Goal: Task Accomplishment & Management: Use online tool/utility

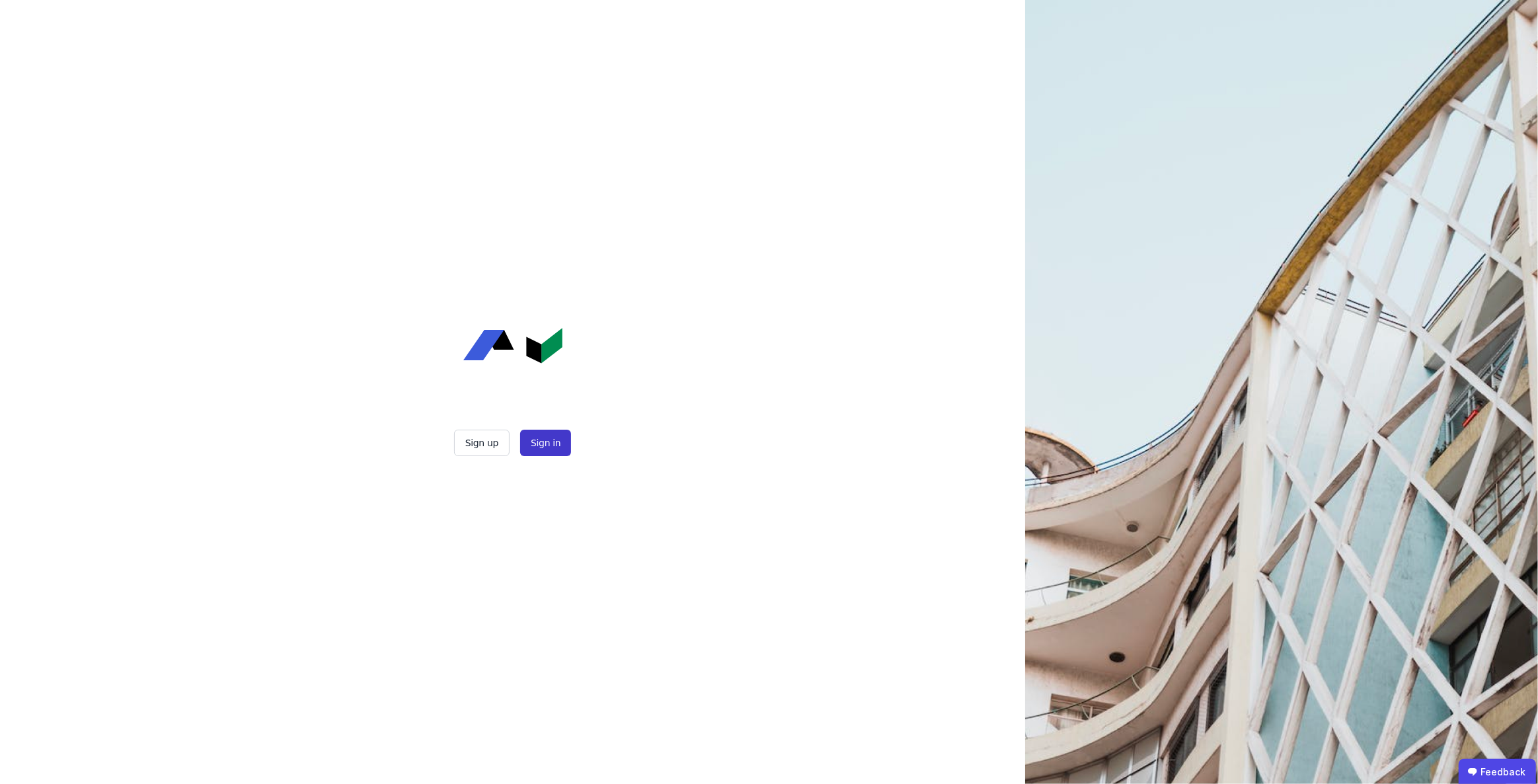
click at [553, 446] on button "Sign in" at bounding box center [546, 442] width 51 height 26
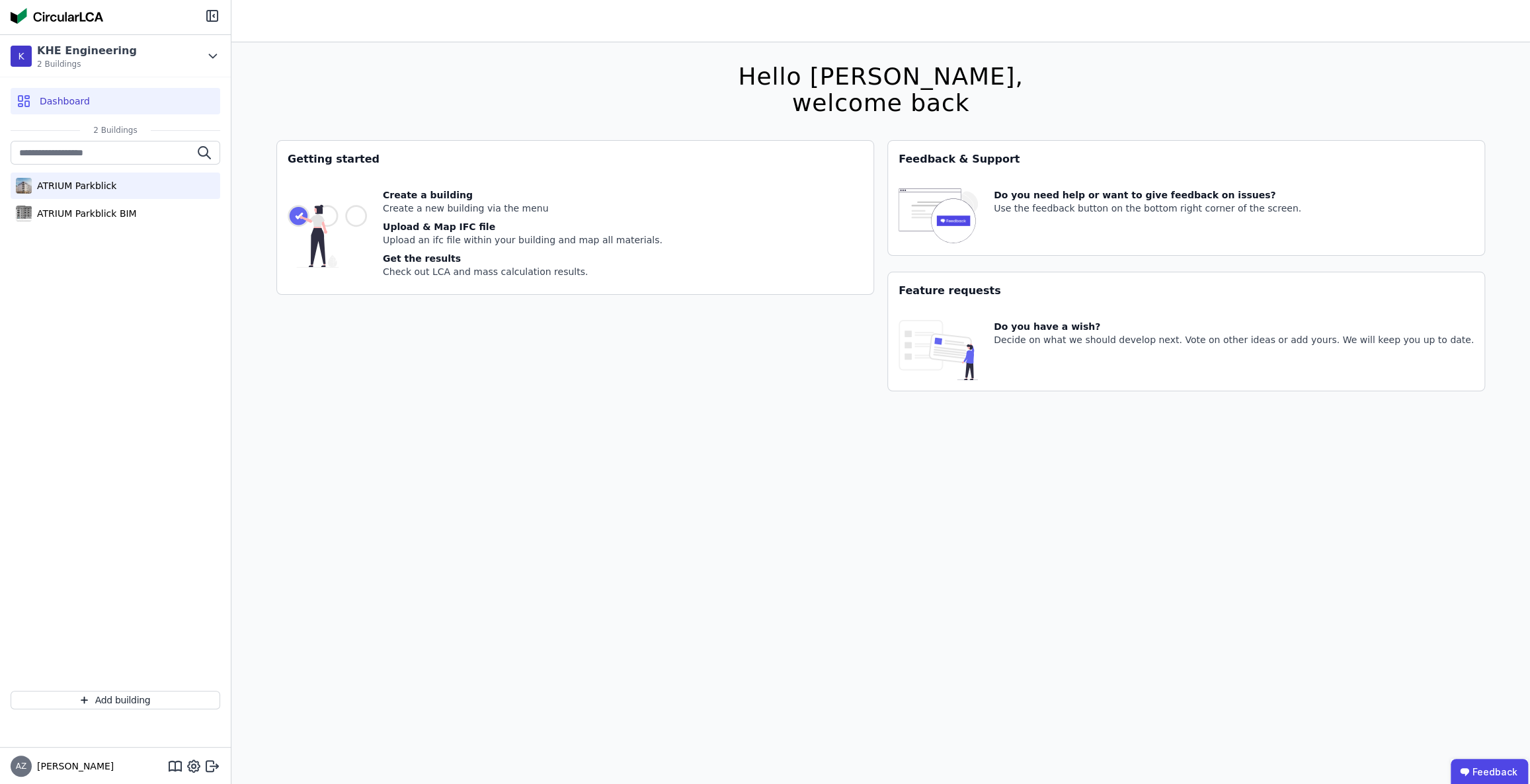
click at [114, 185] on div "ATRIUM Parkblick" at bounding box center [74, 186] width 84 height 13
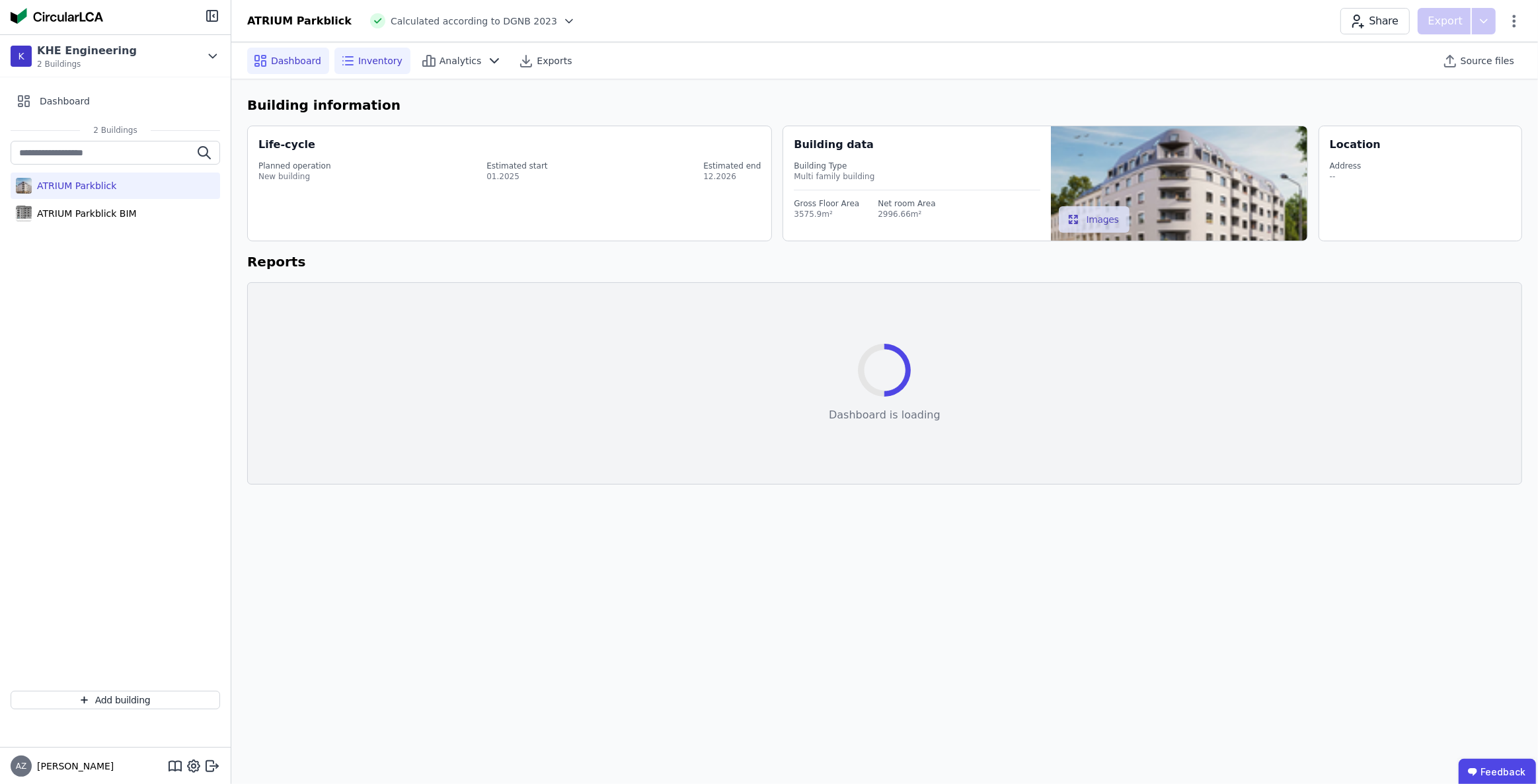
click at [376, 57] on span "Inventory" at bounding box center [380, 61] width 44 height 13
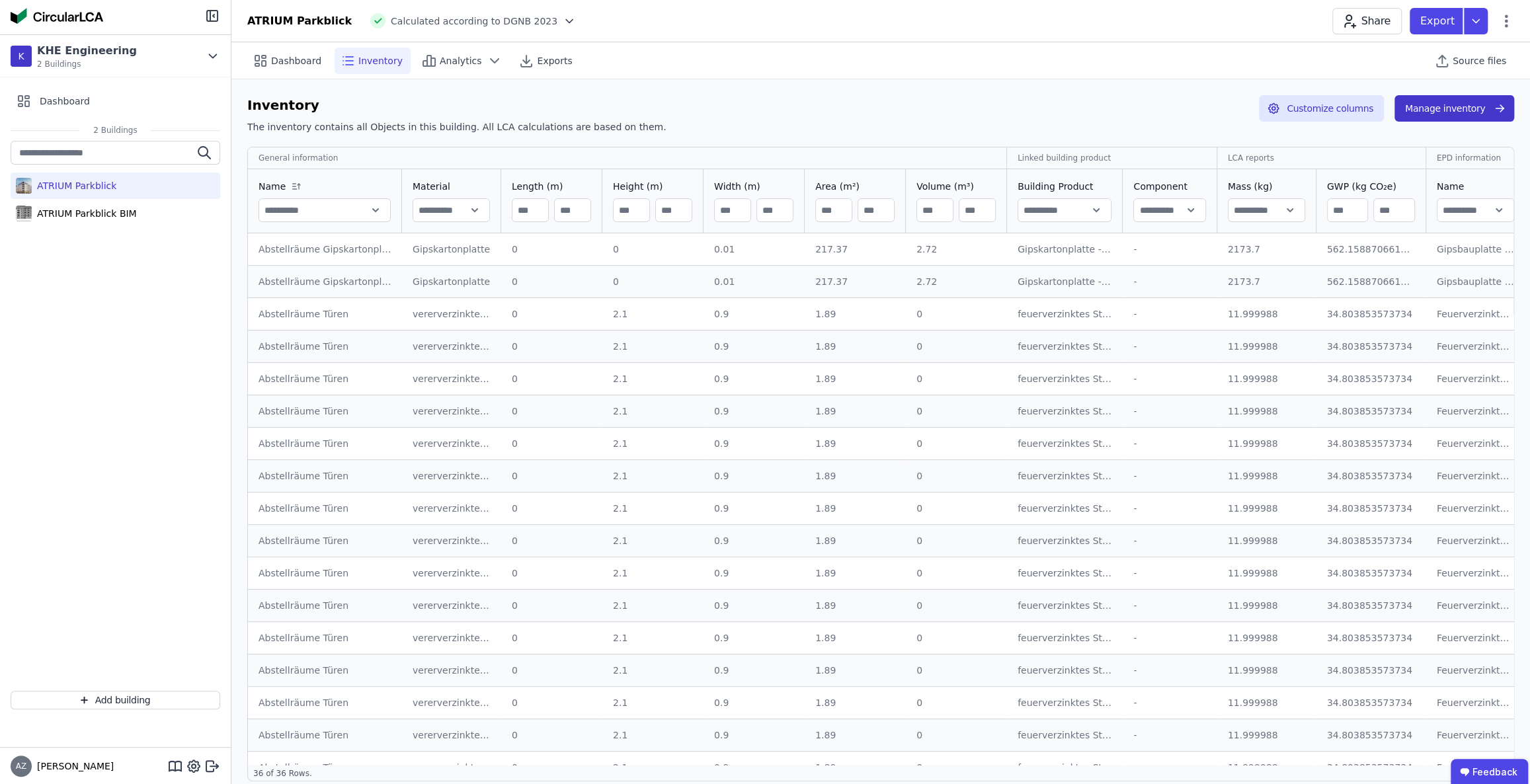
click at [1441, 108] on button "Manage inventory" at bounding box center [1454, 108] width 119 height 26
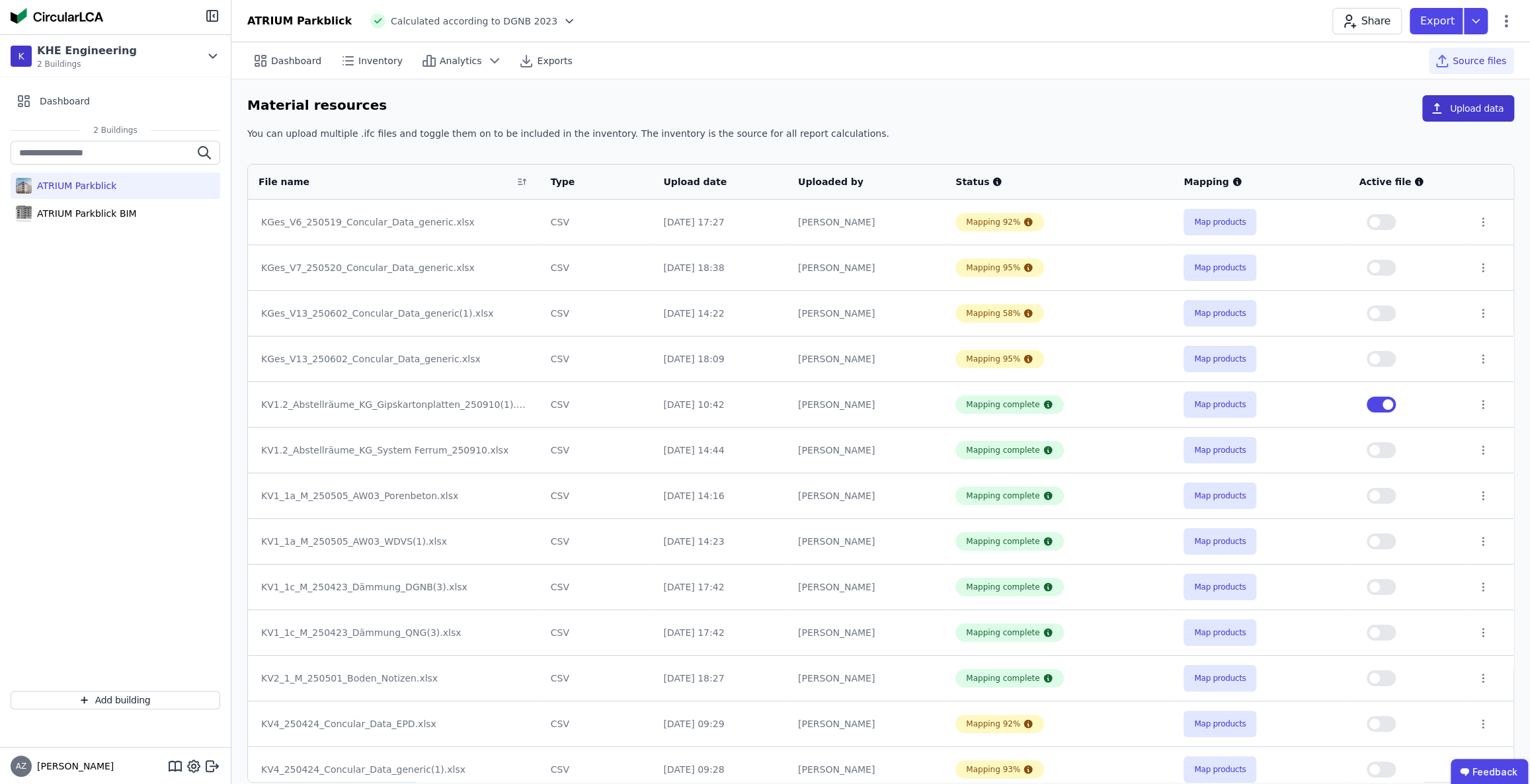
click at [1438, 108] on icon "button" at bounding box center [1437, 108] width 9 height 10
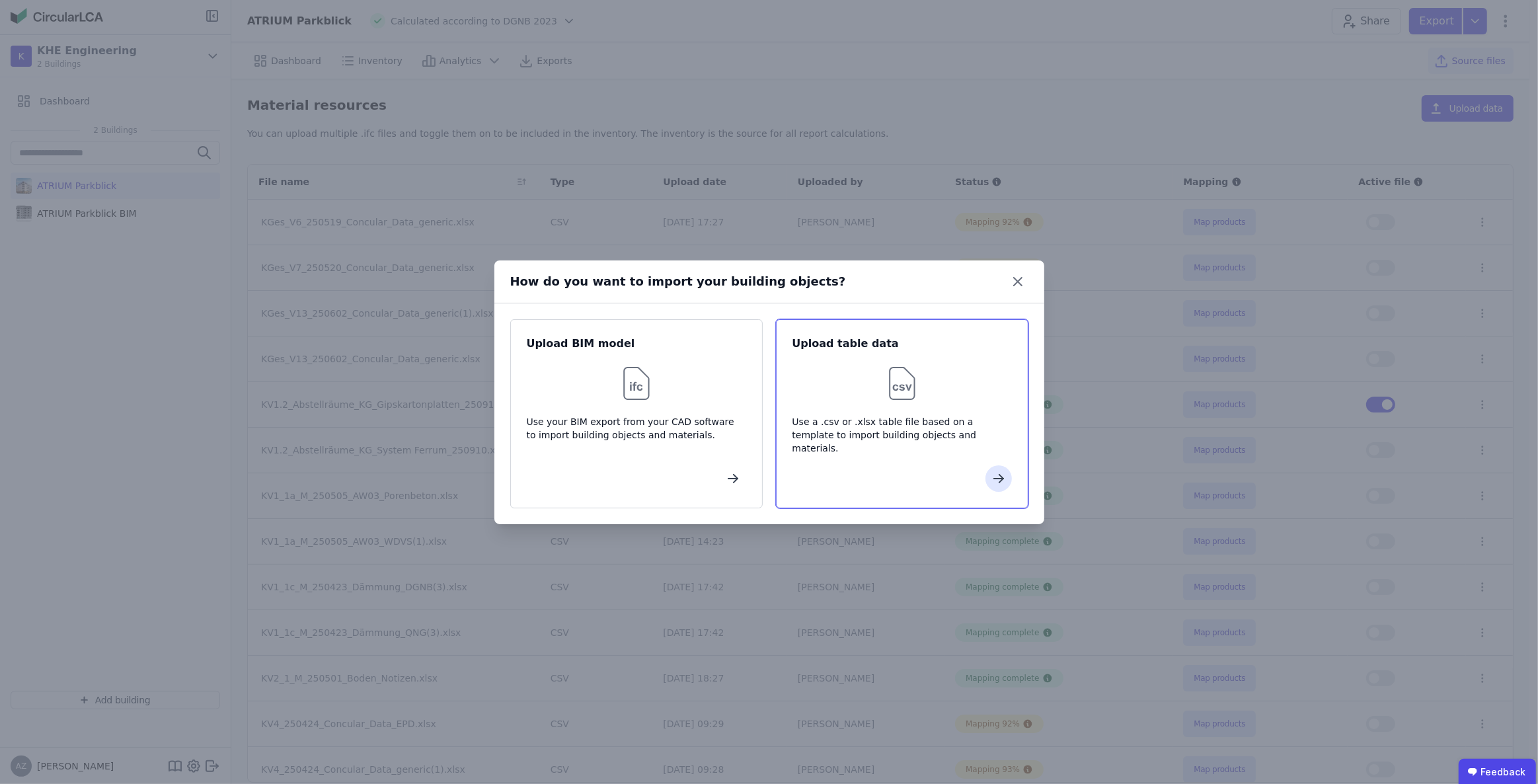
click at [924, 398] on div at bounding box center [902, 383] width 219 height 42
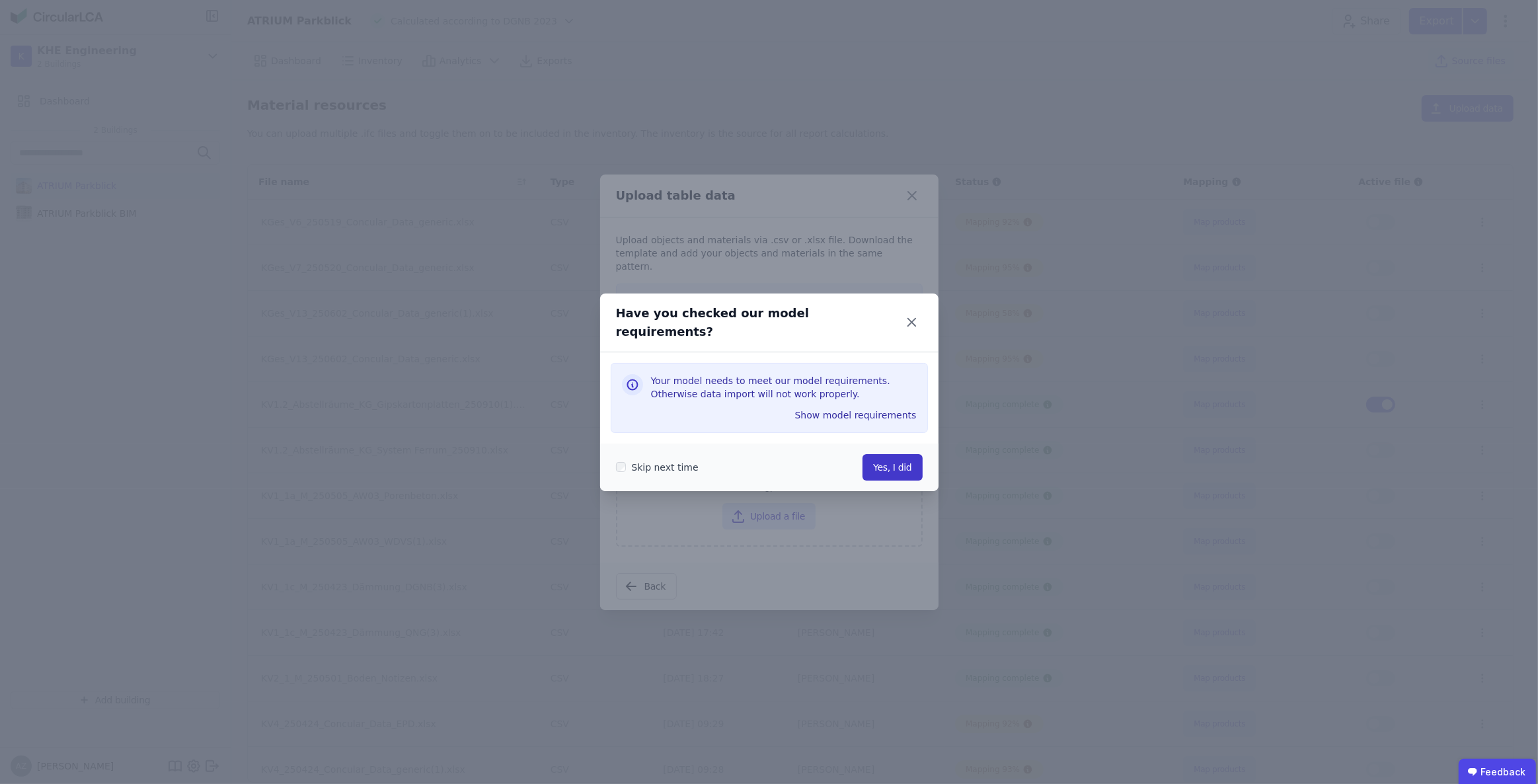
click at [895, 455] on button "Yes, I did" at bounding box center [892, 467] width 60 height 26
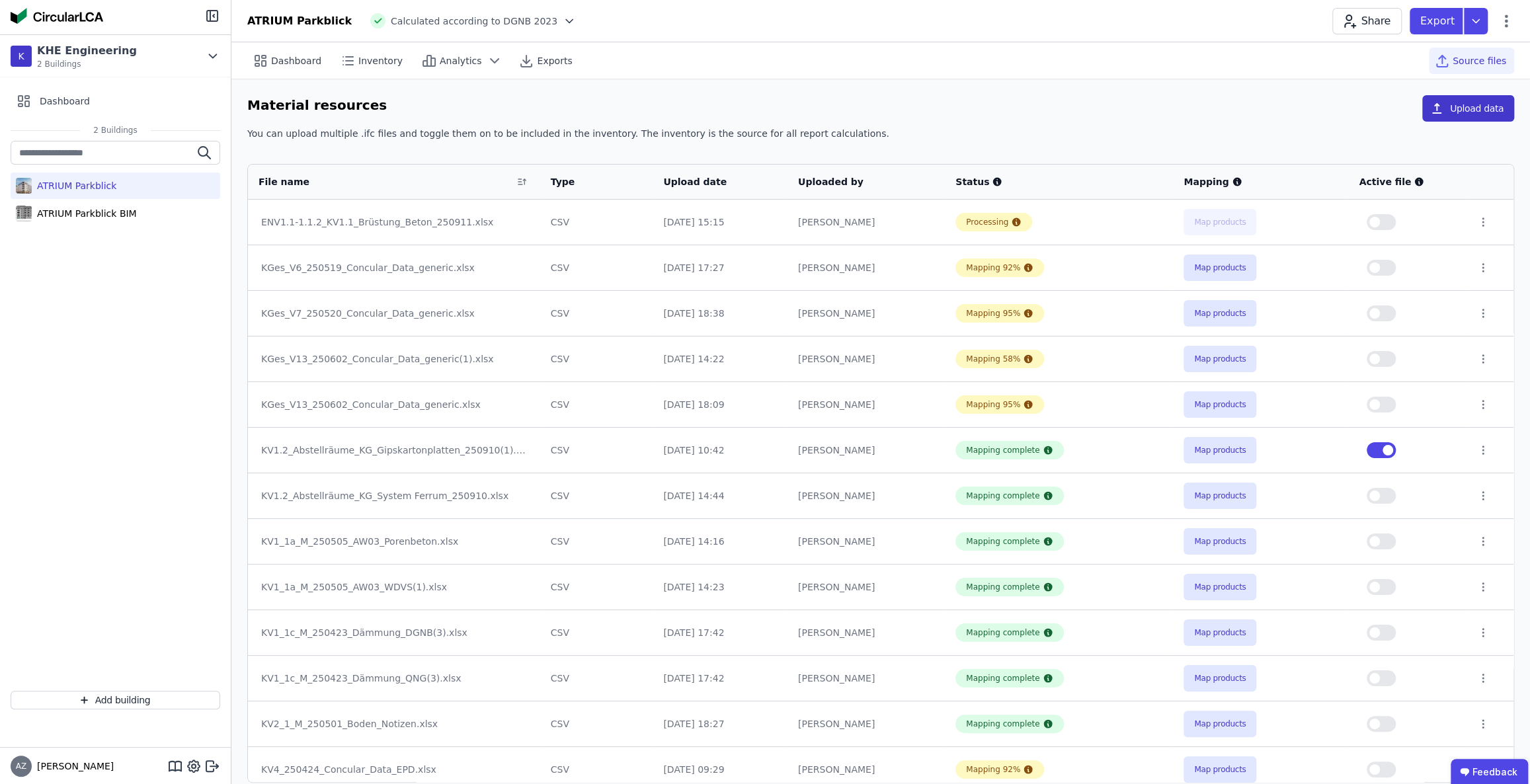
click at [1455, 113] on button "Upload data" at bounding box center [1467, 108] width 92 height 26
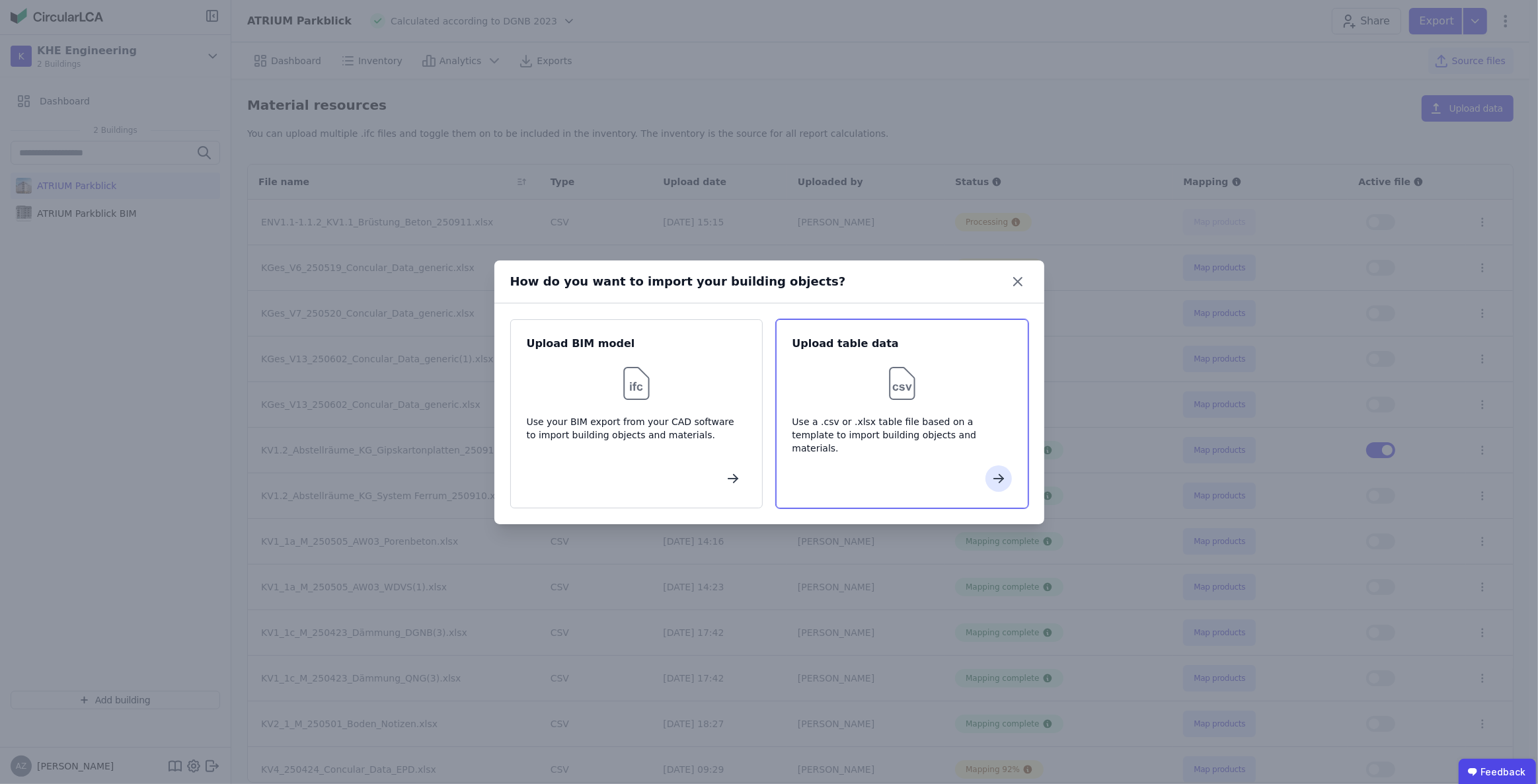
click at [892, 418] on div "Use a .csv or .xlsx table file based on a template to import building objects a…" at bounding box center [902, 434] width 219 height 39
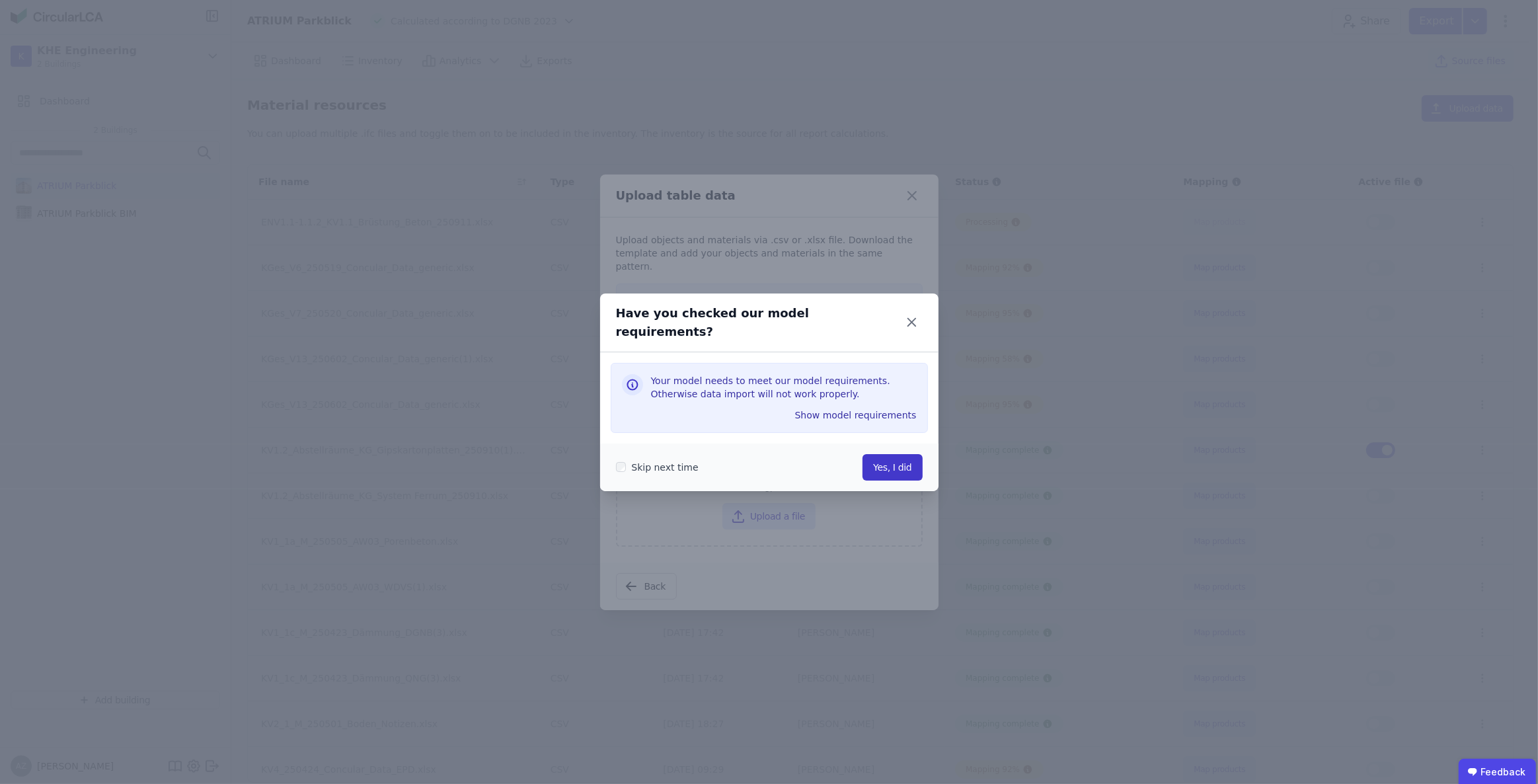
click at [893, 458] on button "Yes, I did" at bounding box center [892, 467] width 60 height 26
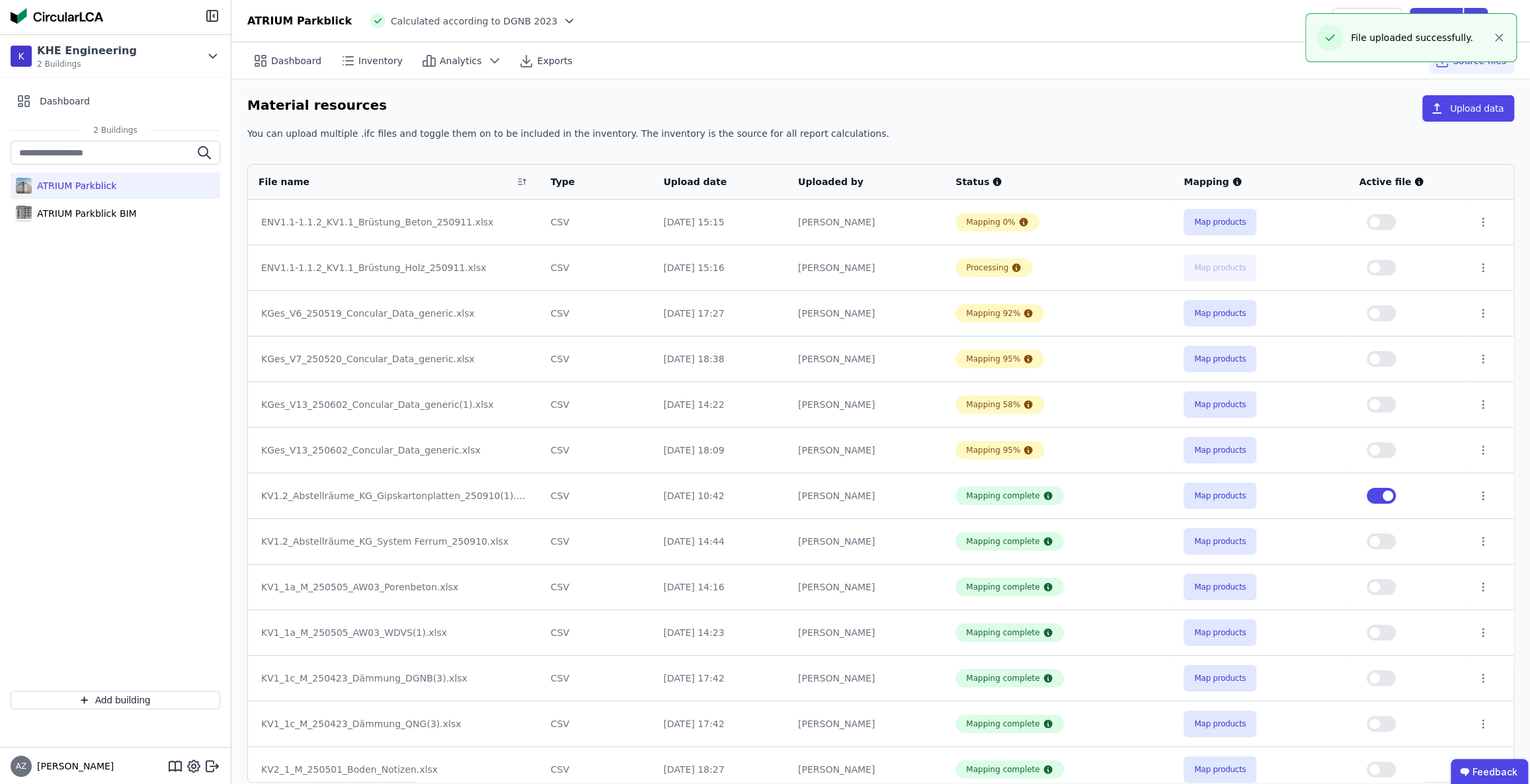
click at [1499, 38] on icon "button" at bounding box center [1499, 37] width 7 height 7
click at [1455, 111] on button "Upload data" at bounding box center [1467, 108] width 92 height 26
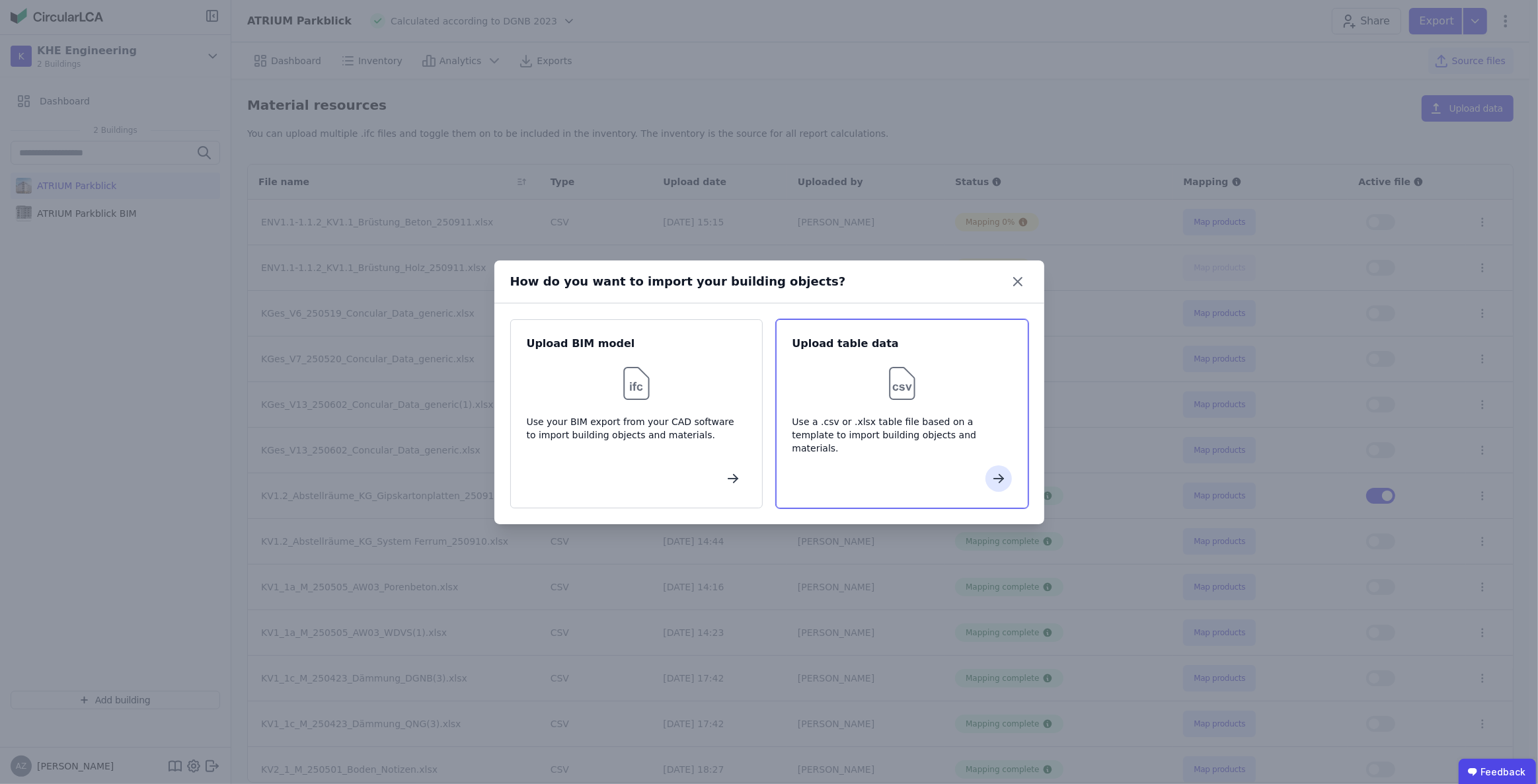
click at [892, 393] on img at bounding box center [902, 383] width 42 height 42
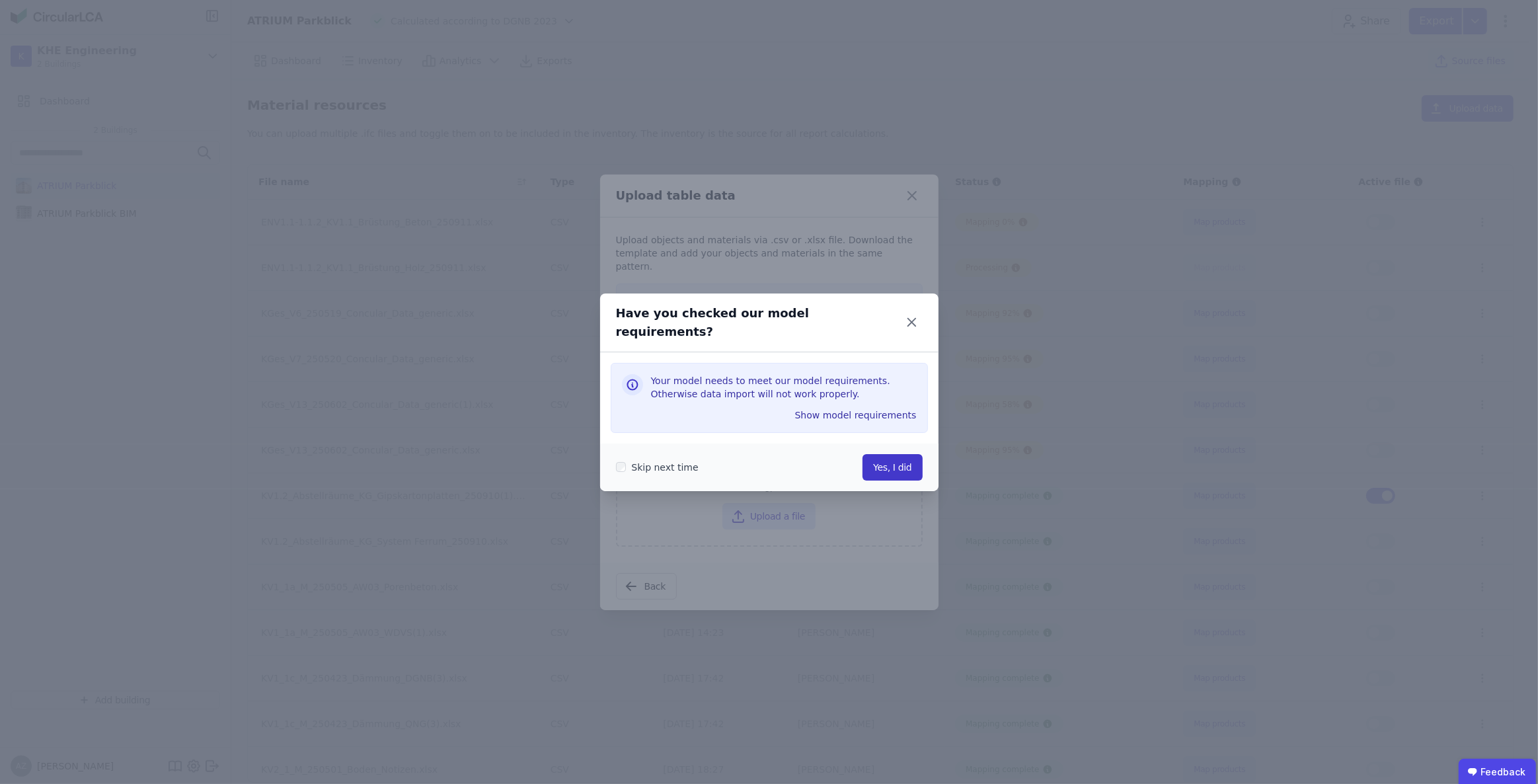
click at [906, 459] on button "Yes, I did" at bounding box center [892, 467] width 60 height 26
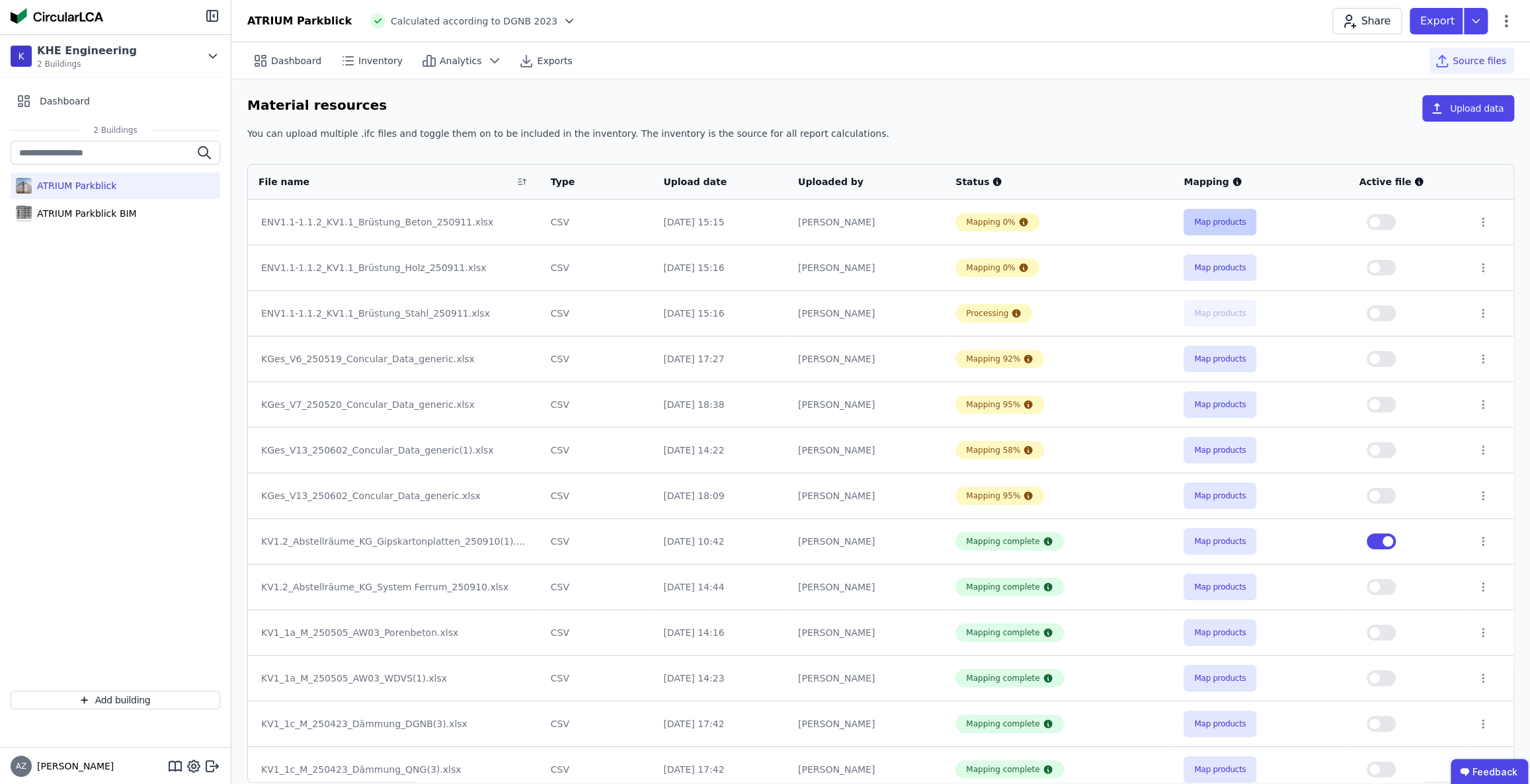
click at [1212, 220] on button "Map products" at bounding box center [1220, 221] width 73 height 26
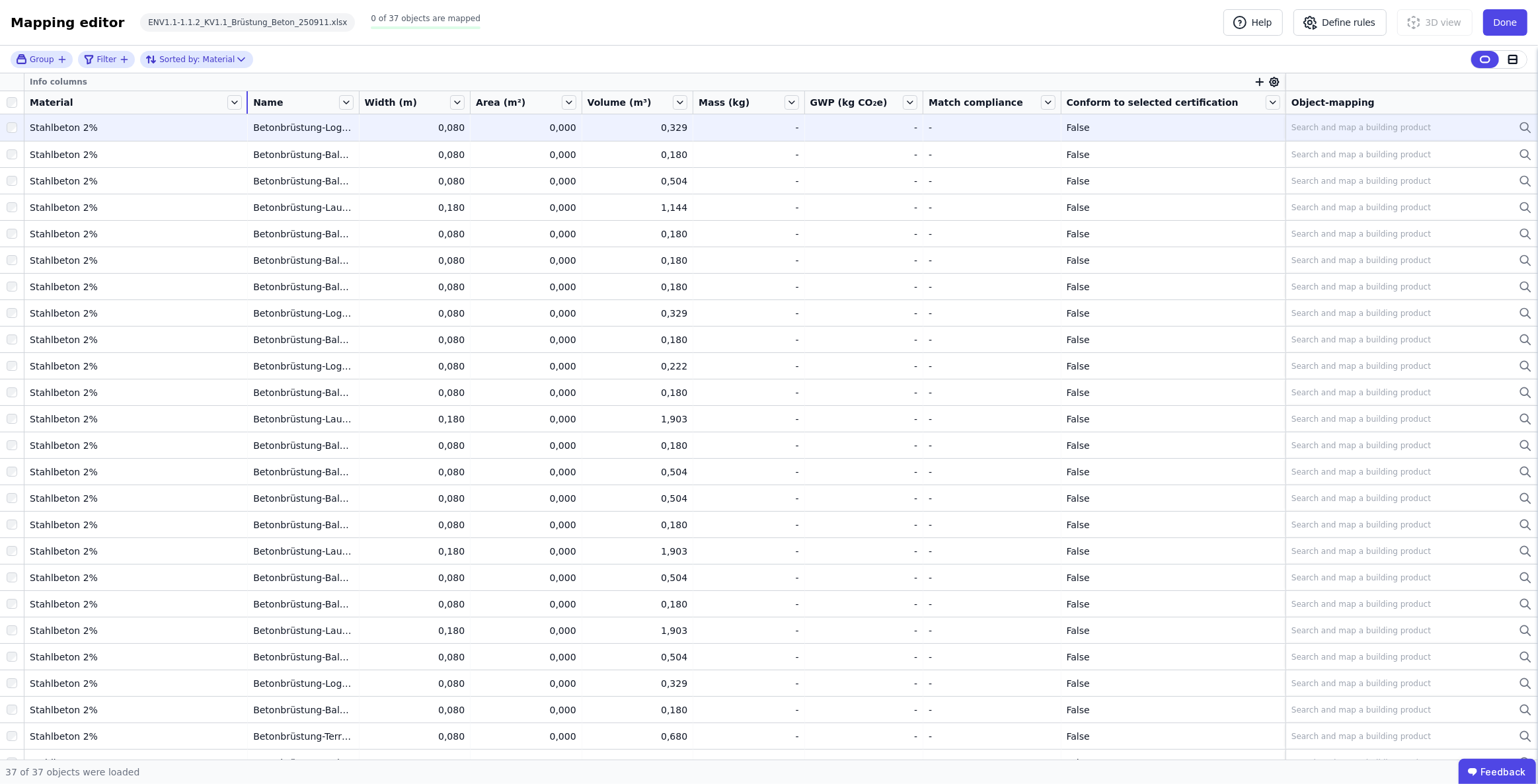
drag, startPoint x: 149, startPoint y: 101, endPoint x: 233, endPoint y: 114, distance: 85.0
click at [233, 114] on table "Info columns Material Name Width (m) Area (m²) Volume (m³) Mass (kg) GWP (kg CO…" at bounding box center [769, 582] width 1538 height 1019
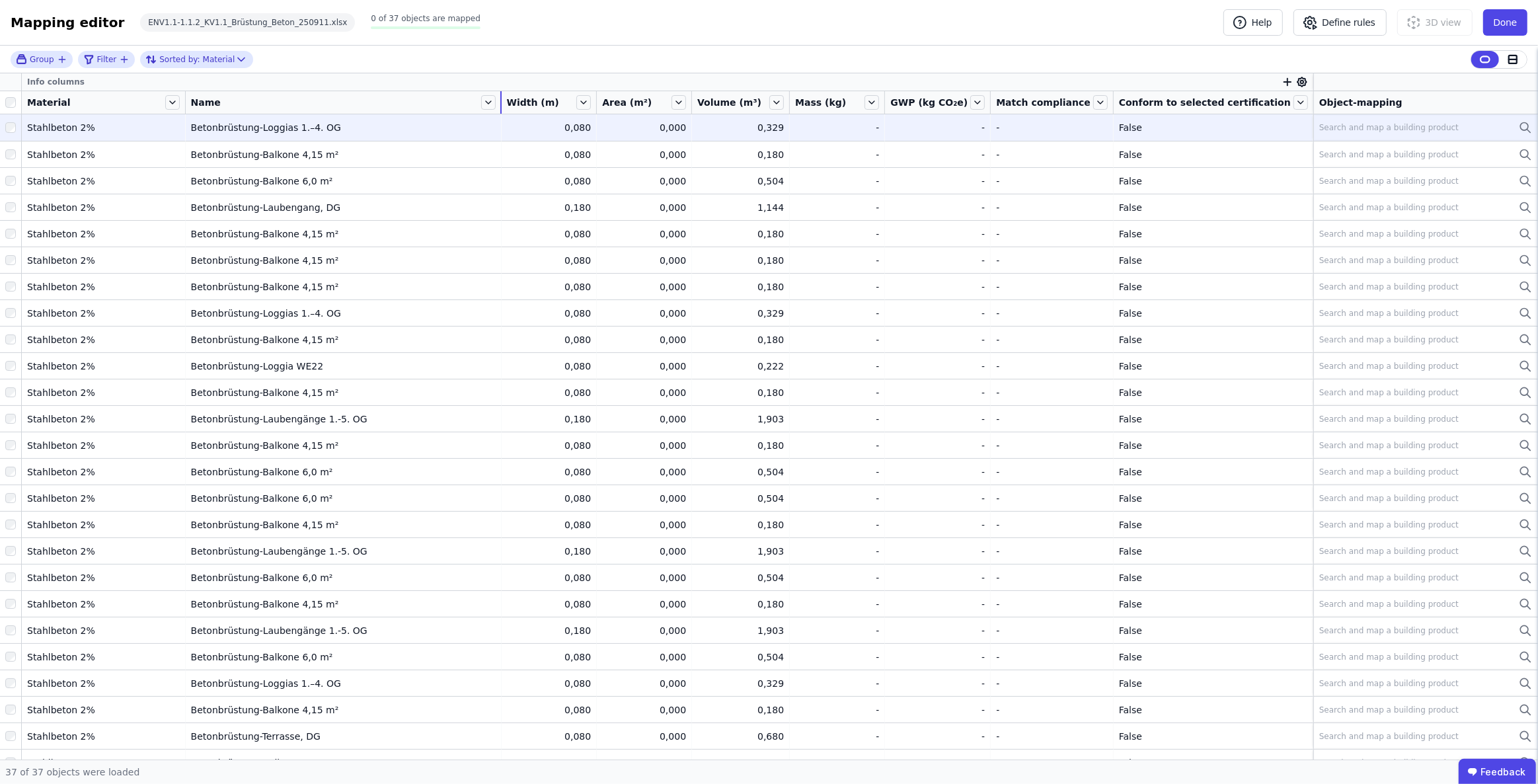
drag, startPoint x: 354, startPoint y: 100, endPoint x: 605, endPoint y: 114, distance: 251.4
click at [605, 114] on table "Info columns Material Name Width (m) Area (m²) Volume (m³) Mass (kg) GWP (kg CO…" at bounding box center [769, 582] width 1538 height 1019
click at [1364, 125] on div "Search and map a building product" at bounding box center [1389, 127] width 139 height 10
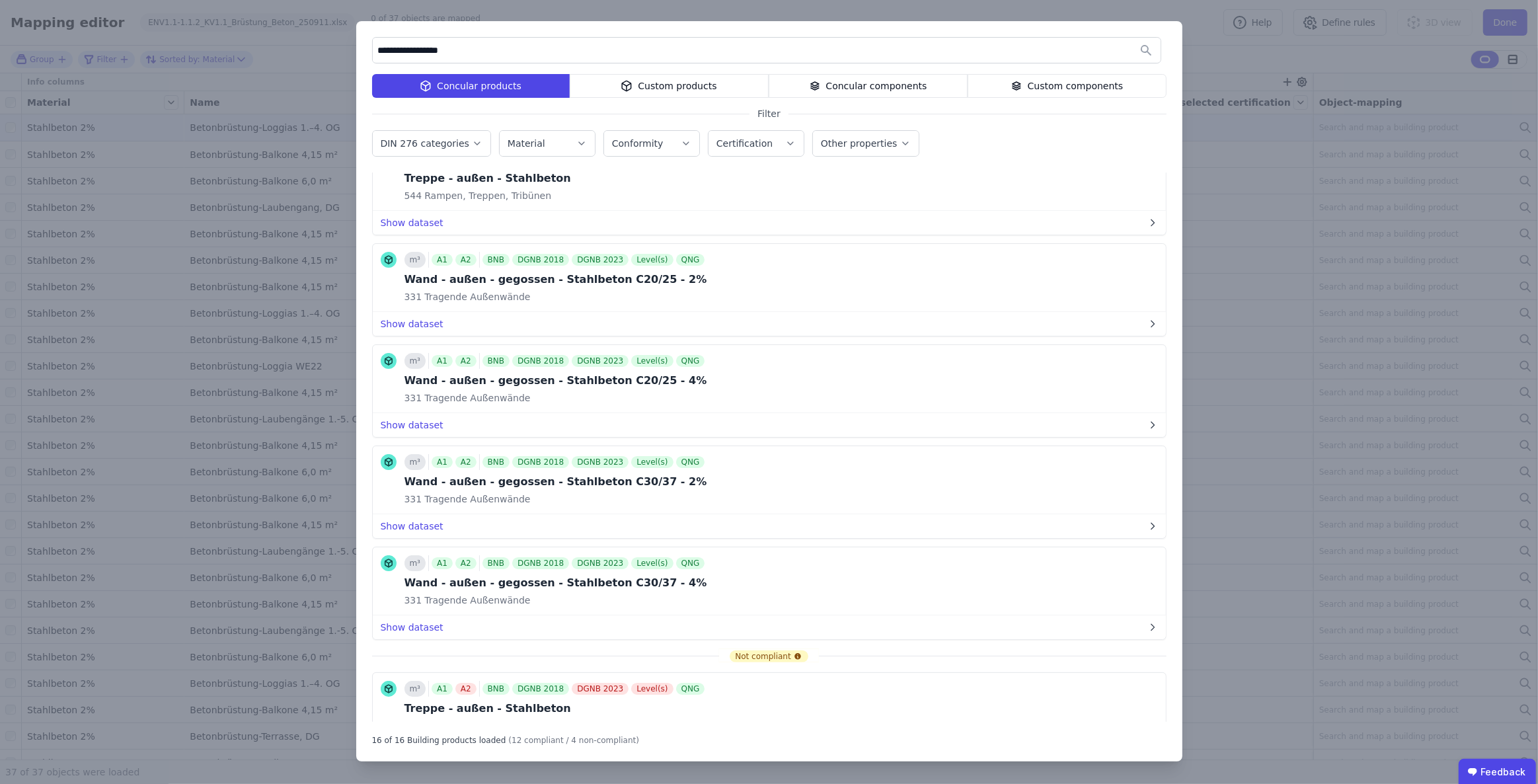
scroll to position [720, 0]
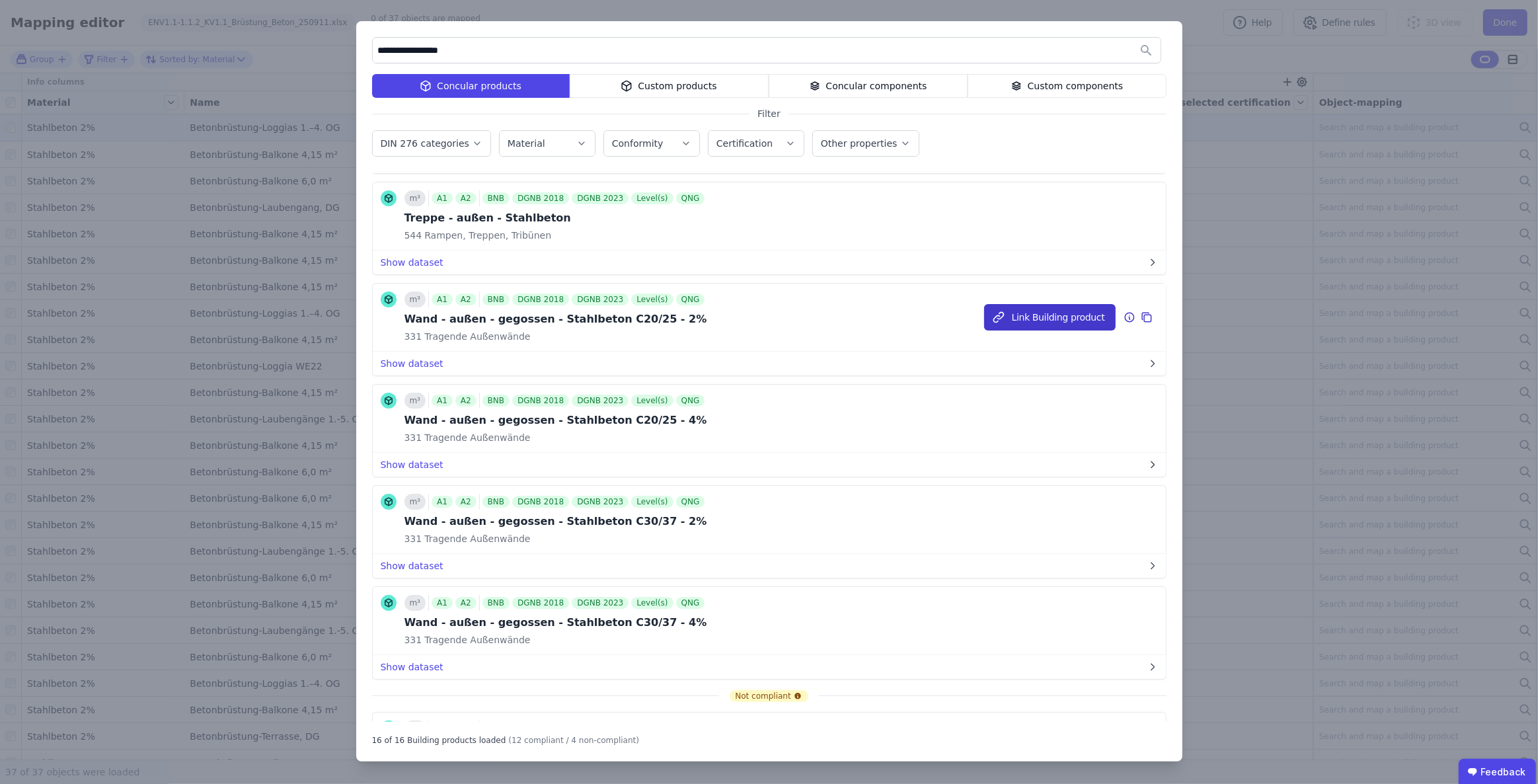
type input "**********"
click at [1064, 318] on button "Link Building product" at bounding box center [1050, 317] width 131 height 26
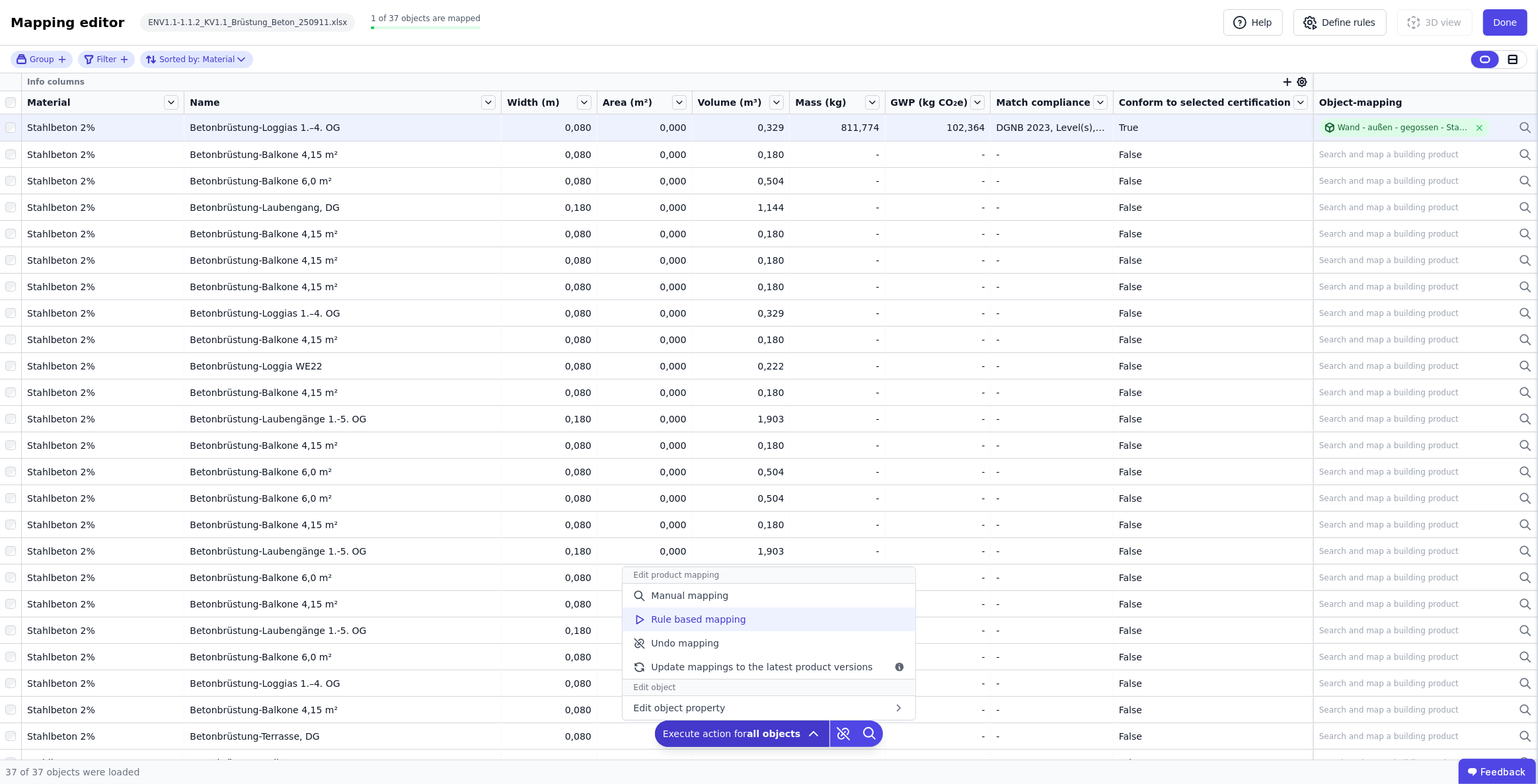
click at [736, 626] on span "Rule based mapping" at bounding box center [698, 619] width 95 height 13
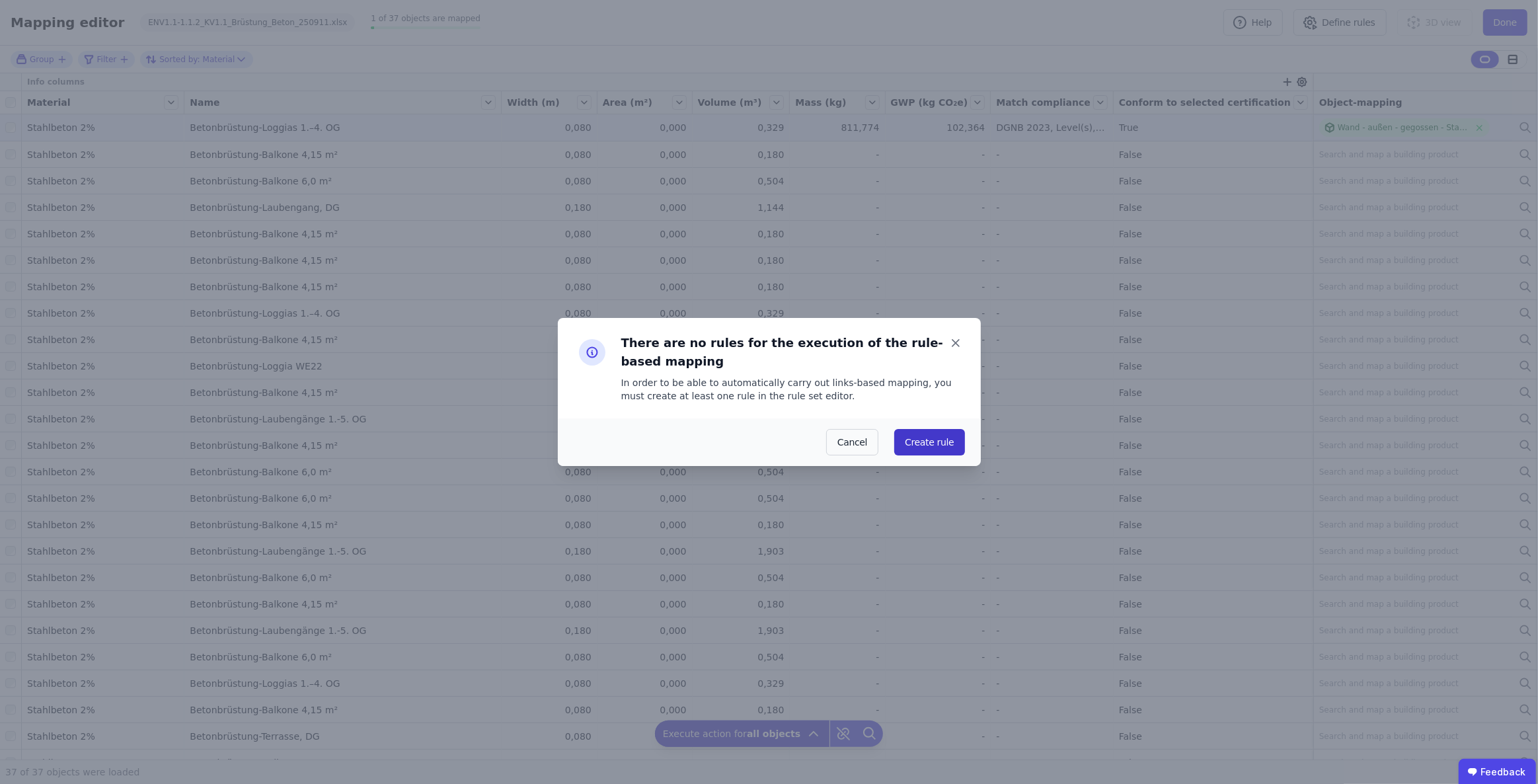
click at [933, 445] on button "Create rule" at bounding box center [930, 441] width 70 height 26
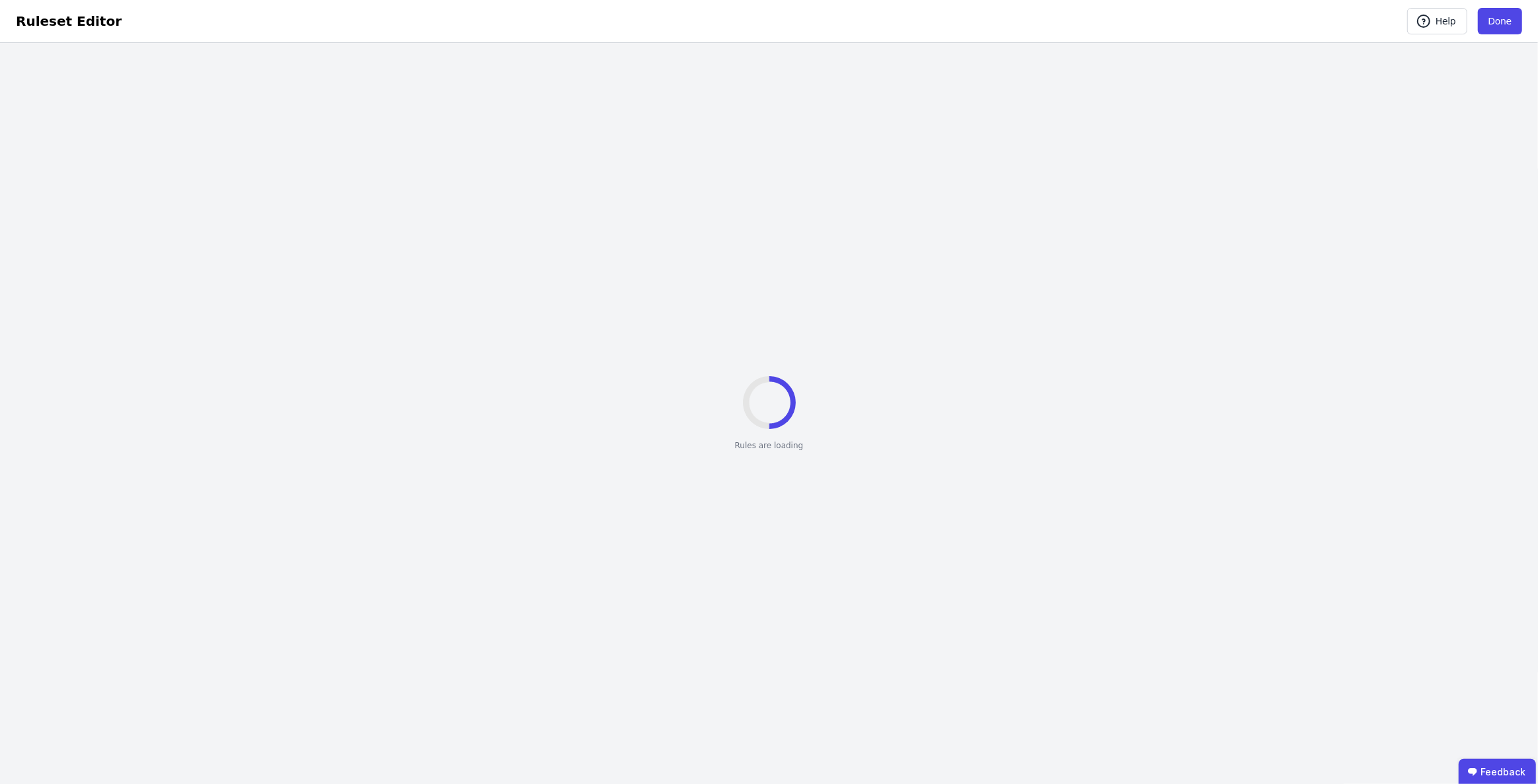
select select "********"
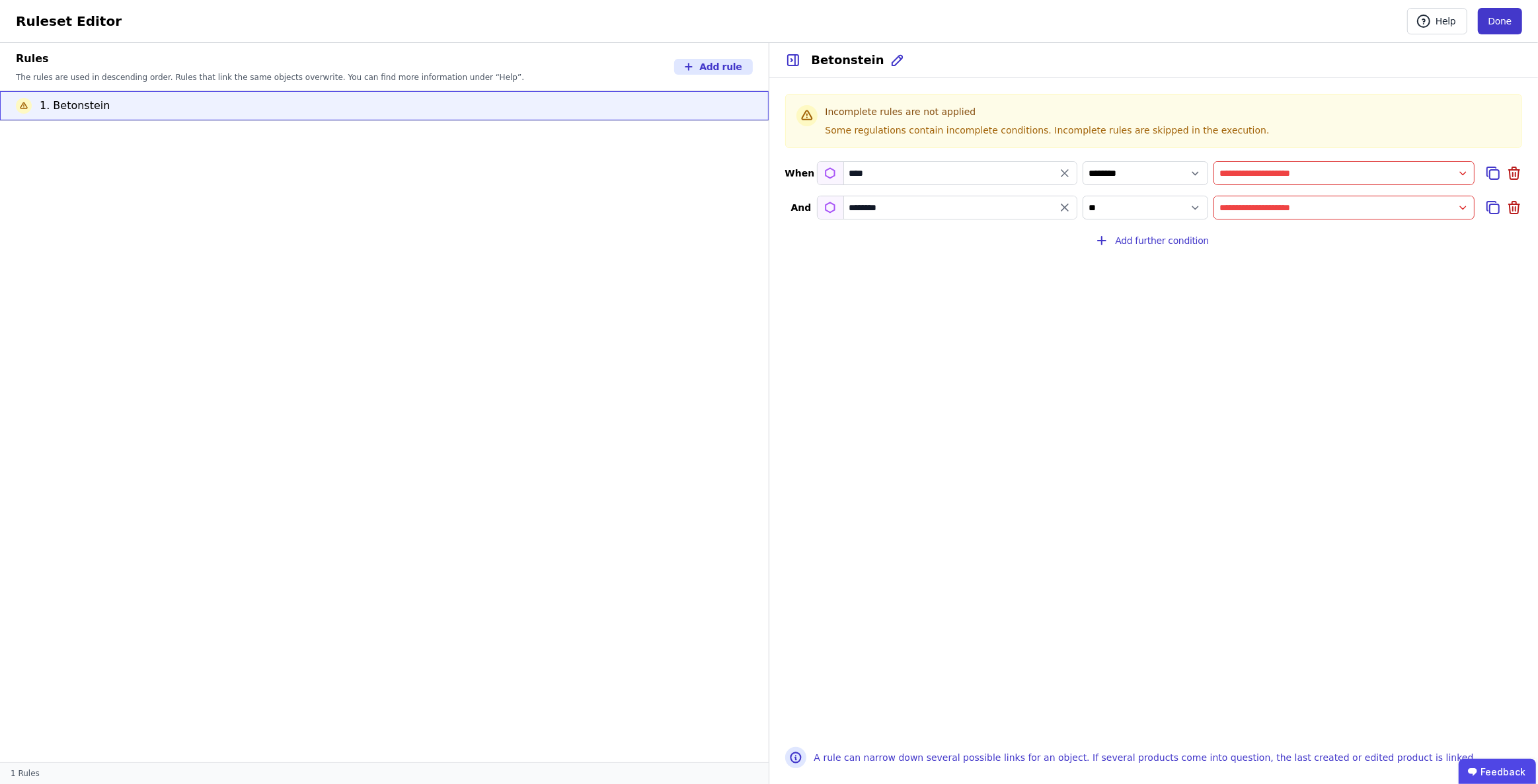
click at [1507, 24] on button "Done" at bounding box center [1500, 21] width 44 height 26
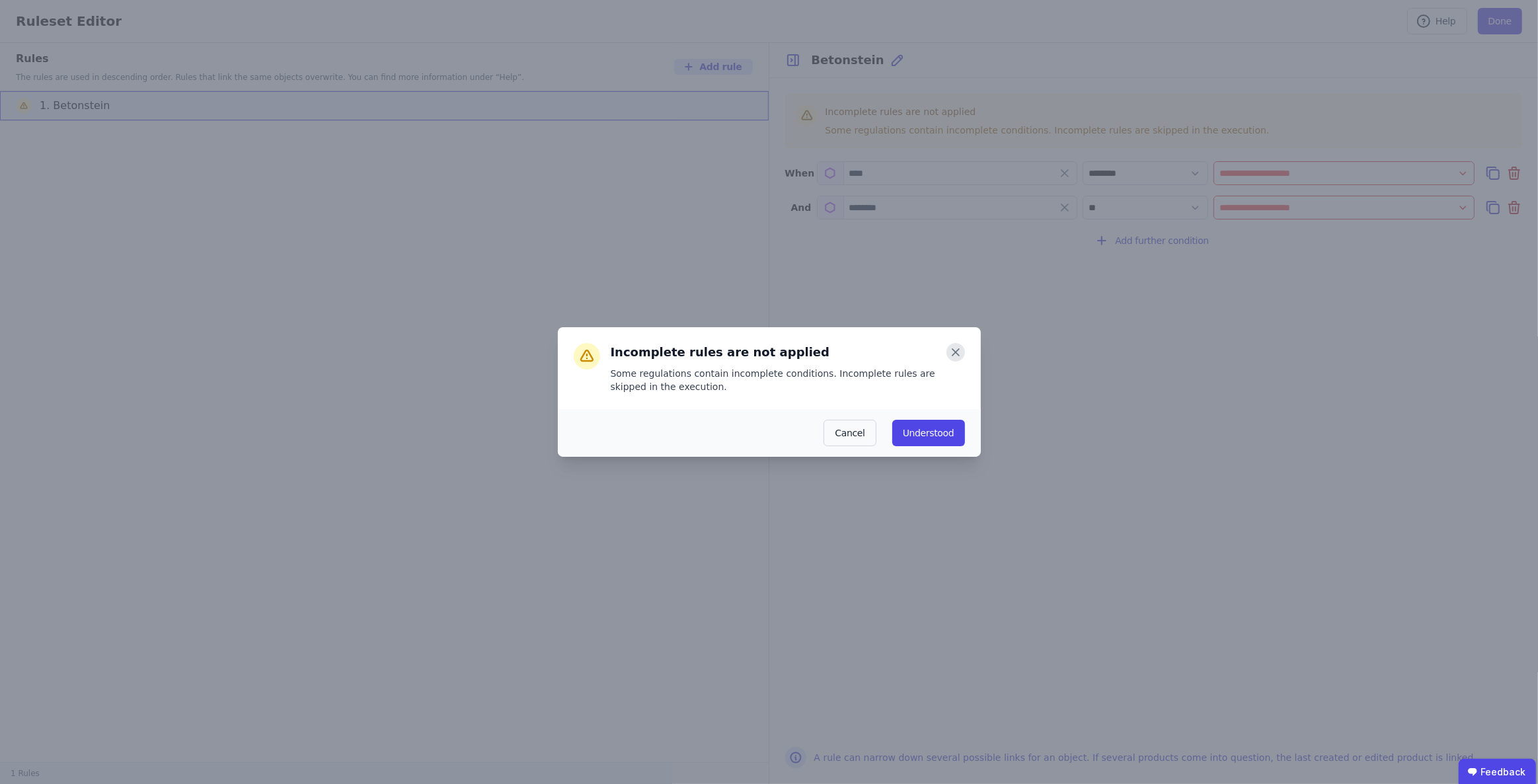
click at [954, 352] on icon at bounding box center [956, 352] width 7 height 7
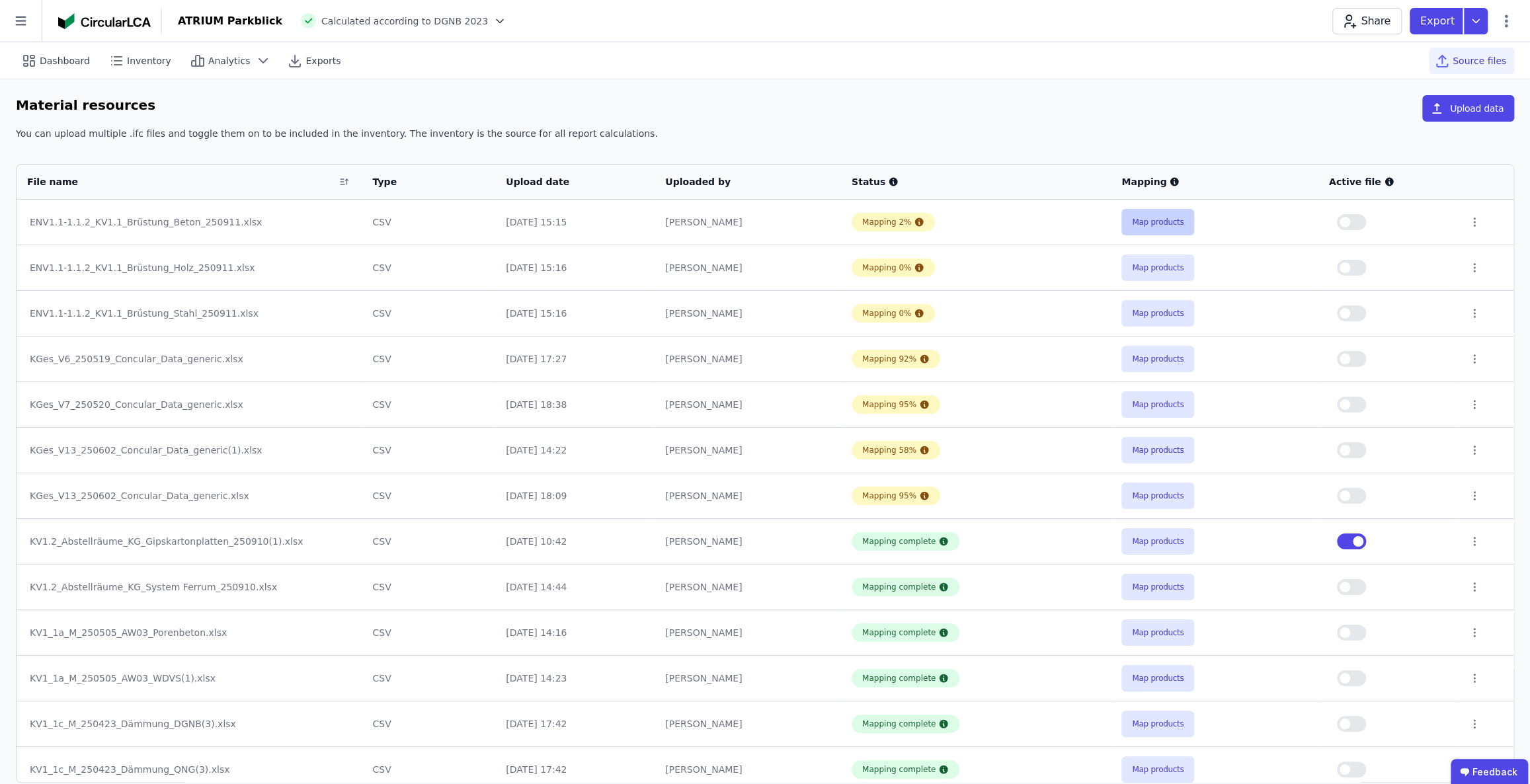
click at [1164, 227] on button "Map products" at bounding box center [1158, 221] width 73 height 26
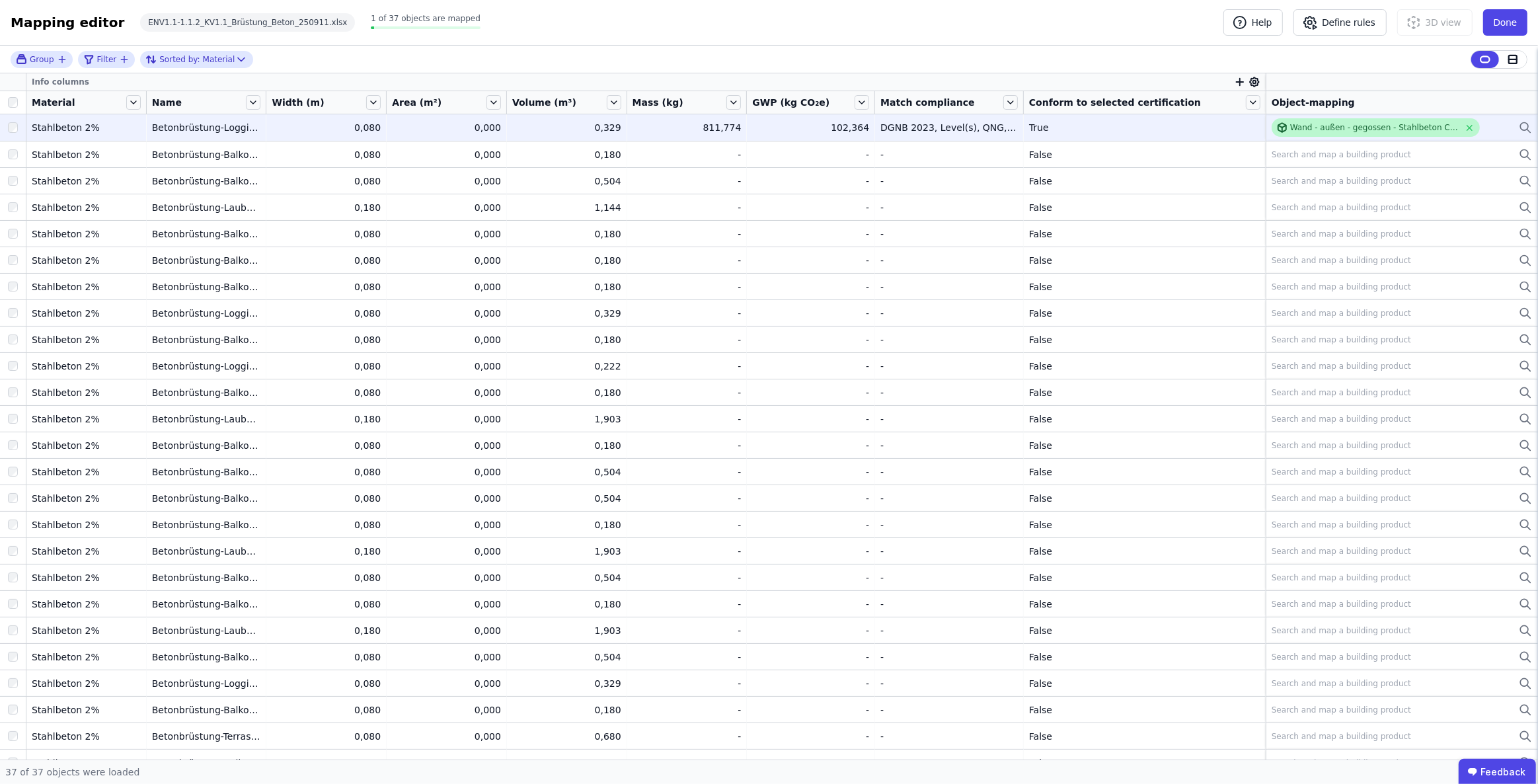
click at [1328, 125] on div "Wand - außen - gegossen - Stahlbeton C20/25 - 2%" at bounding box center [1375, 127] width 169 height 10
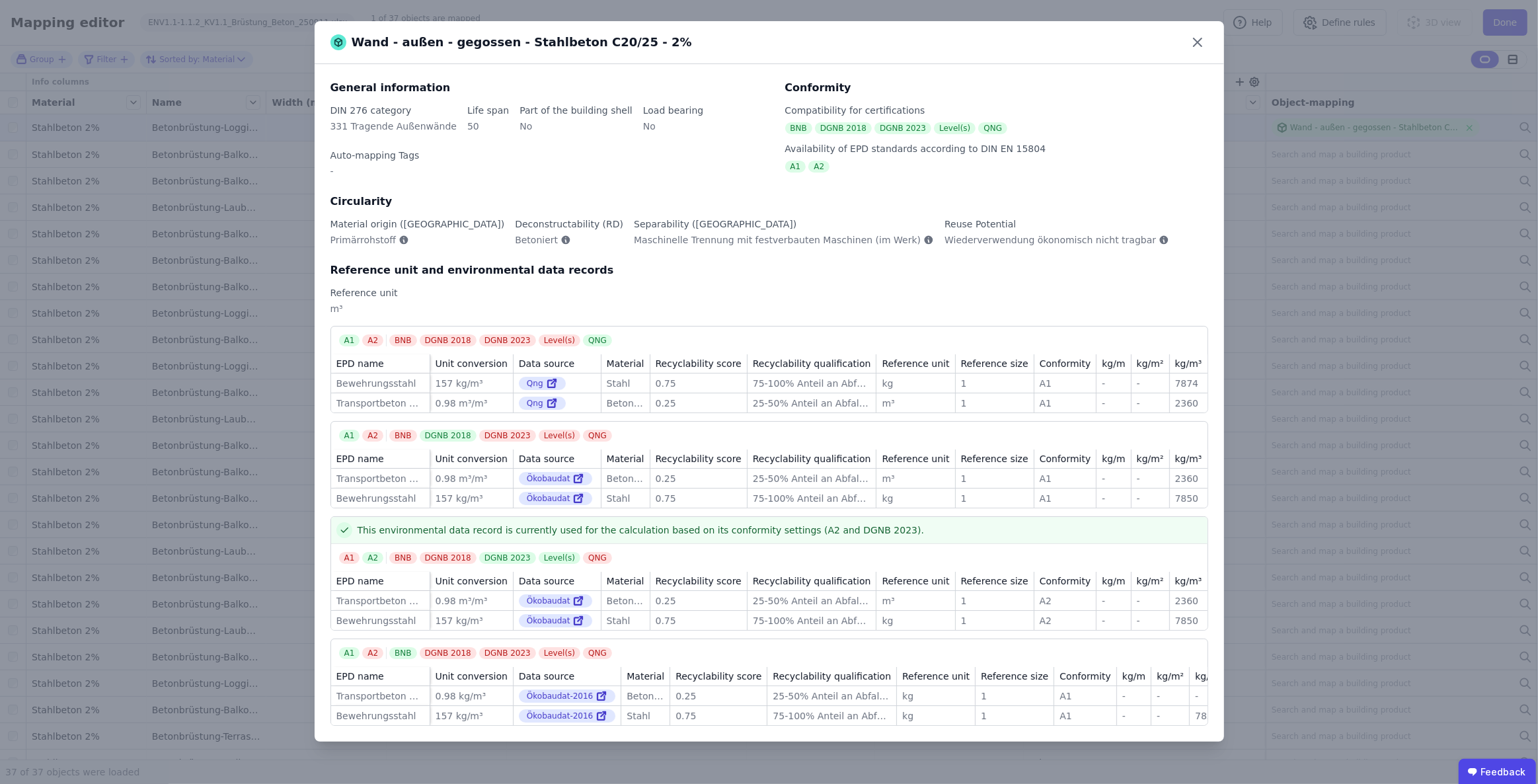
drag, startPoint x: 681, startPoint y: 36, endPoint x: 677, endPoint y: 45, distance: 9.8
click at [677, 45] on div "Wand - außen - gegossen - Stahlbeton C20/25 - 2%" at bounding box center [769, 42] width 910 height 43
drag, startPoint x: 674, startPoint y: 45, endPoint x: 647, endPoint y: 42, distance: 27.2
click at [647, 42] on div "Wand - außen - gegossen - Stahlbeton C20/25 - 2%" at bounding box center [769, 42] width 910 height 43
copy div "Wand - außen - gegossen - Stahlbeton C20/25 - 2%"
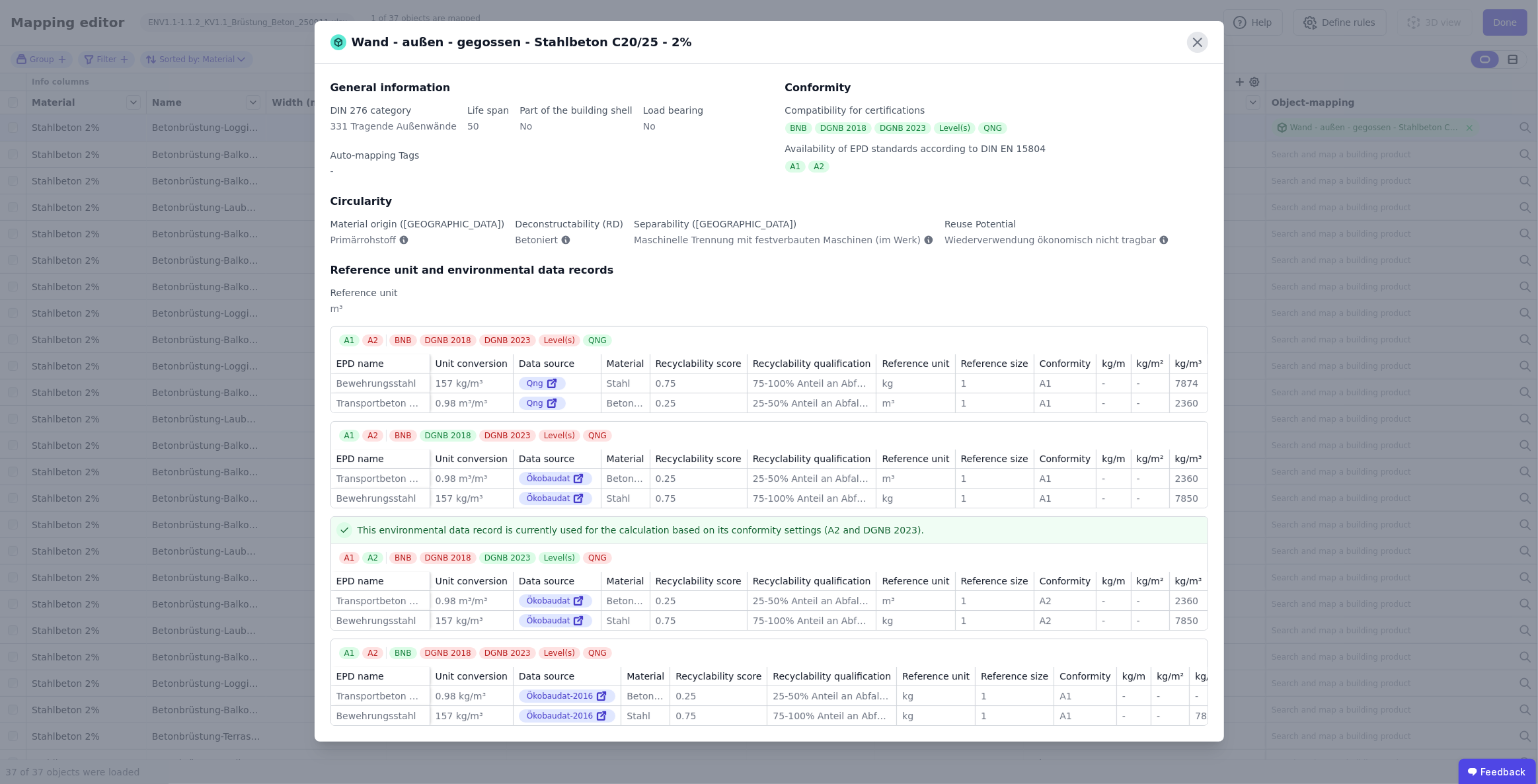
click at [1193, 42] on icon at bounding box center [1197, 42] width 21 height 21
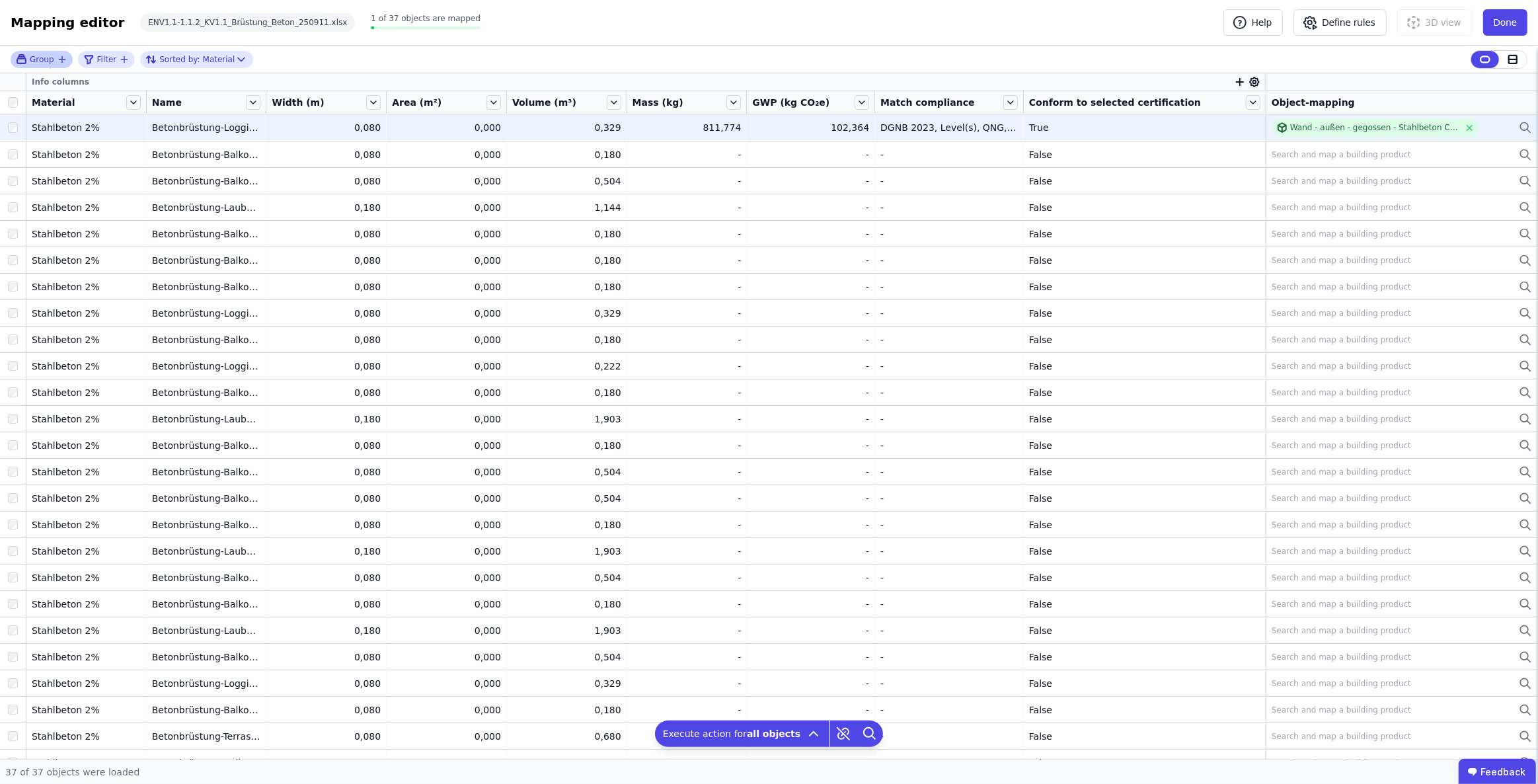
click at [59, 55] on icon "button" at bounding box center [62, 60] width 10 height 10
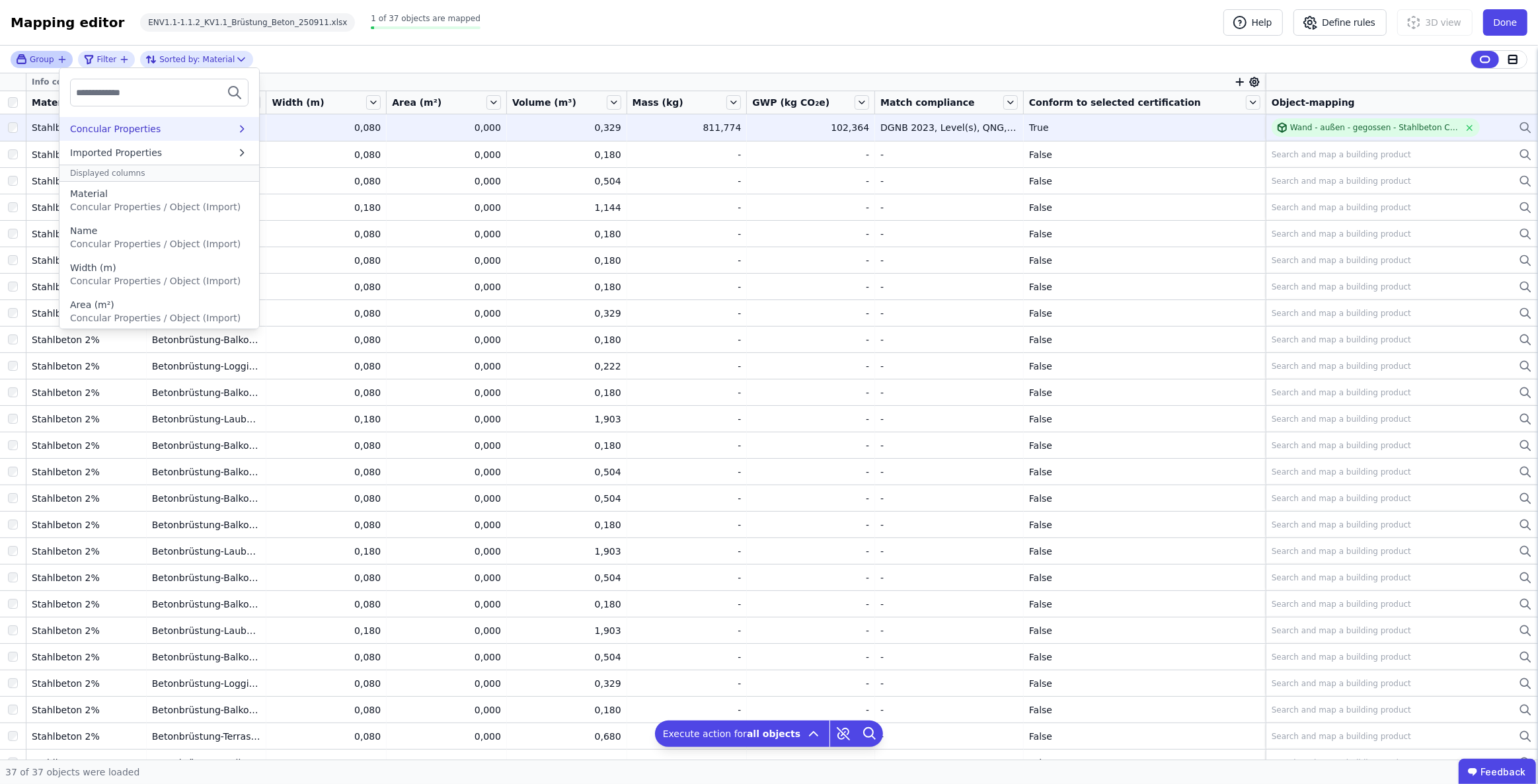
click at [168, 133] on div "Concular Properties" at bounding box center [153, 129] width 166 height 13
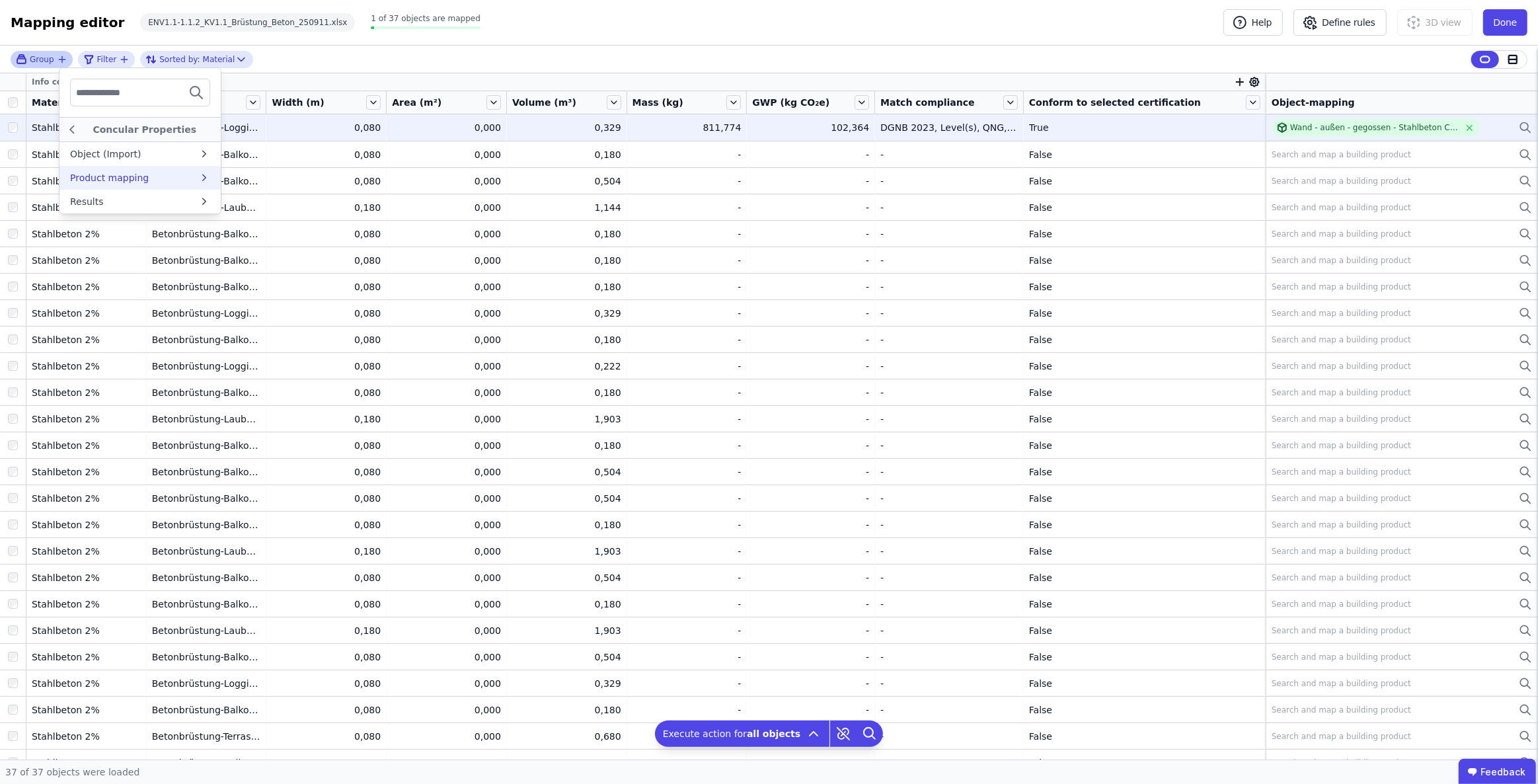
click at [198, 183] on div "Product mapping" at bounding box center [134, 178] width 128 height 13
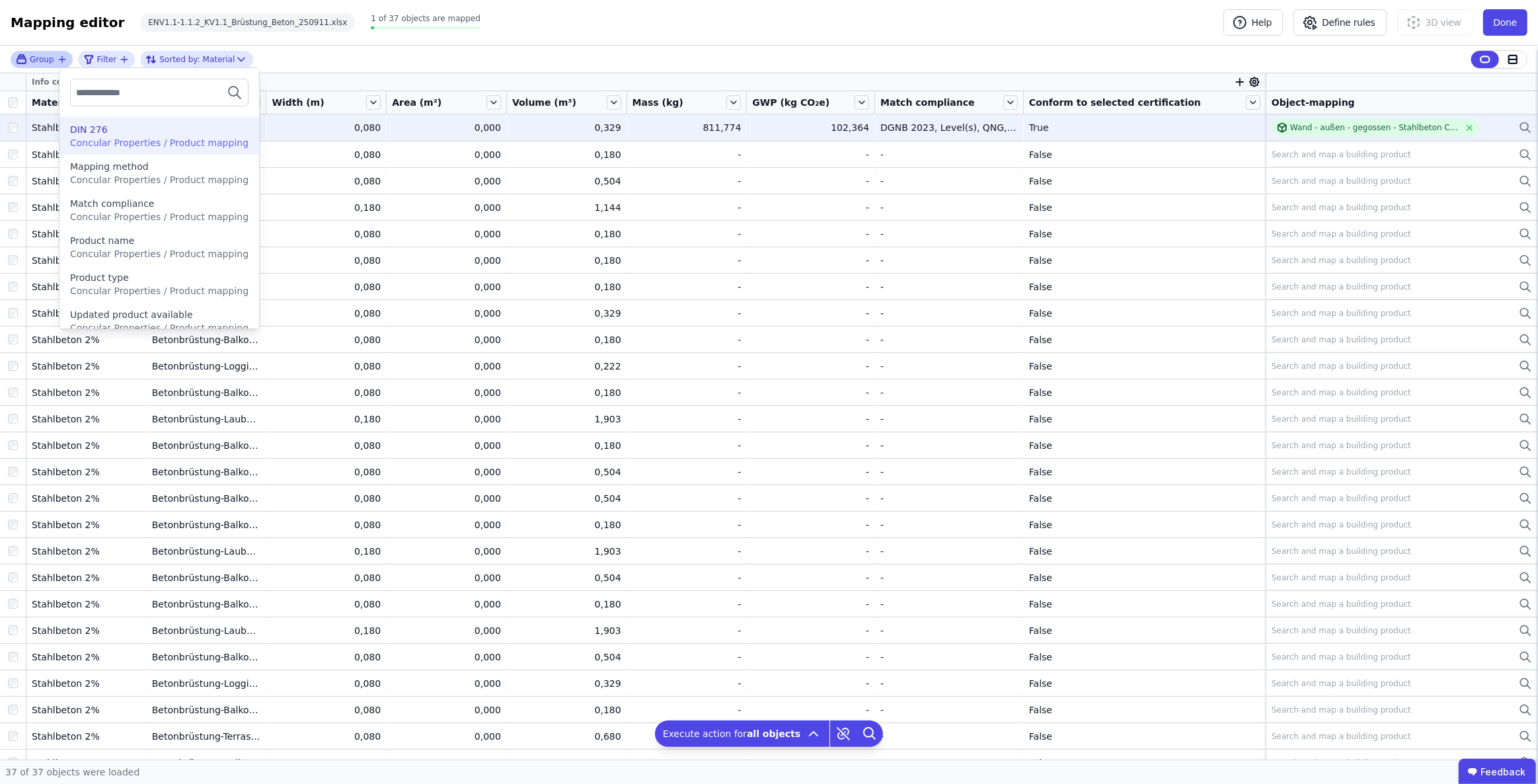
scroll to position [109, 0]
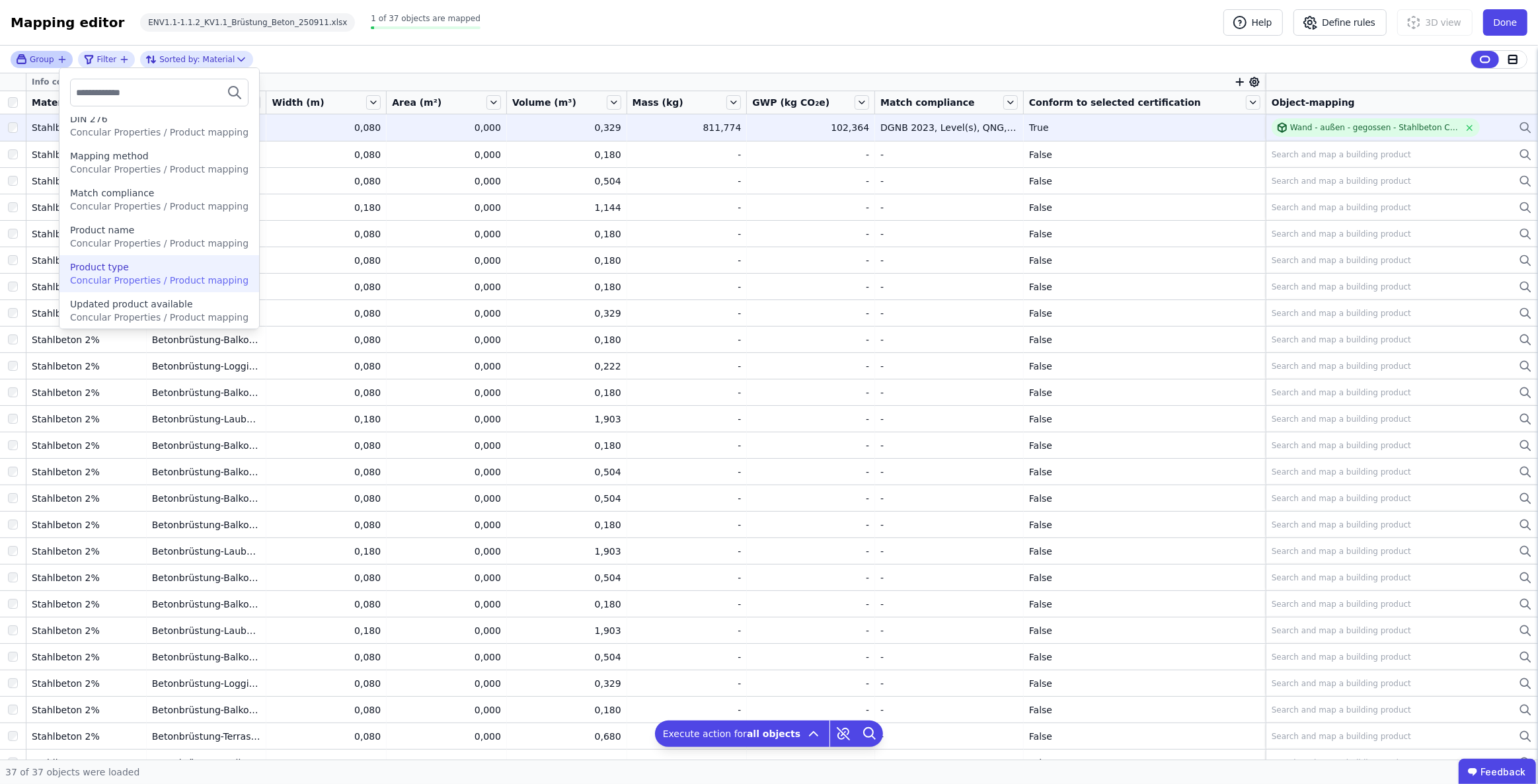
click at [195, 275] on span "Concular Properties / Product mapping" at bounding box center [159, 280] width 178 height 10
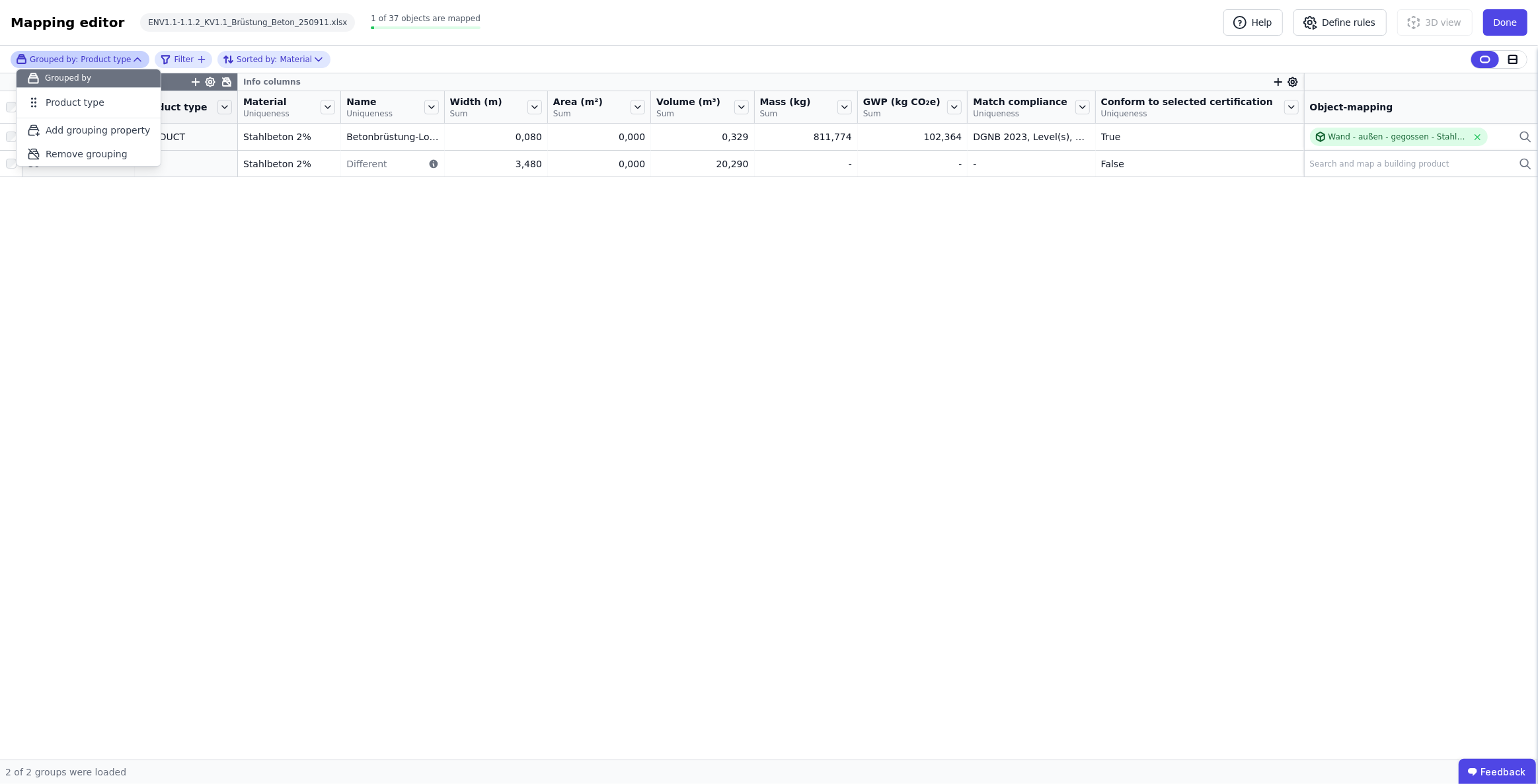
click at [434, 274] on div "Grouping columns Info columns Number of objects Product type Material Uniquenes…" at bounding box center [769, 416] width 1538 height 686
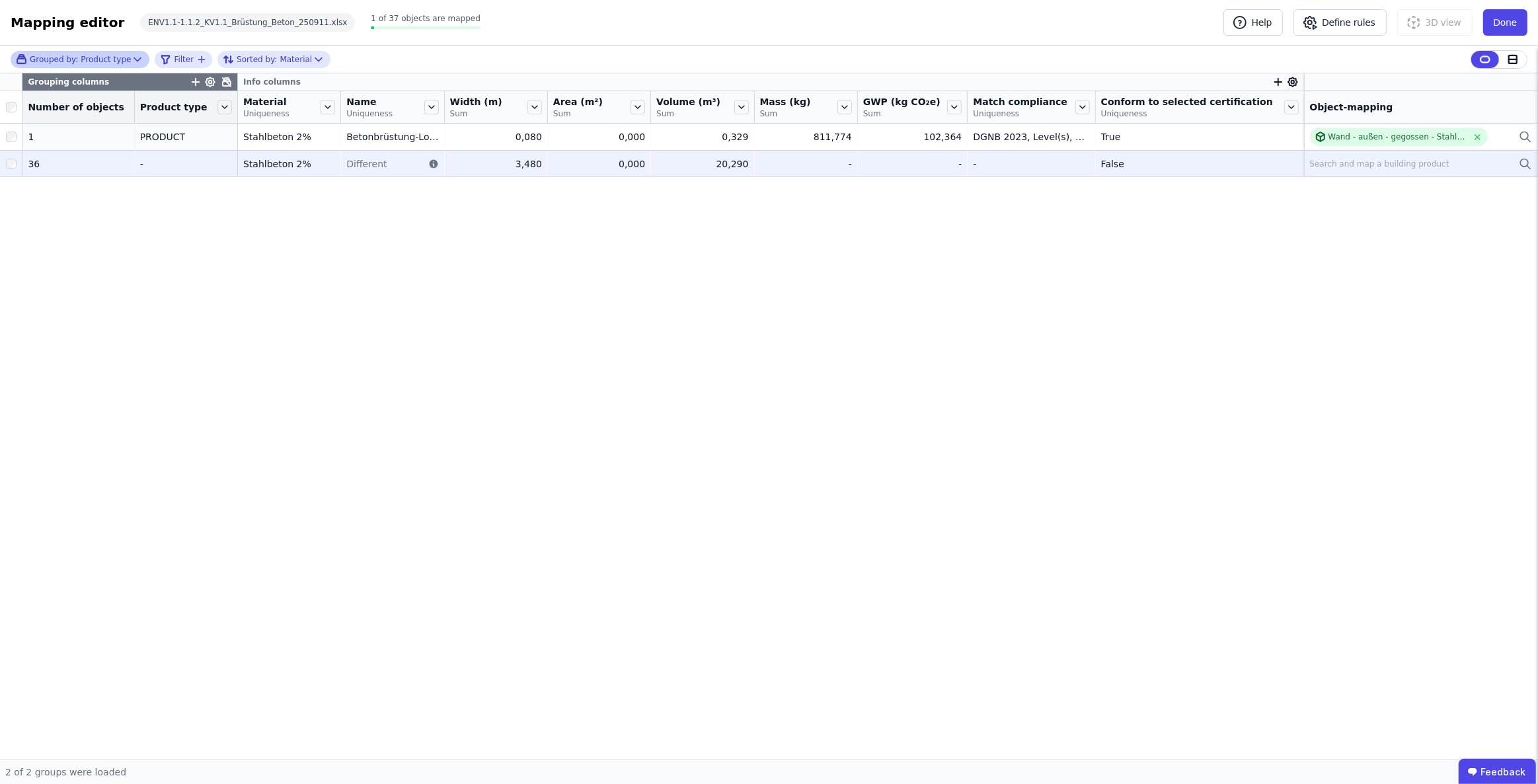
click at [1393, 165] on div "Search and map a building product" at bounding box center [1379, 164] width 139 height 10
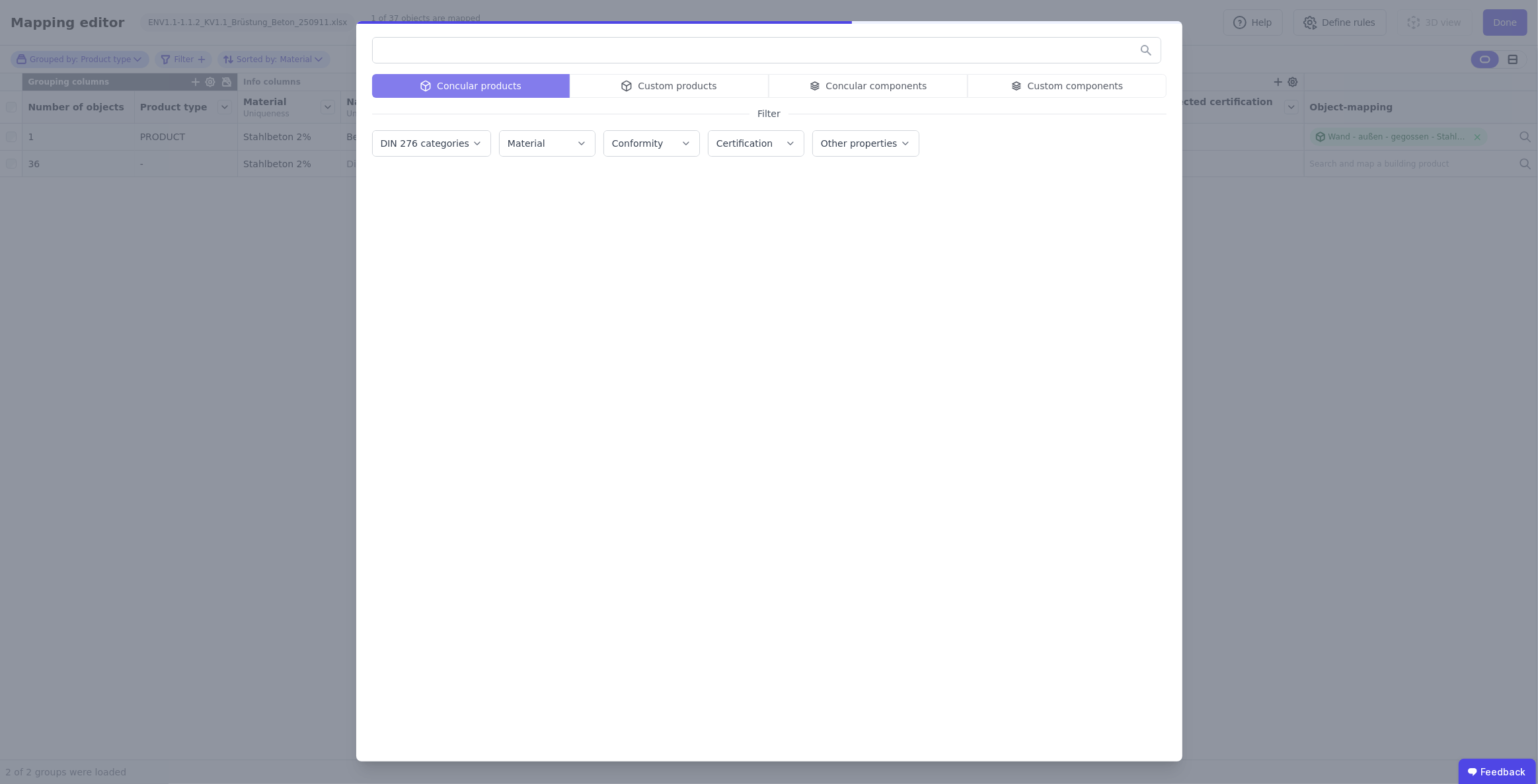
click at [640, 54] on input "text" at bounding box center [766, 50] width 788 height 24
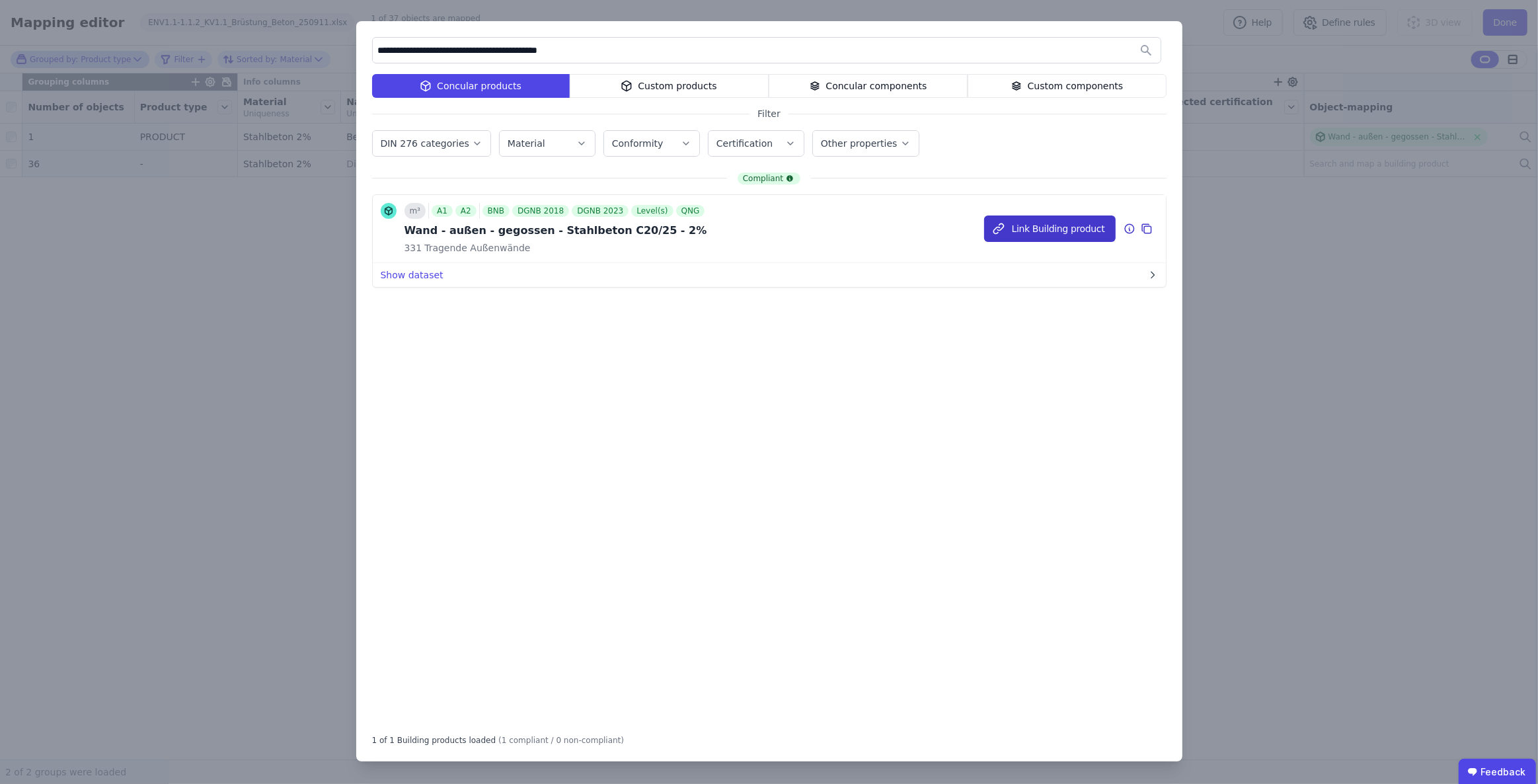
type input "**********"
click at [1074, 229] on button "Link Building product" at bounding box center [1050, 228] width 131 height 26
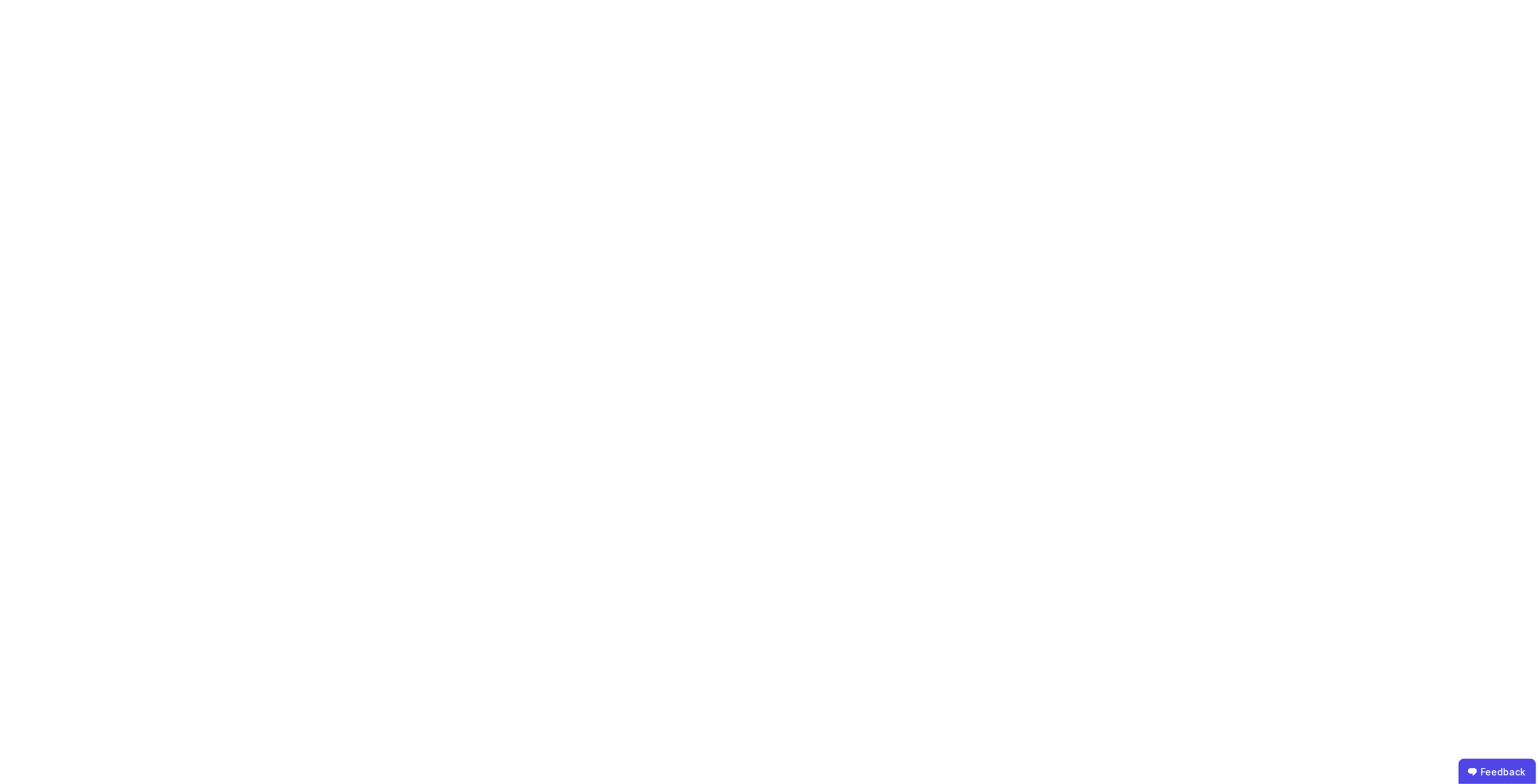
click at [1074, 229] on body "Feedback" at bounding box center [769, 392] width 1538 height 784
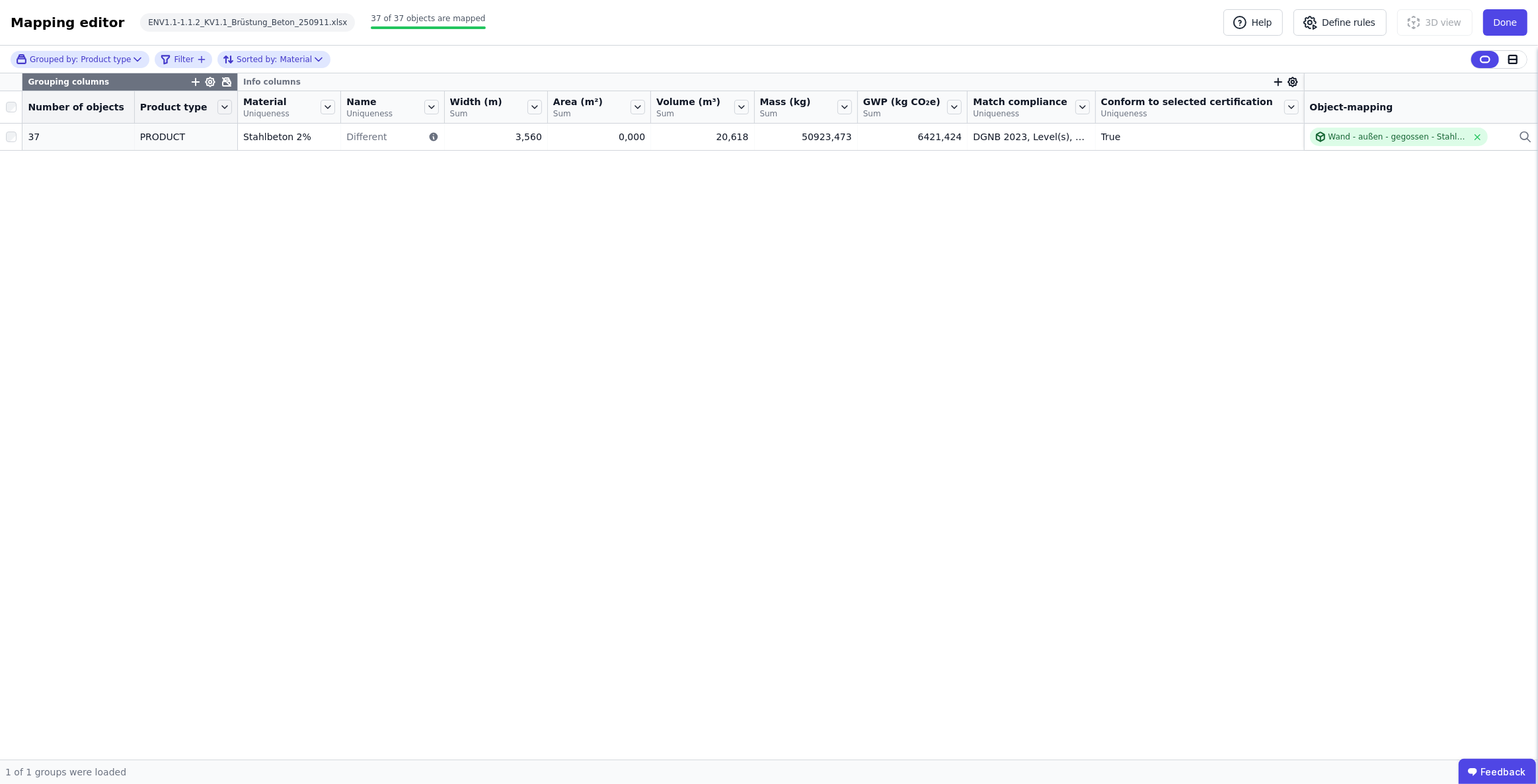
click at [568, 329] on div "Grouping columns Info columns Number of objects Product type Material Uniquenes…" at bounding box center [769, 416] width 1538 height 686
click at [223, 78] on icon at bounding box center [227, 82] width 8 height 8
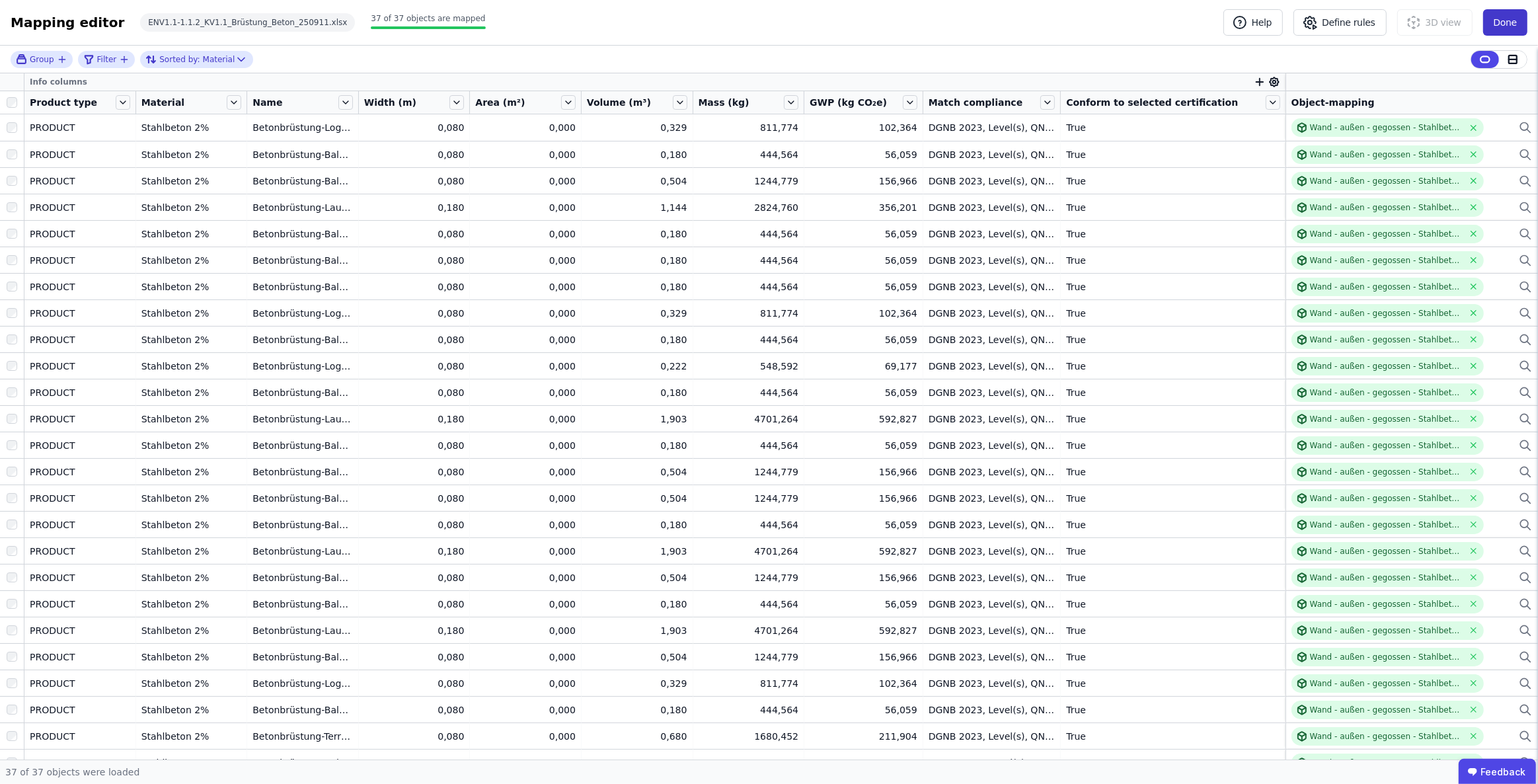
click at [1507, 20] on button "Done" at bounding box center [1505, 22] width 44 height 26
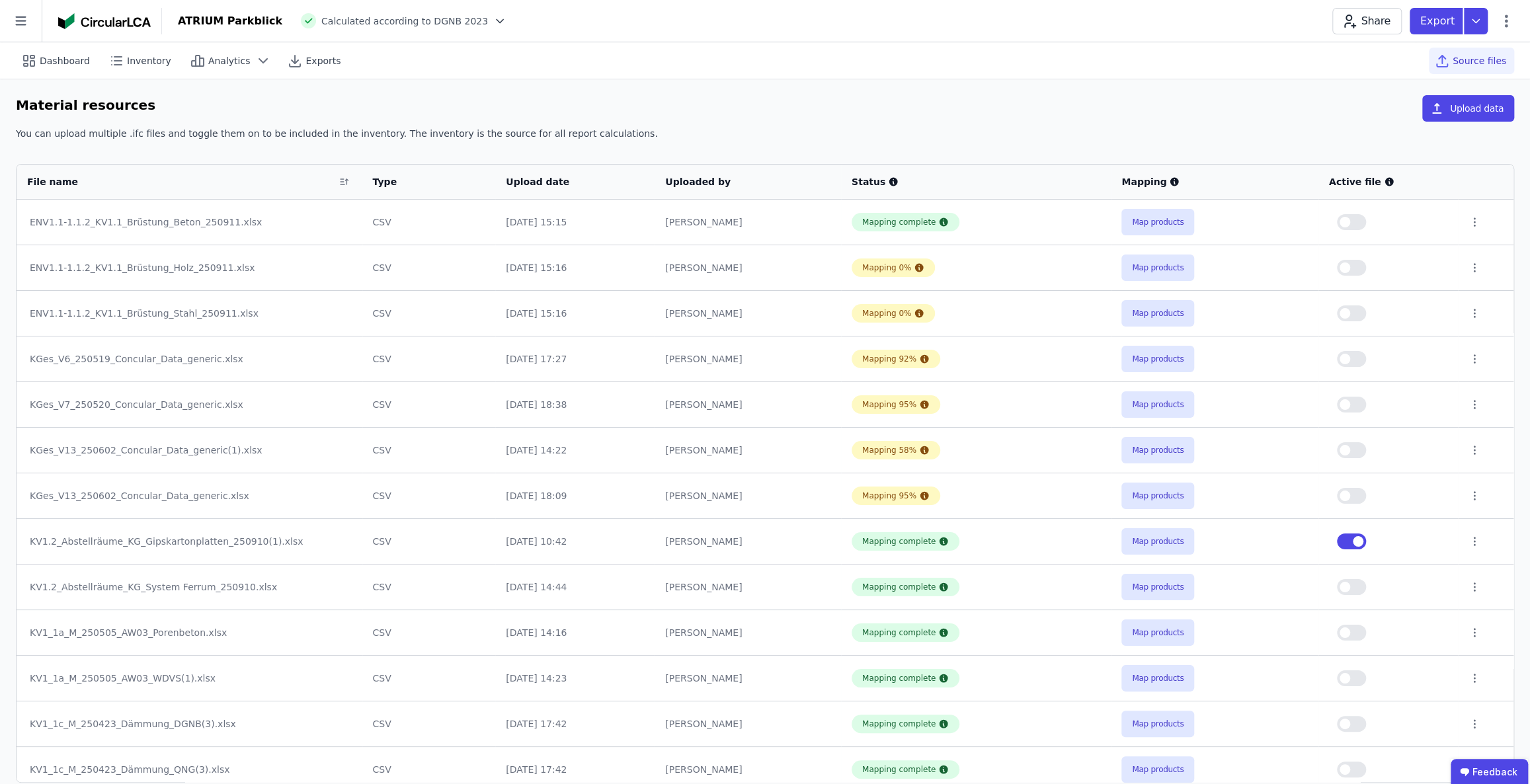
click at [1344, 542] on button "button" at bounding box center [1351, 541] width 29 height 16
click at [1356, 223] on button "button" at bounding box center [1351, 221] width 29 height 16
click at [1152, 271] on button "Map products" at bounding box center [1158, 267] width 73 height 26
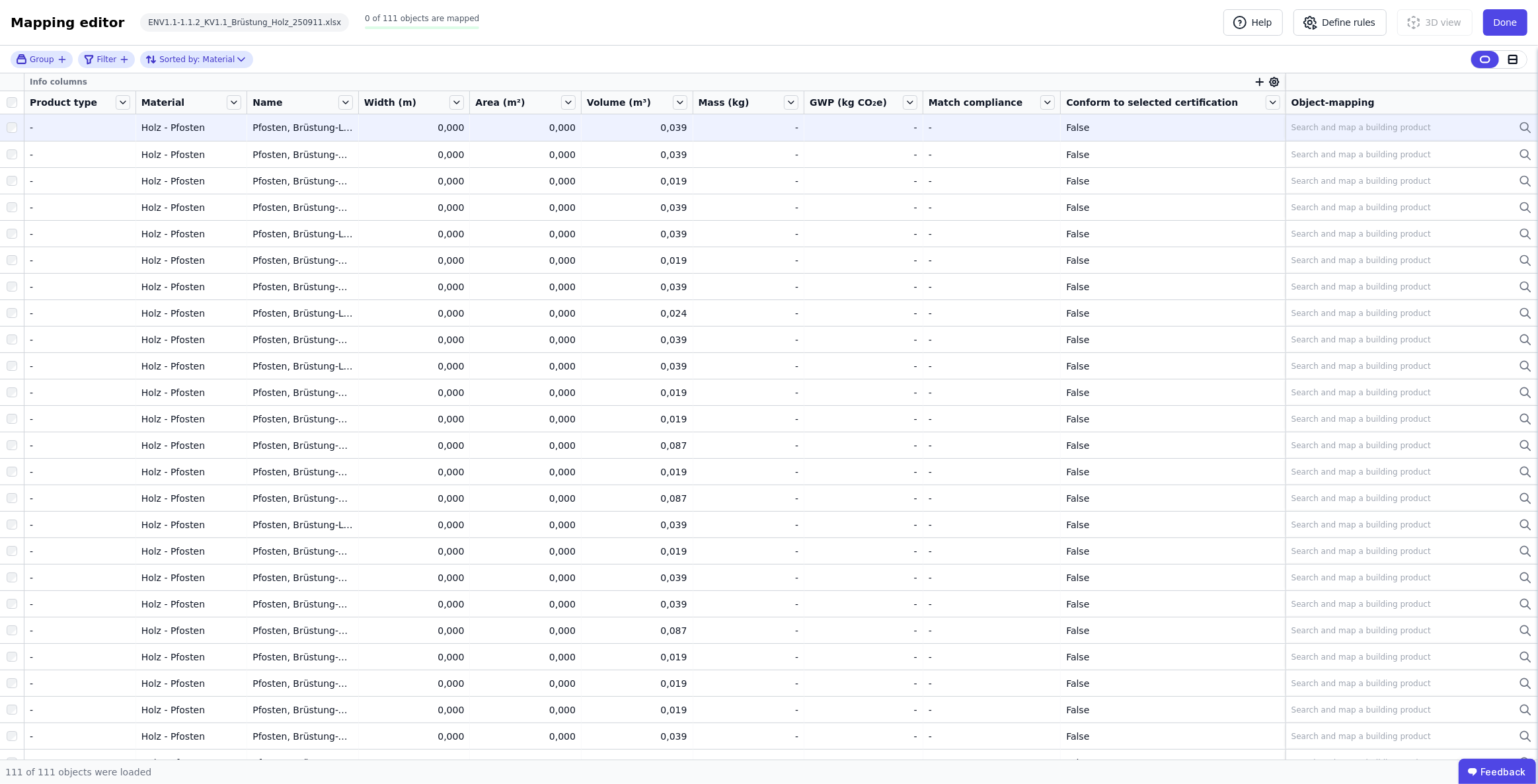
click at [1299, 125] on div "Search and map a building product" at bounding box center [1361, 127] width 139 height 10
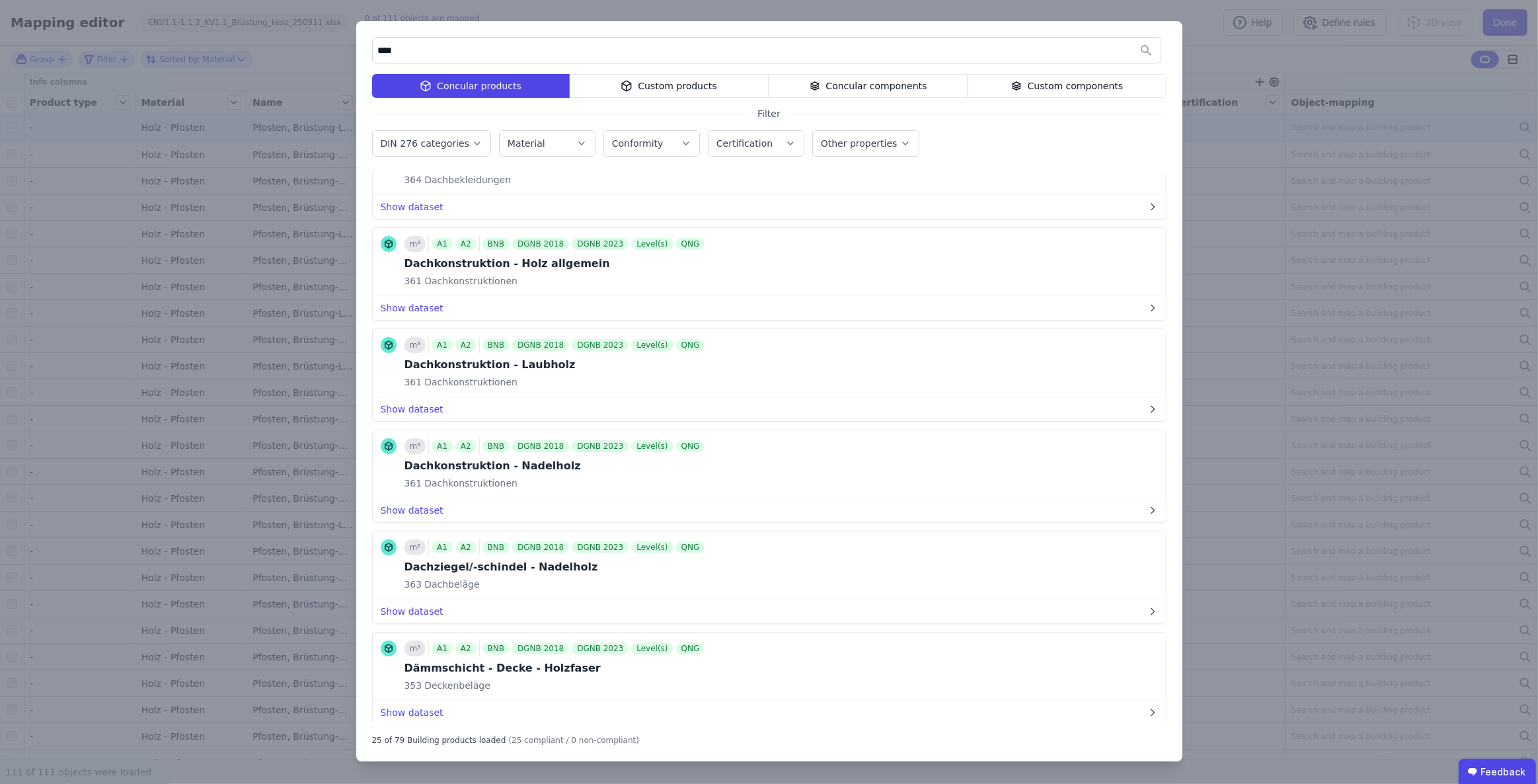
scroll to position [780, 0]
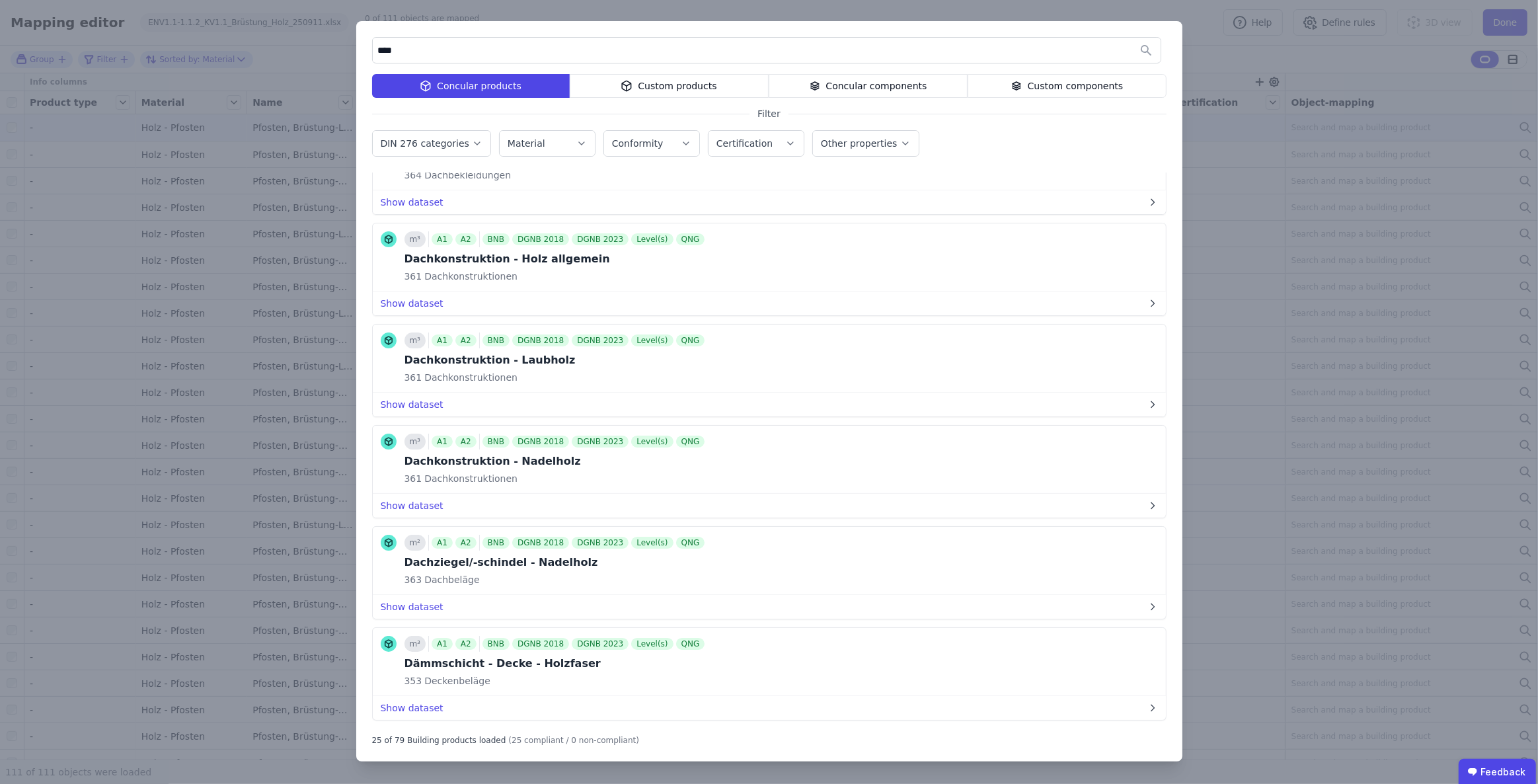
drag, startPoint x: 426, startPoint y: 45, endPoint x: 353, endPoint y: 53, distance: 73.4
click at [353, 53] on div "**** Concular products Custom products Concular components Custom components Fi…" at bounding box center [769, 392] width 1538 height 784
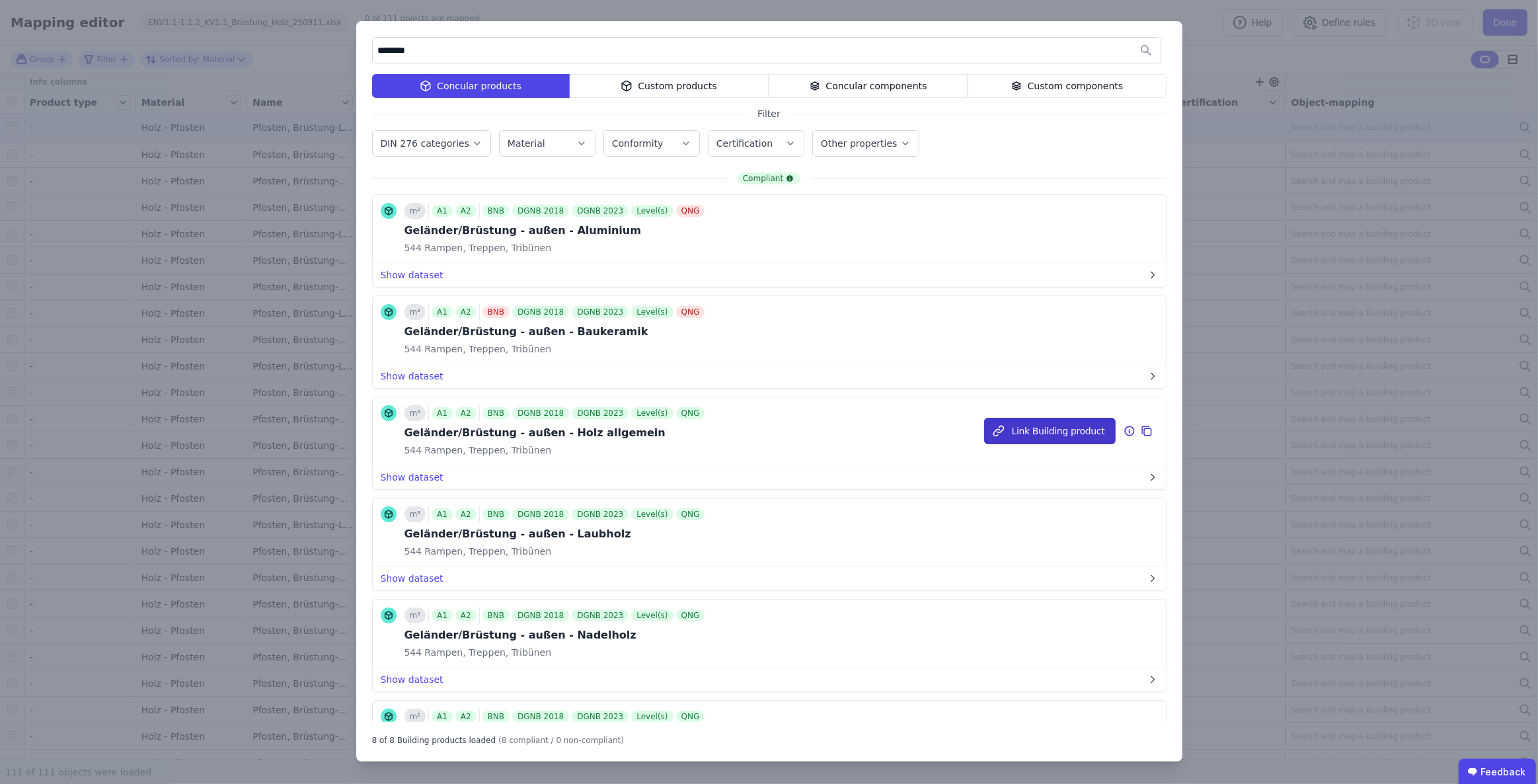
type input "********"
click at [1024, 433] on button "Link Building product" at bounding box center [1050, 430] width 131 height 26
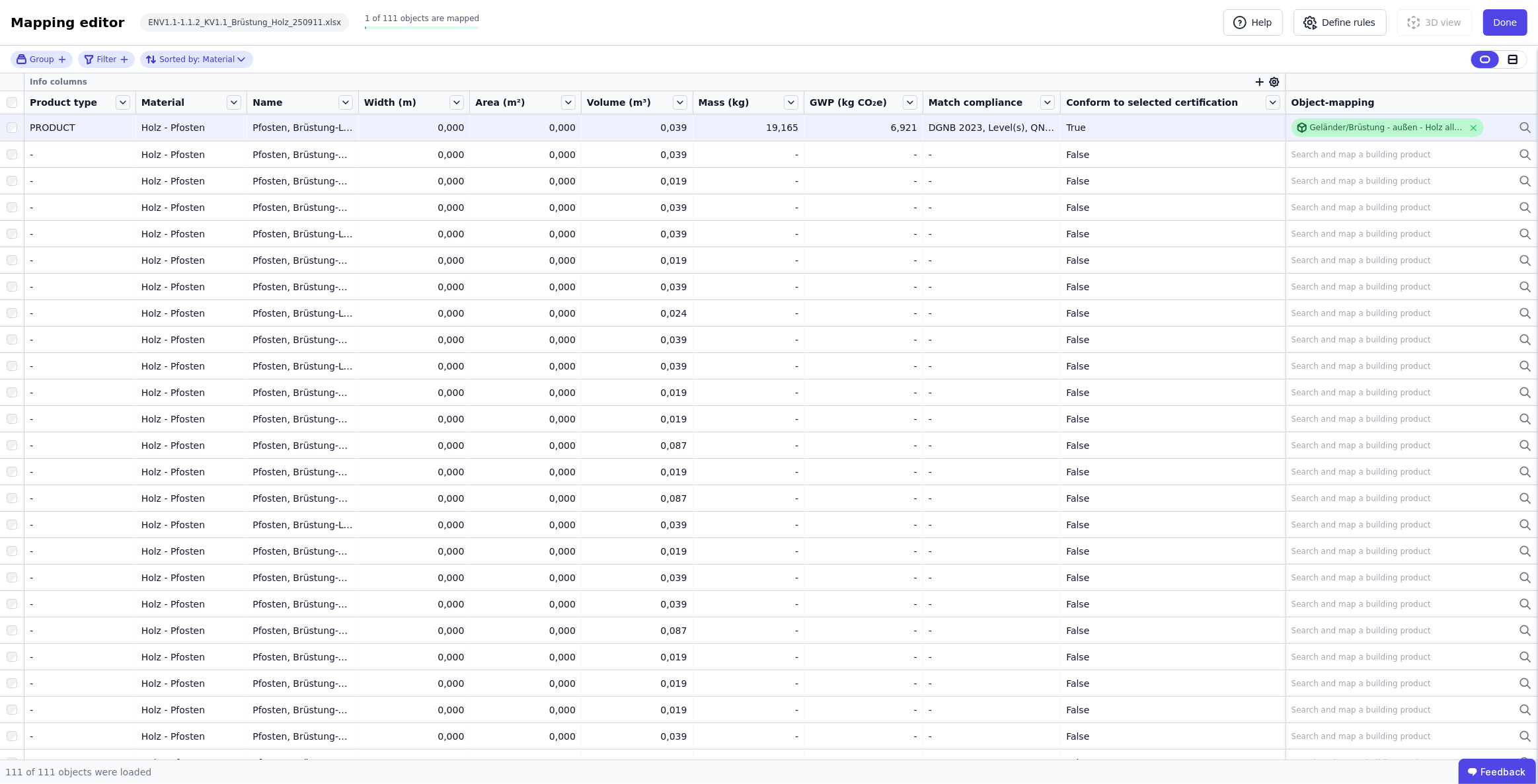
click at [1349, 119] on div "Geländer/Brüstung - außen - Holz allgemein" at bounding box center [1388, 127] width 192 height 19
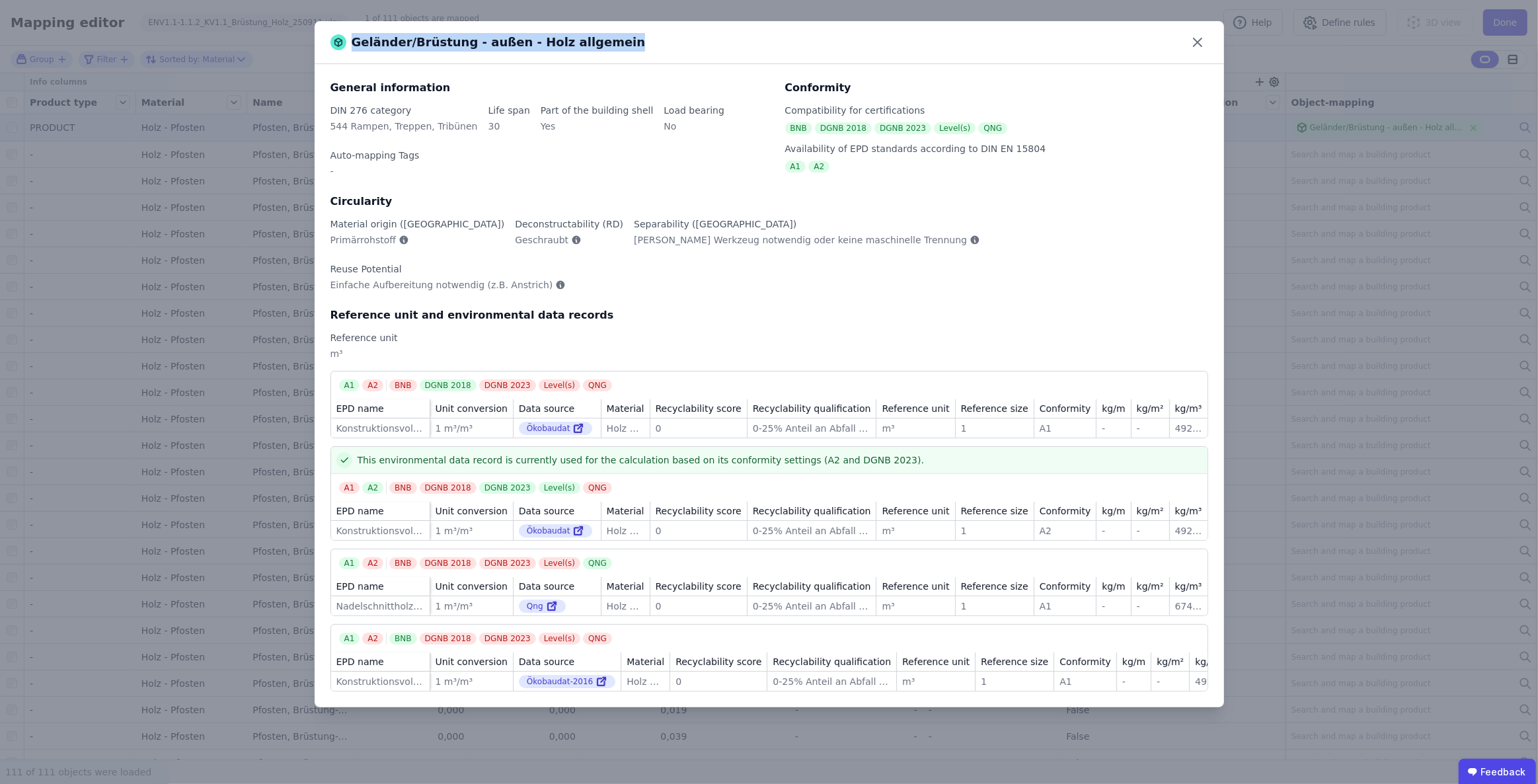
drag, startPoint x: 623, startPoint y: 39, endPoint x: 604, endPoint y: 43, distance: 19.4
click at [604, 43] on div "Geländer/Brüstung - außen - Holz allgemein" at bounding box center [769, 42] width 910 height 43
copy div "Geländer/Brüstung - außen - Holz allgemein"
click at [1197, 42] on icon at bounding box center [1197, 42] width 8 height 8
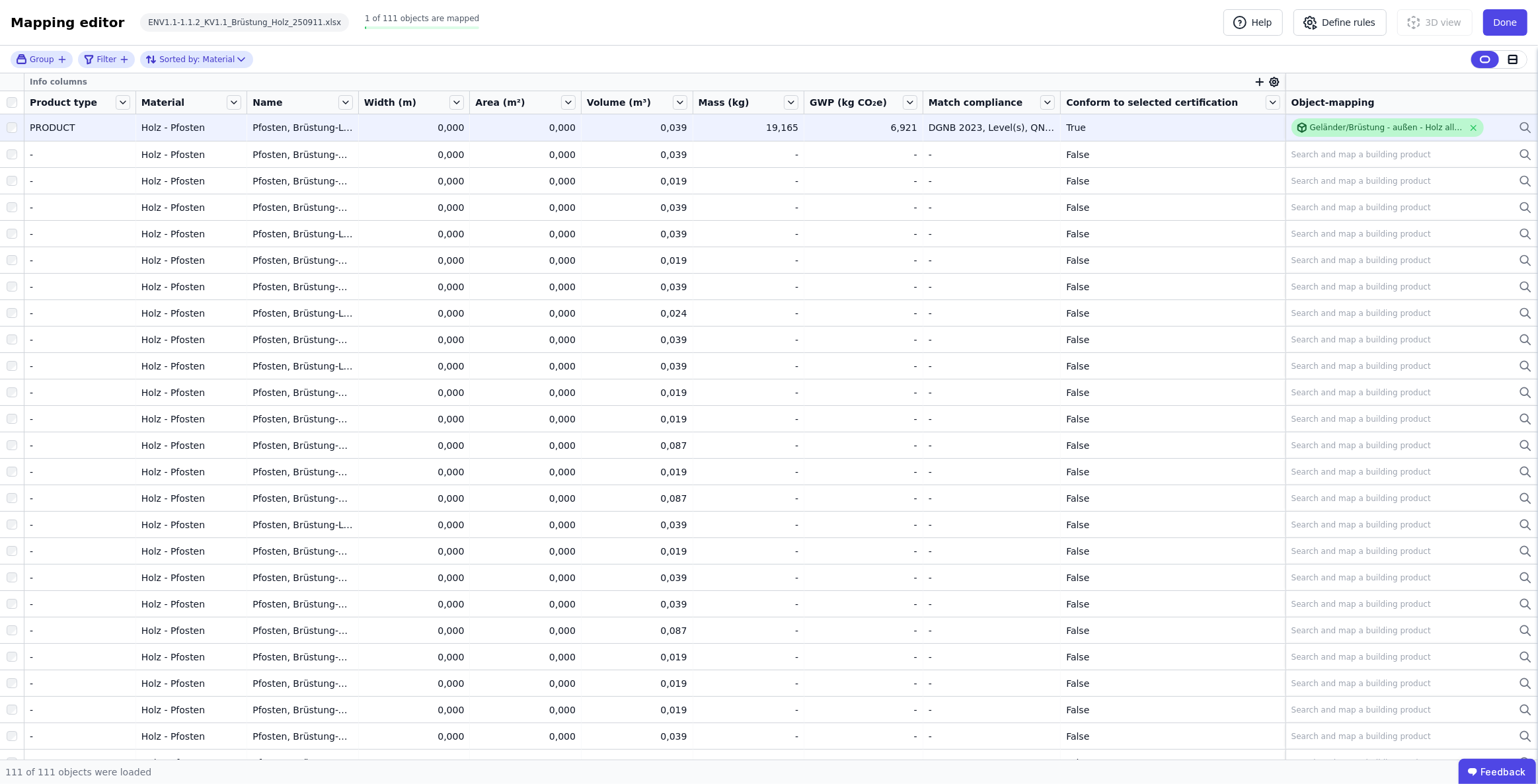
click at [1317, 129] on div "Geländer/Brüstung - außen - Holz allgemein" at bounding box center [1387, 127] width 154 height 10
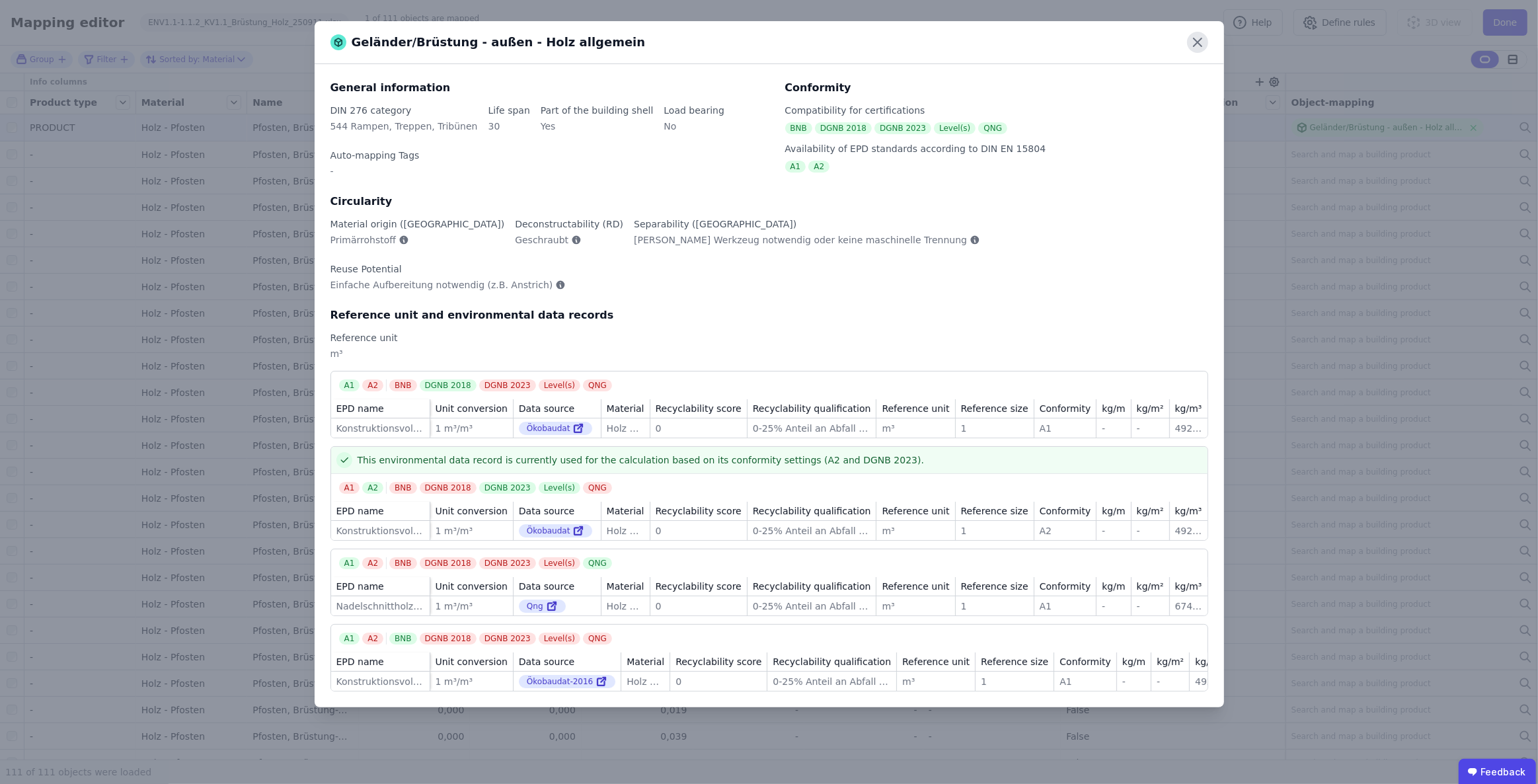
click at [1201, 45] on icon at bounding box center [1197, 42] width 21 height 21
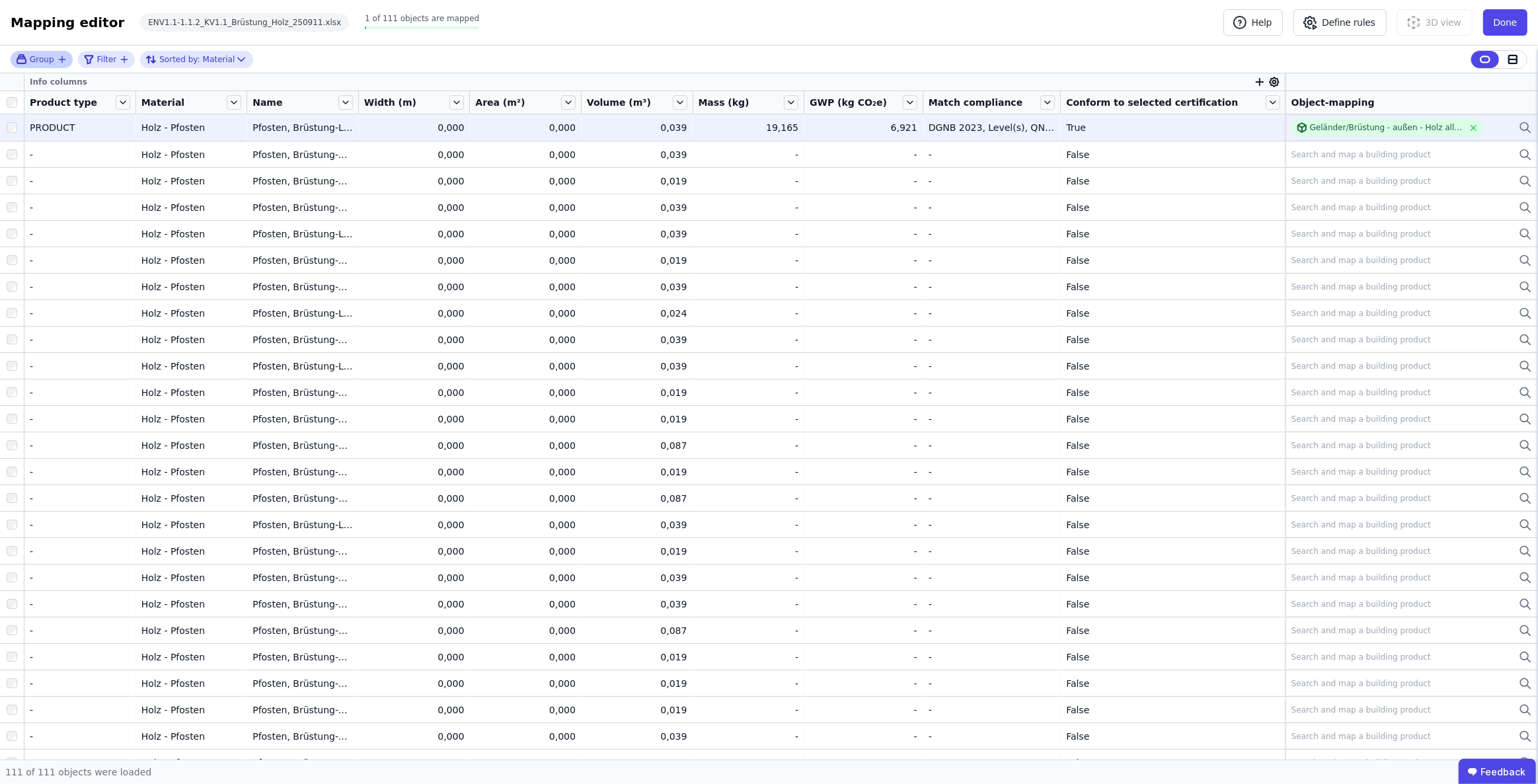
click at [61, 57] on icon "button" at bounding box center [62, 60] width 10 height 10
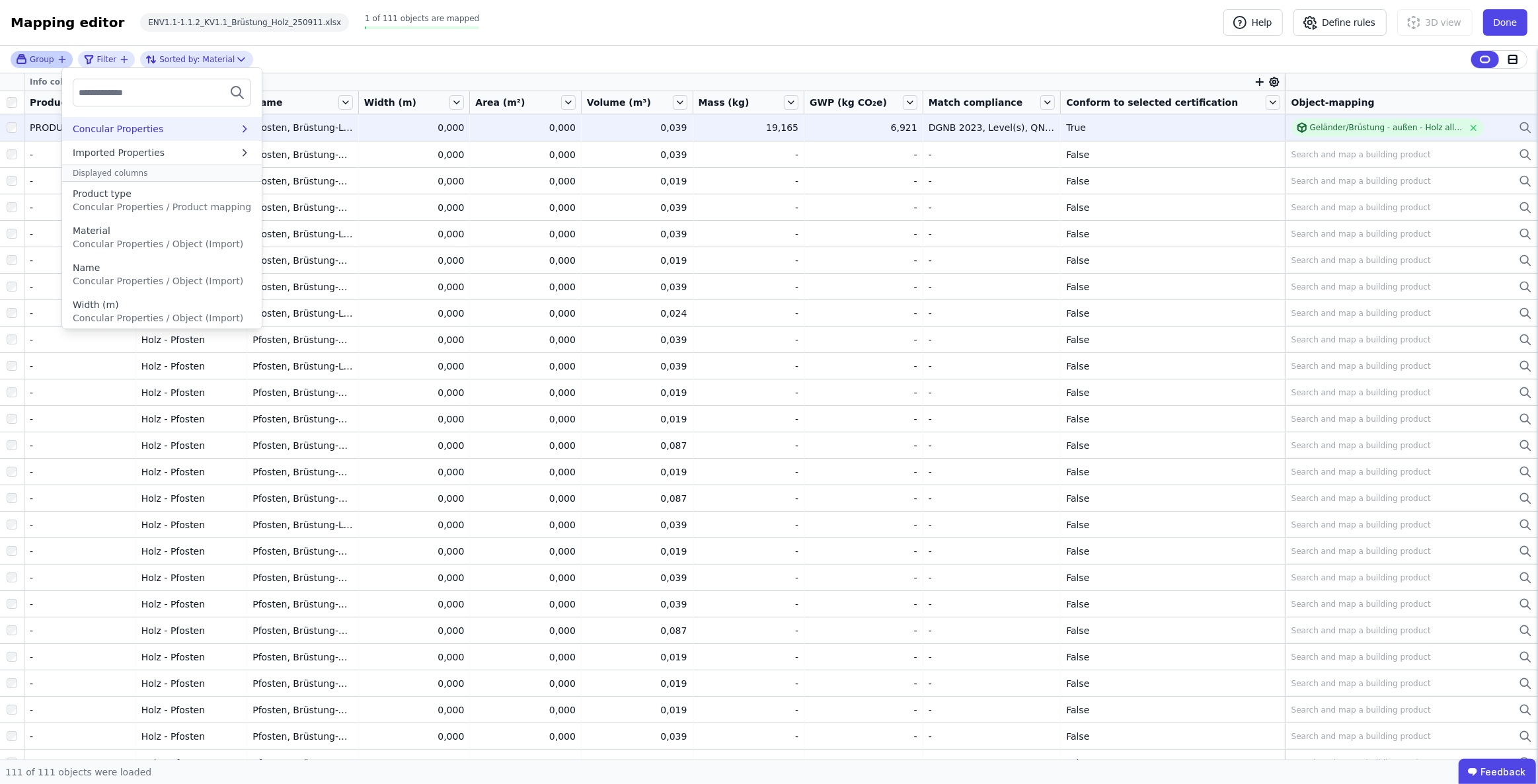
click at [183, 136] on div "Concular Properties" at bounding box center [162, 129] width 200 height 24
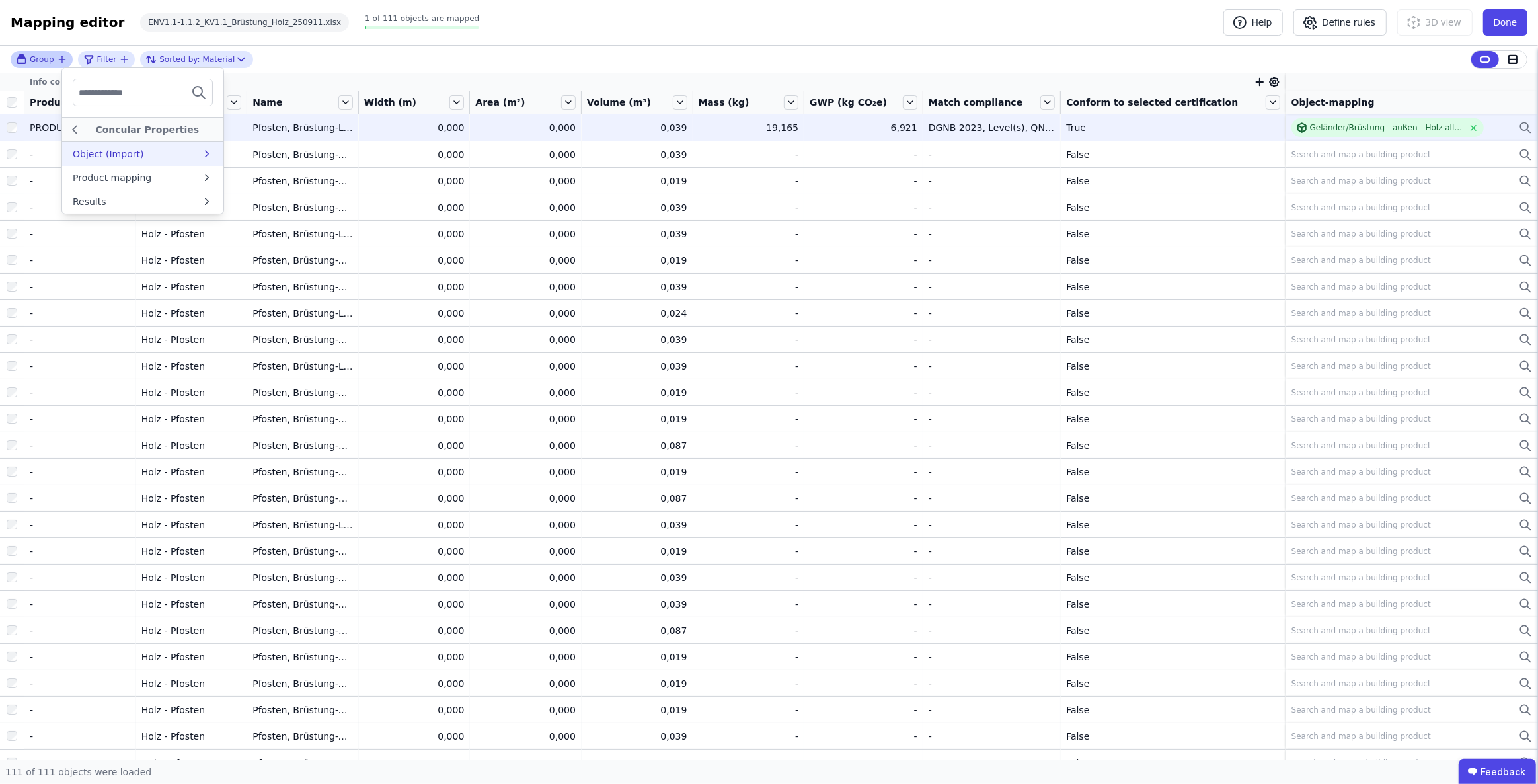
click at [193, 155] on div "Object (Import)" at bounding box center [137, 154] width 128 height 13
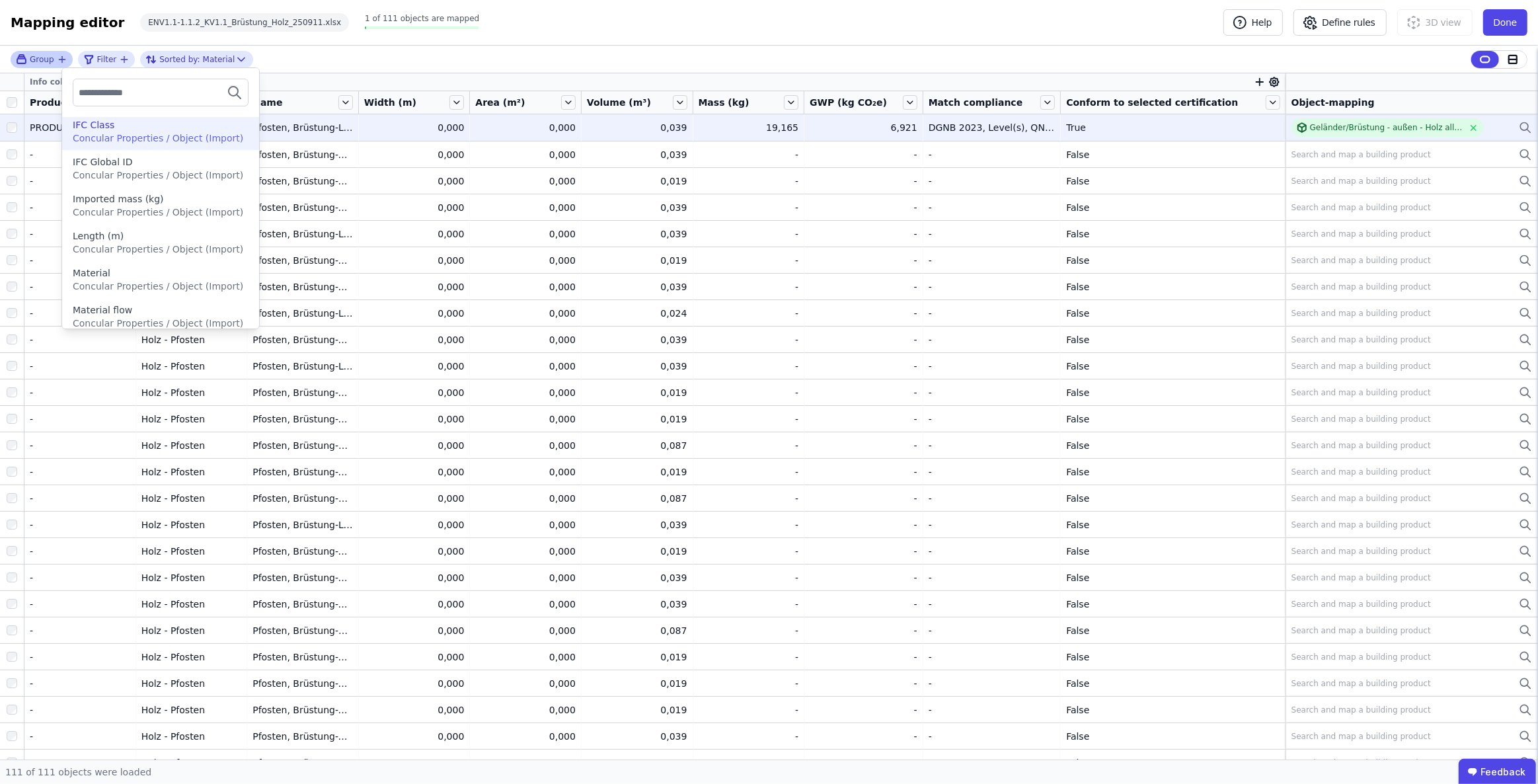
scroll to position [420, 0]
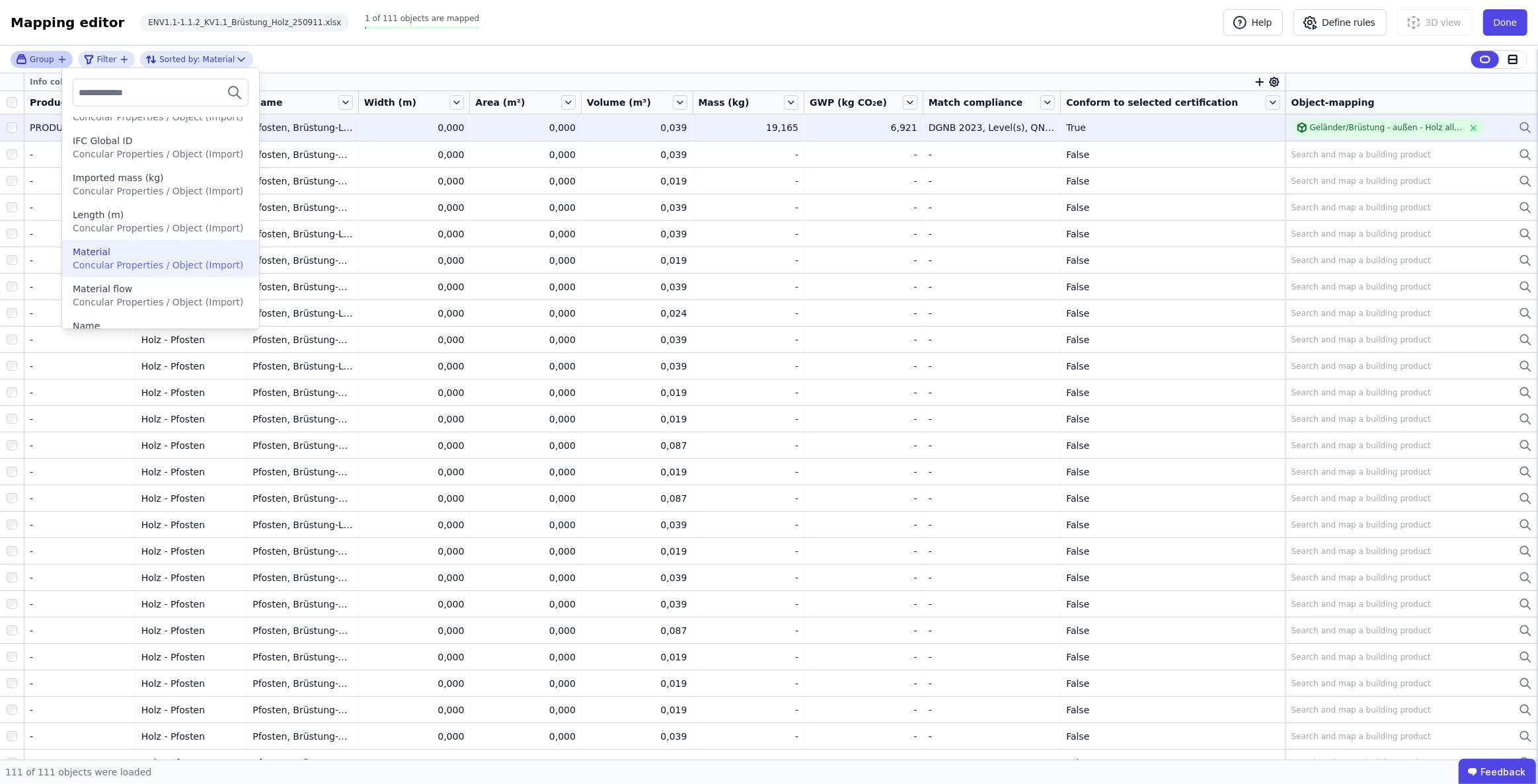
click at [178, 262] on span "Concular Properties / Object (Import)" at bounding box center [158, 265] width 171 height 10
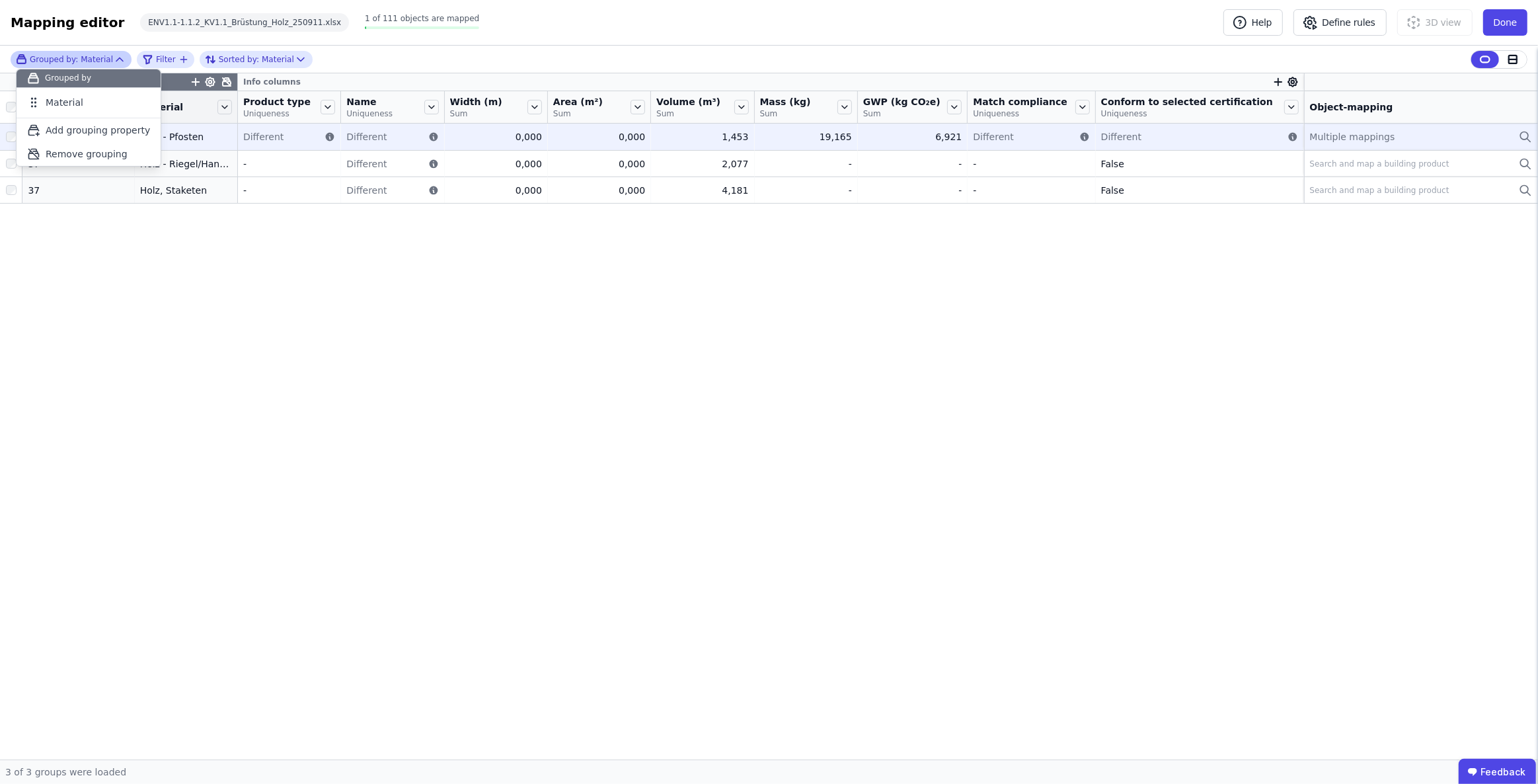
click at [1345, 143] on div "Multiple mappings" at bounding box center [1421, 136] width 222 height 16
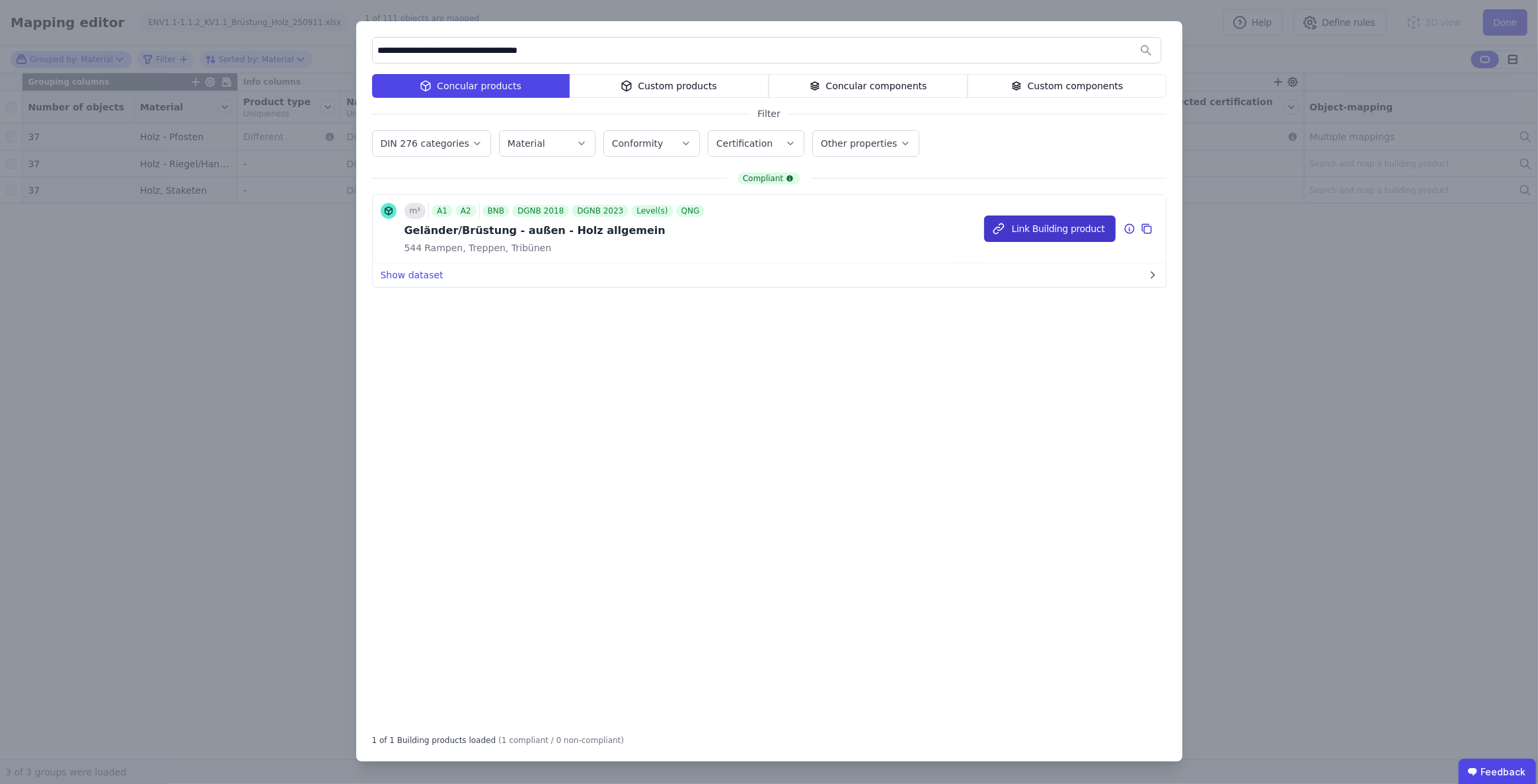
type input "**********"
click at [1061, 224] on button "Link Building product" at bounding box center [1050, 228] width 131 height 26
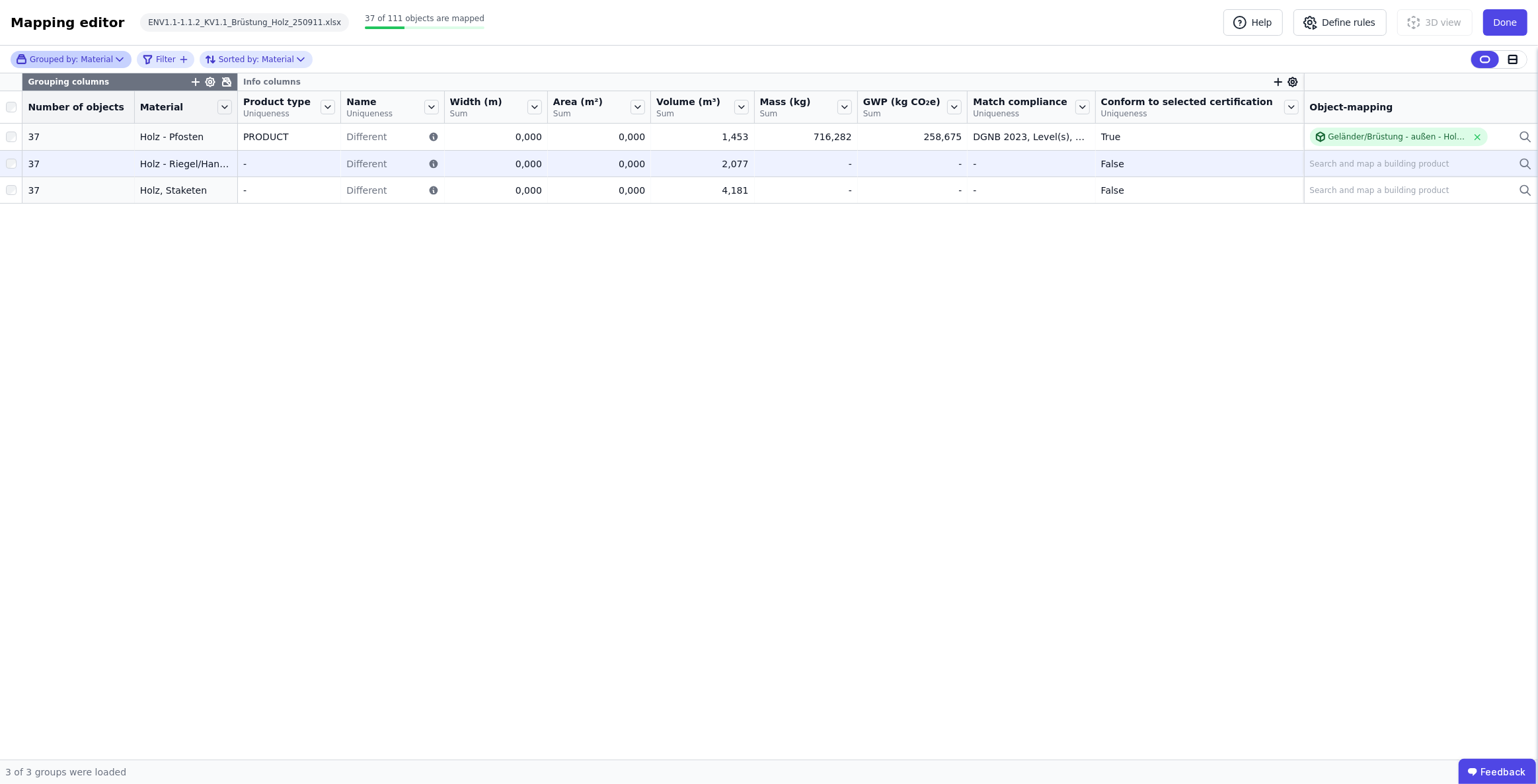
click at [1345, 165] on div "Search and map a building product" at bounding box center [1379, 164] width 139 height 10
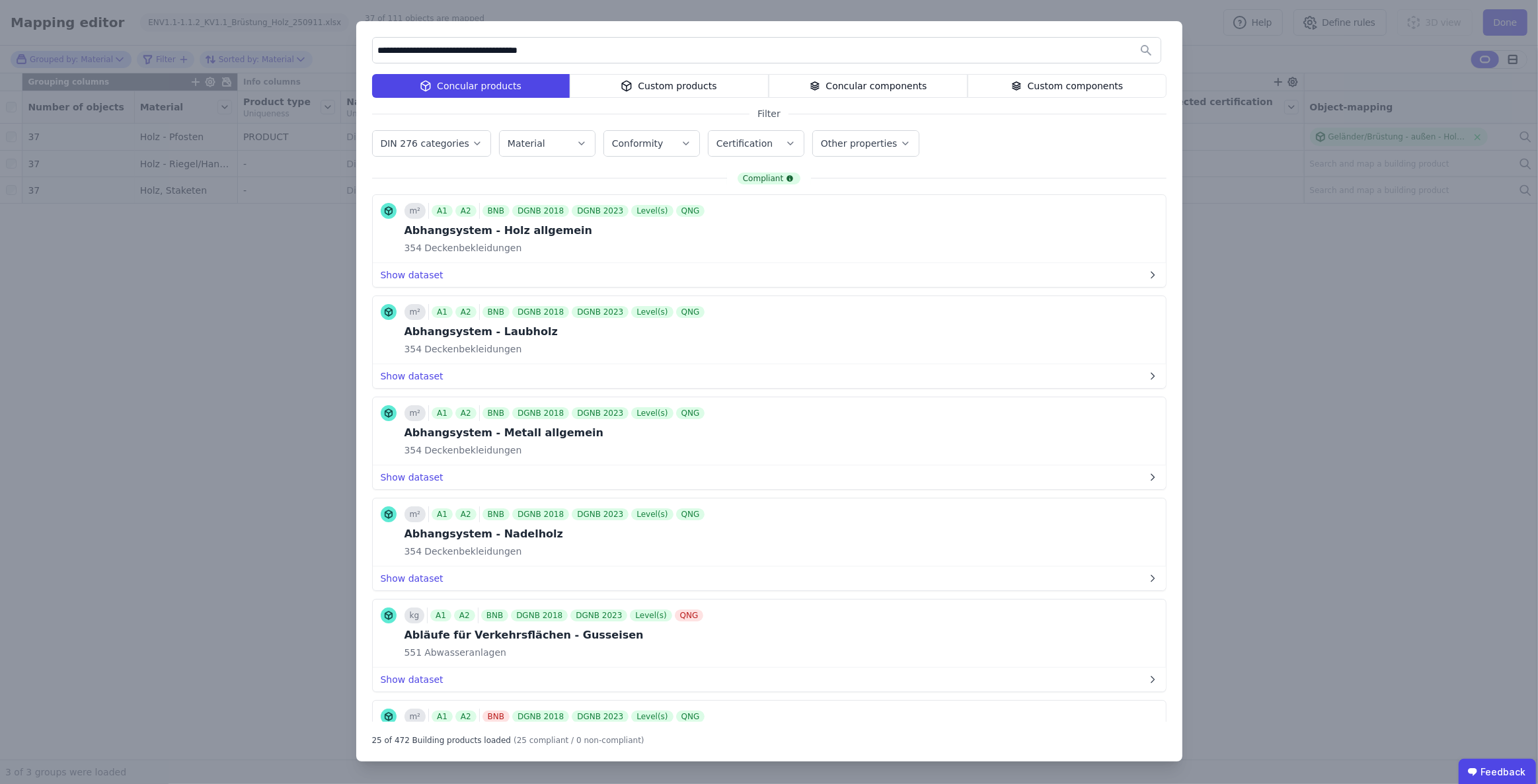
type input "**********"
click at [669, 78] on div "Custom products" at bounding box center [669, 86] width 199 height 24
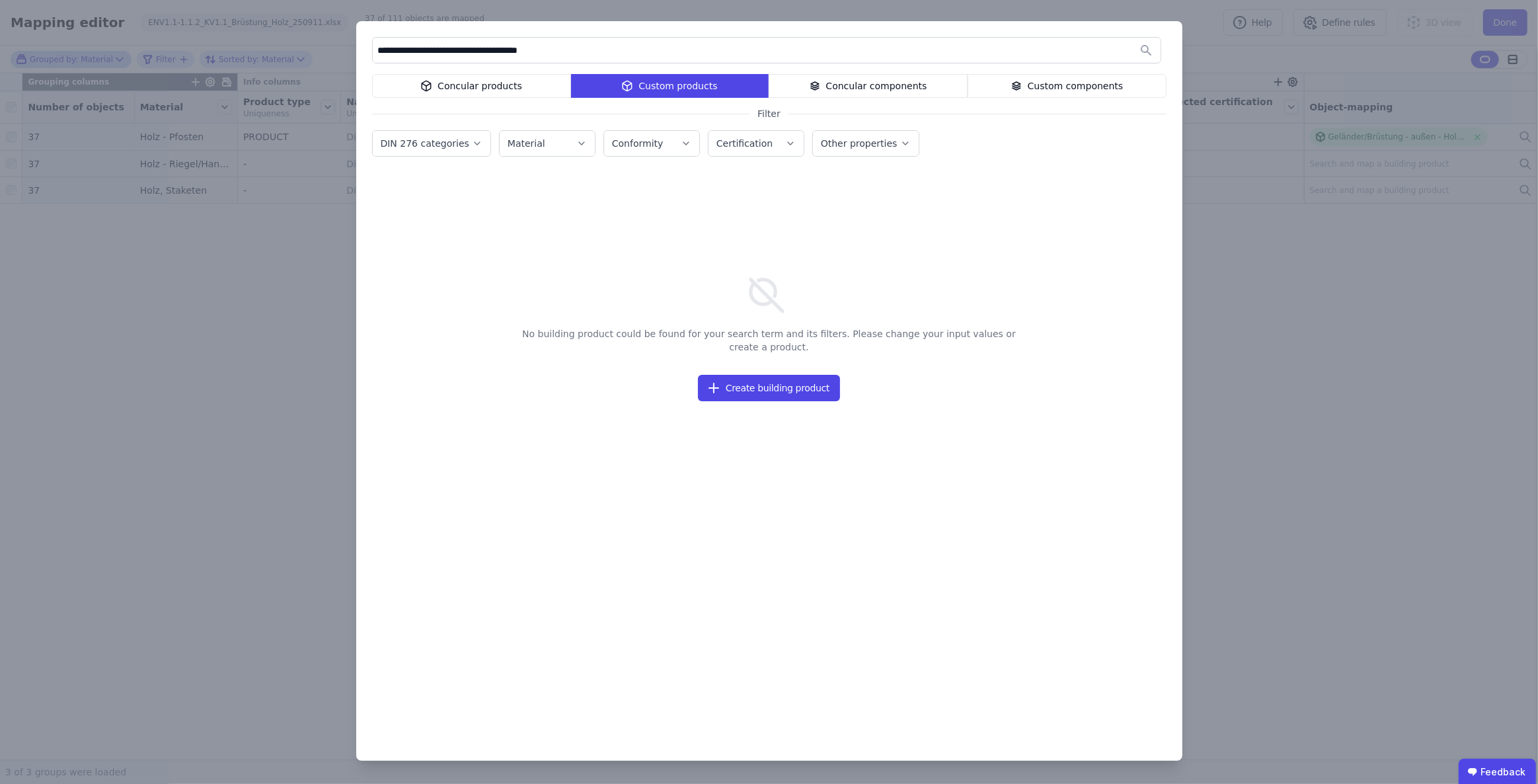
click at [491, 86] on div "Concular products" at bounding box center [471, 86] width 199 height 24
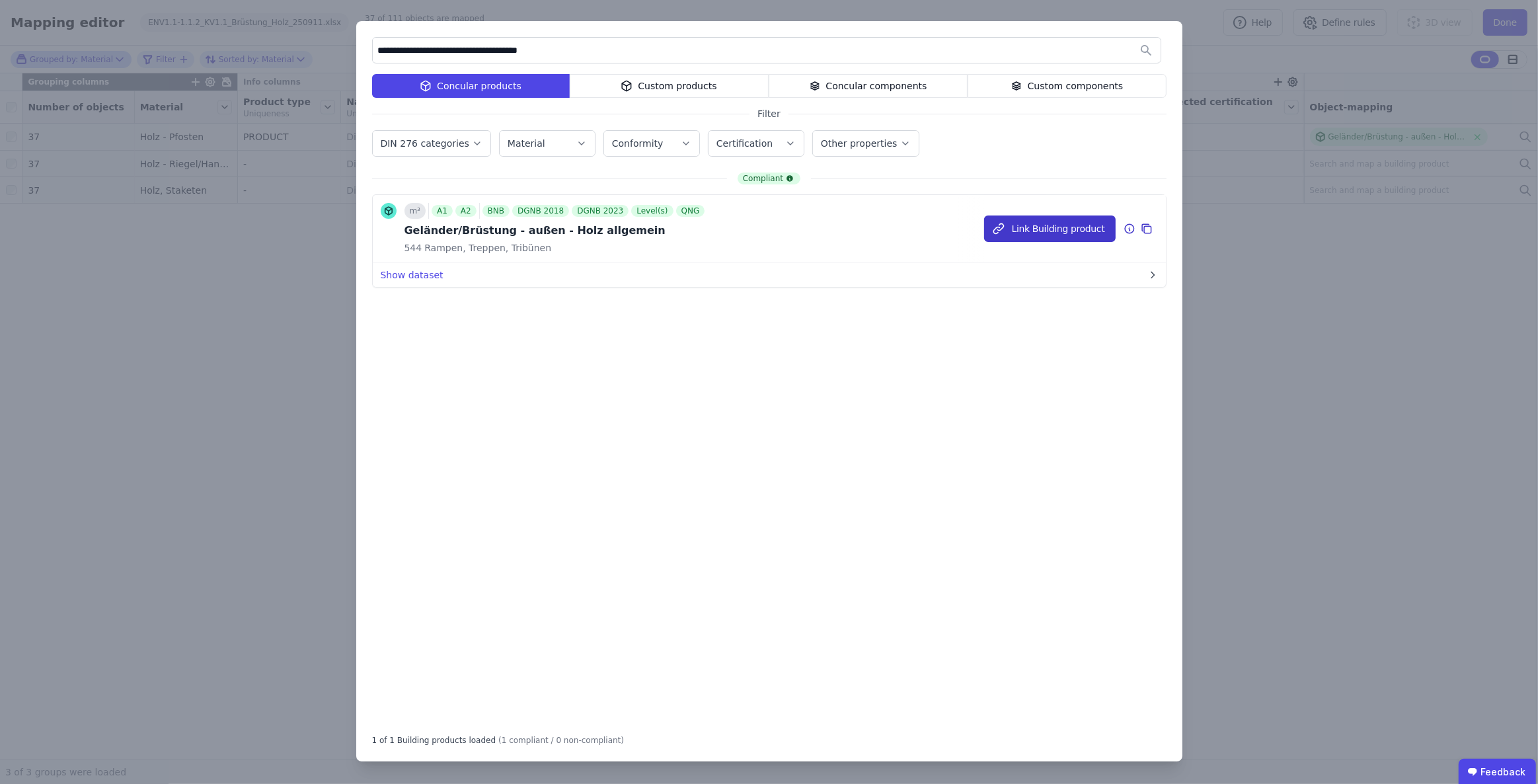
click at [1054, 231] on button "Link Building product" at bounding box center [1050, 228] width 131 height 26
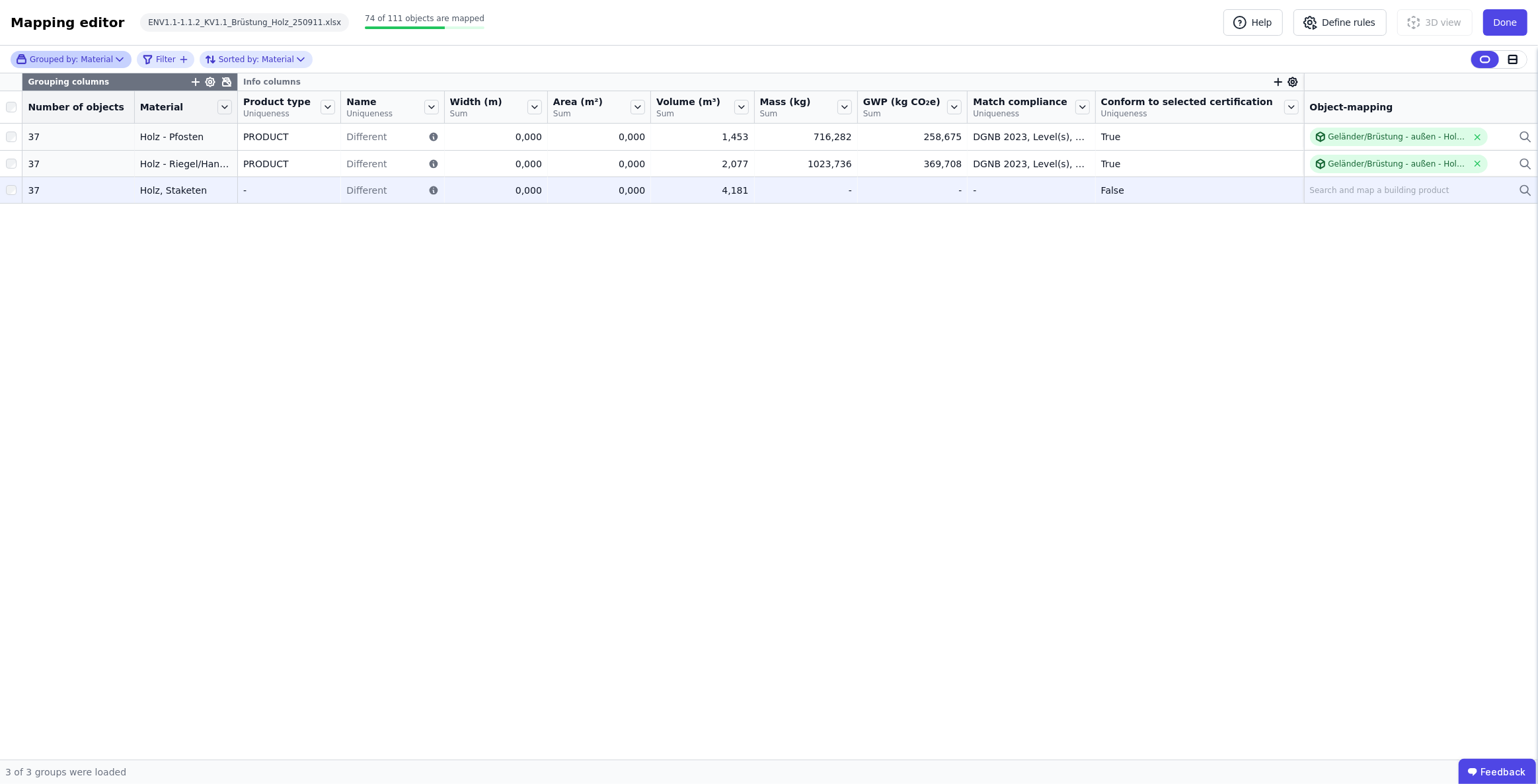
click at [1353, 188] on div "Search and map a building product" at bounding box center [1379, 190] width 139 height 10
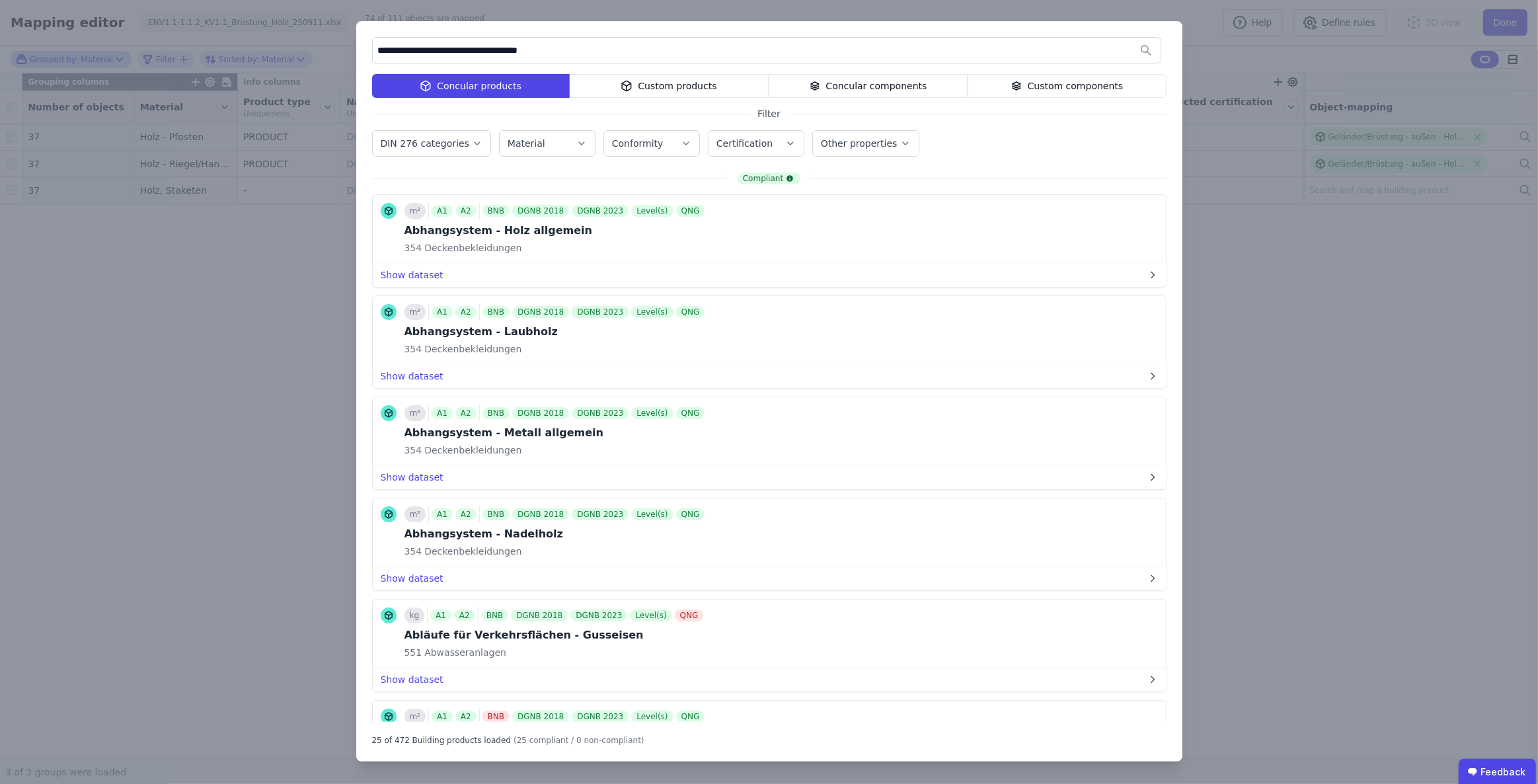
type input "**********"
click at [662, 86] on div "Custom products" at bounding box center [669, 86] width 199 height 24
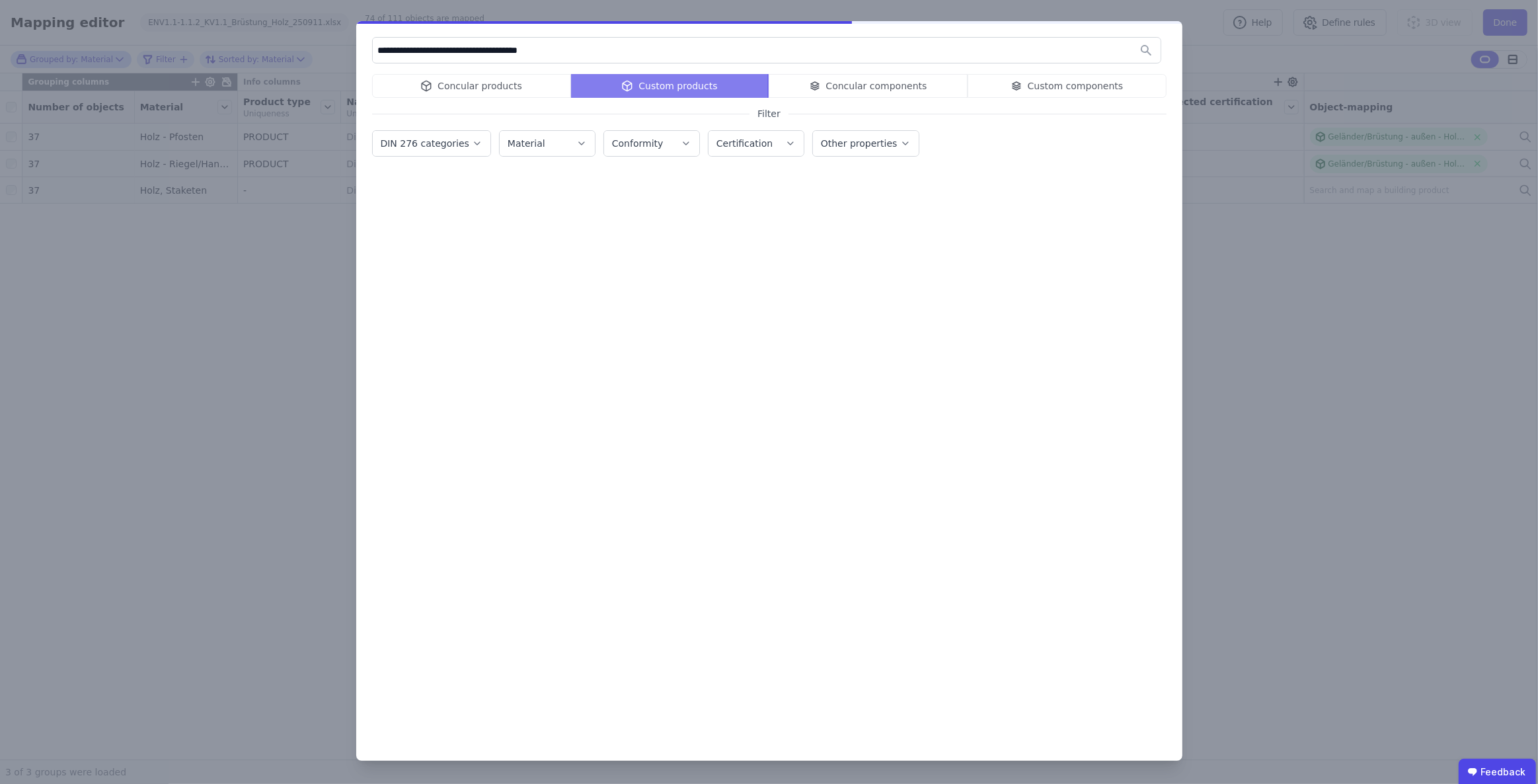
click at [485, 88] on div "Concular products Custom products Concular components Custom components" at bounding box center [769, 86] width 795 height 24
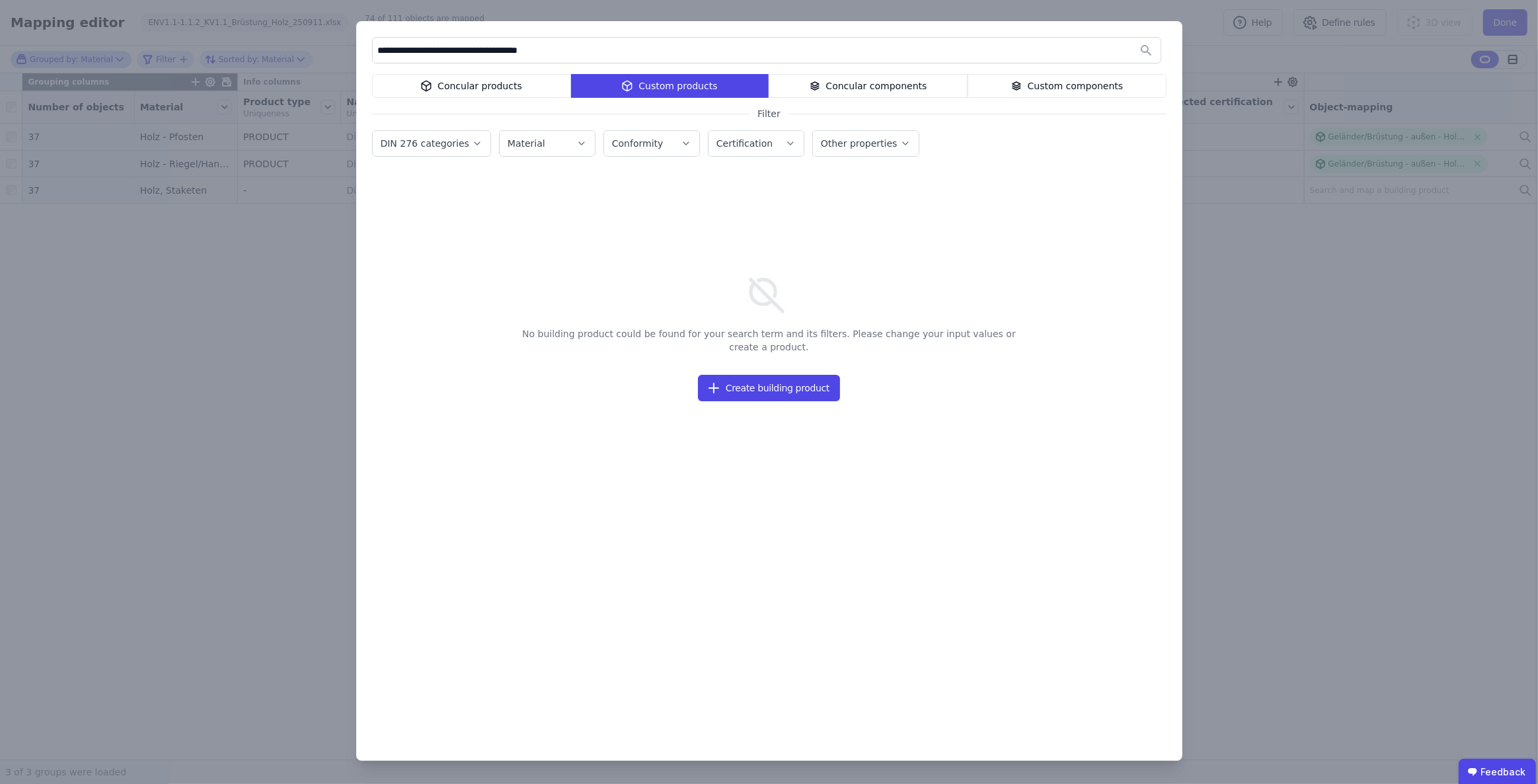
click at [473, 86] on div "Concular products" at bounding box center [471, 86] width 199 height 24
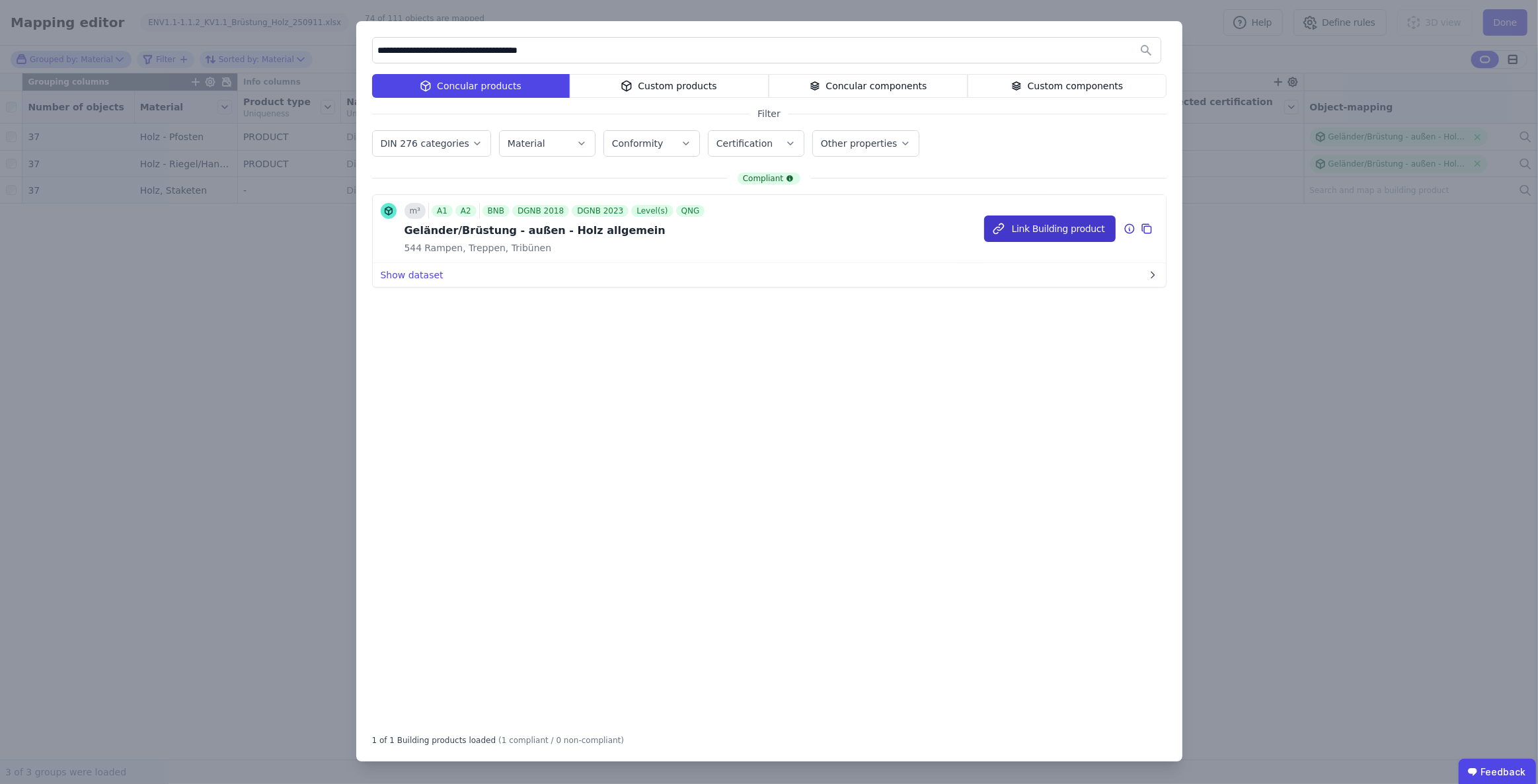
click at [1077, 225] on button "Link Building product" at bounding box center [1050, 228] width 131 height 26
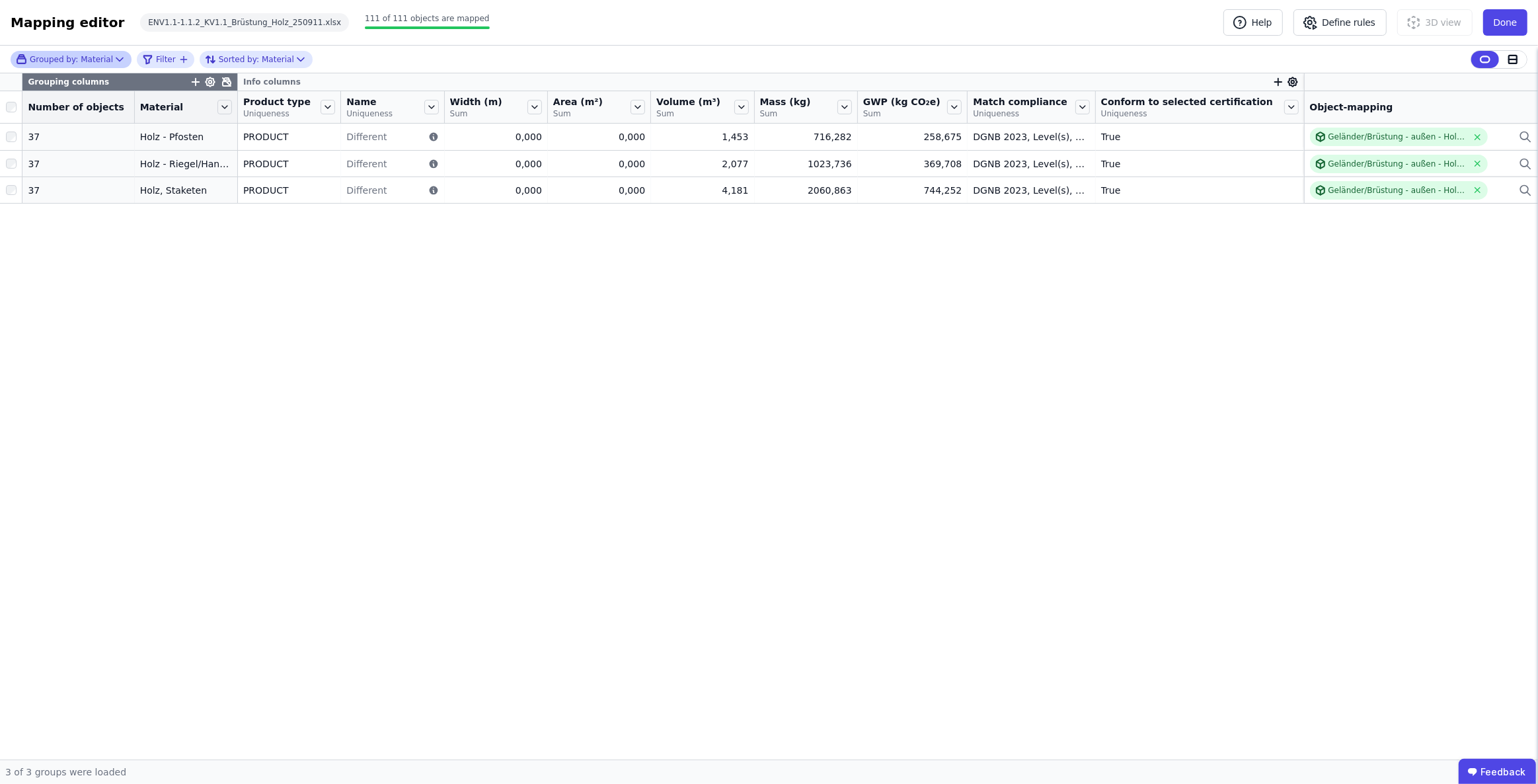
click at [223, 81] on icon at bounding box center [227, 82] width 8 height 8
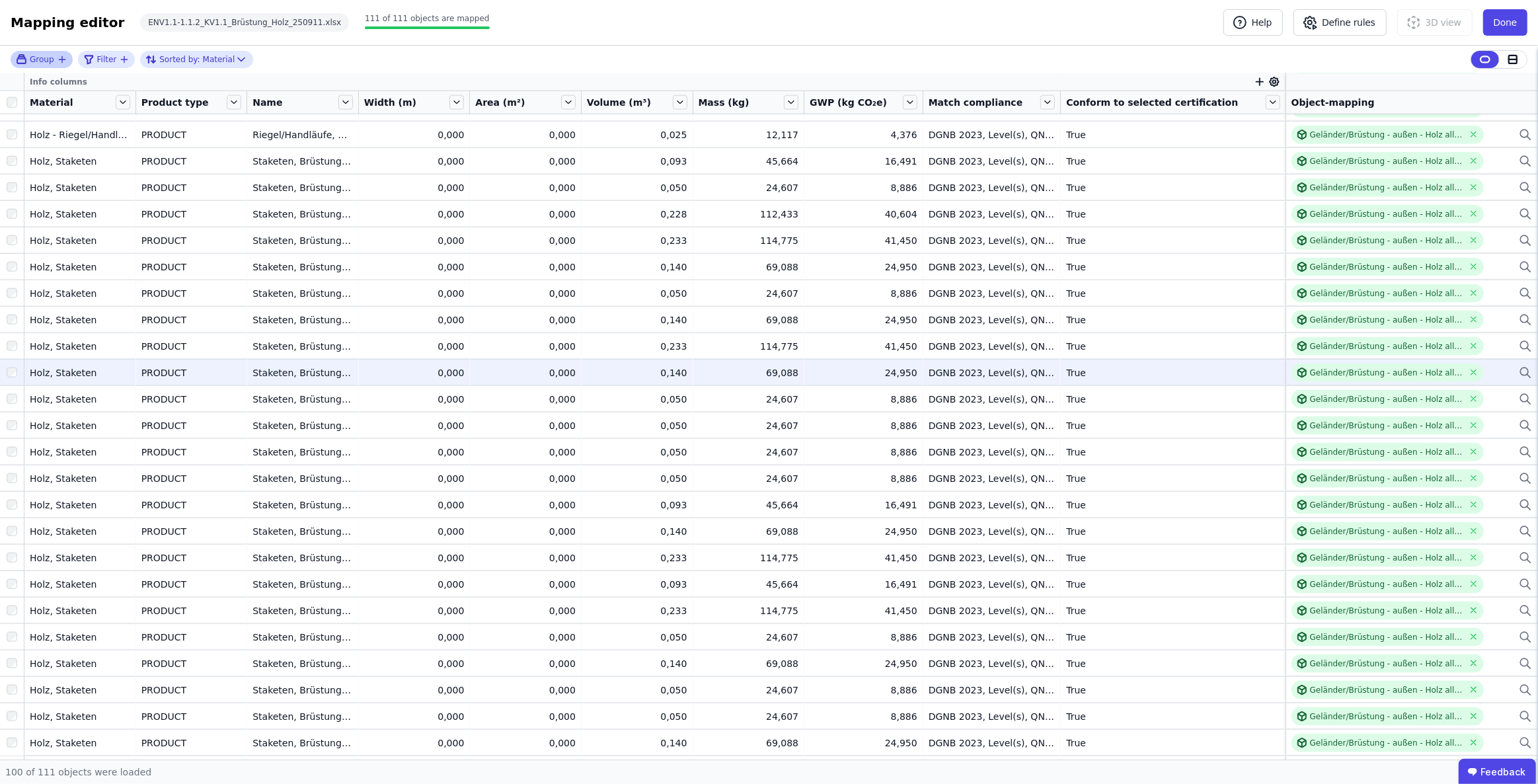
scroll to position [1998, 0]
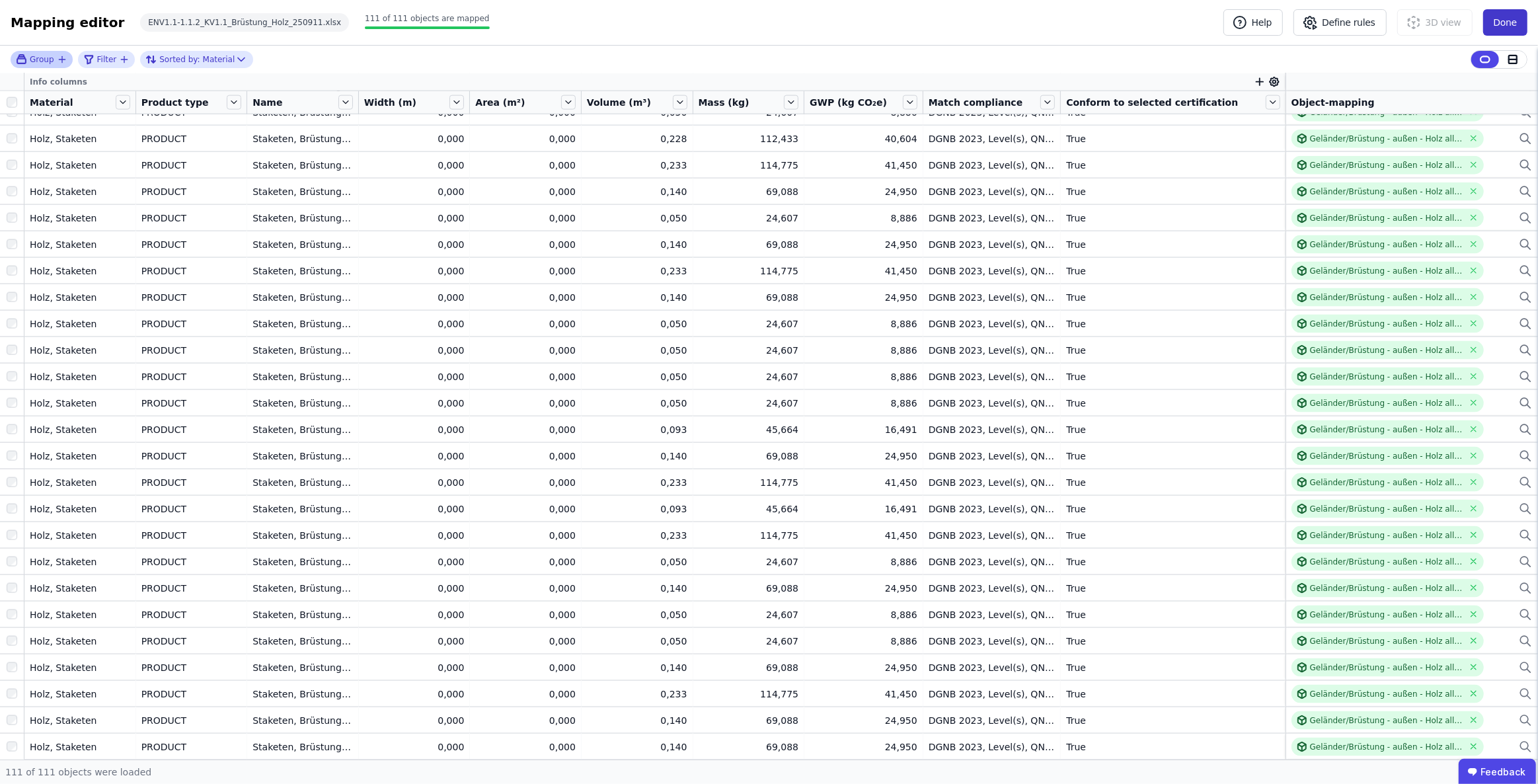
click at [1505, 28] on button "Done" at bounding box center [1505, 22] width 44 height 26
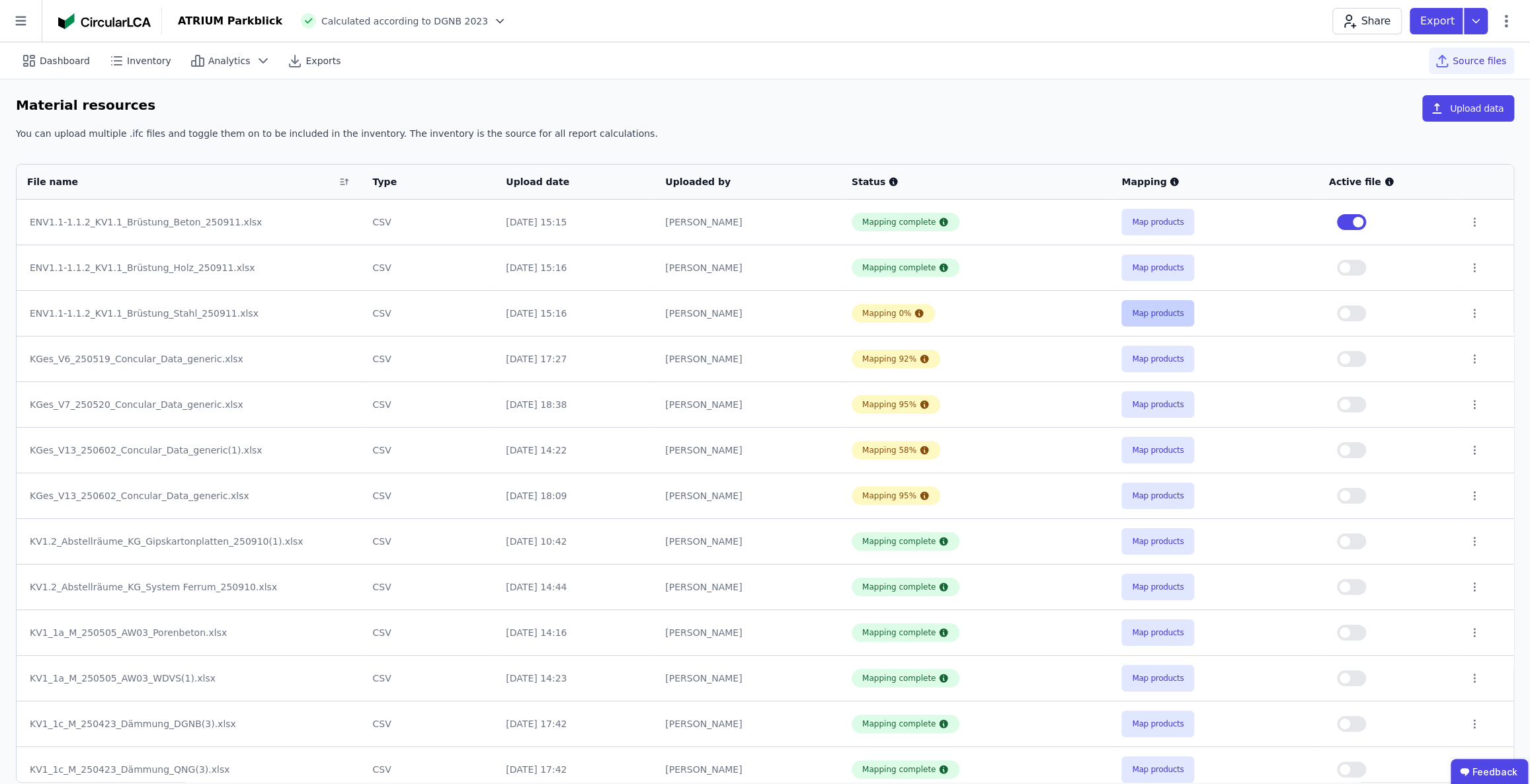
click at [1169, 310] on button "Map products" at bounding box center [1158, 313] width 73 height 26
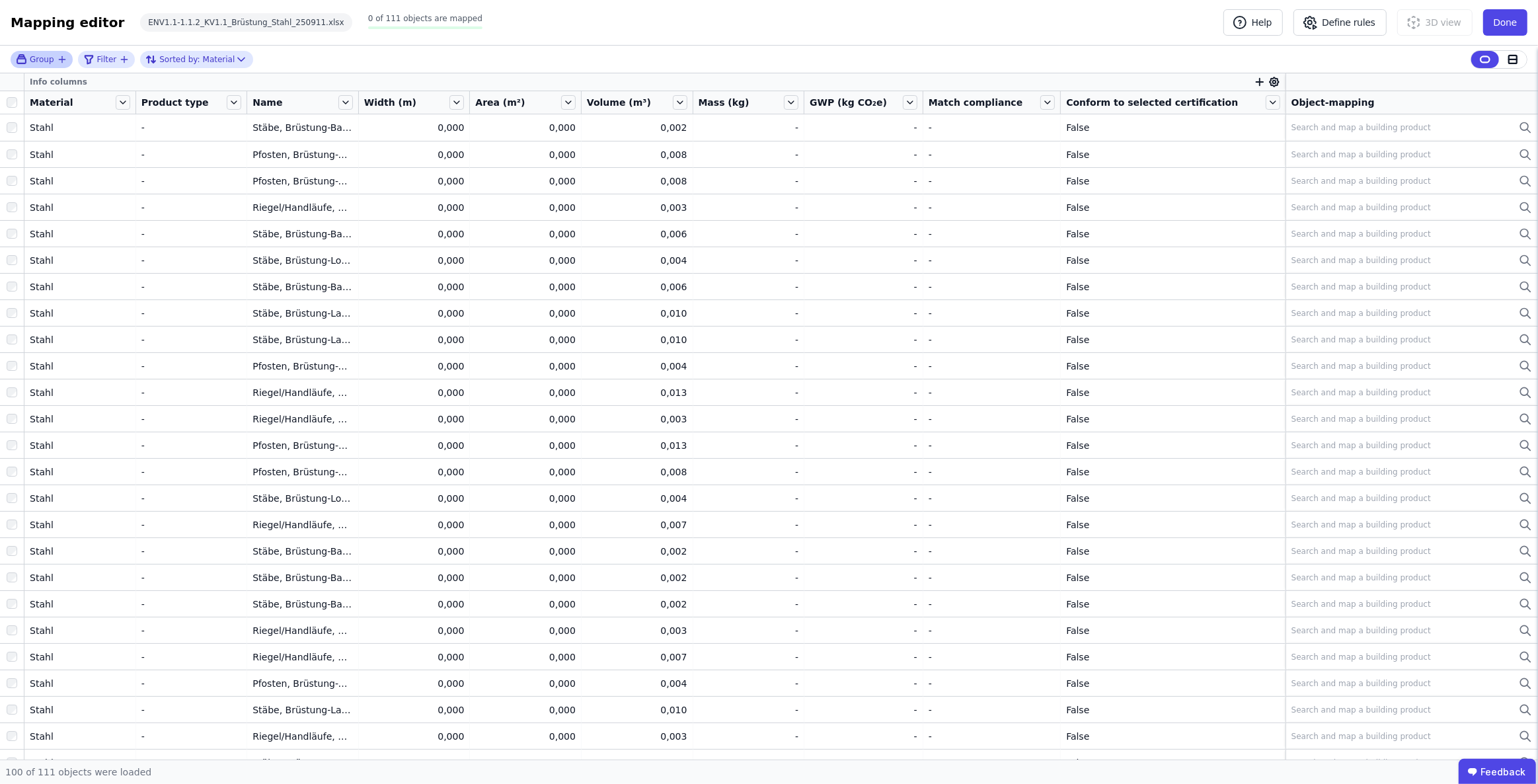
click at [57, 59] on icon "button" at bounding box center [62, 60] width 10 height 10
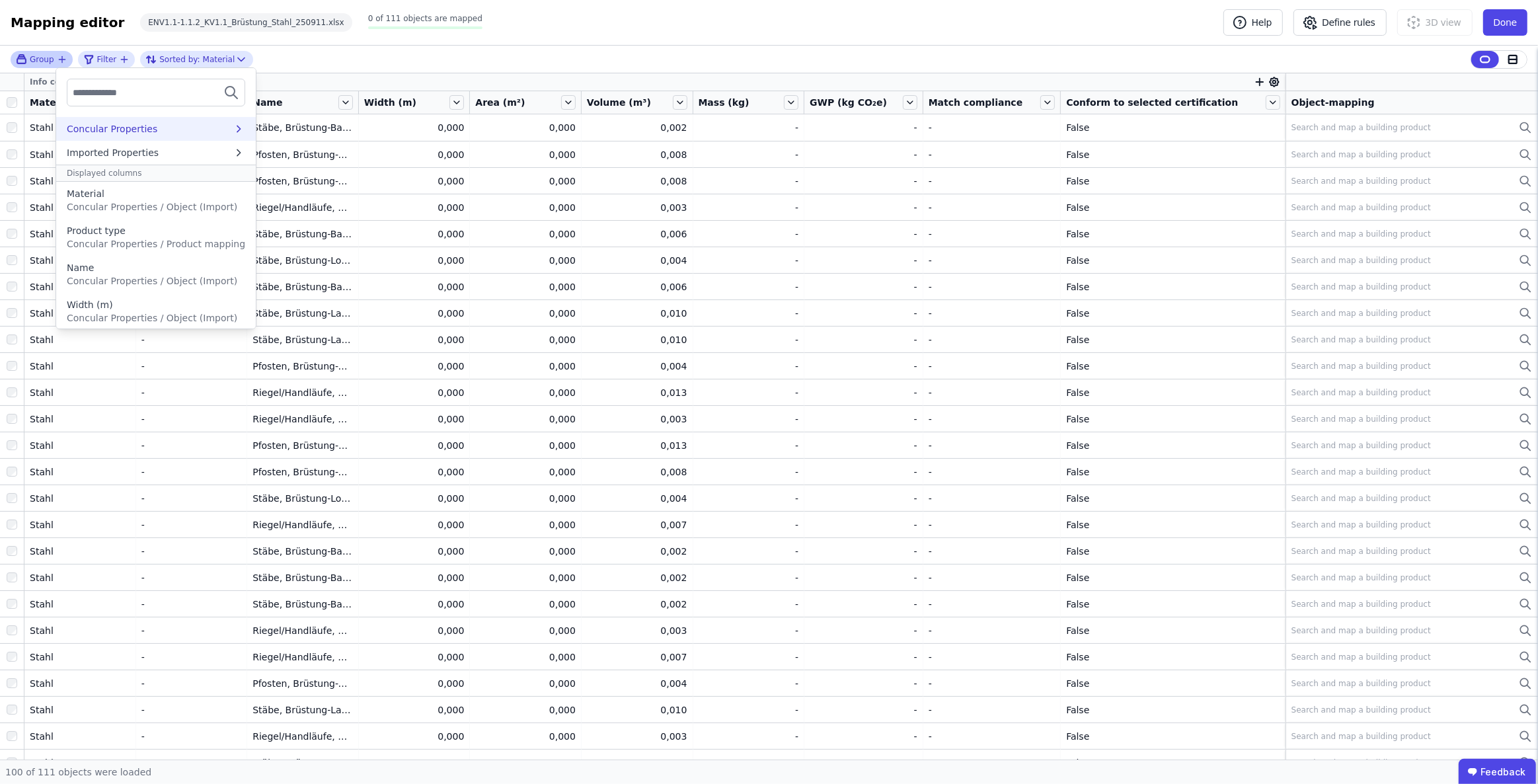
click at [142, 125] on div "Concular Properties" at bounding box center [112, 129] width 90 height 13
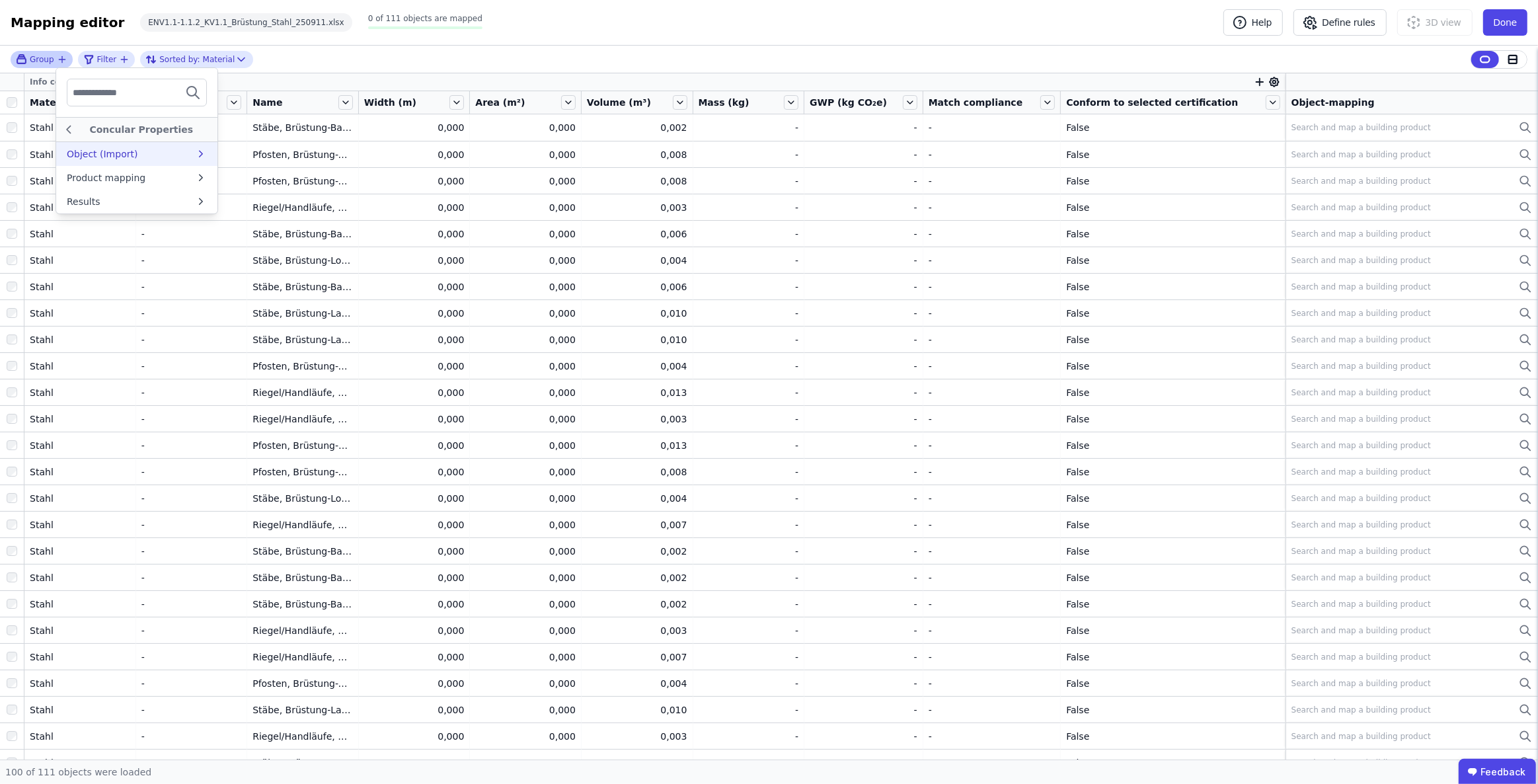
click at [175, 145] on div "Object (Import)" at bounding box center [136, 154] width 161 height 24
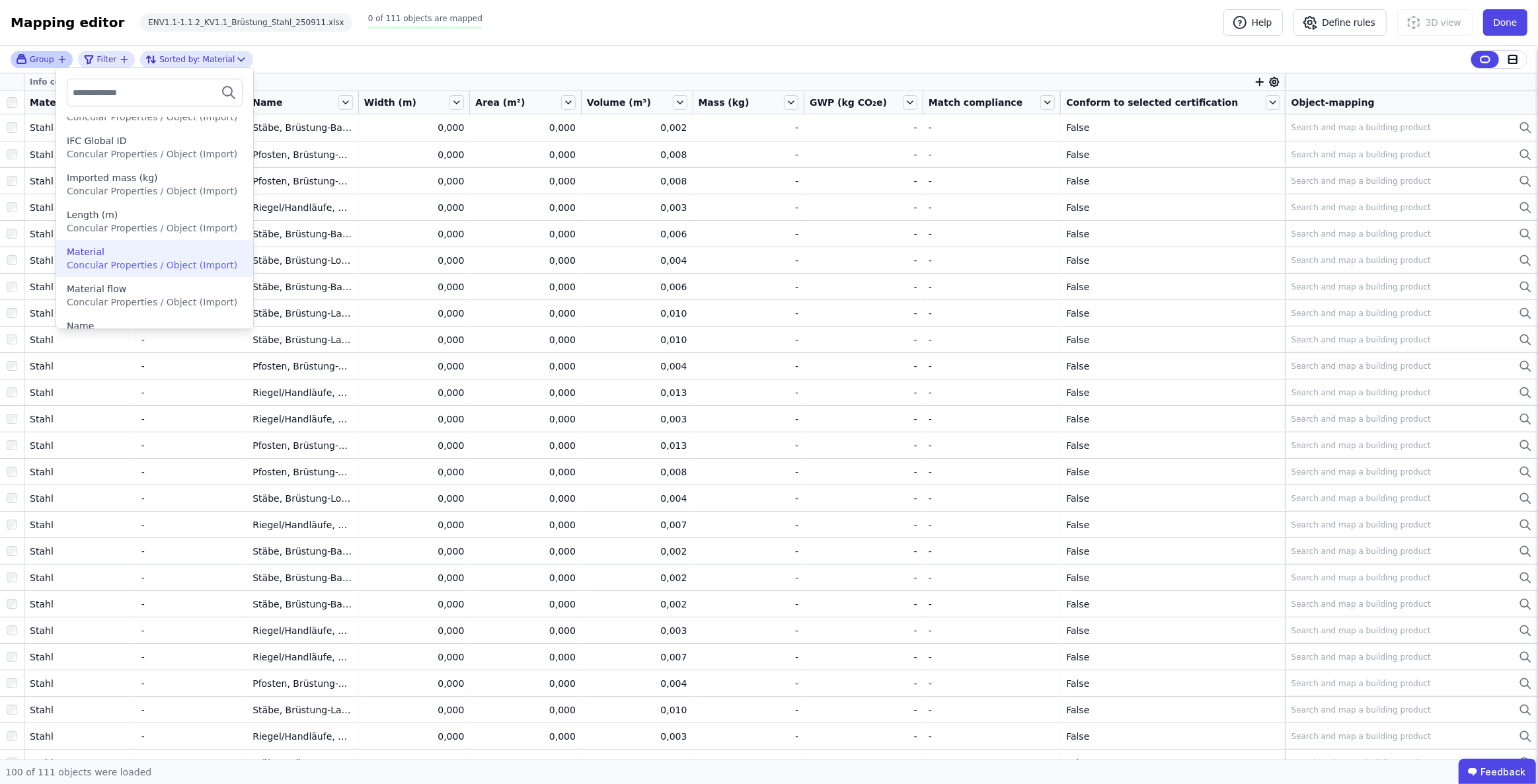
click at [165, 255] on div "Material" at bounding box center [155, 252] width 176 height 13
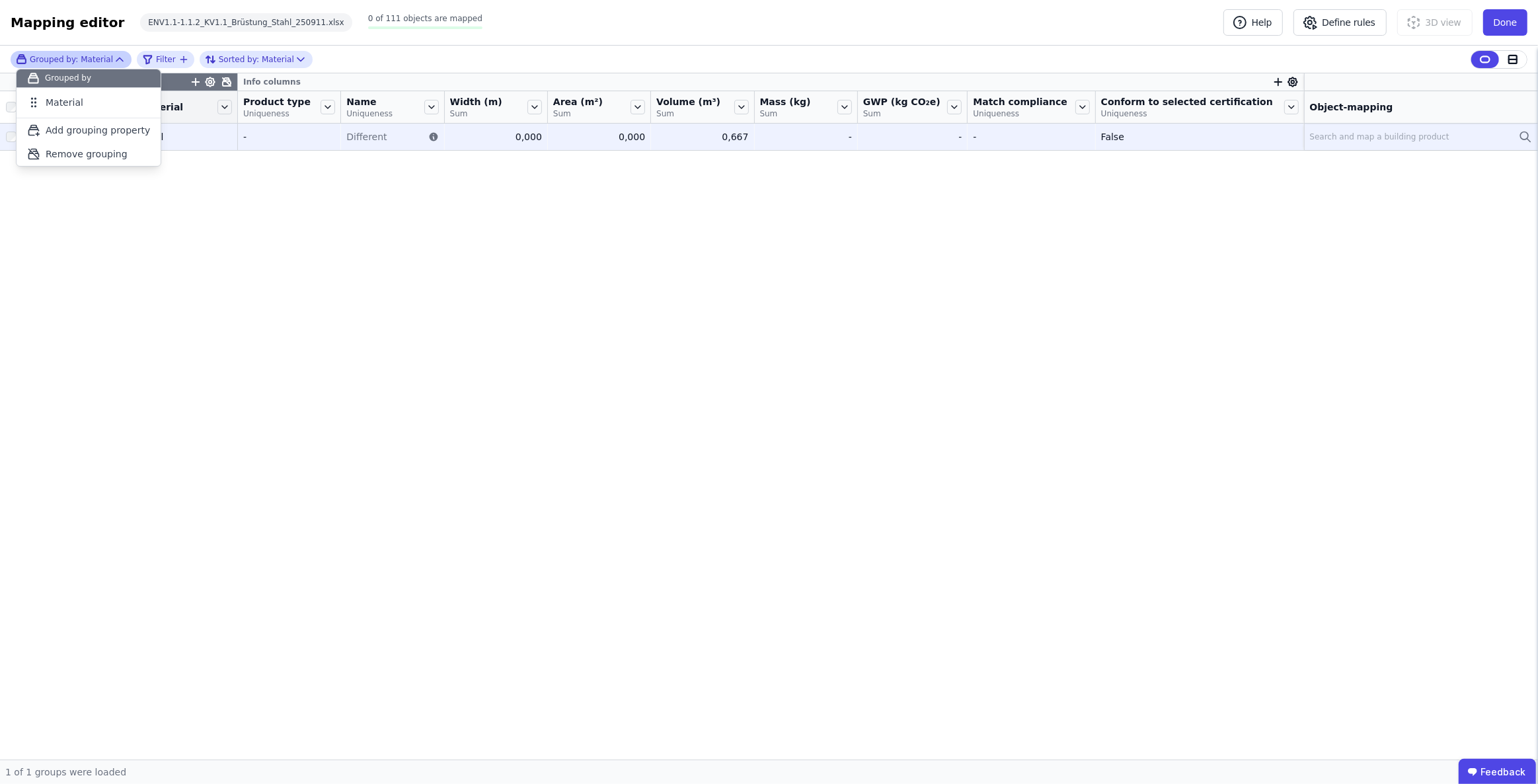
click at [1346, 135] on div "Search and map a building product" at bounding box center [1379, 136] width 139 height 10
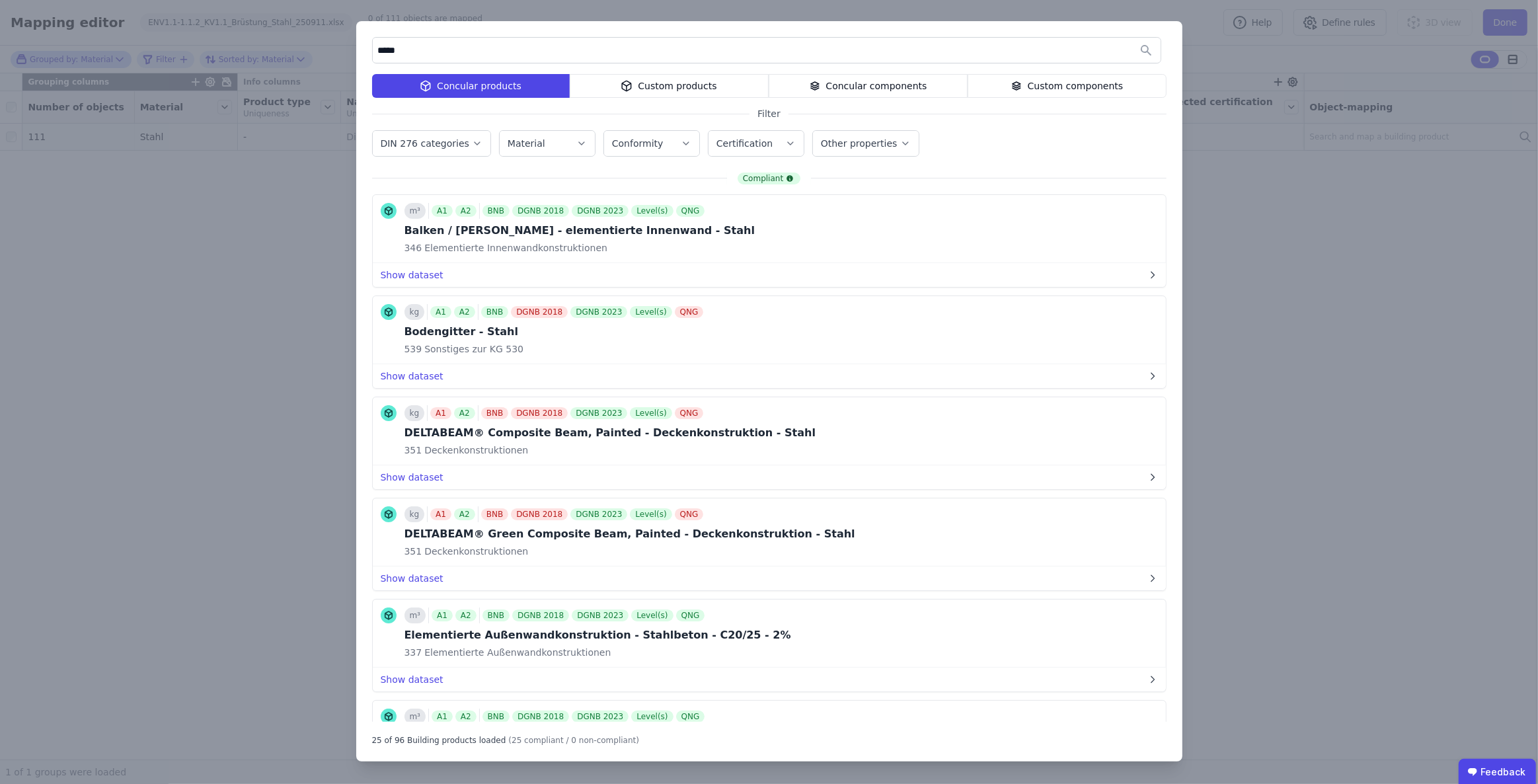
drag, startPoint x: 420, startPoint y: 50, endPoint x: 330, endPoint y: 50, distance: 90.0
click at [330, 50] on div "***** Concular products Custom products Concular components Custom components F…" at bounding box center [769, 392] width 1538 height 784
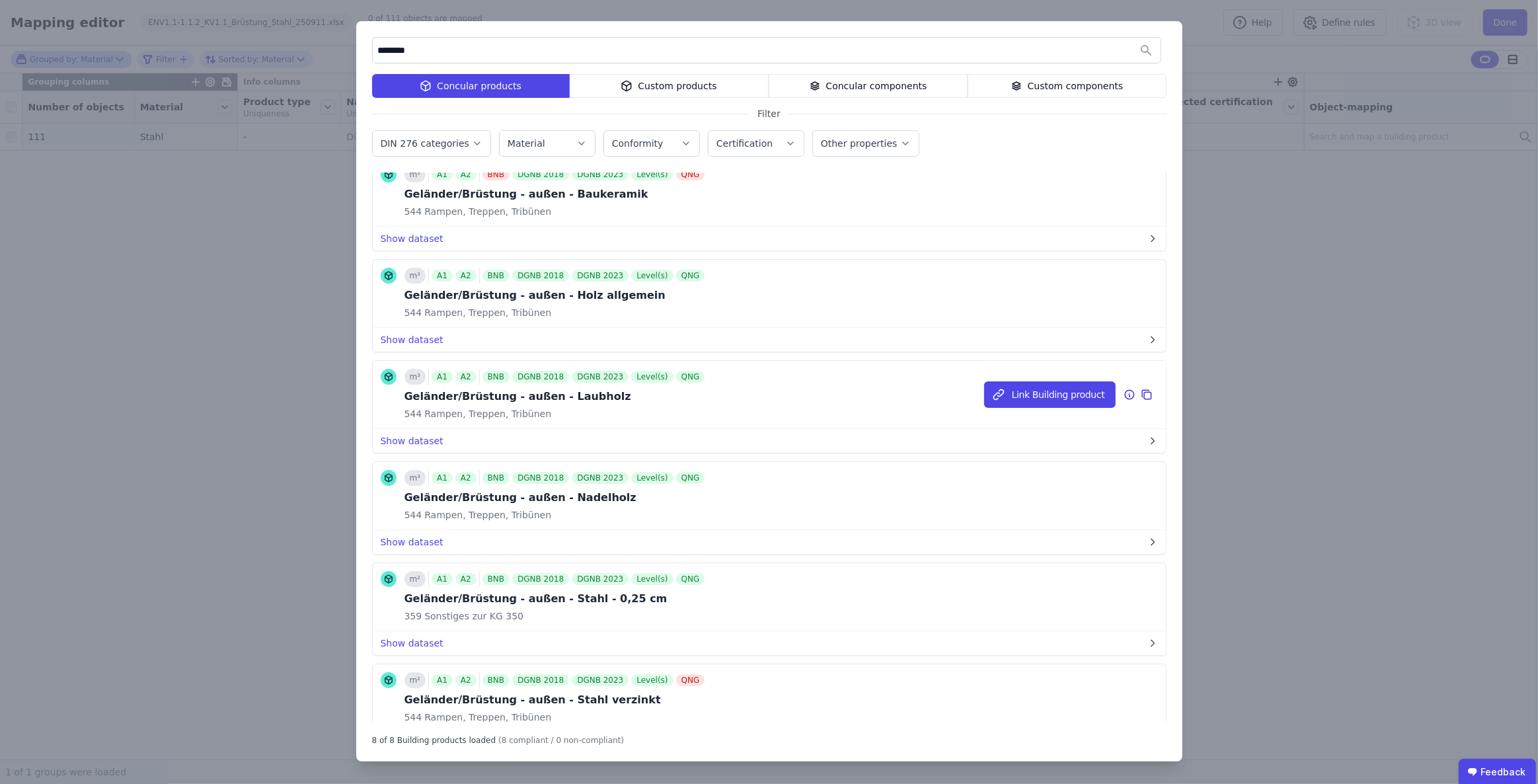
scroll to position [0, 0]
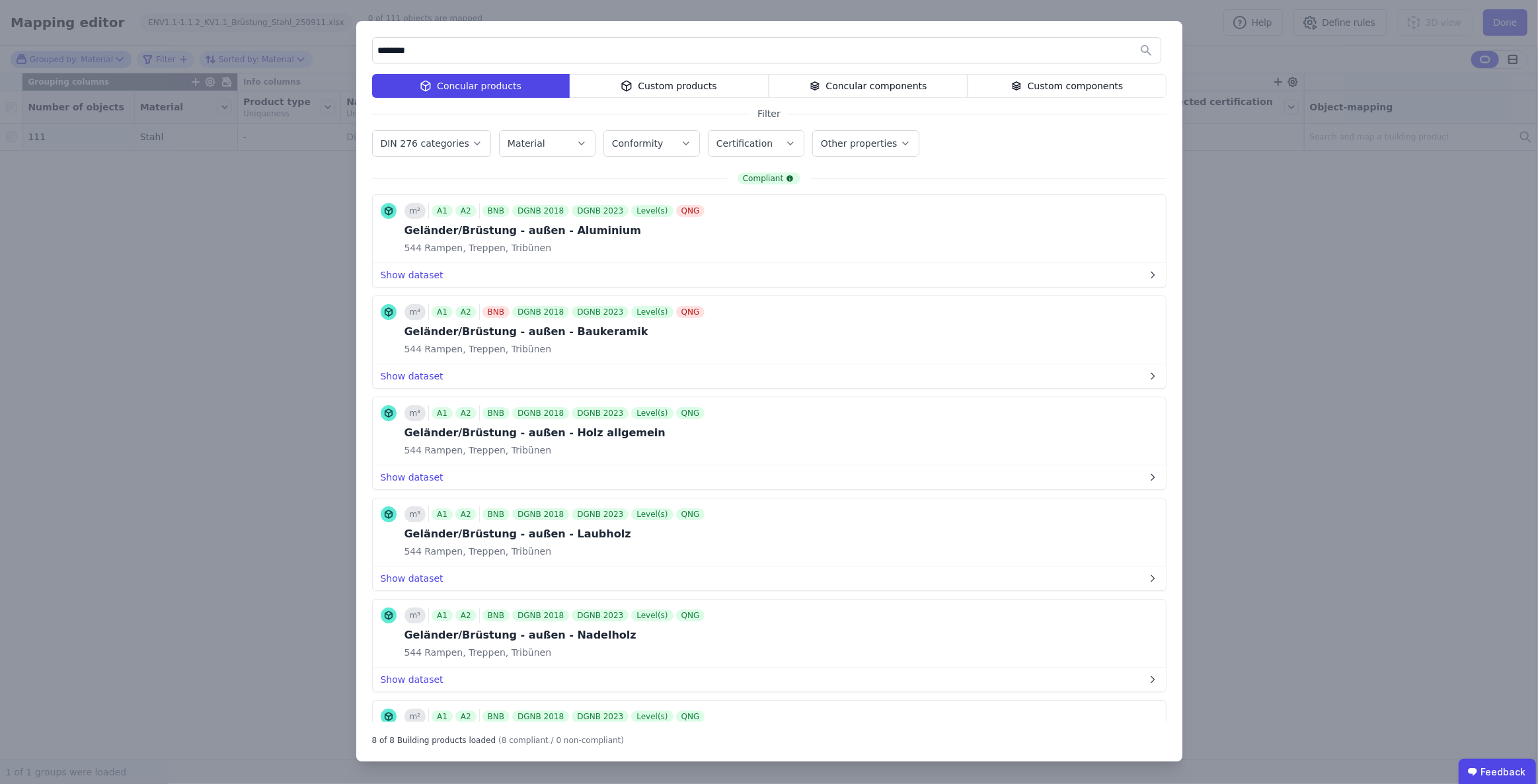
click at [674, 84] on div "Custom products" at bounding box center [669, 86] width 199 height 24
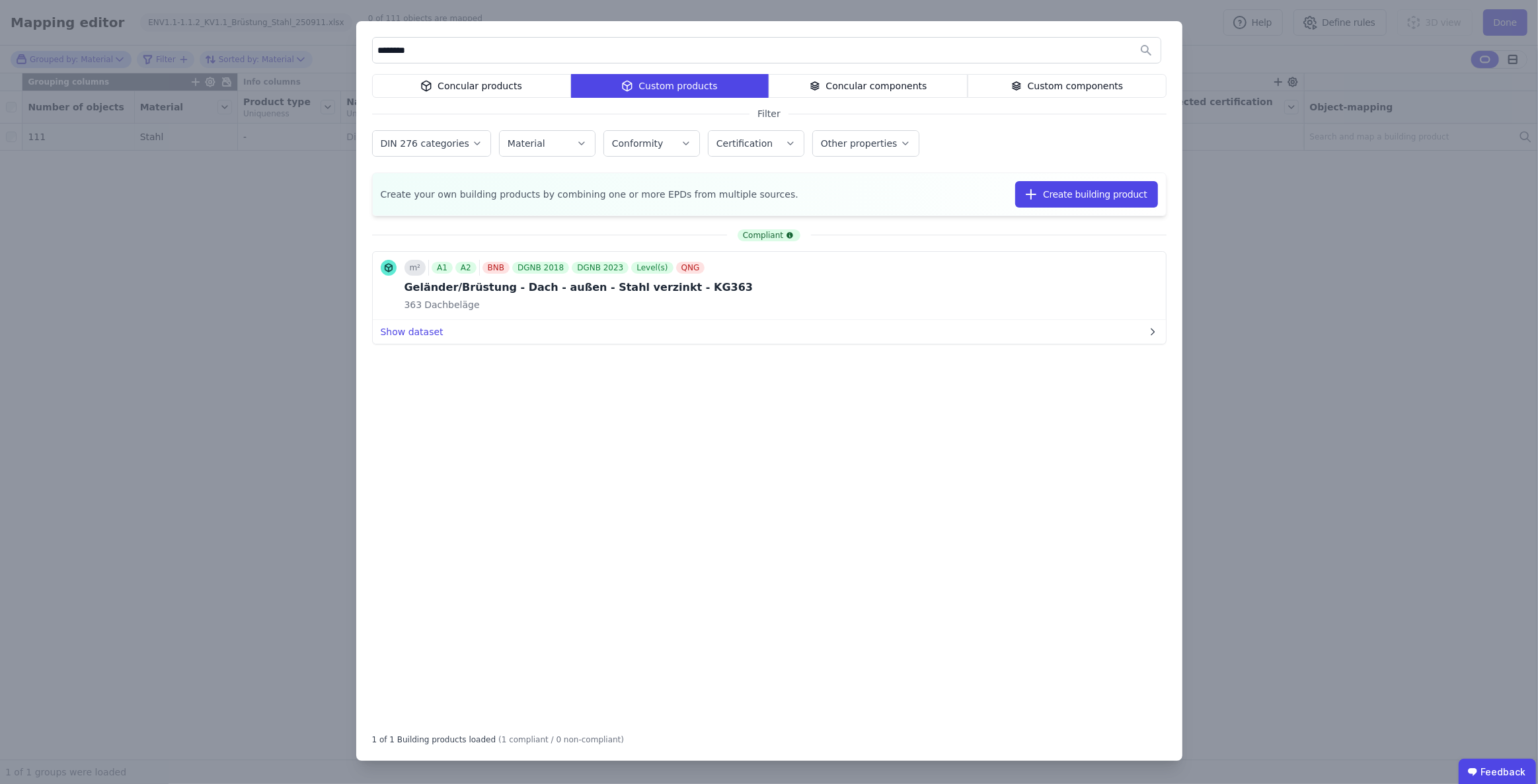
click at [489, 86] on div "Concular products" at bounding box center [471, 86] width 199 height 24
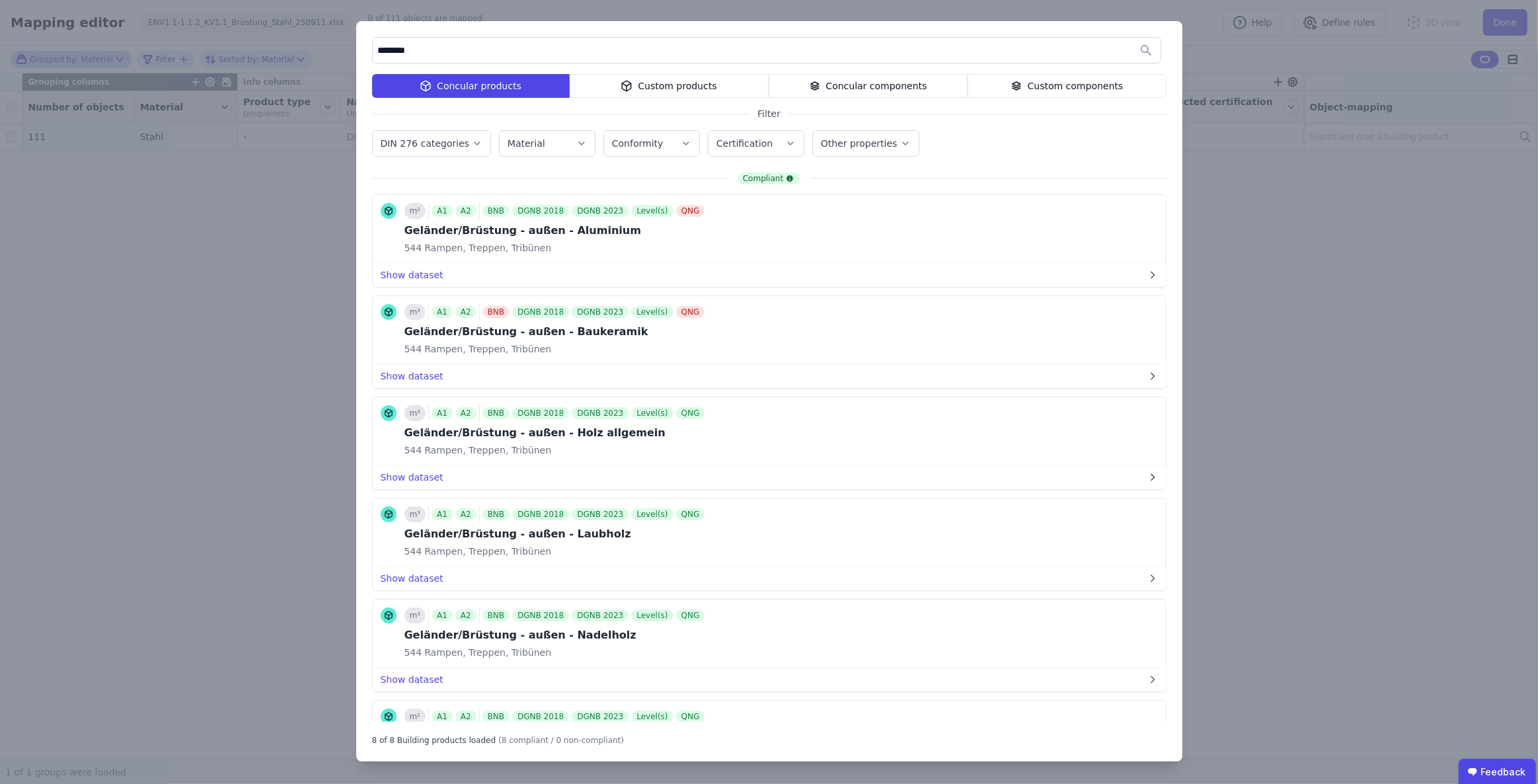
click at [392, 48] on input "********" at bounding box center [766, 50] width 788 height 24
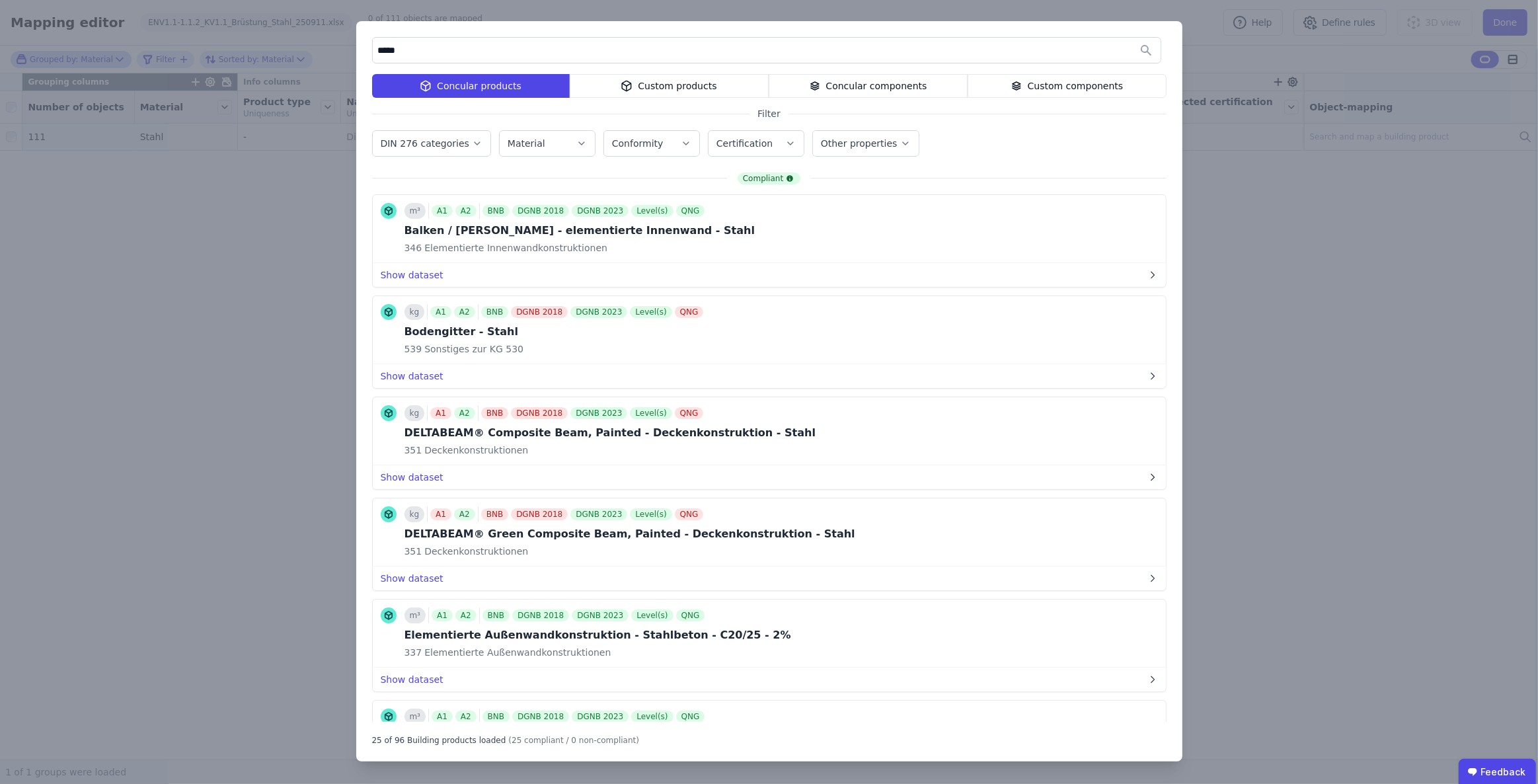
type input "*****"
click at [880, 144] on label "Other properties" at bounding box center [860, 143] width 79 height 10
click at [1031, 137] on div "DIN 276 categories Material Conformity Certification Other properties Part of t…" at bounding box center [769, 145] width 795 height 34
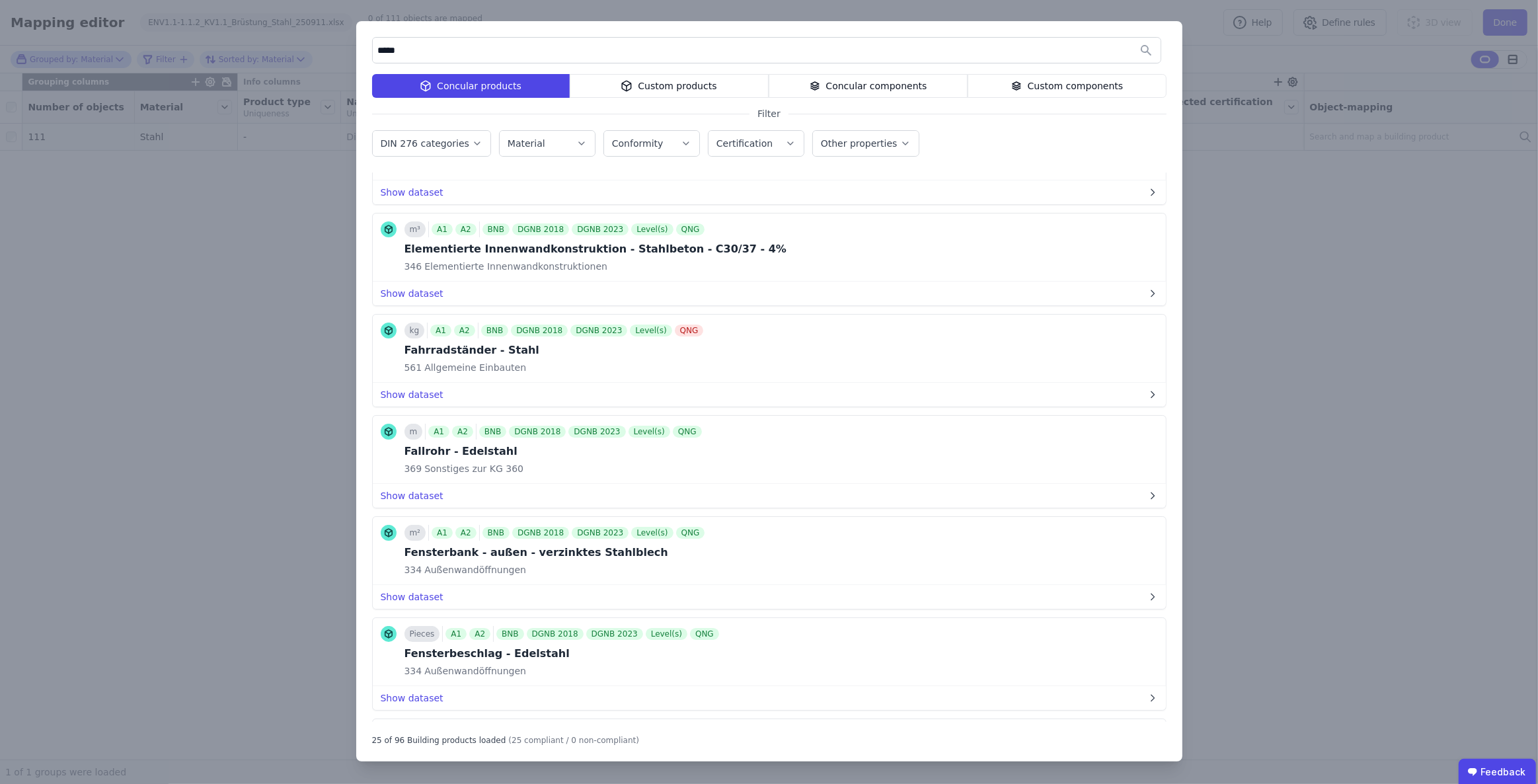
scroll to position [1561, 0]
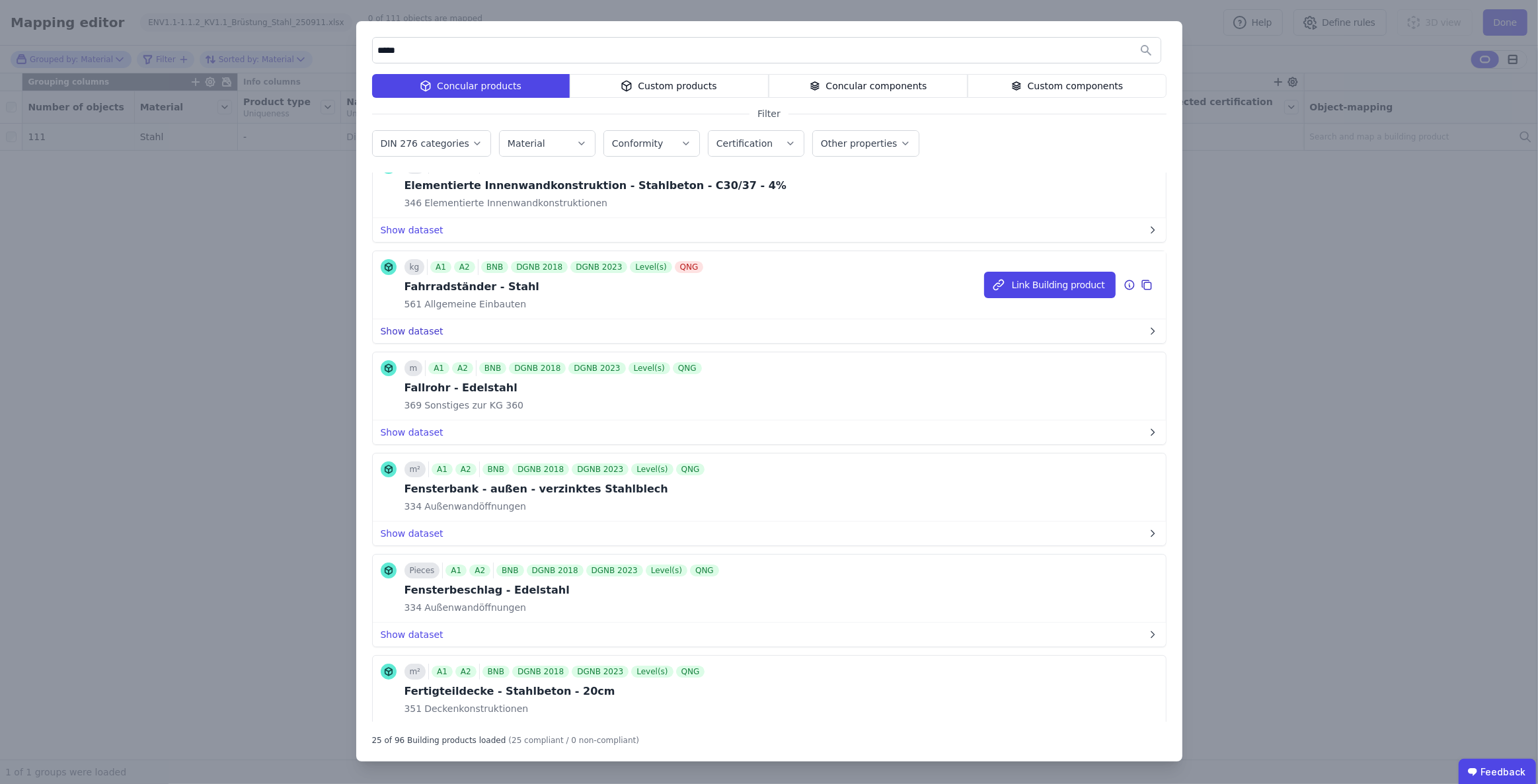
click at [421, 326] on button "Show dataset" at bounding box center [769, 331] width 793 height 24
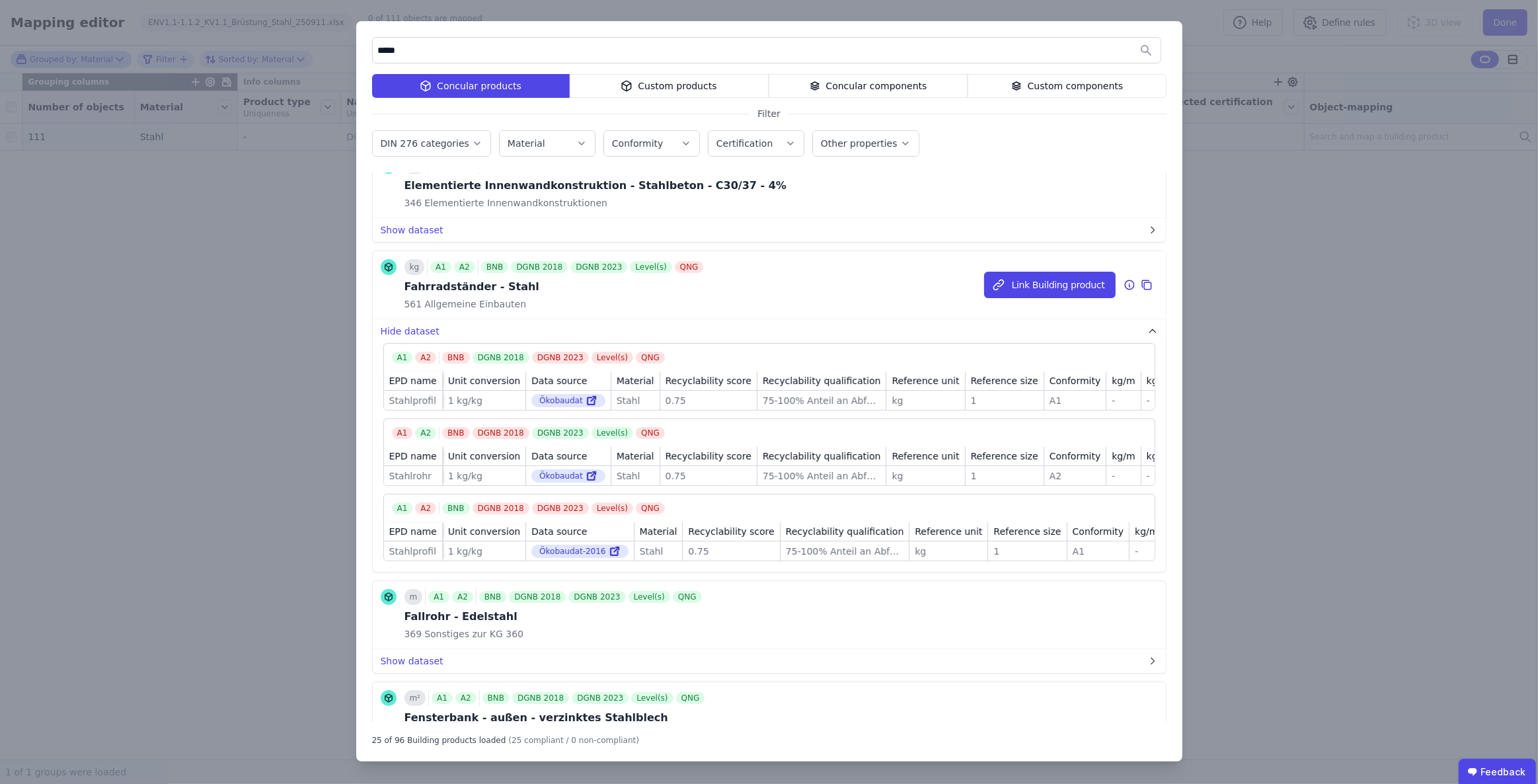
scroll to position [0, 42]
click at [1125, 280] on icon at bounding box center [1129, 285] width 9 height 9
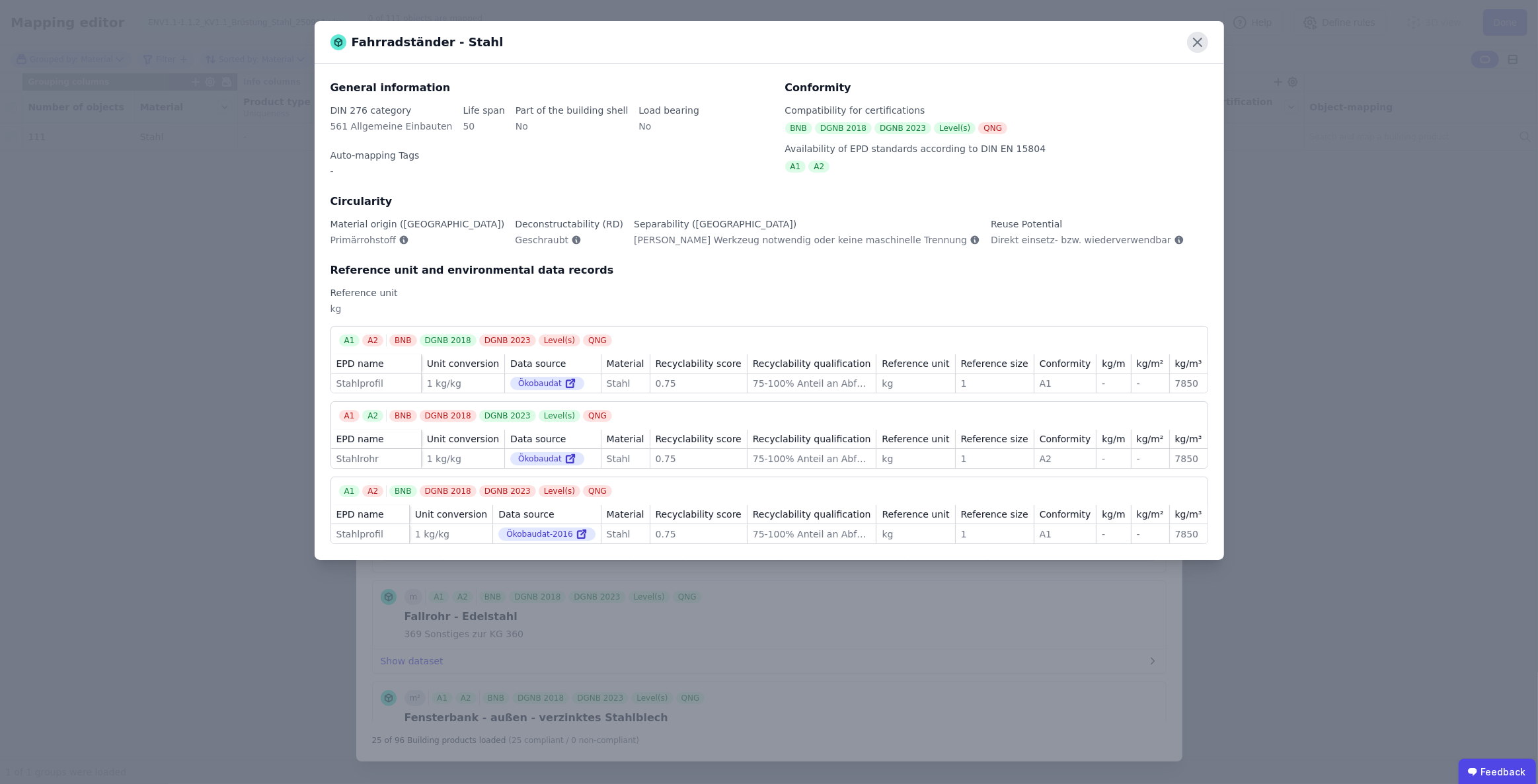
click at [1200, 45] on icon at bounding box center [1197, 42] width 8 height 8
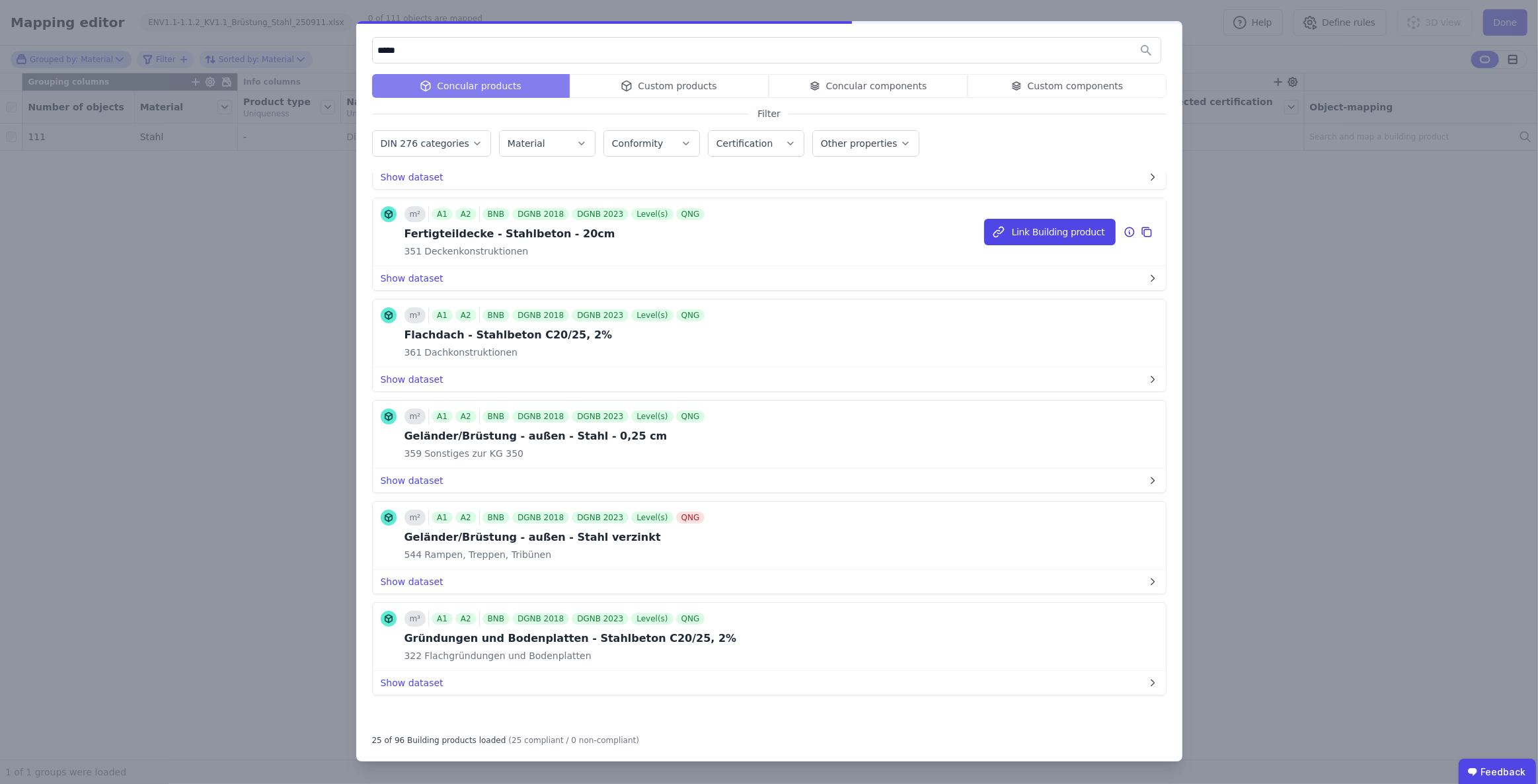
scroll to position [2254, 0]
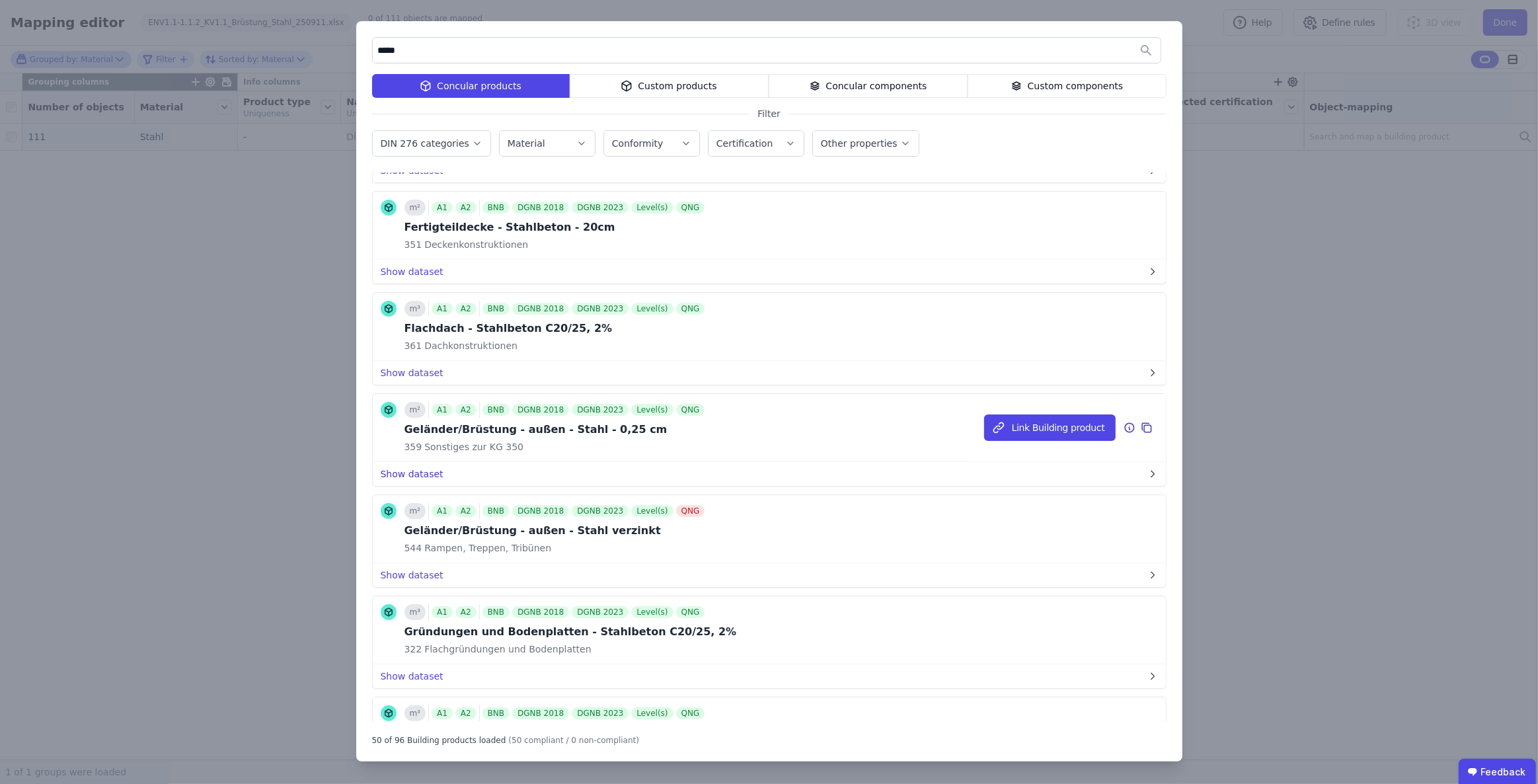
click at [423, 473] on button "Show dataset" at bounding box center [769, 474] width 793 height 24
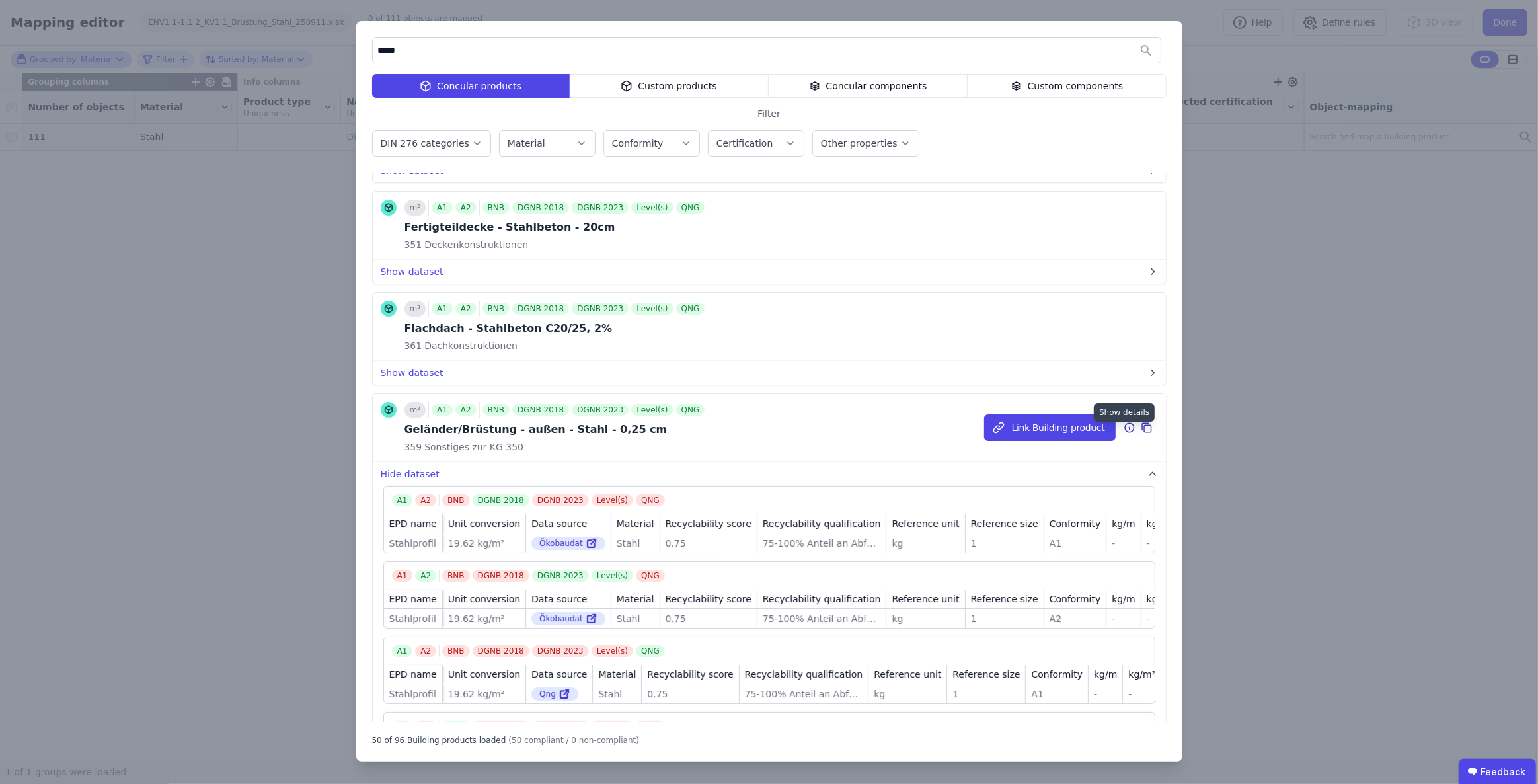
click at [1125, 430] on icon at bounding box center [1129, 427] width 9 height 9
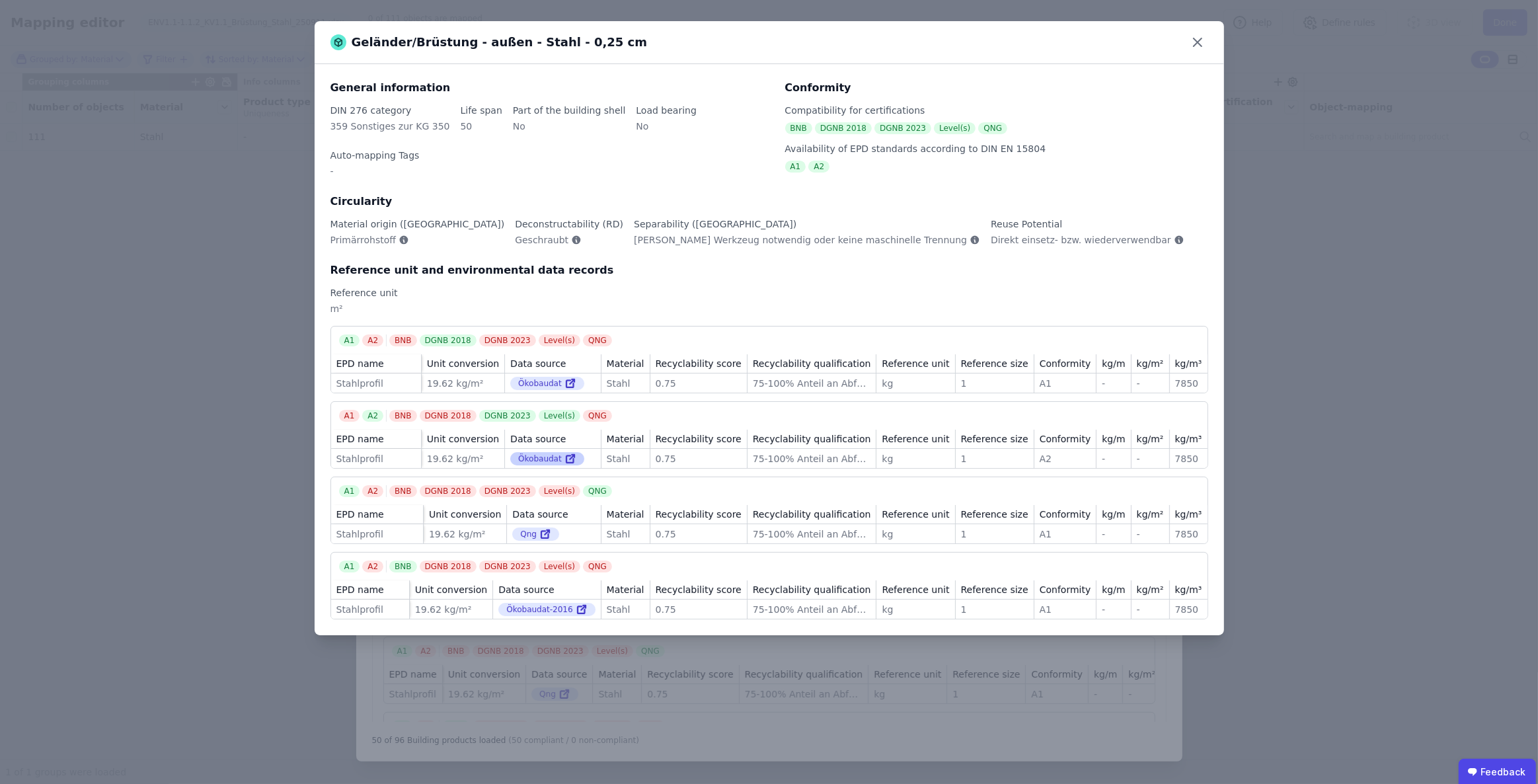
click at [554, 460] on div "Ökobaudat" at bounding box center [547, 458] width 74 height 13
click at [574, 460] on icon at bounding box center [570, 460] width 7 height 7
drag, startPoint x: 634, startPoint y: 43, endPoint x: 607, endPoint y: 42, distance: 27.0
click at [607, 42] on div "Geländer/Brüstung - außen - Stahl - 0,25 cm" at bounding box center [769, 42] width 910 height 43
copy div "Geländer/Brüstung - außen - Stahl - 0,25 cm"
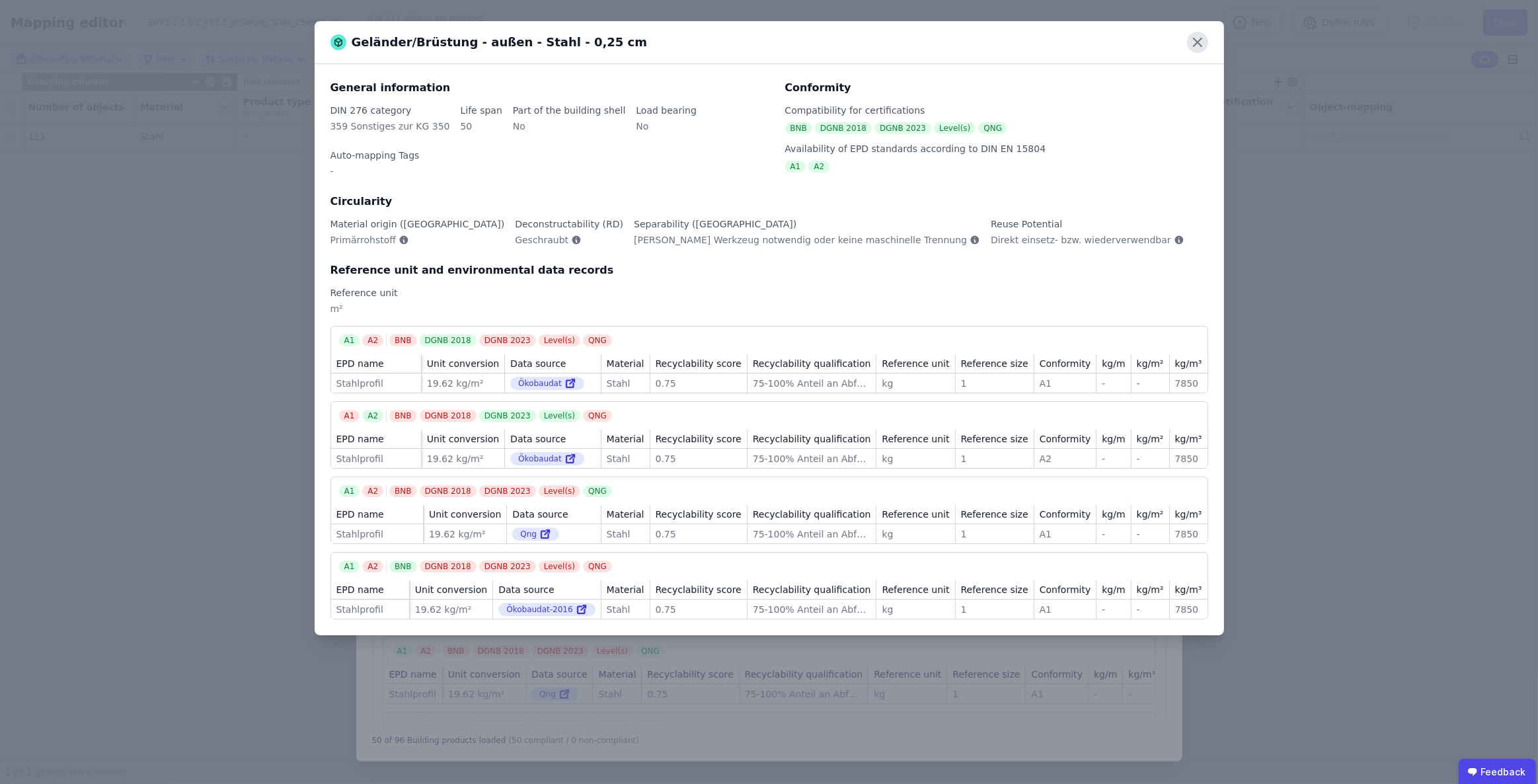
click at [1199, 37] on icon at bounding box center [1197, 42] width 21 height 21
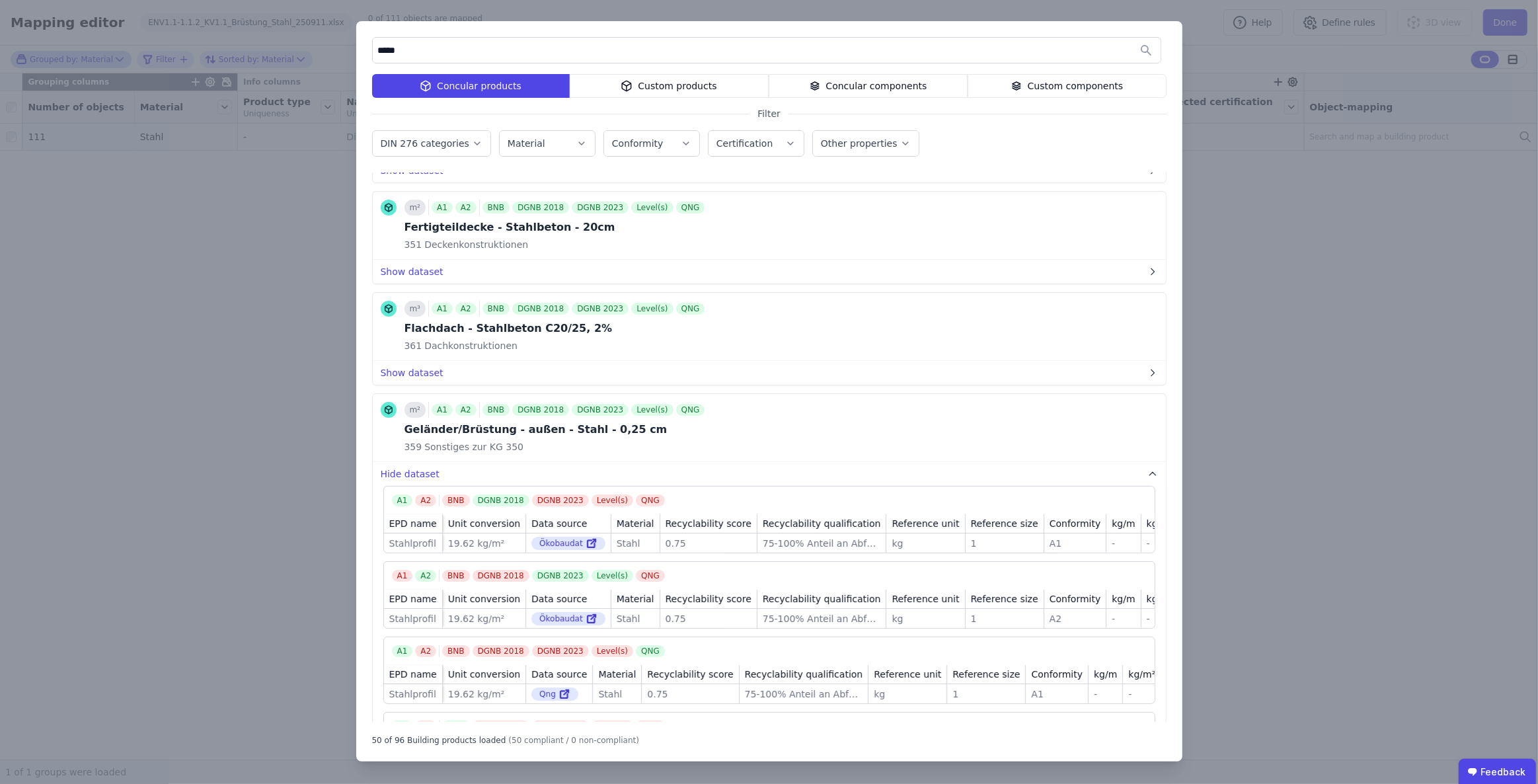
click at [1223, 192] on div "***** Concular products Custom products Concular components Custom components F…" at bounding box center [769, 392] width 1538 height 784
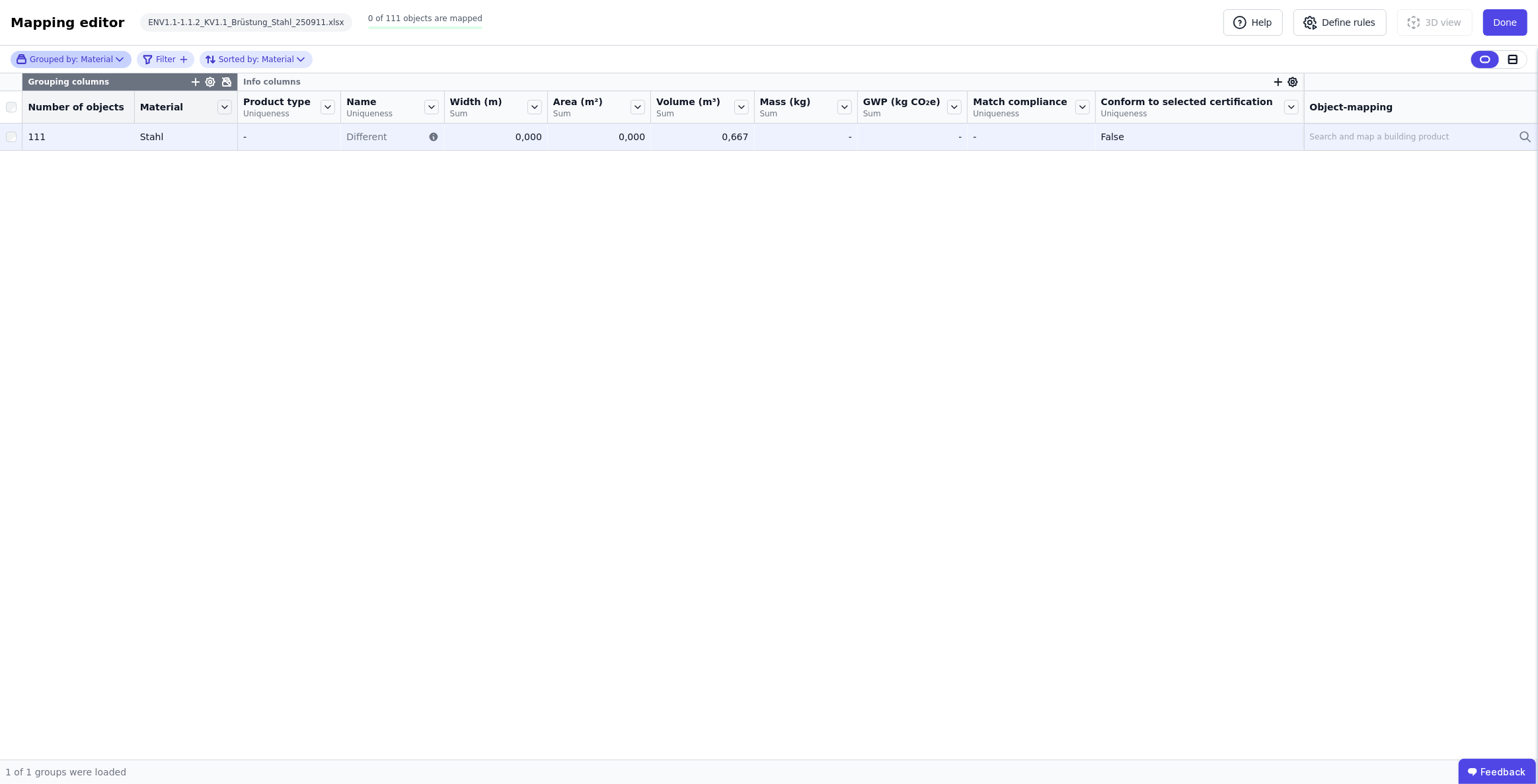
click at [1346, 137] on div "Search and map a building product" at bounding box center [1379, 136] width 139 height 10
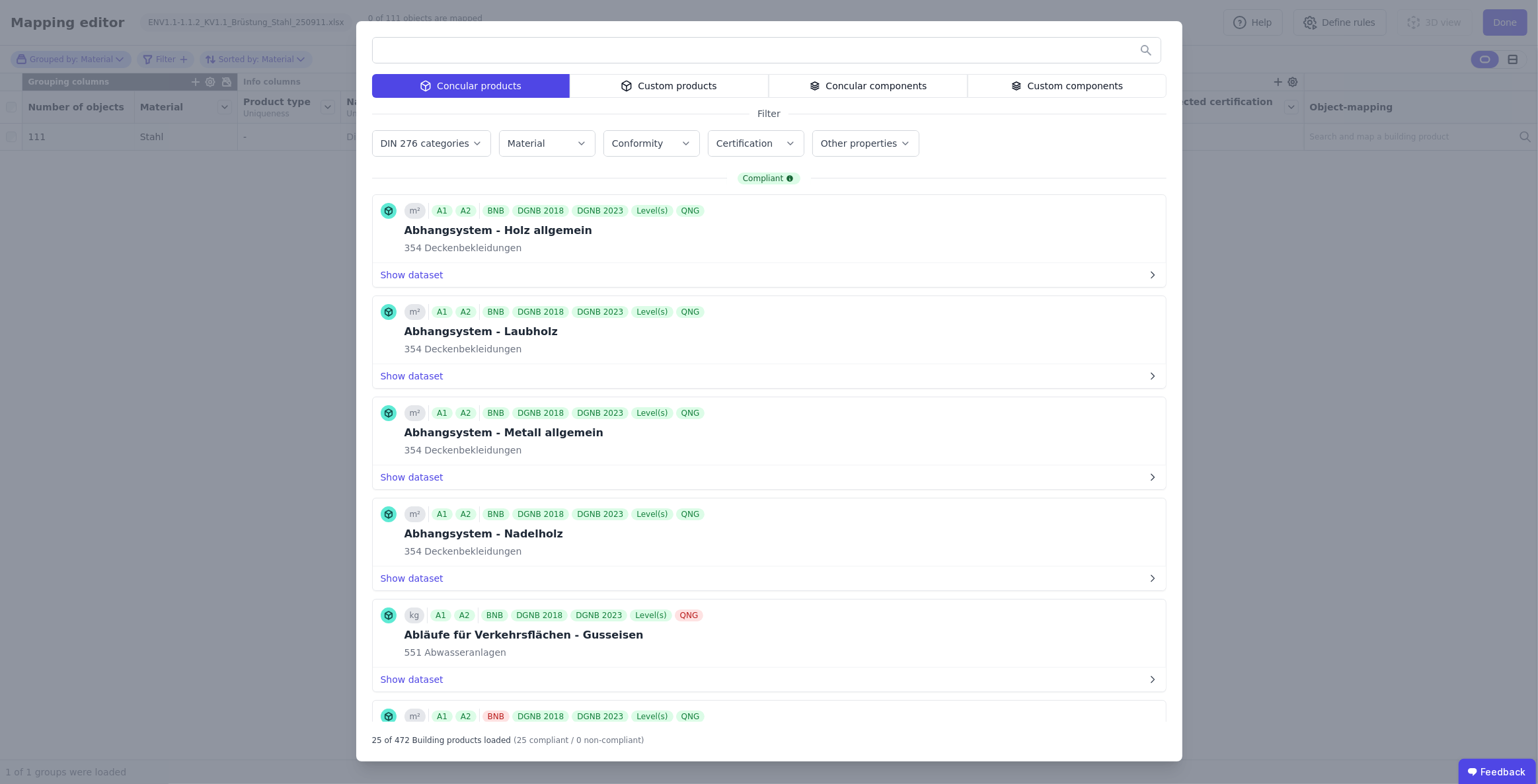
click at [668, 89] on div "Custom products" at bounding box center [669, 86] width 199 height 24
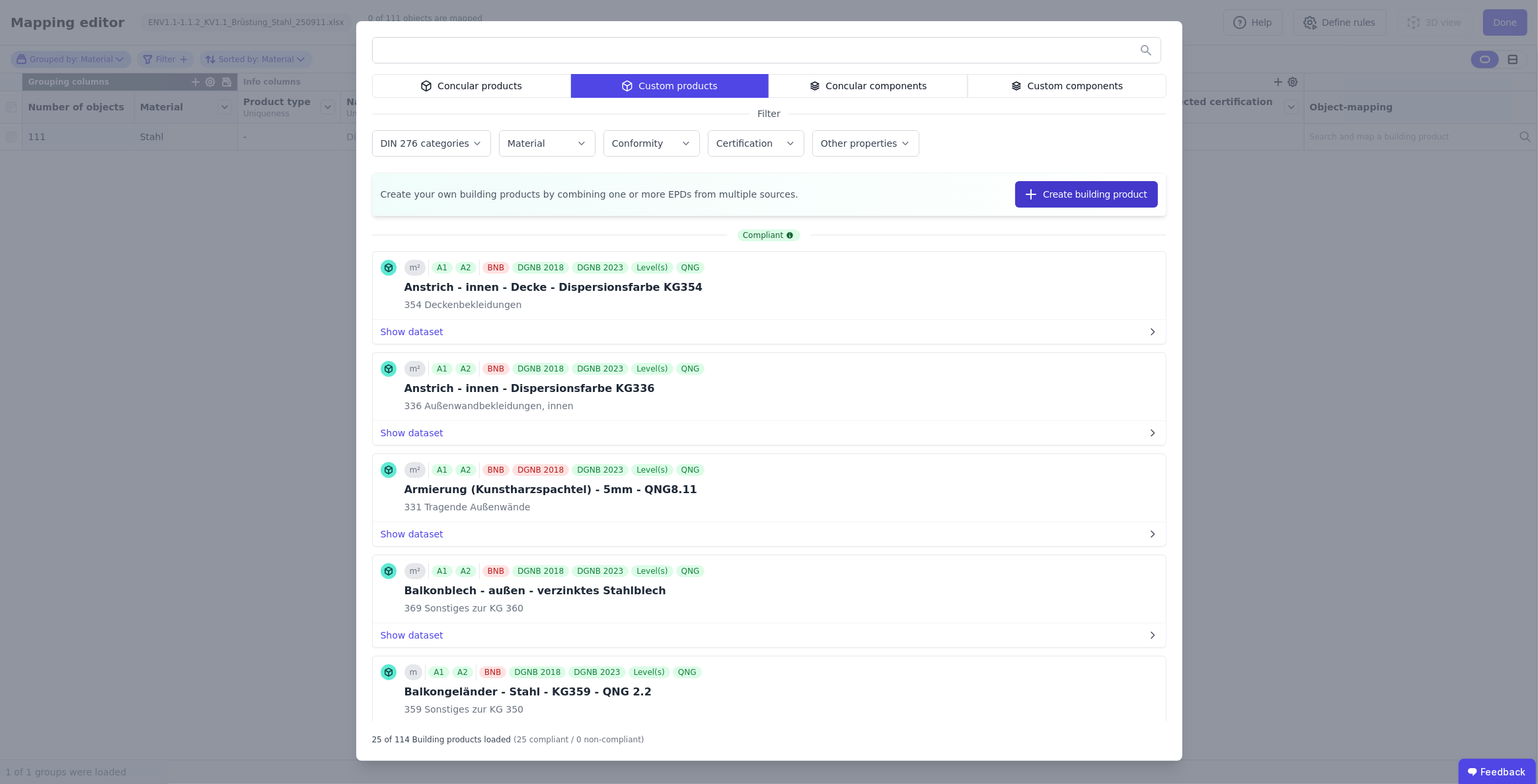
click at [1070, 197] on button "Create building product" at bounding box center [1086, 194] width 142 height 26
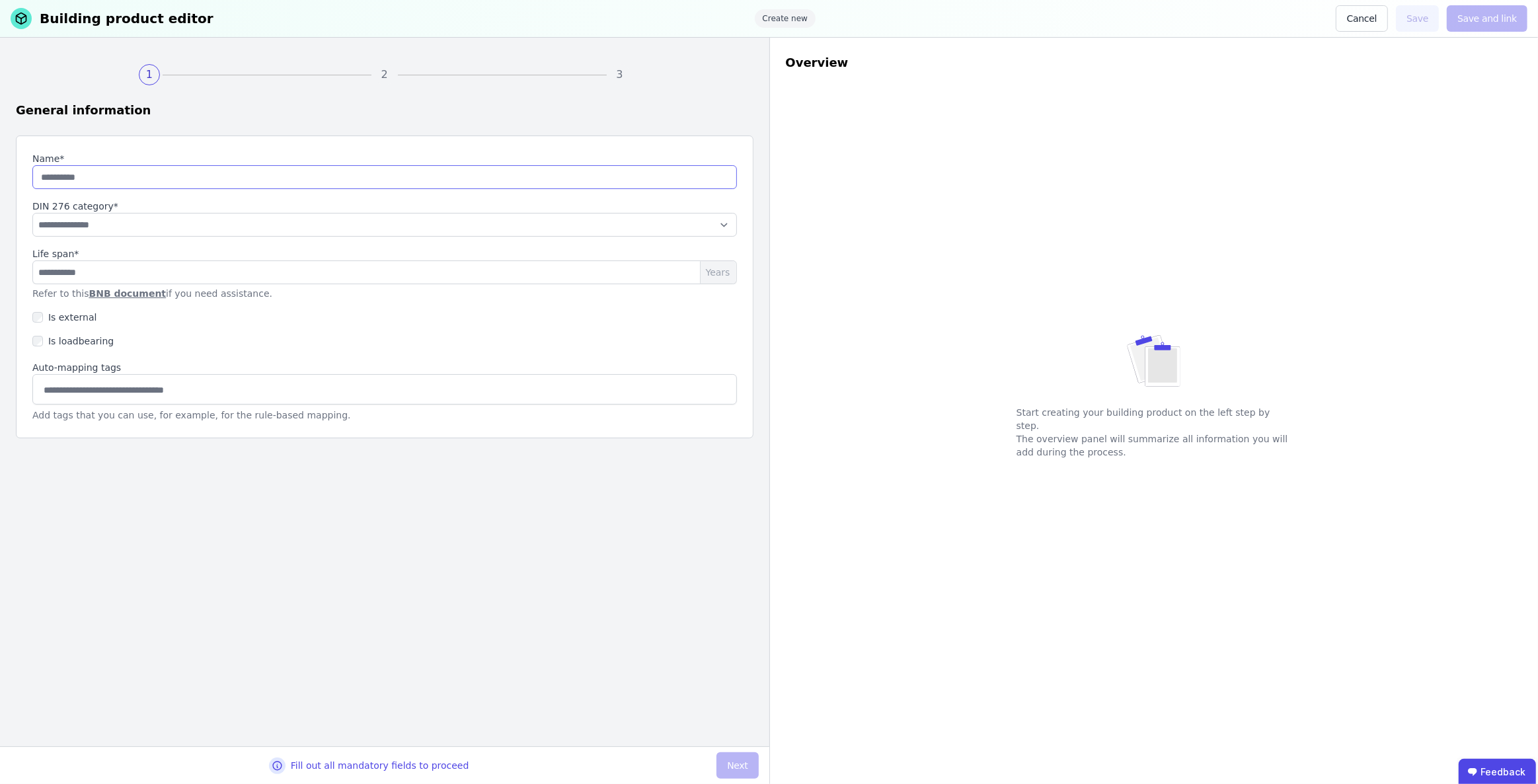
click at [248, 178] on input "string" at bounding box center [384, 177] width 705 height 24
paste input "**********"
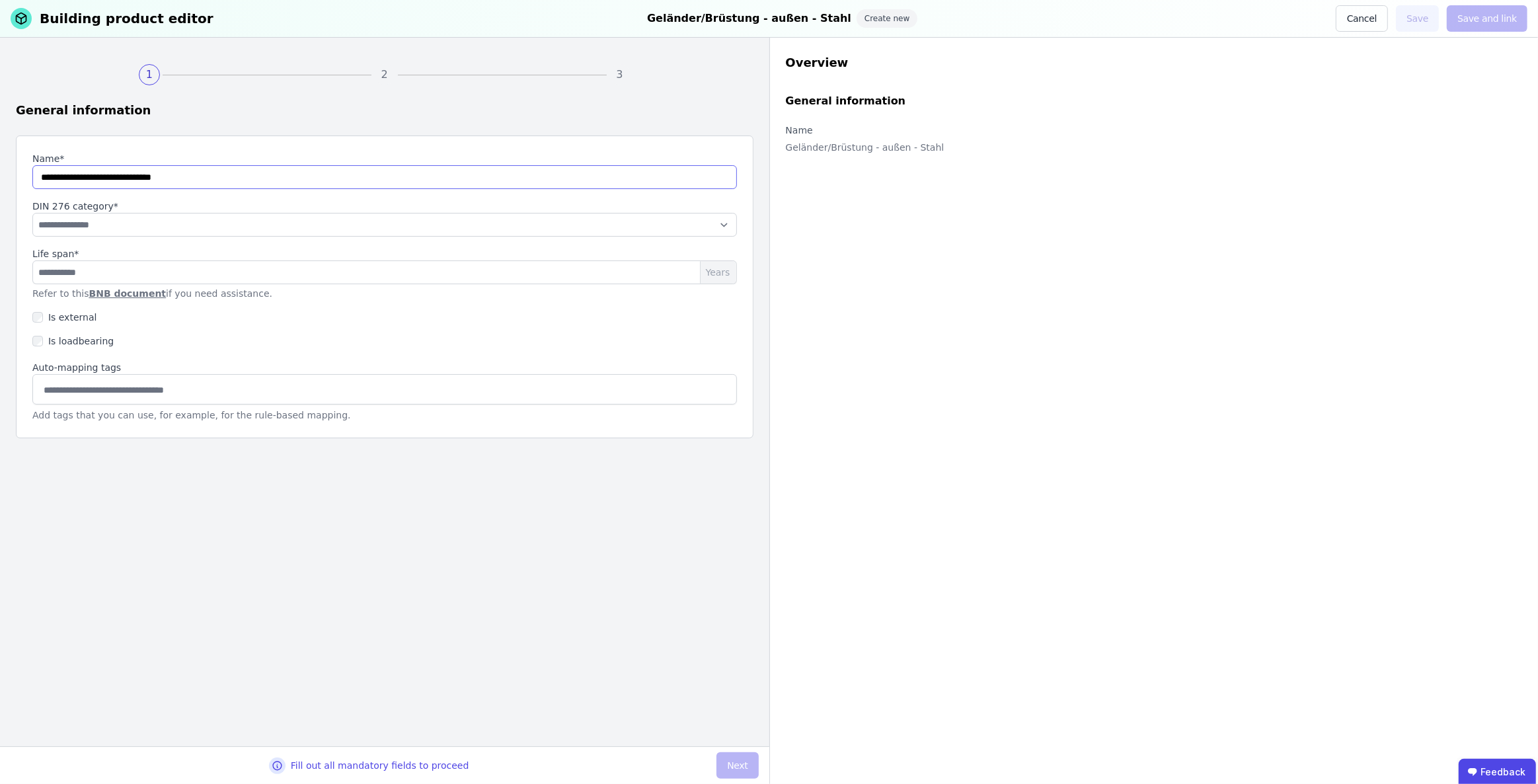
type input "**********"
click at [314, 226] on select "**********" at bounding box center [384, 225] width 705 height 24
select select "**********"
click at [32, 213] on select "**********" at bounding box center [384, 225] width 705 height 24
click at [102, 268] on input "number" at bounding box center [384, 272] width 705 height 24
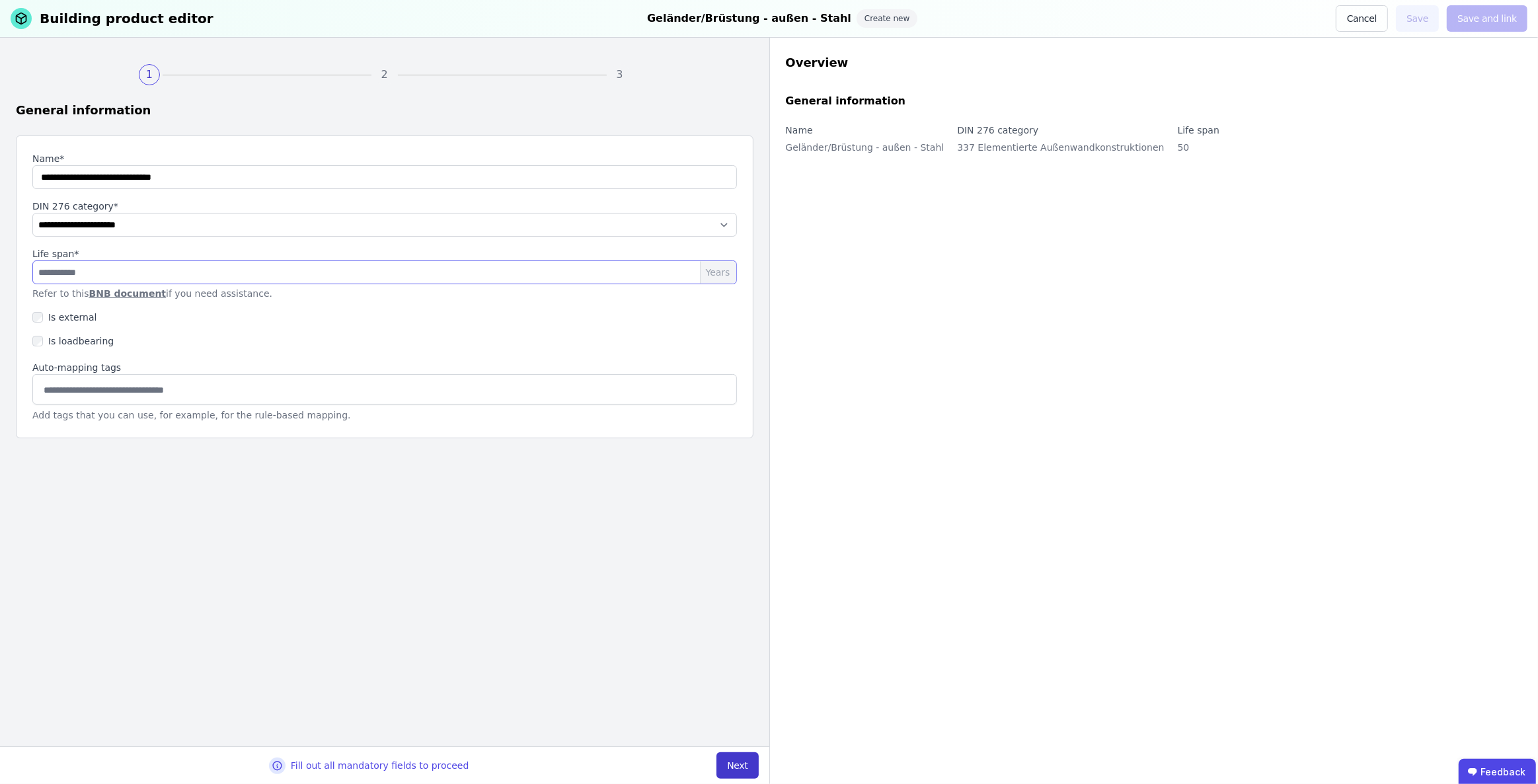
type input "**"
click at [748, 771] on button "Next" at bounding box center [737, 765] width 42 height 26
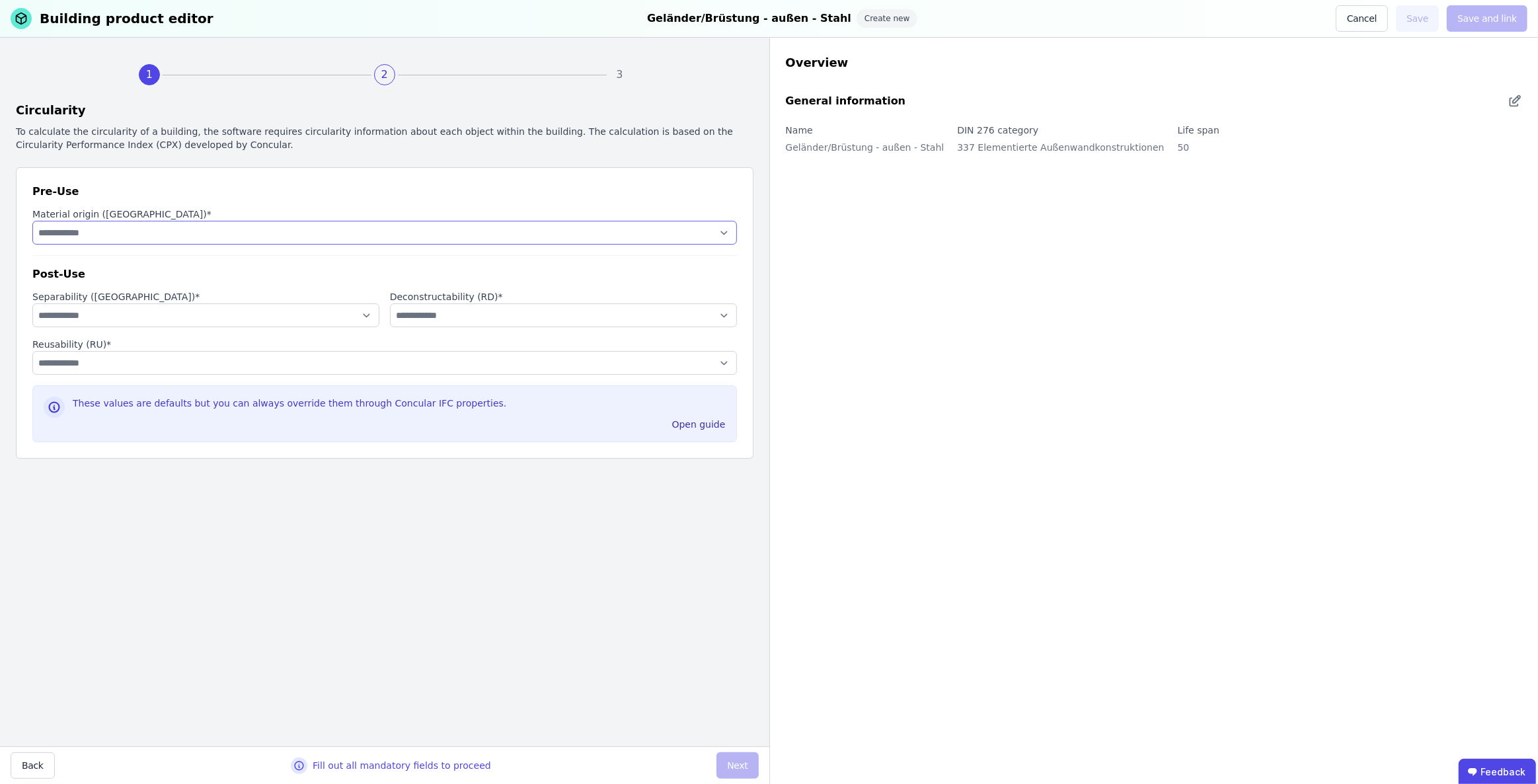
click at [198, 231] on select "**********" at bounding box center [384, 233] width 705 height 24
select select "**********"
click at [32, 221] on select "**********" at bounding box center [384, 233] width 705 height 24
click at [178, 313] on select "**********" at bounding box center [206, 315] width 347 height 24
select select "**********"
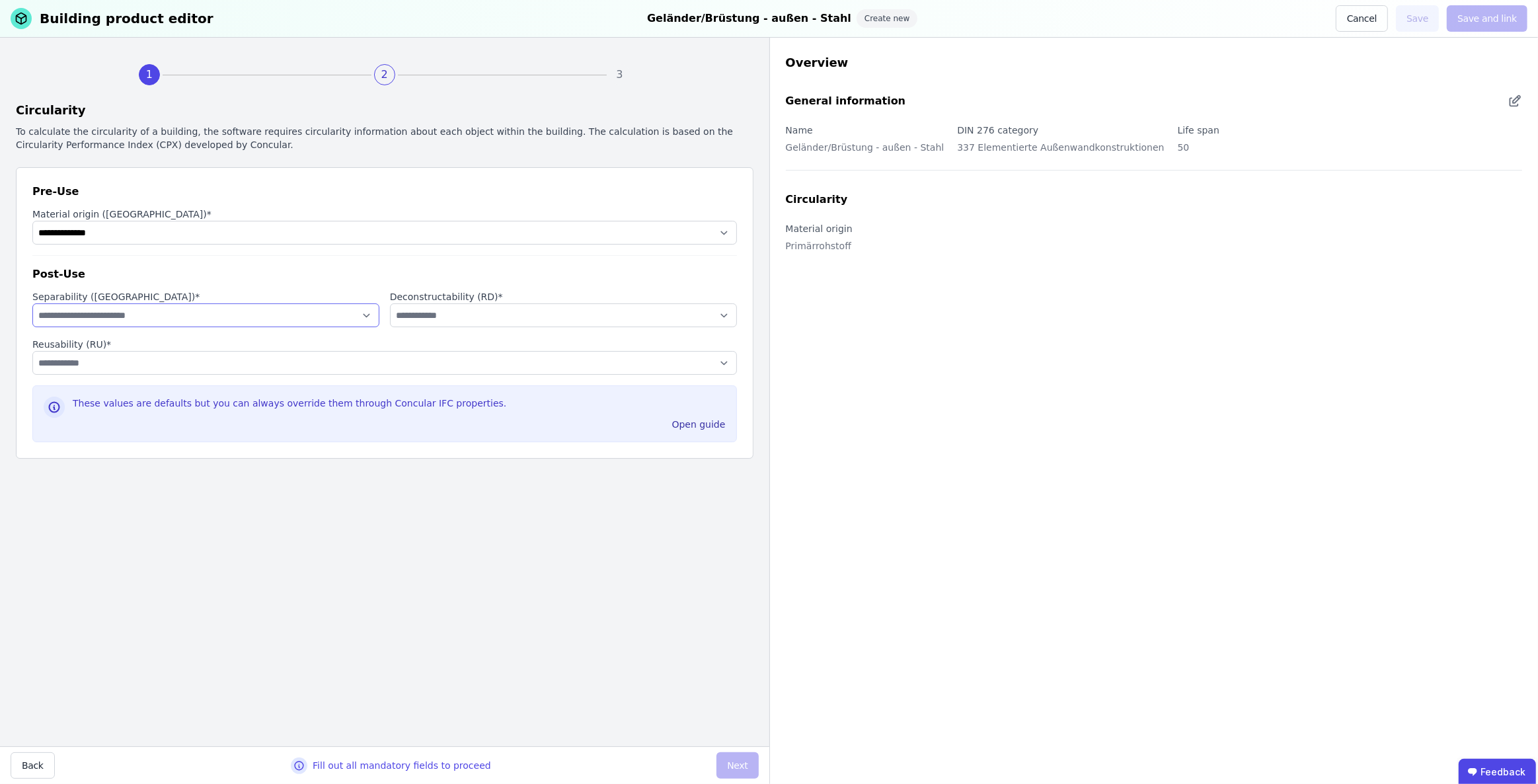
click at [32, 303] on select "**********" at bounding box center [206, 315] width 347 height 24
click at [508, 317] on select "**********" at bounding box center [564, 315] width 347 height 24
select select "**********"
click at [390, 303] on select "**********" at bounding box center [564, 315] width 347 height 24
click at [146, 362] on select "**********" at bounding box center [384, 363] width 705 height 24
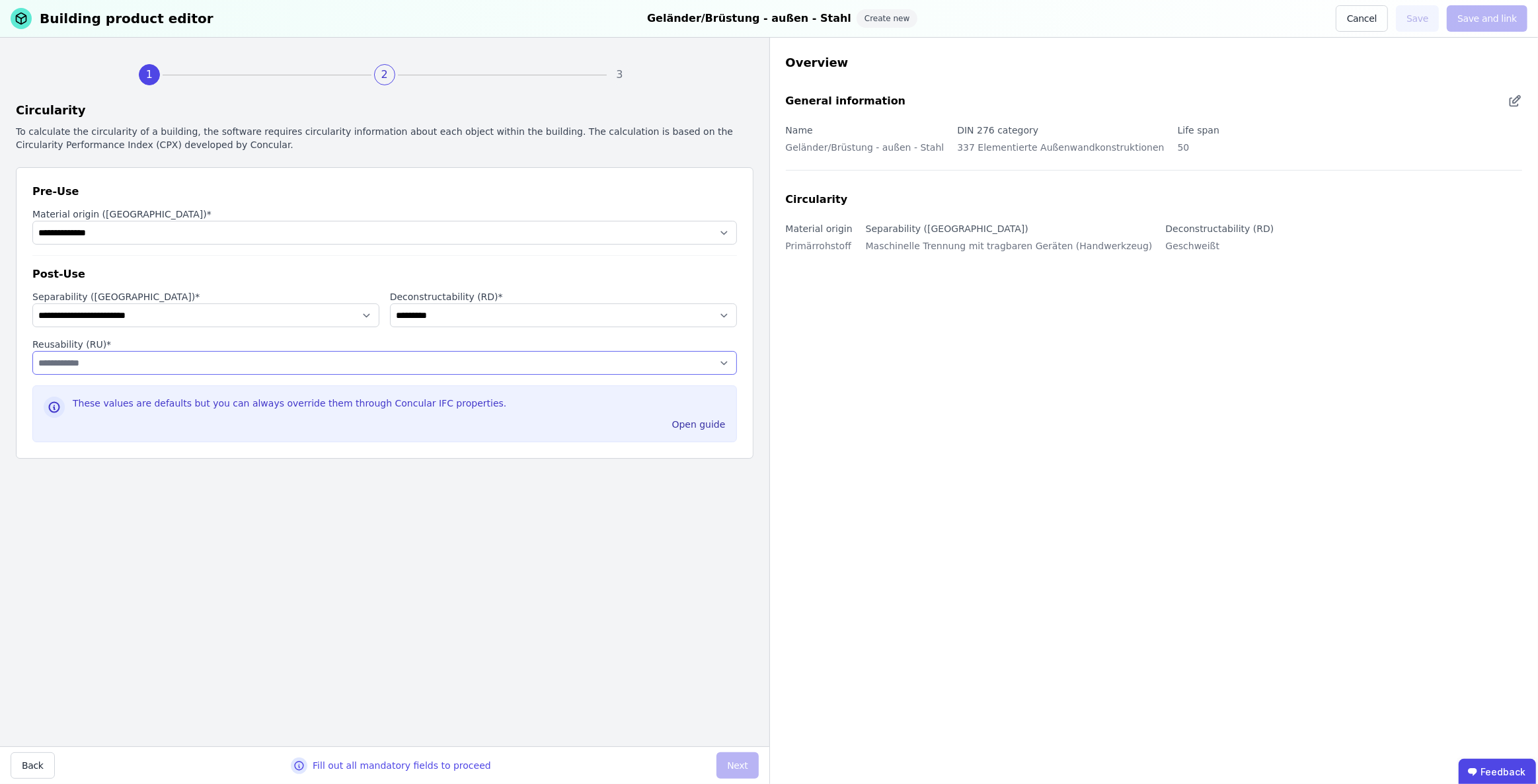
select select "**********"
click at [32, 351] on select "**********" at bounding box center [384, 363] width 705 height 24
click at [743, 767] on button "Next" at bounding box center [737, 765] width 42 height 26
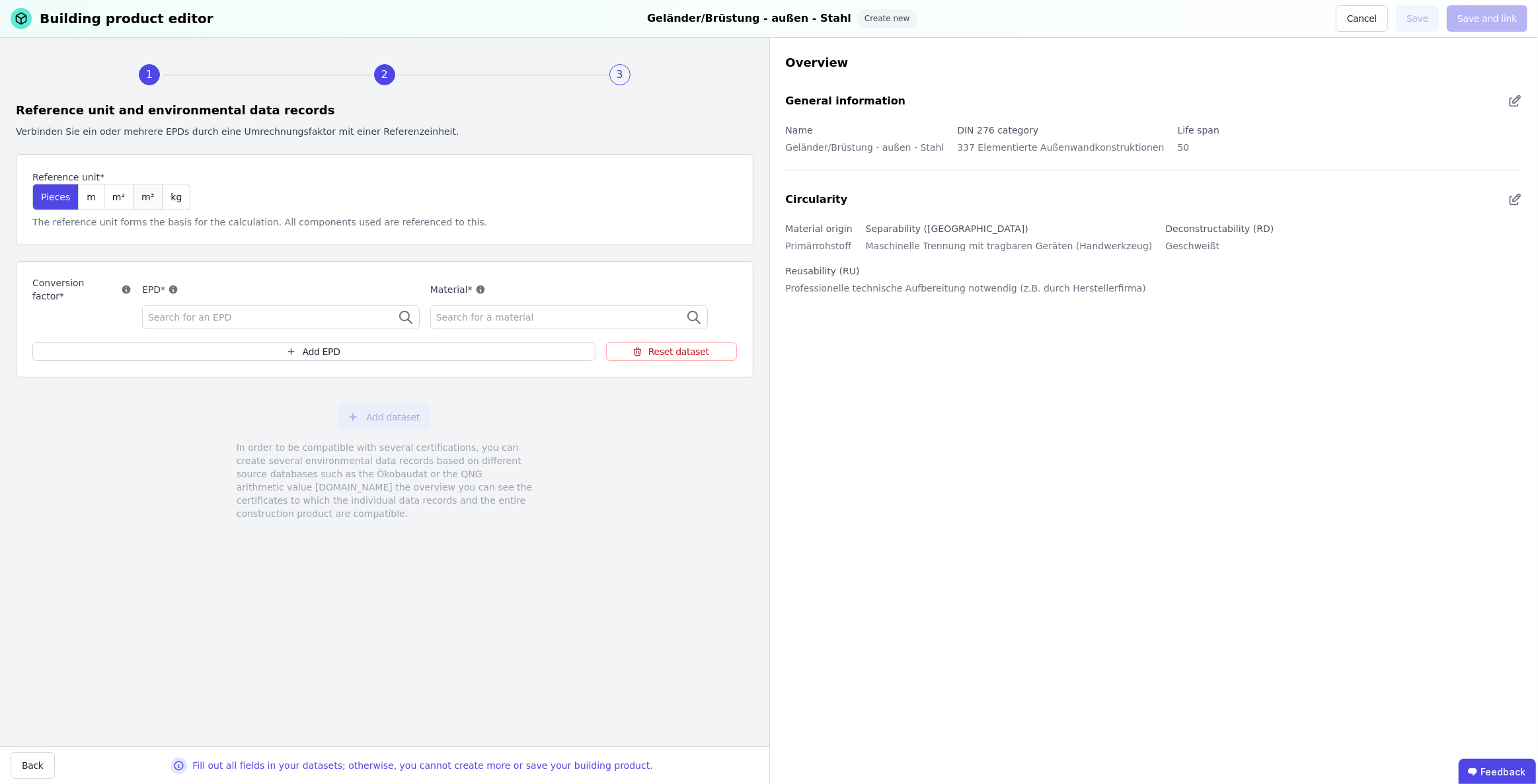
click at [138, 200] on div "m³" at bounding box center [148, 196] width 29 height 26
click at [245, 310] on div "Search for an EPD" at bounding box center [281, 317] width 277 height 24
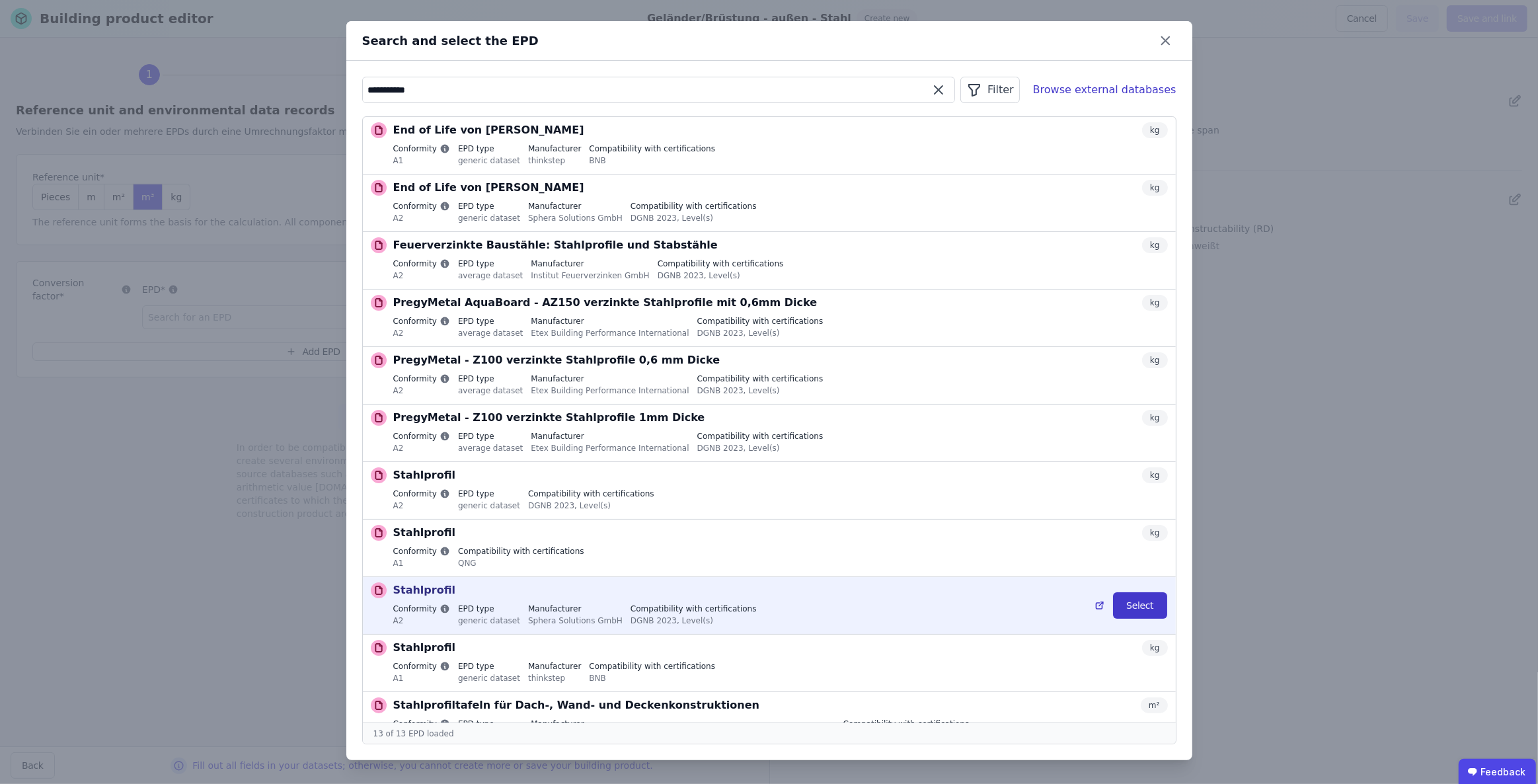
type input "**********"
click at [1121, 607] on button "Select" at bounding box center [1140, 604] width 54 height 26
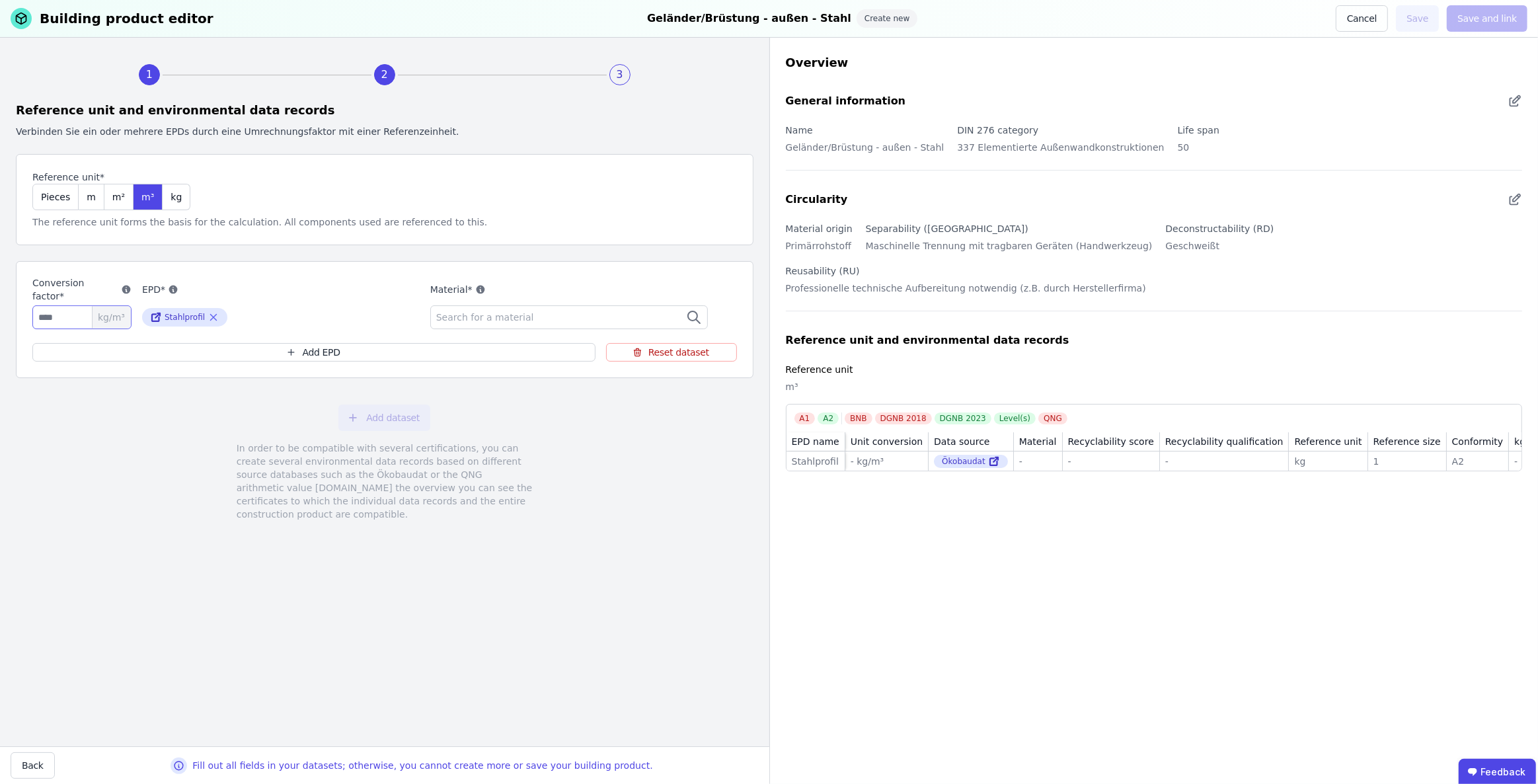
click at [59, 313] on input "number" at bounding box center [81, 317] width 99 height 24
type input "****"
click at [174, 457] on div "Add dataset In order to be compatible with several certifications, you can crea…" at bounding box center [385, 462] width 738 height 148
click at [488, 312] on span "Search for a material" at bounding box center [486, 317] width 101 height 13
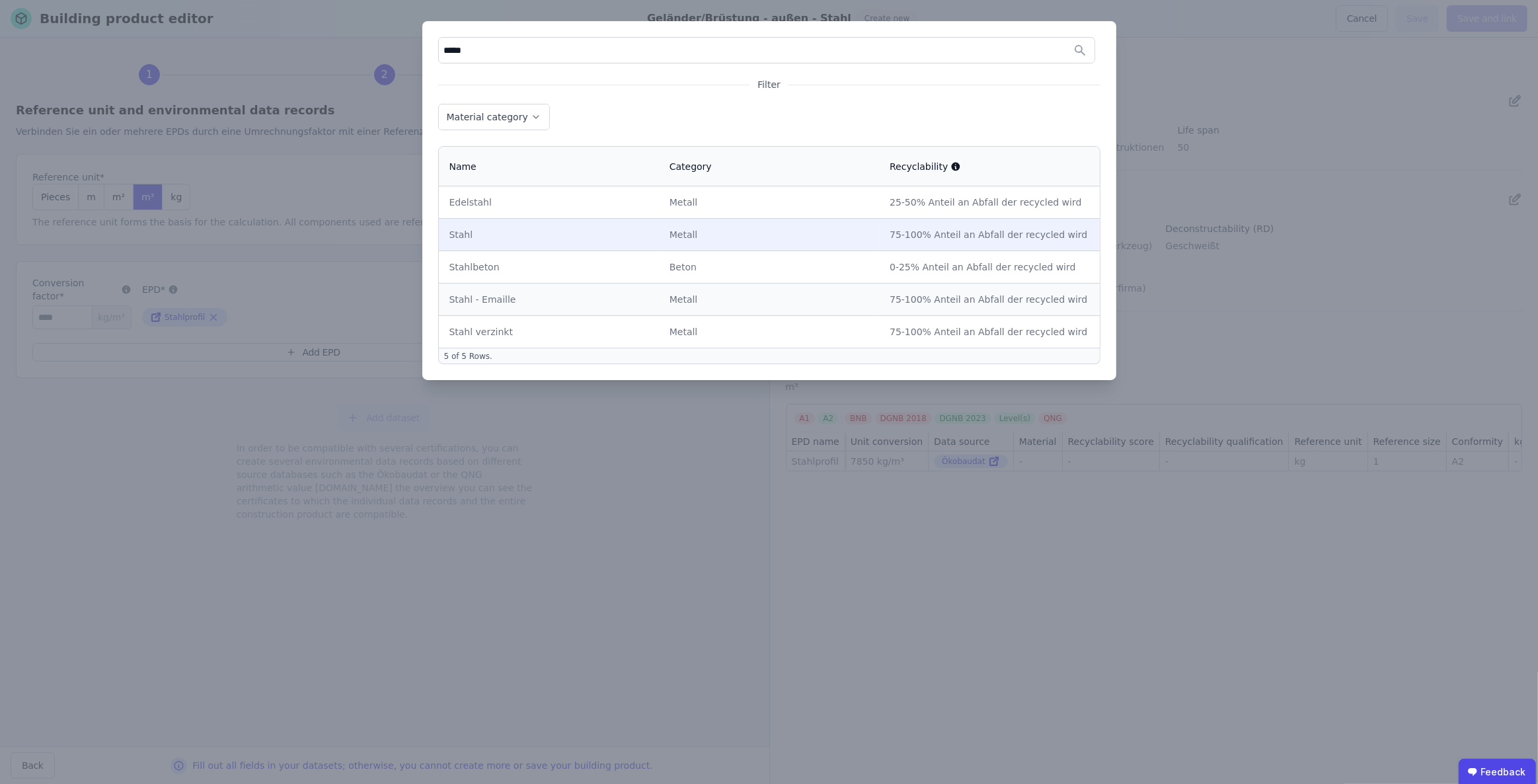
type input "*****"
click at [819, 225] on td "Metall" at bounding box center [769, 234] width 220 height 32
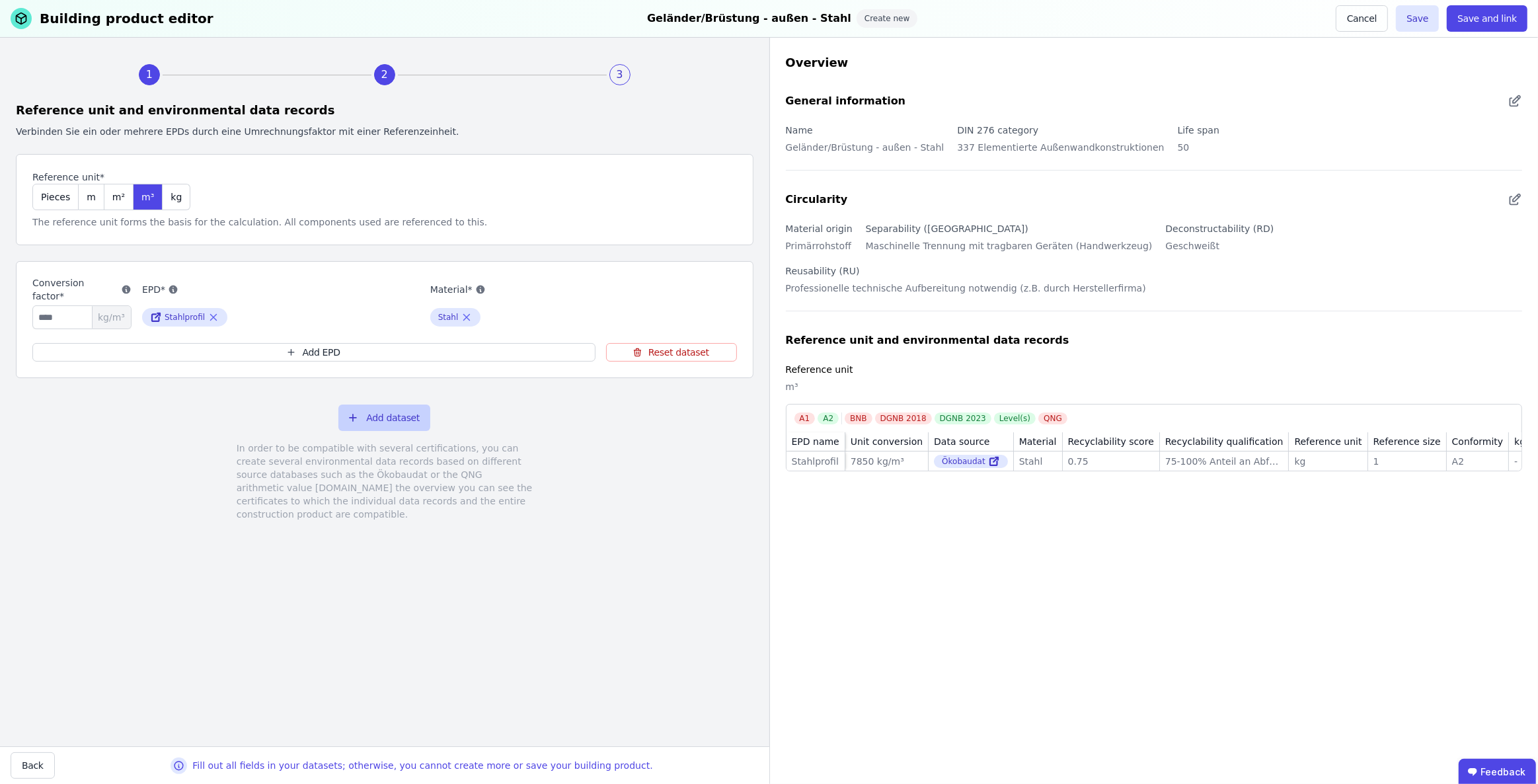
click at [385, 421] on button "Add dataset" at bounding box center [384, 417] width 92 height 26
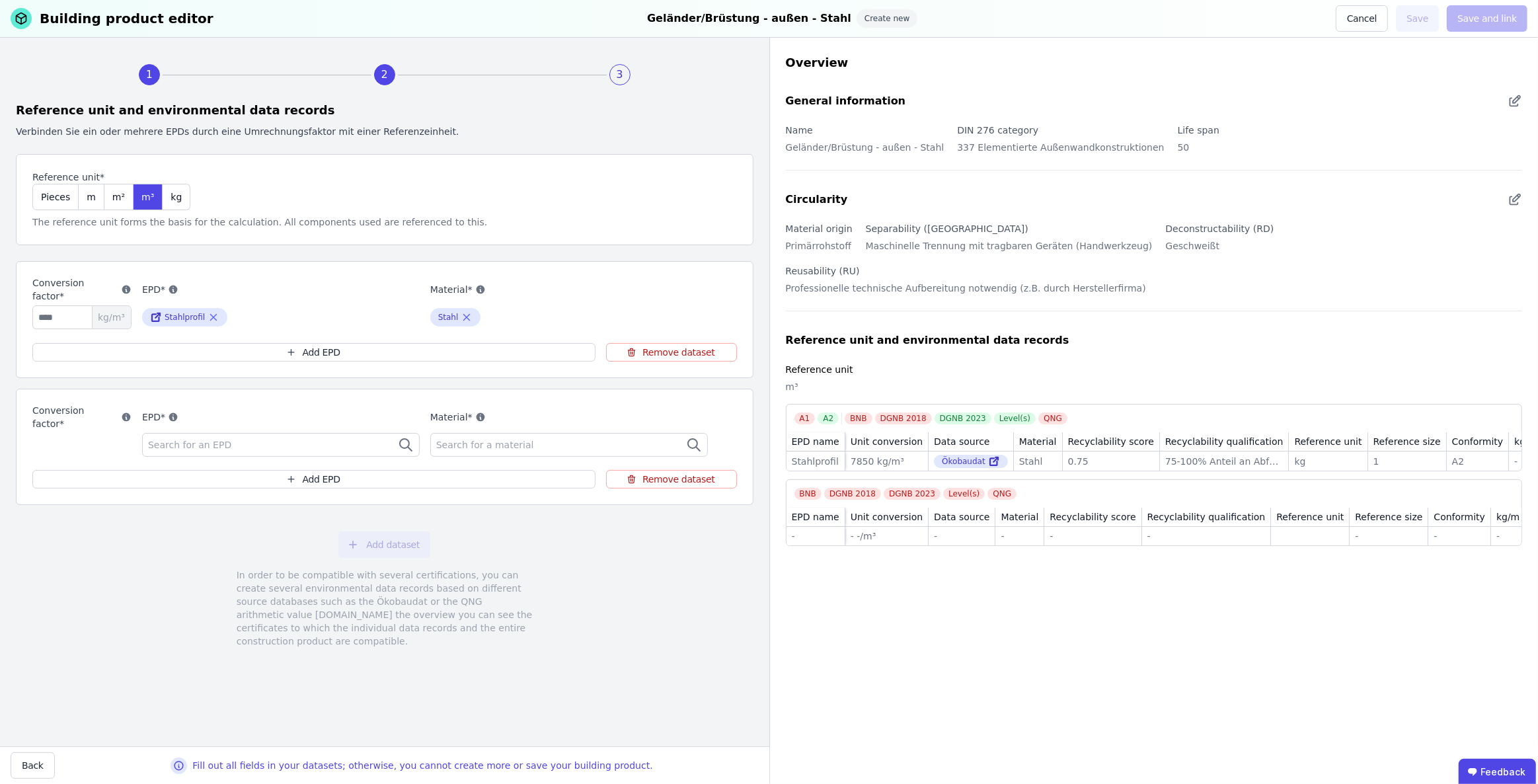
click at [300, 439] on div "Search for an EPD" at bounding box center [281, 445] width 277 height 24
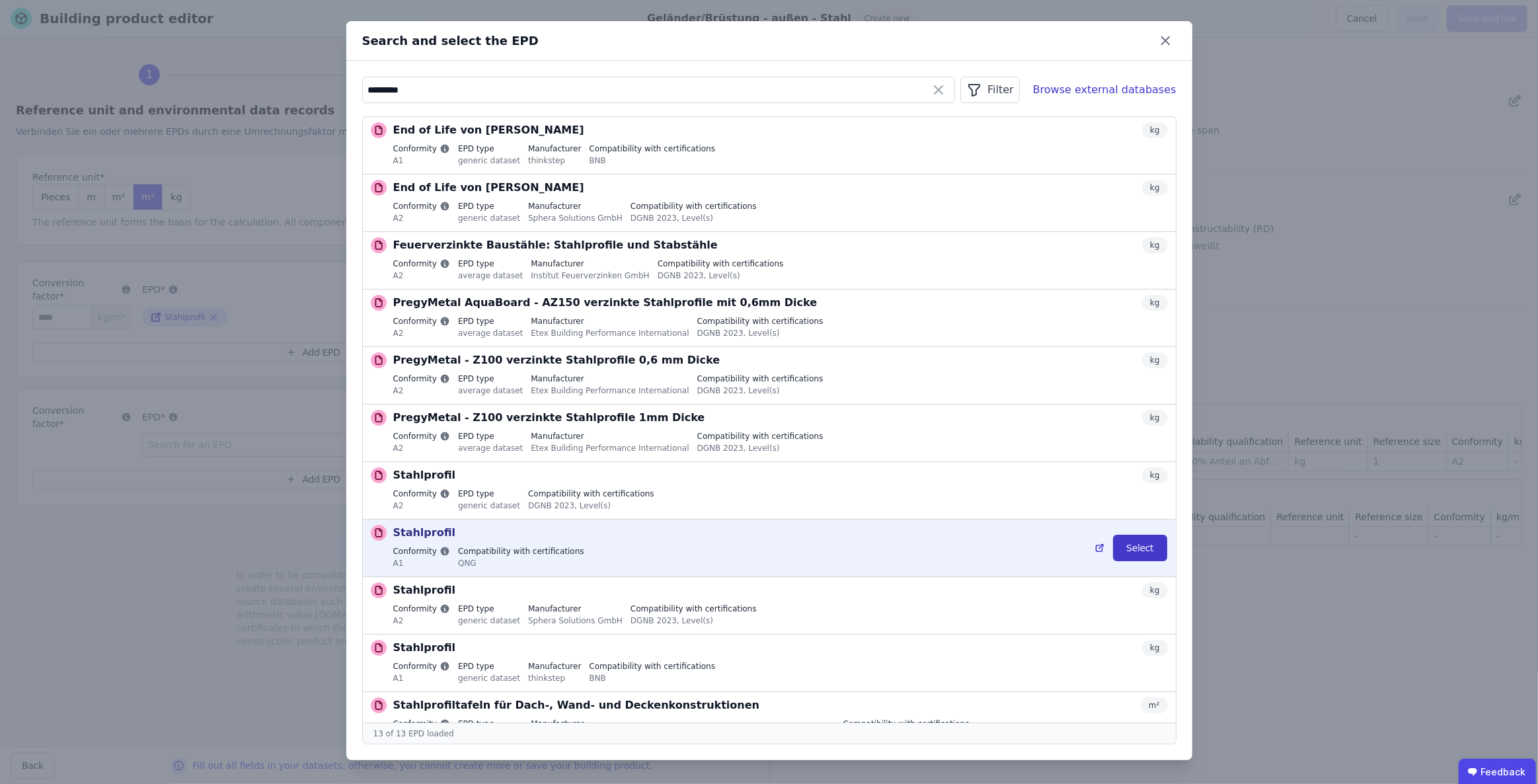
type input "*********"
click at [1123, 549] on button "Select" at bounding box center [1140, 547] width 54 height 26
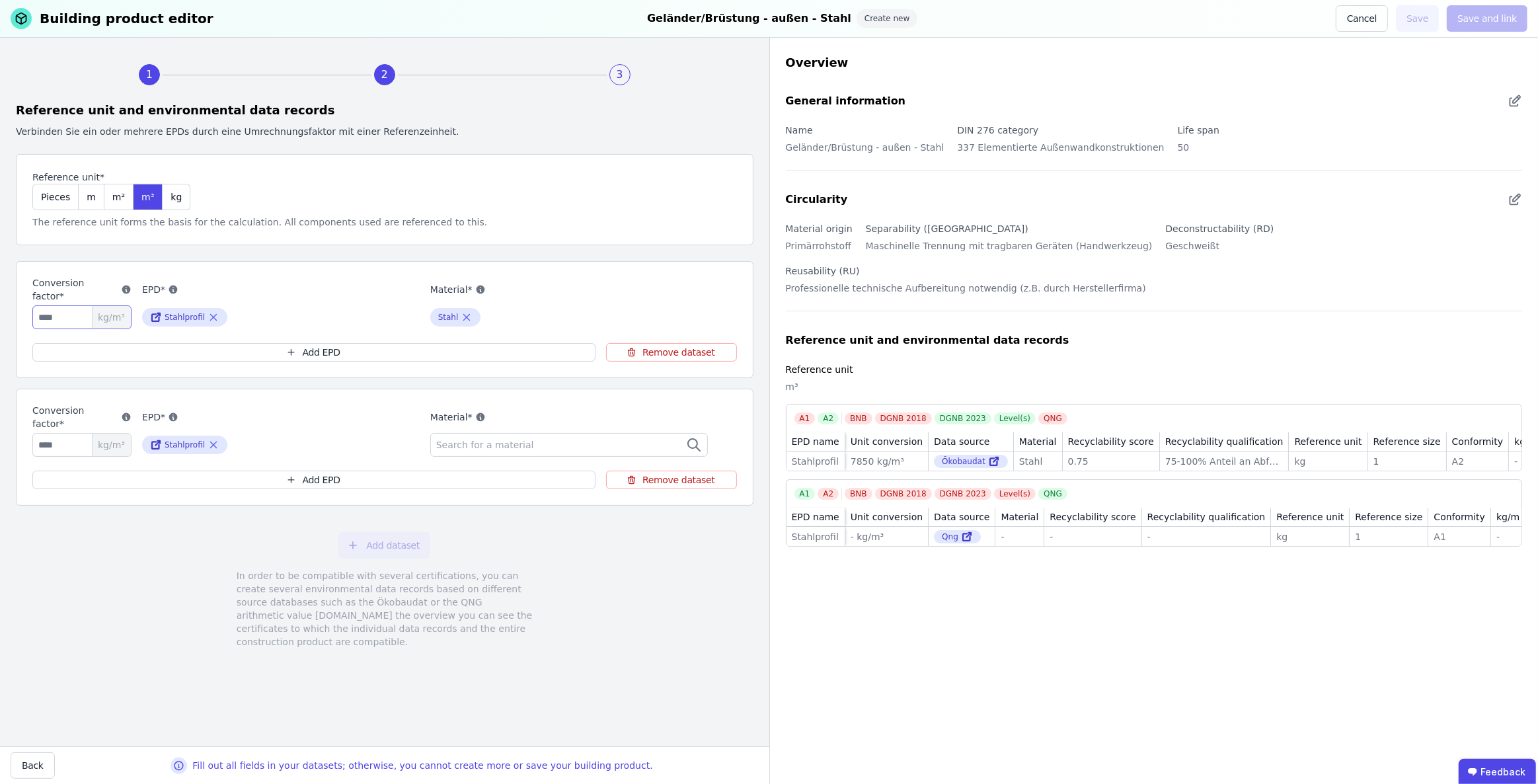
drag, startPoint x: 80, startPoint y: 317, endPoint x: 15, endPoint y: 310, distance: 65.4
click at [15, 310] on div "1 2 3 Reference unit and environmental data records Verbinden Sie ein oder mehr…" at bounding box center [385, 392] width 769 height 709
click at [69, 437] on input "number" at bounding box center [81, 445] width 99 height 24
paste input "****"
type input "****"
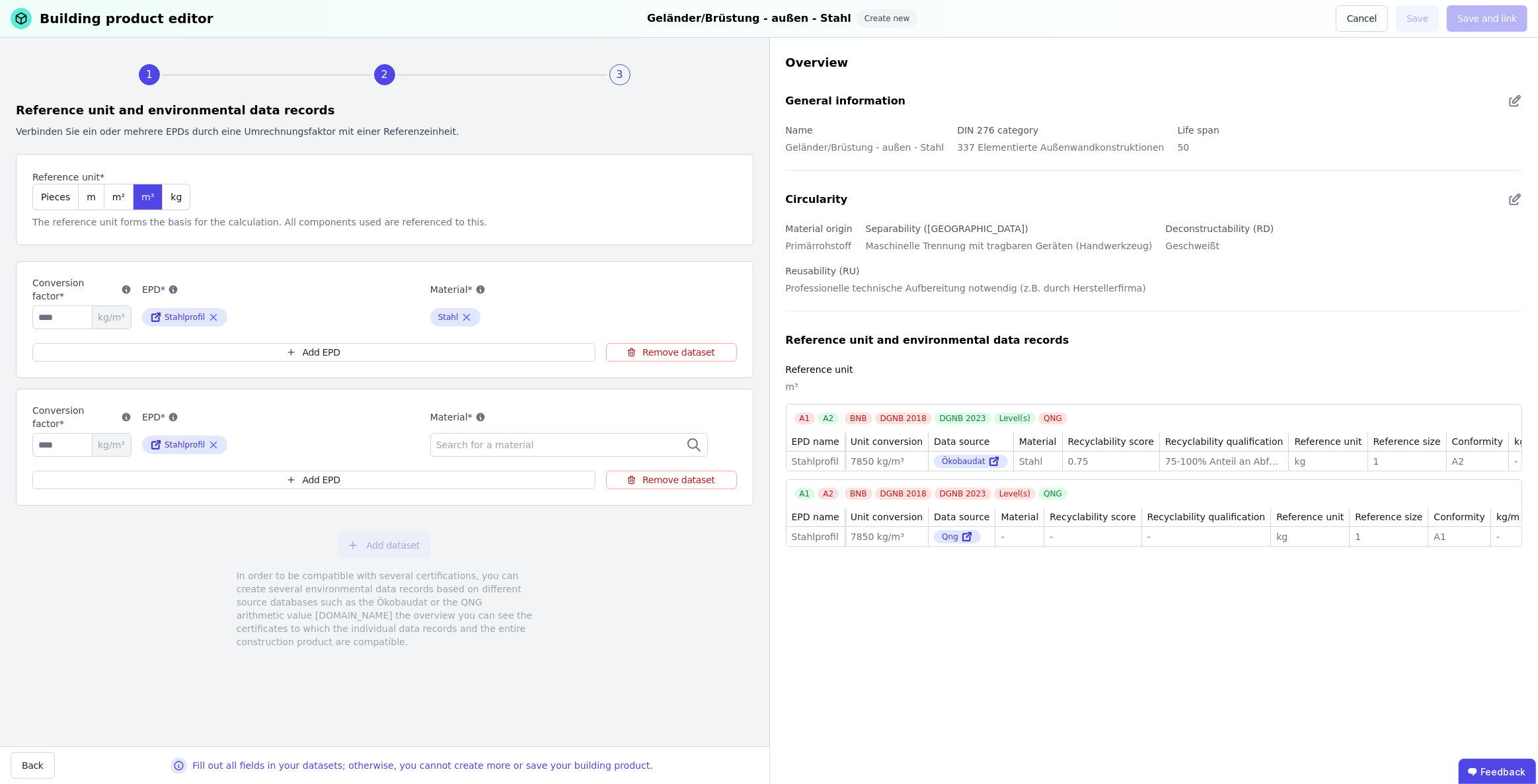
click at [485, 445] on span "Search for a material" at bounding box center [486, 445] width 101 height 13
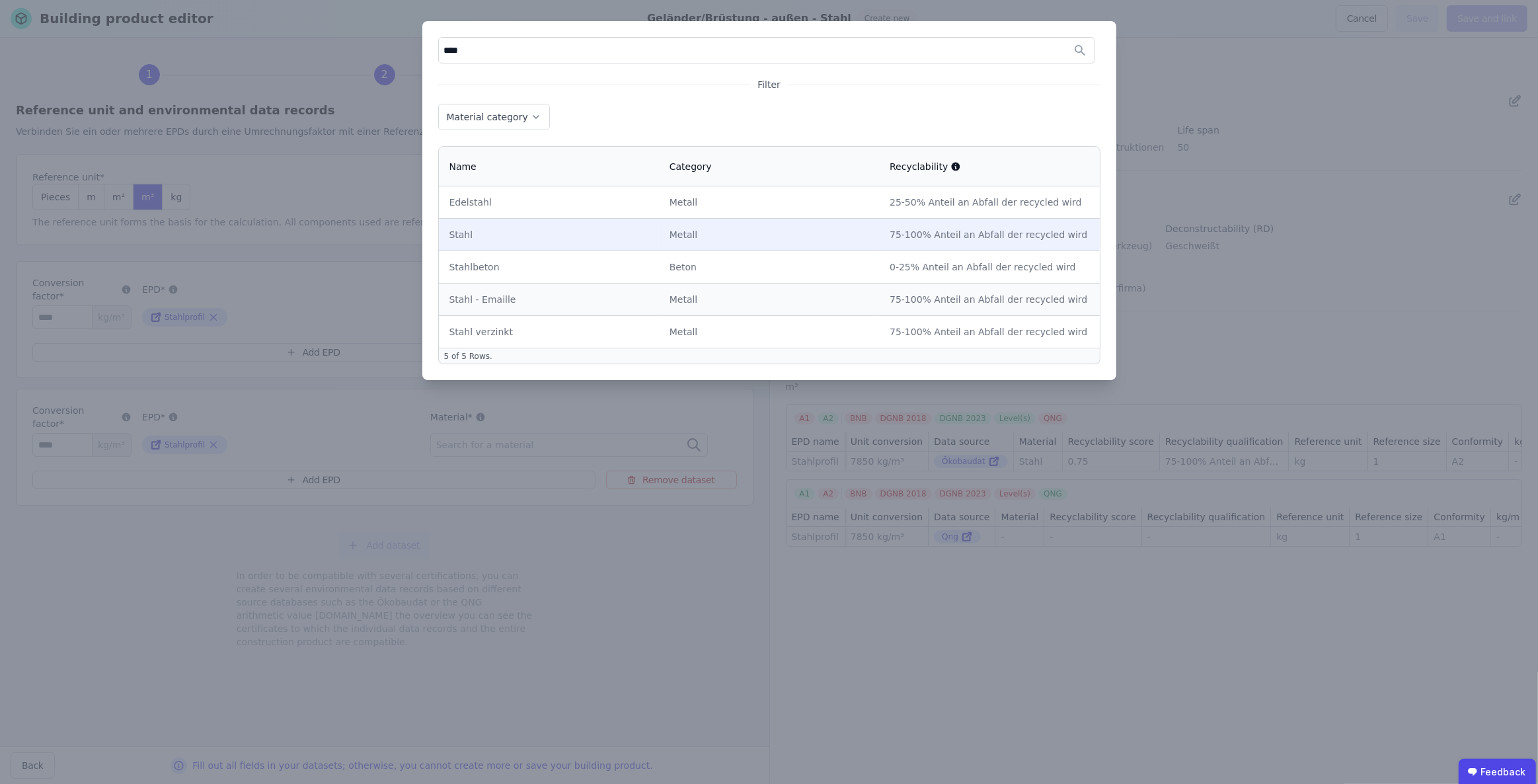
type input "****"
click at [828, 226] on td "Metall" at bounding box center [769, 234] width 220 height 32
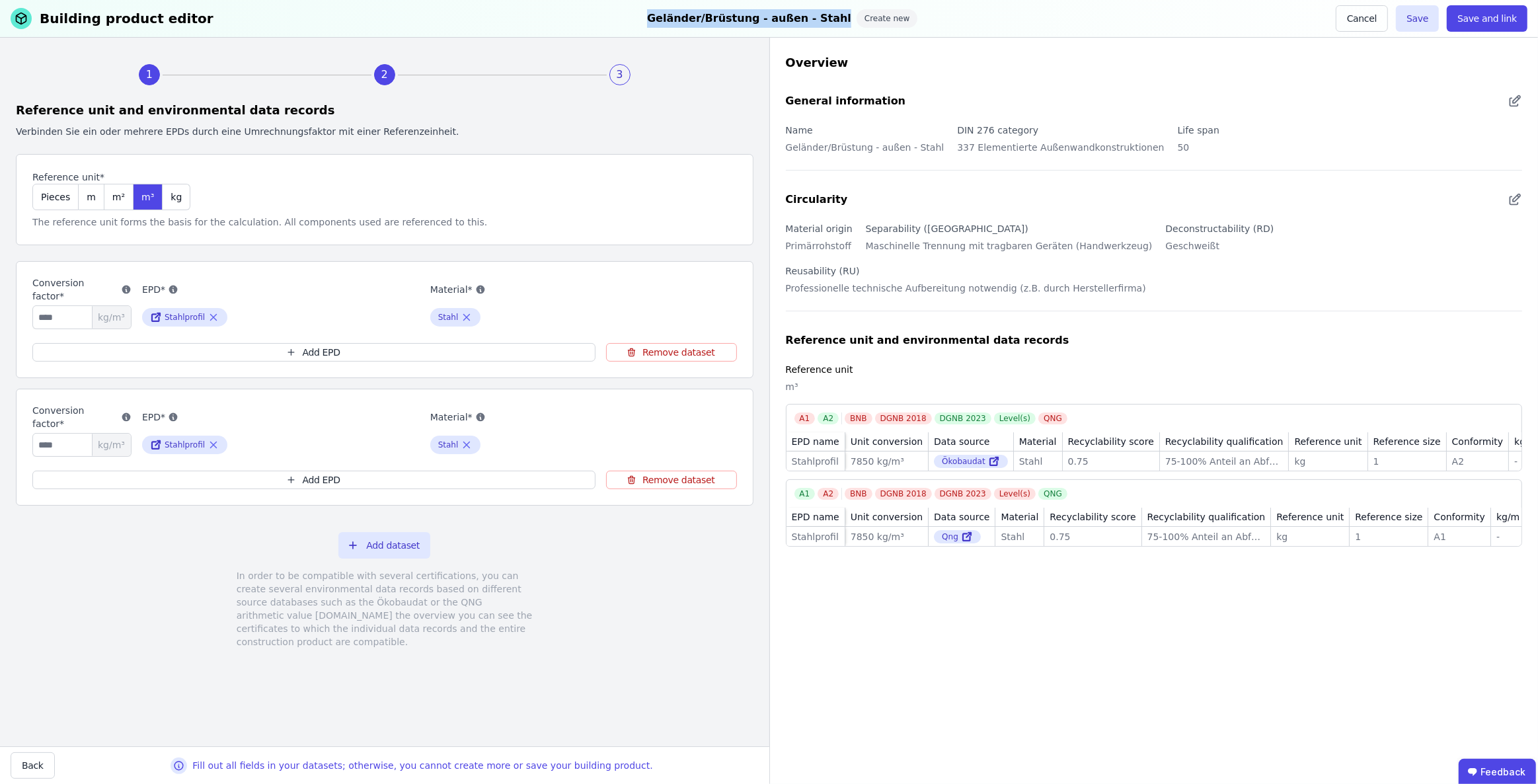
drag, startPoint x: 649, startPoint y: 16, endPoint x: 828, endPoint y: 22, distance: 179.1
click at [828, 22] on div "Building product editor Geländer/Brüstung - außen - Stahl Create new Cancel Sav…" at bounding box center [769, 19] width 1538 height 38
copy div "Geländer/Brüstung - außen - Stahl"
click at [1493, 20] on button "Save and link" at bounding box center [1487, 18] width 81 height 26
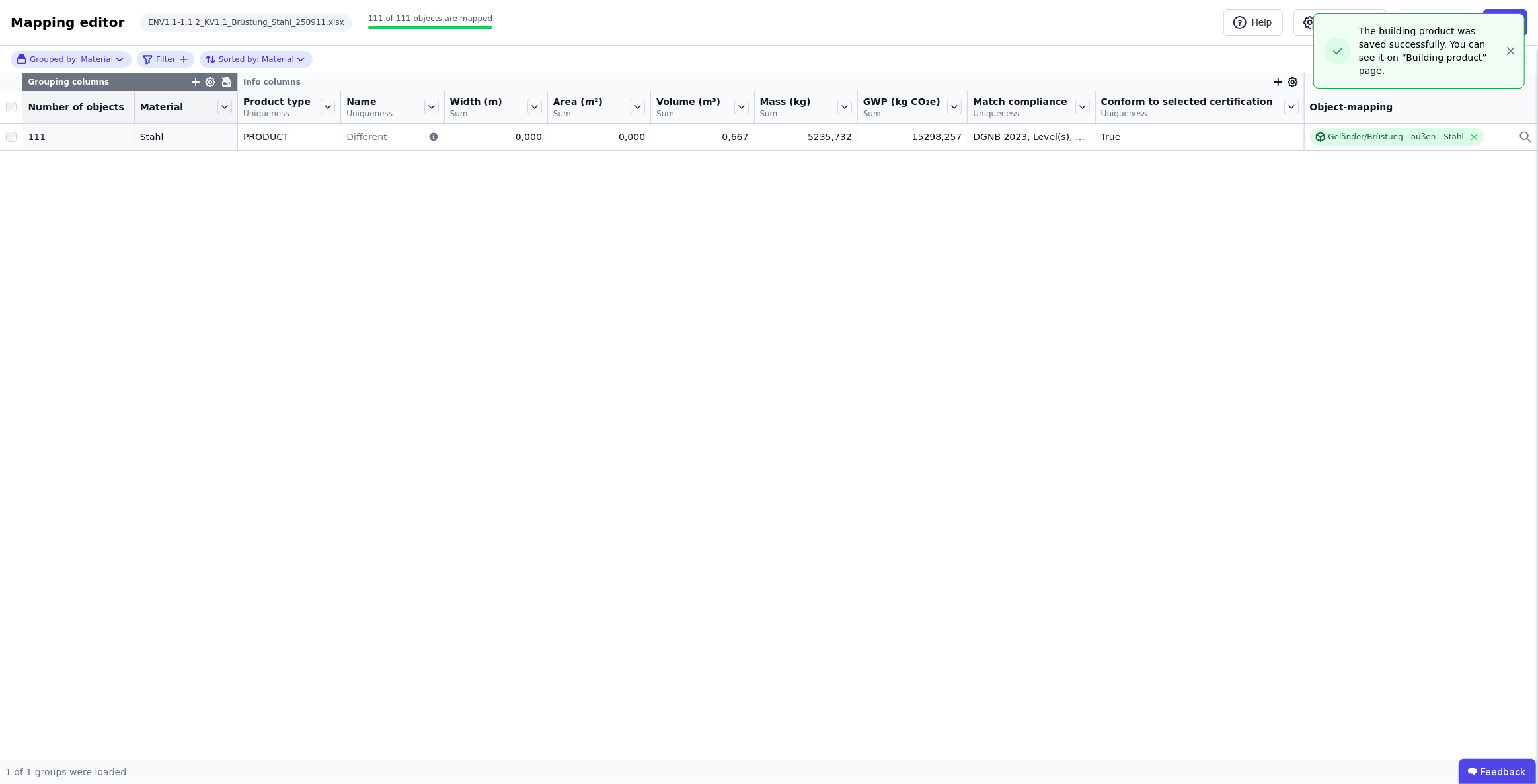
click at [221, 78] on icon at bounding box center [227, 82] width 10 height 10
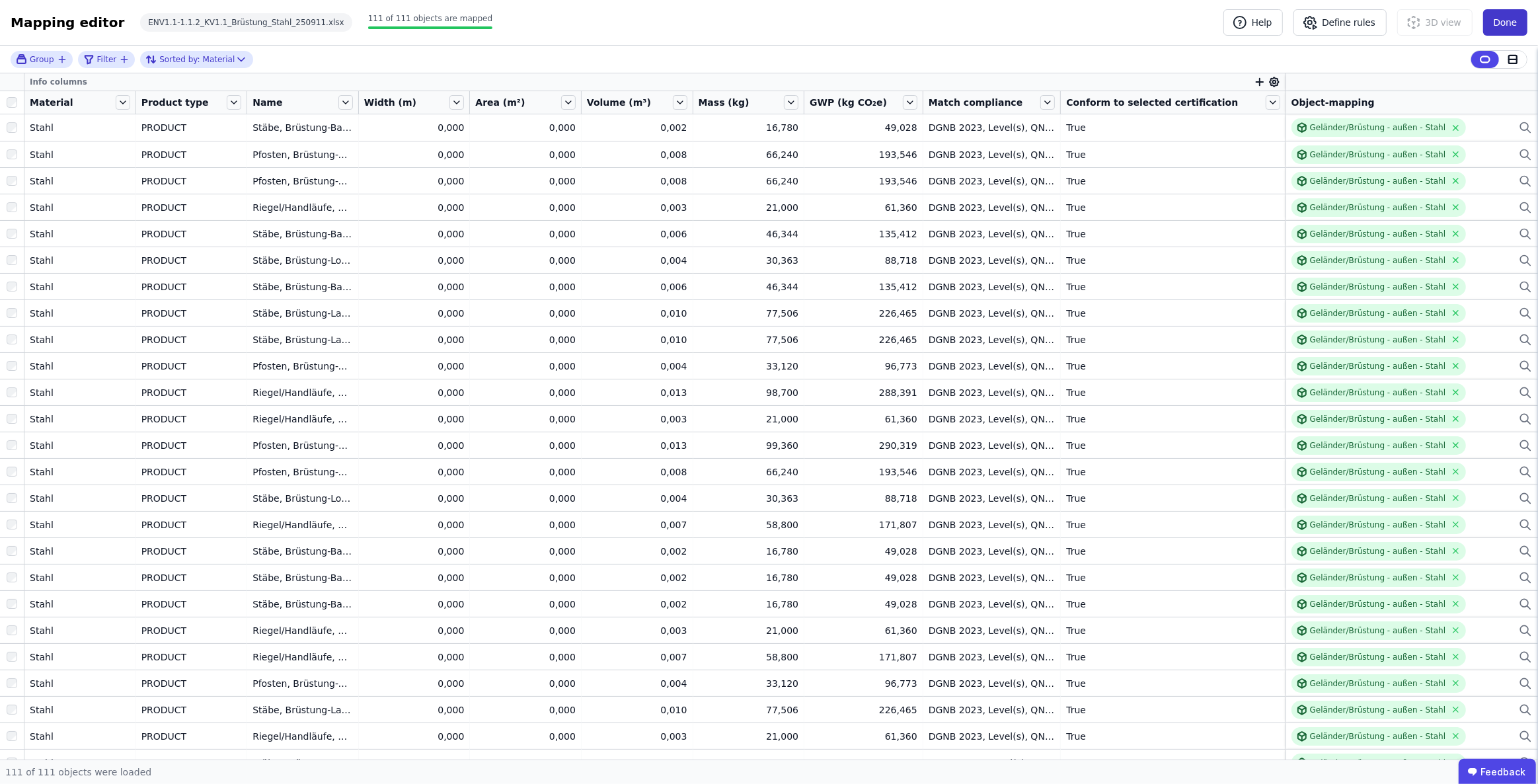
click at [1501, 22] on button "Done" at bounding box center [1505, 22] width 44 height 26
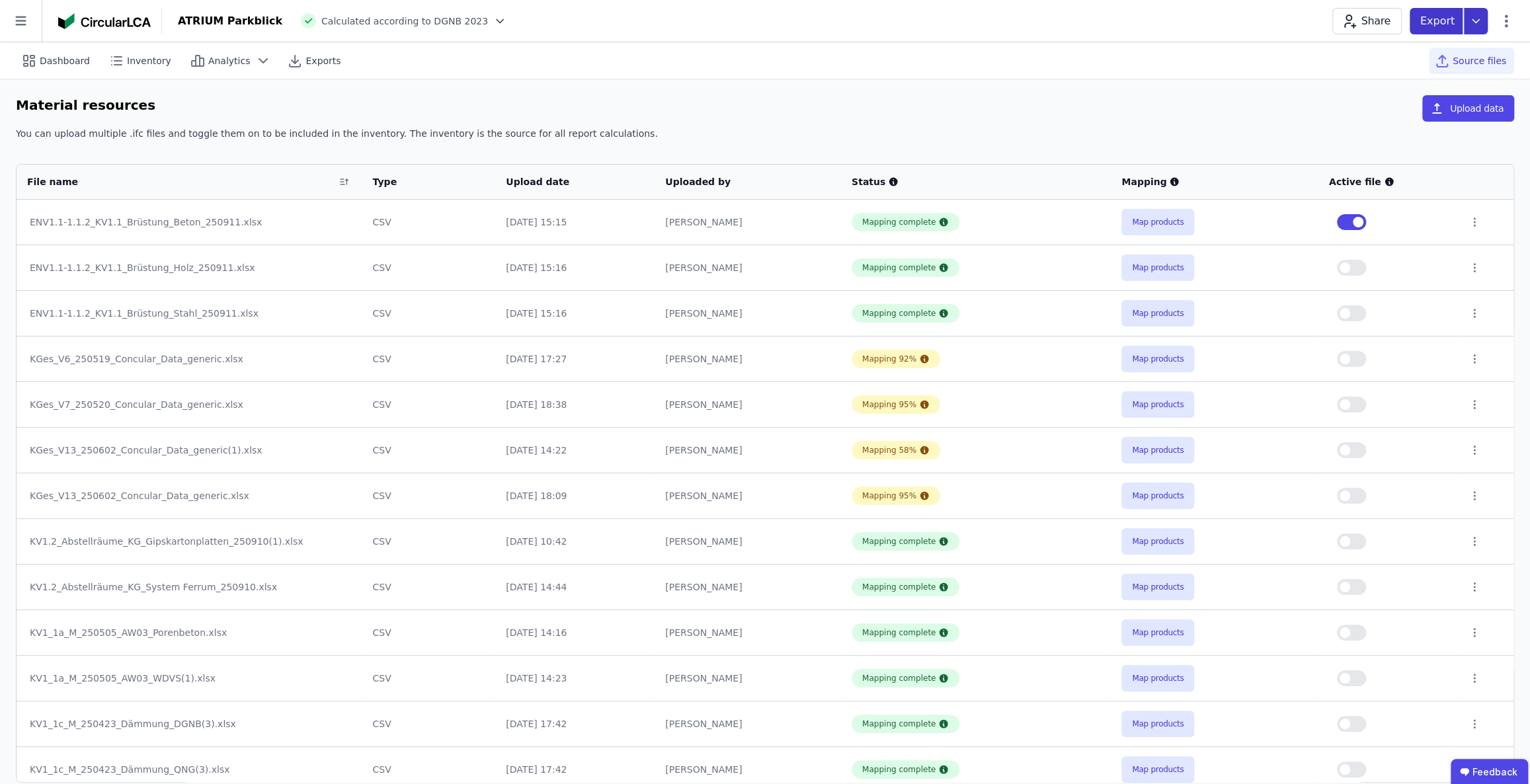
click at [1476, 20] on icon at bounding box center [1476, 21] width 7 height 3
click at [1367, 75] on div "Inventory" at bounding box center [1358, 76] width 44 height 13
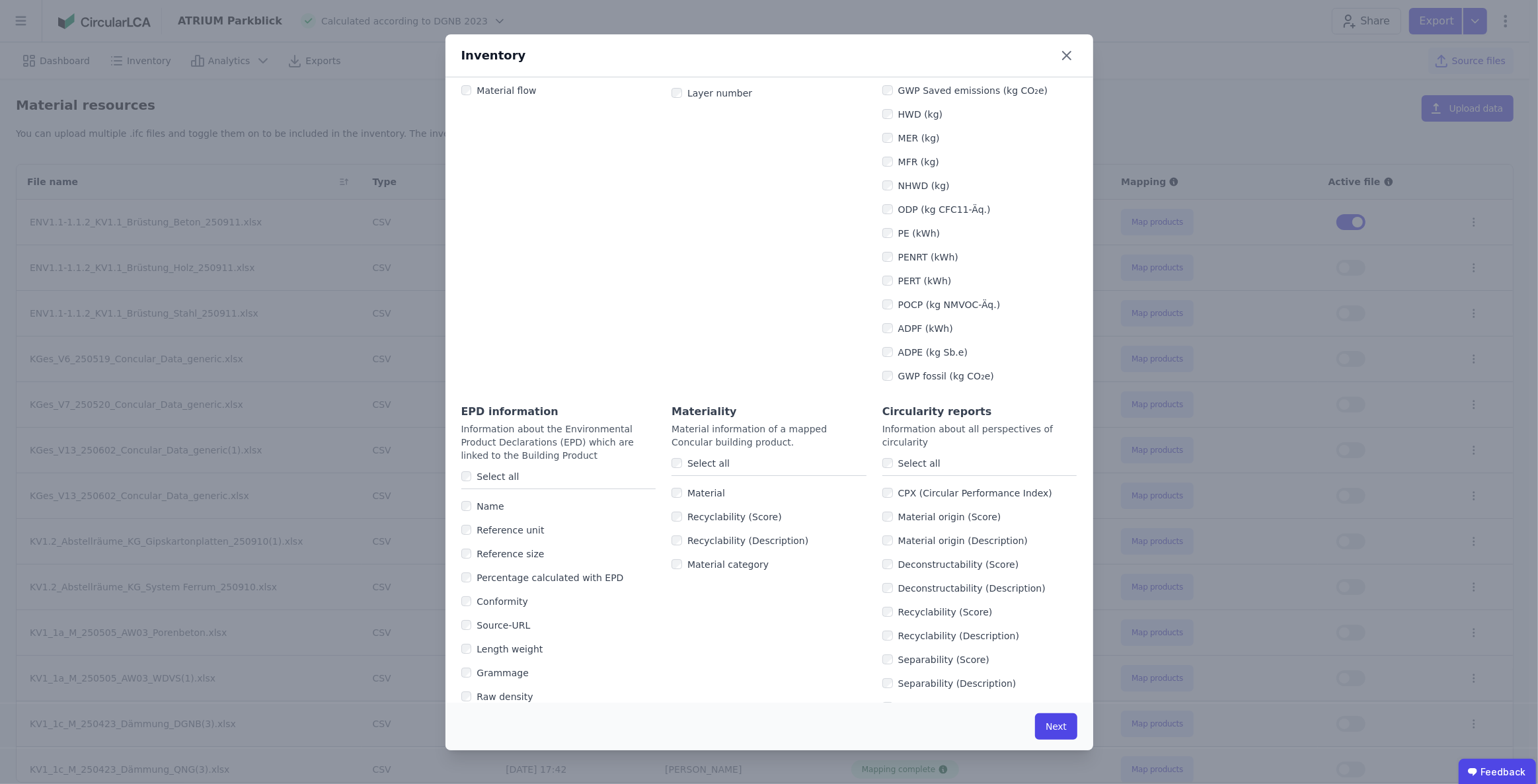
scroll to position [623, 0]
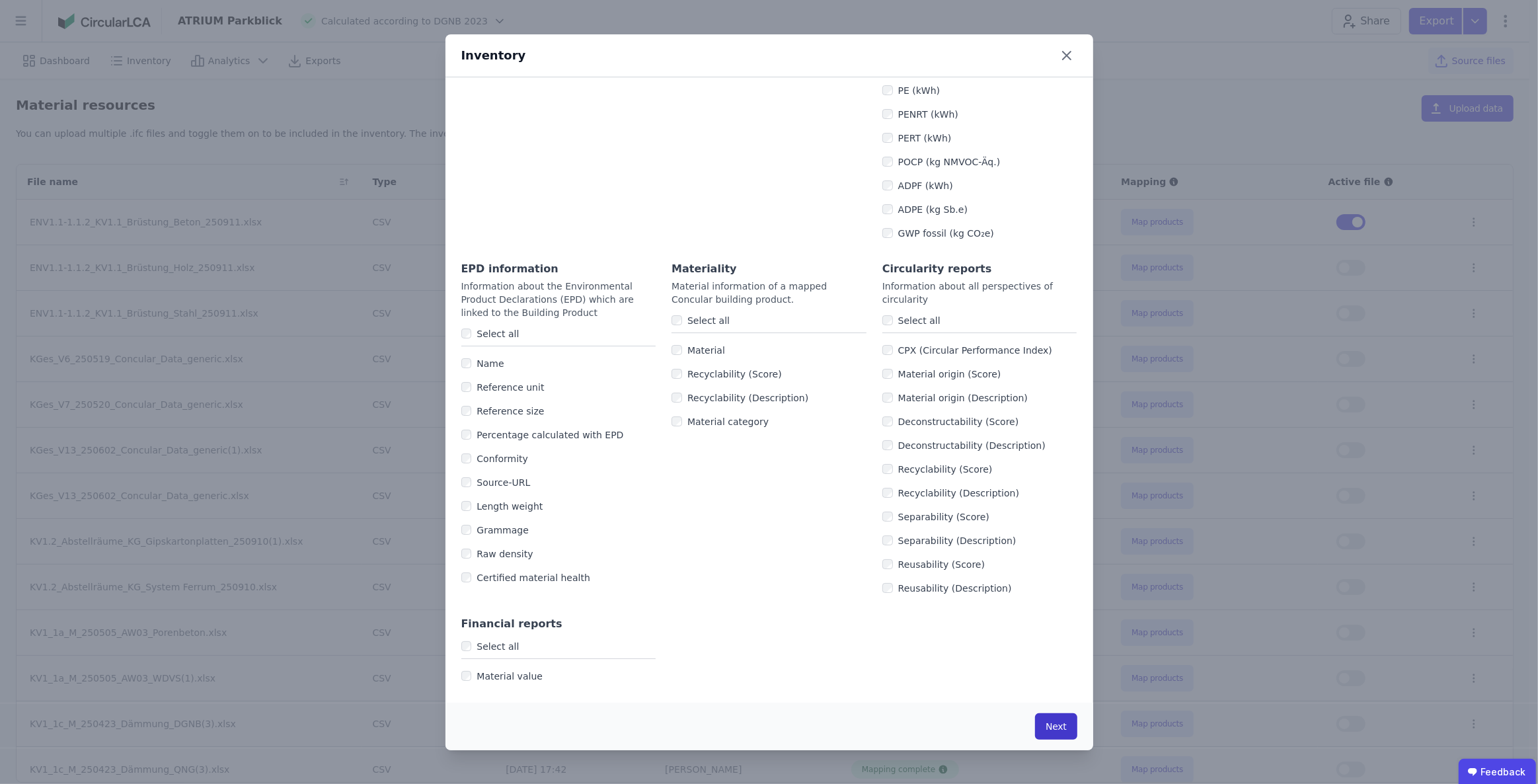
click at [1059, 726] on button "Next" at bounding box center [1056, 726] width 42 height 26
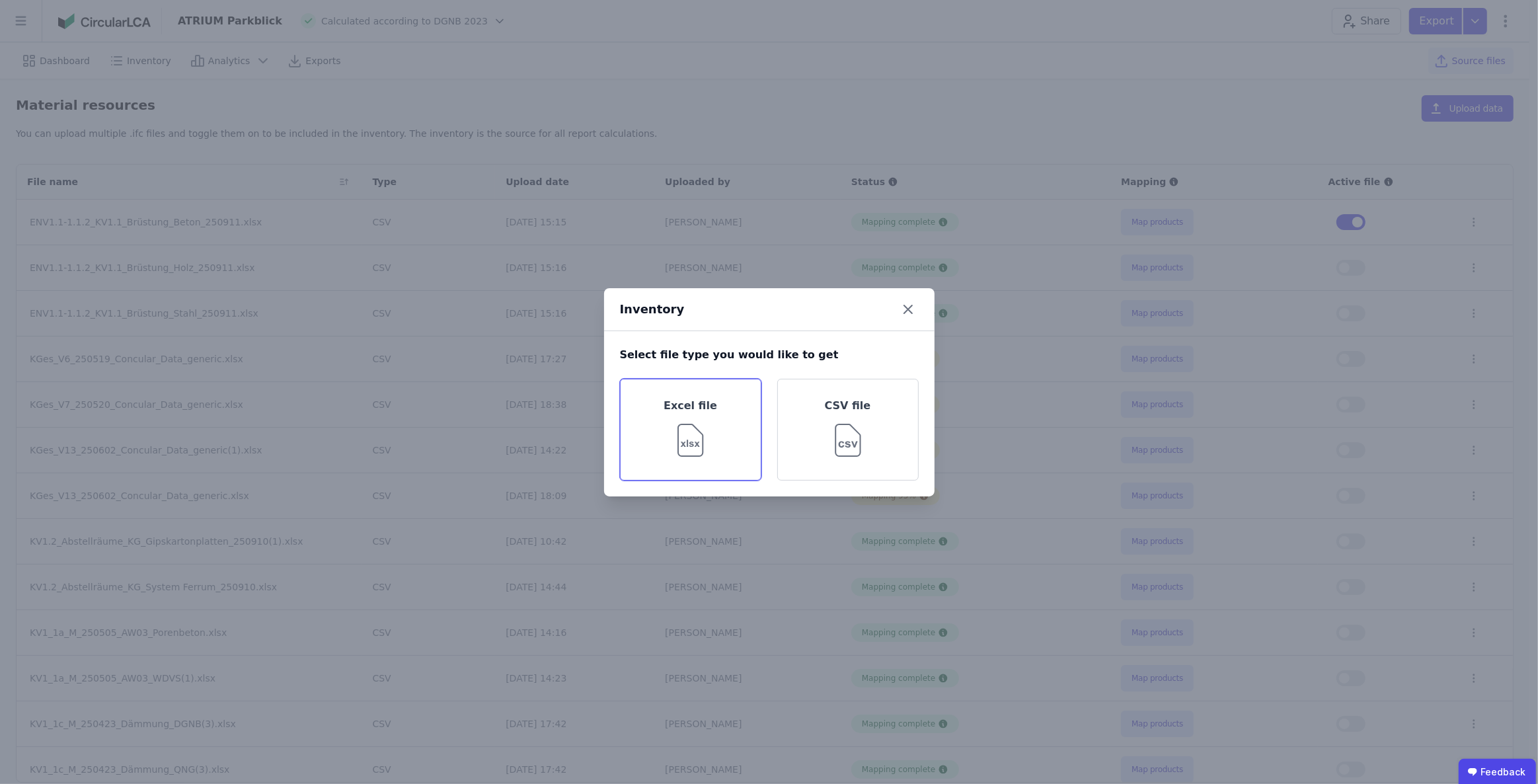
click at [687, 429] on img at bounding box center [690, 437] width 43 height 48
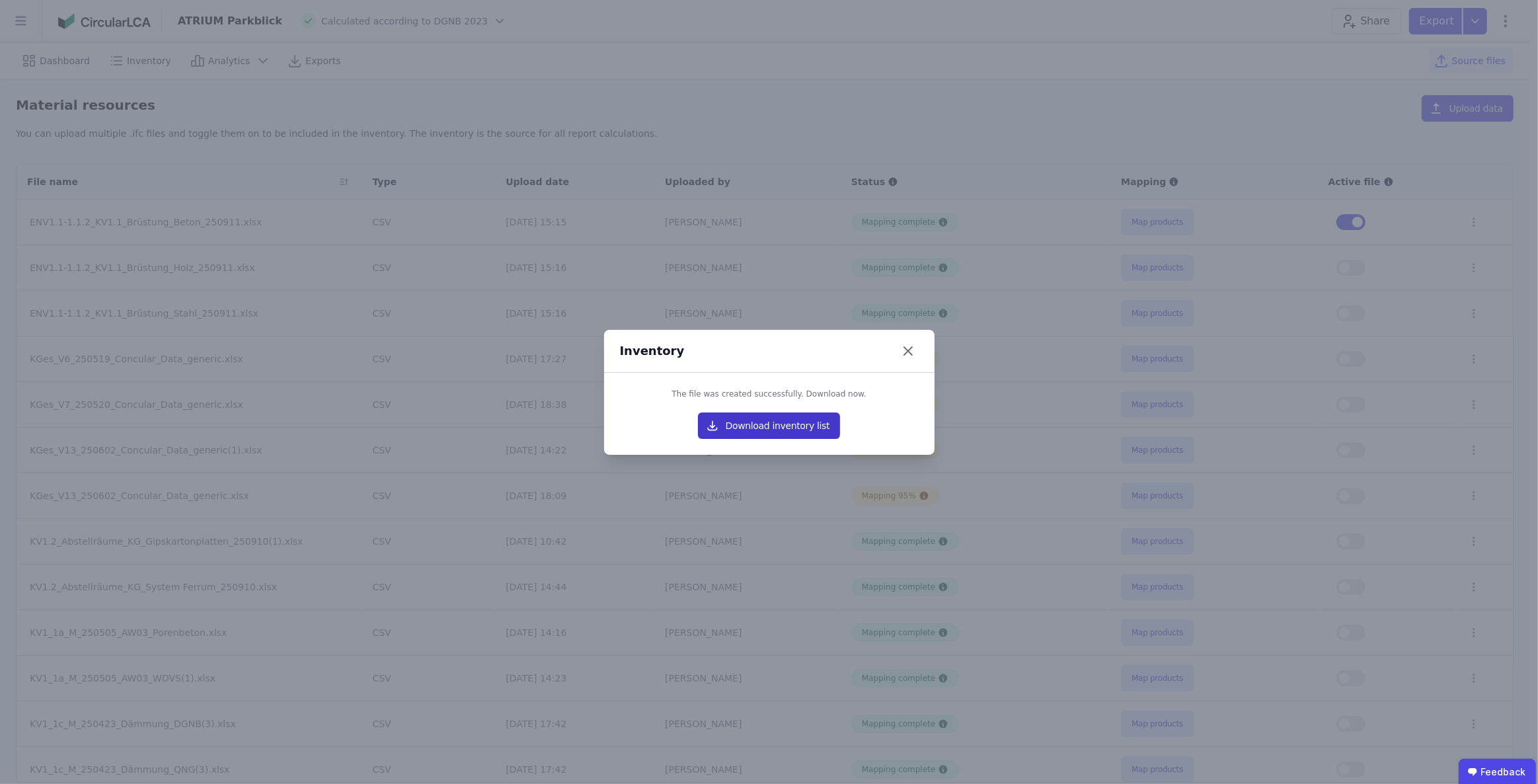
click at [790, 431] on button "Download inventory list" at bounding box center [769, 425] width 143 height 26
click at [907, 352] on icon at bounding box center [908, 351] width 21 height 21
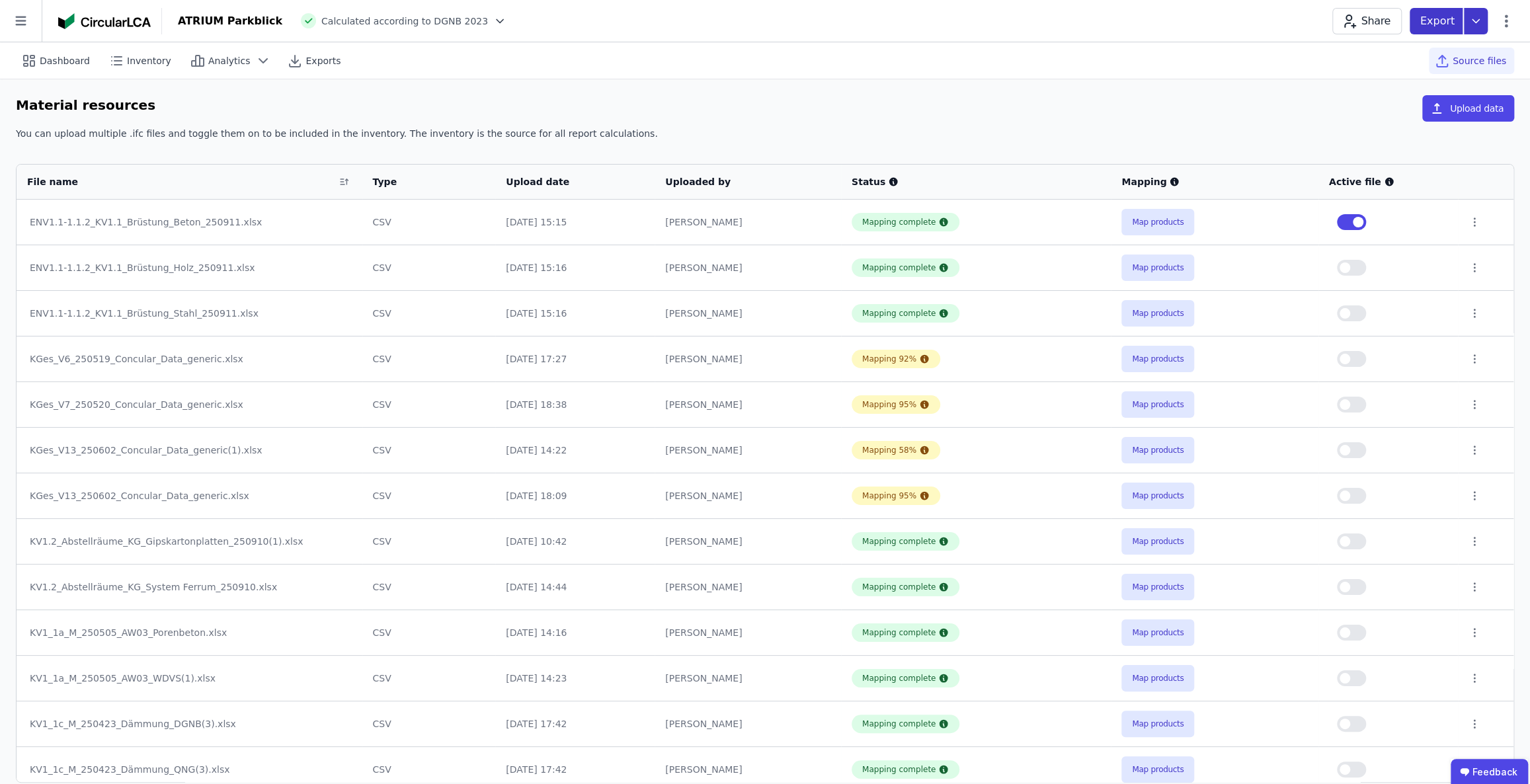
click at [1472, 21] on icon at bounding box center [1476, 21] width 24 height 26
click at [1395, 100] on div "life cycle assessment" at bounding box center [1385, 100] width 98 height 13
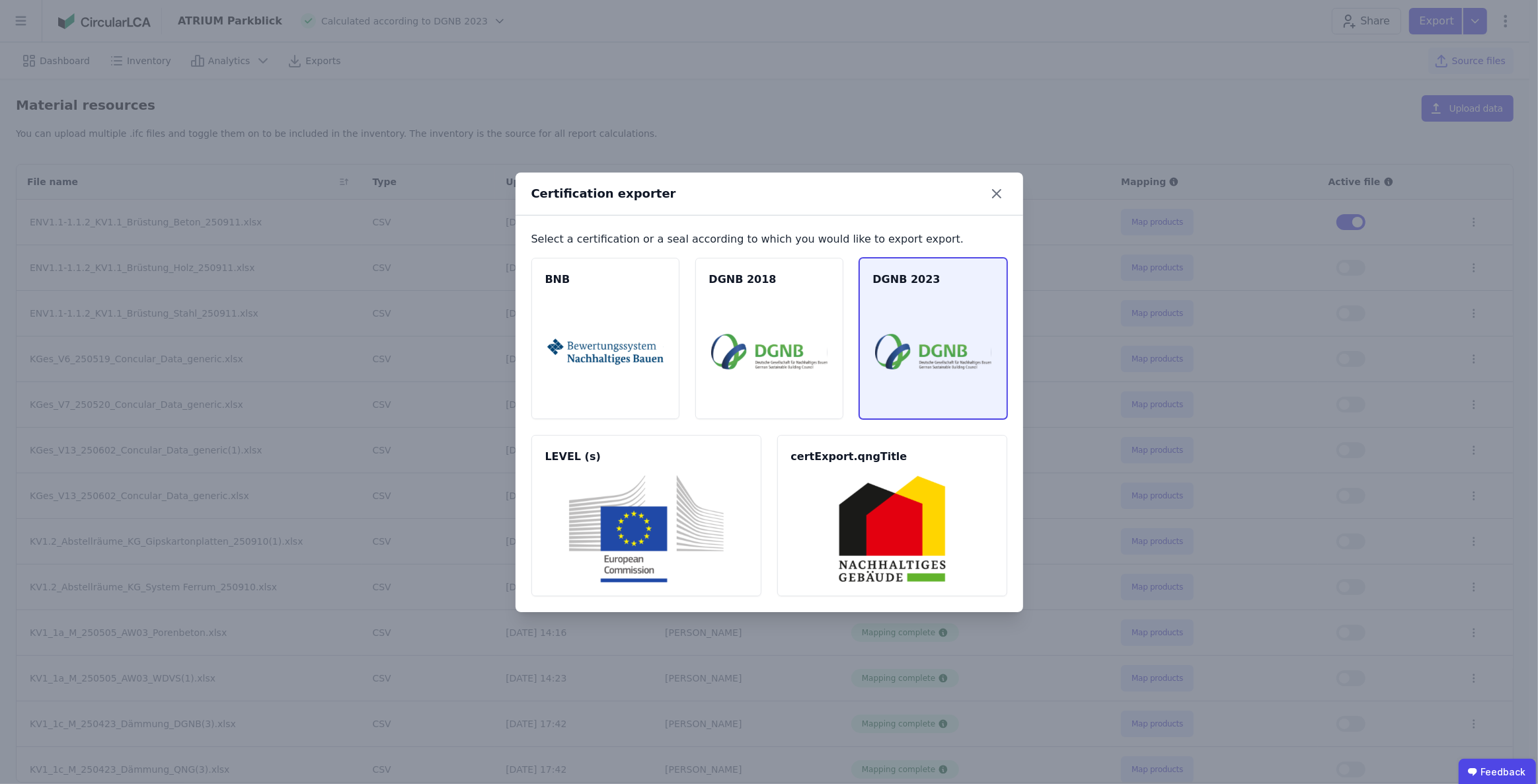
click at [923, 327] on img at bounding box center [933, 352] width 116 height 107
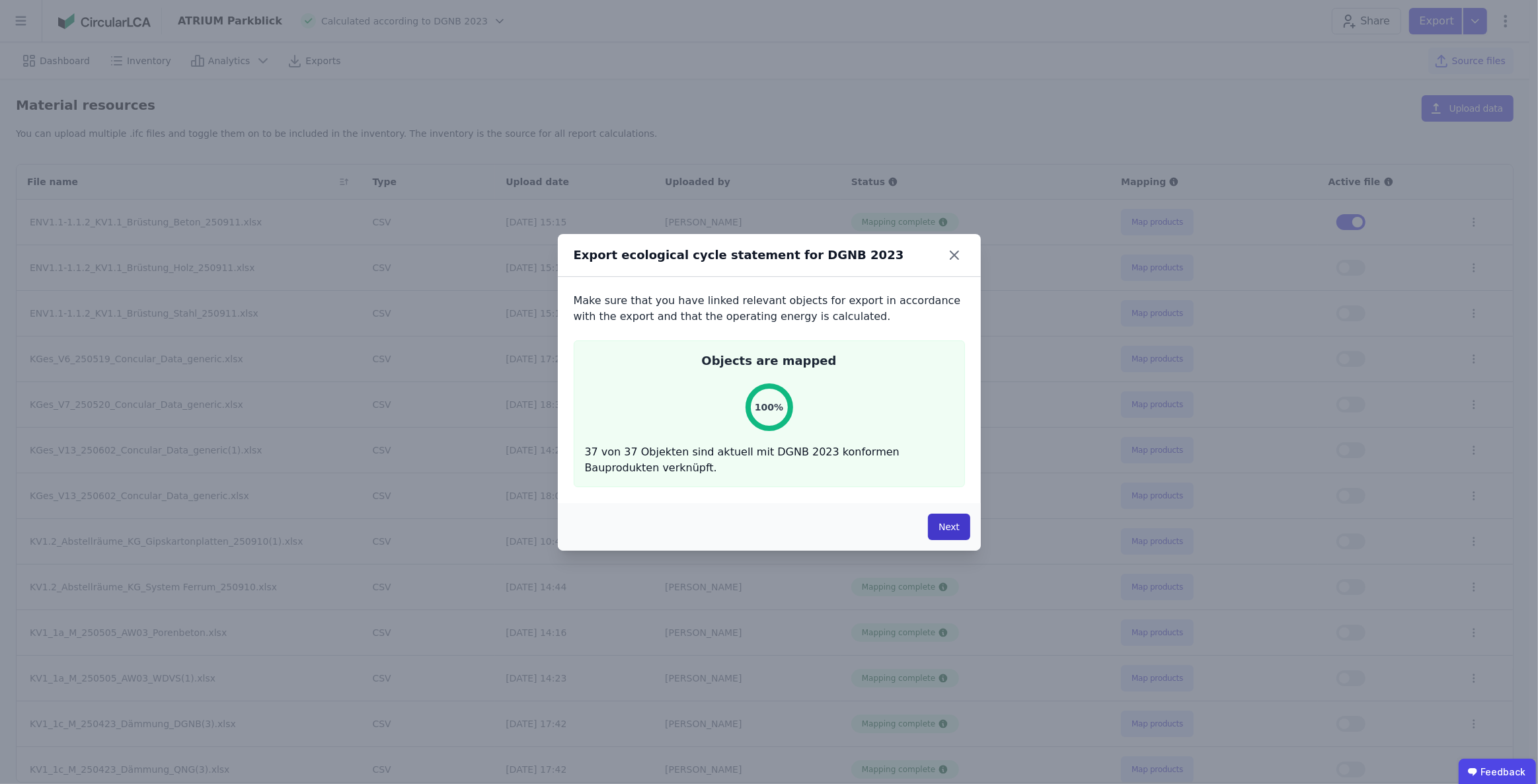
click at [952, 528] on button "Next" at bounding box center [949, 526] width 42 height 26
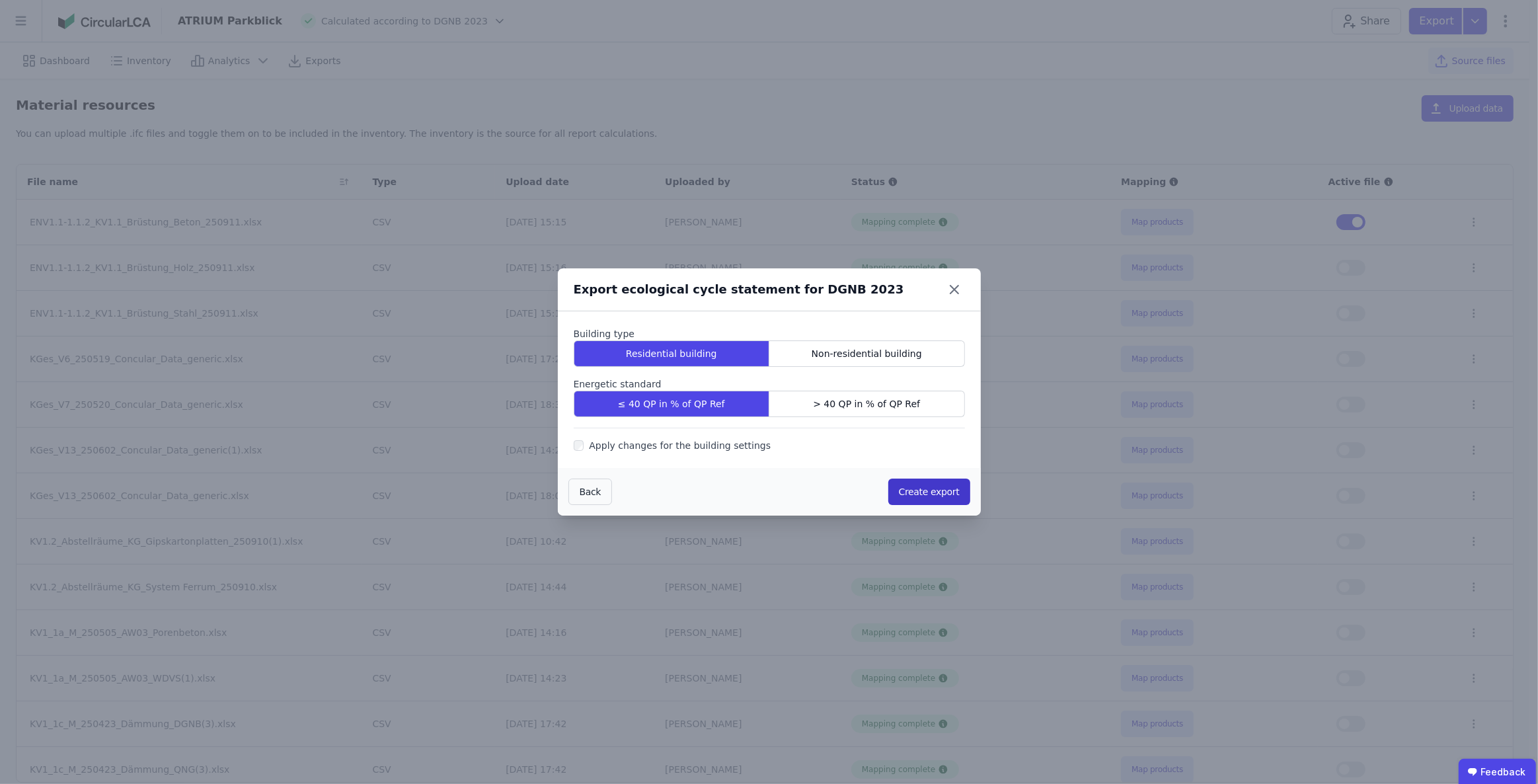
click at [923, 491] on button "Create export" at bounding box center [930, 491] width 82 height 26
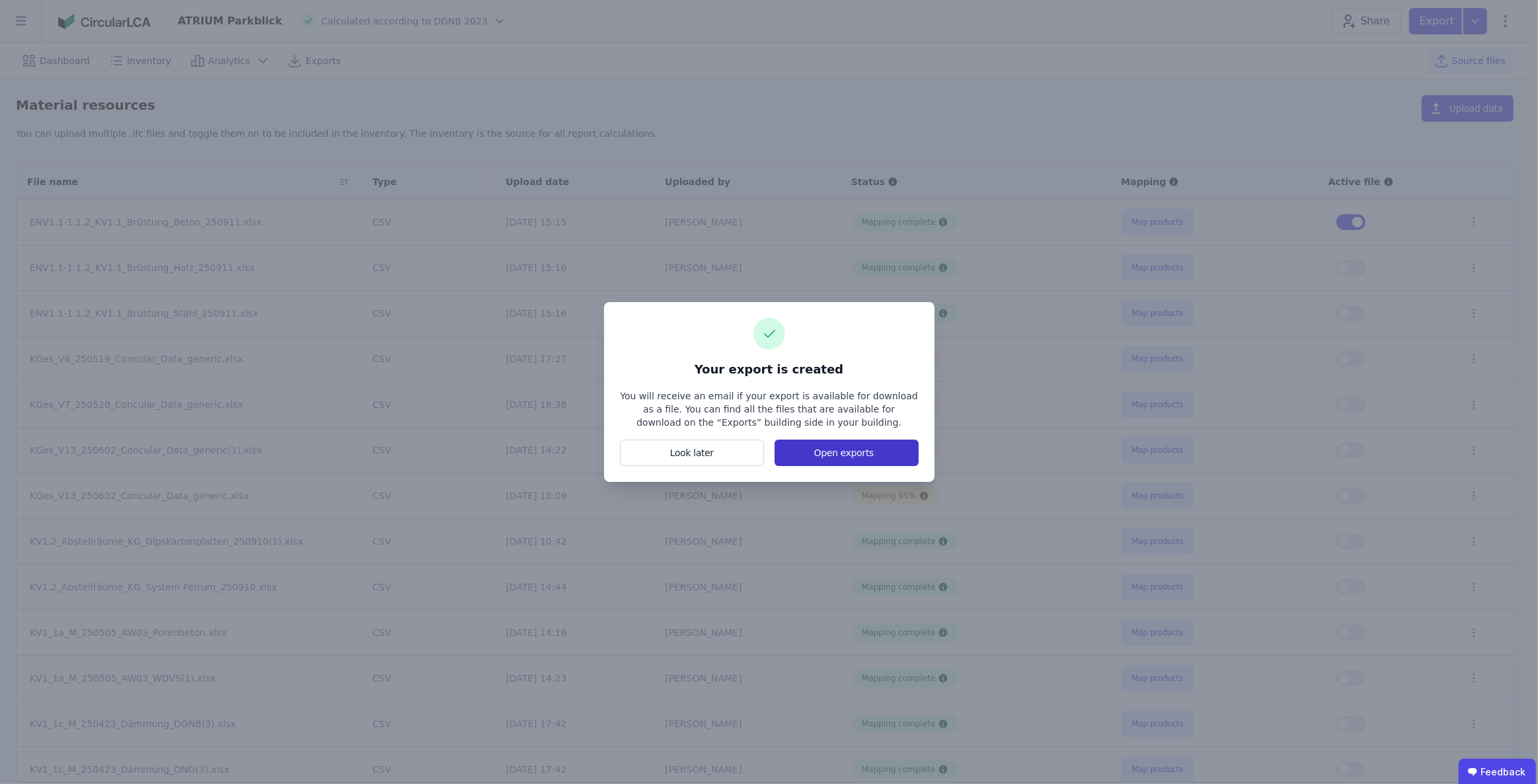
click at [866, 457] on button "Open exports" at bounding box center [846, 452] width 143 height 26
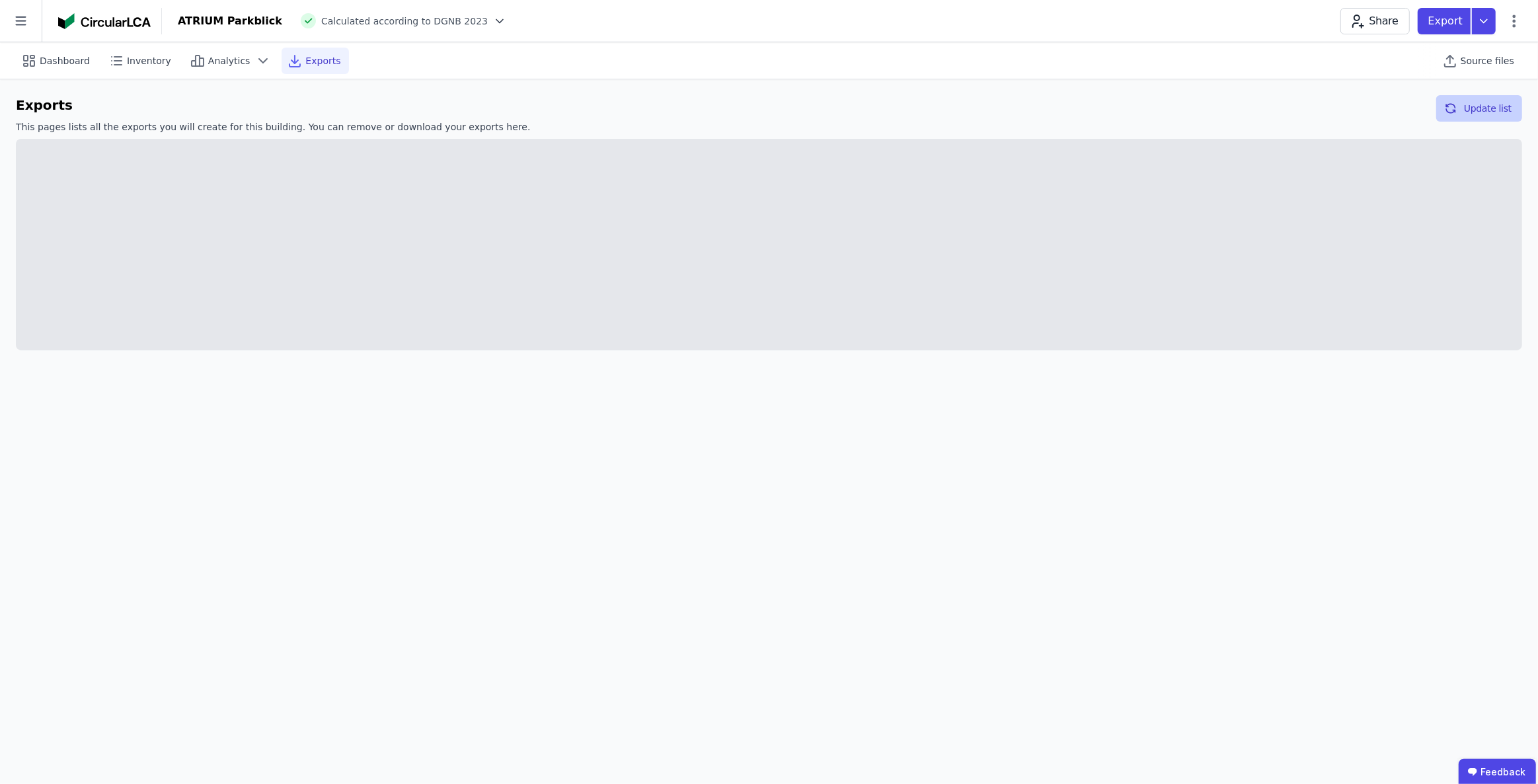
click at [1463, 108] on button "Update list" at bounding box center [1479, 108] width 86 height 26
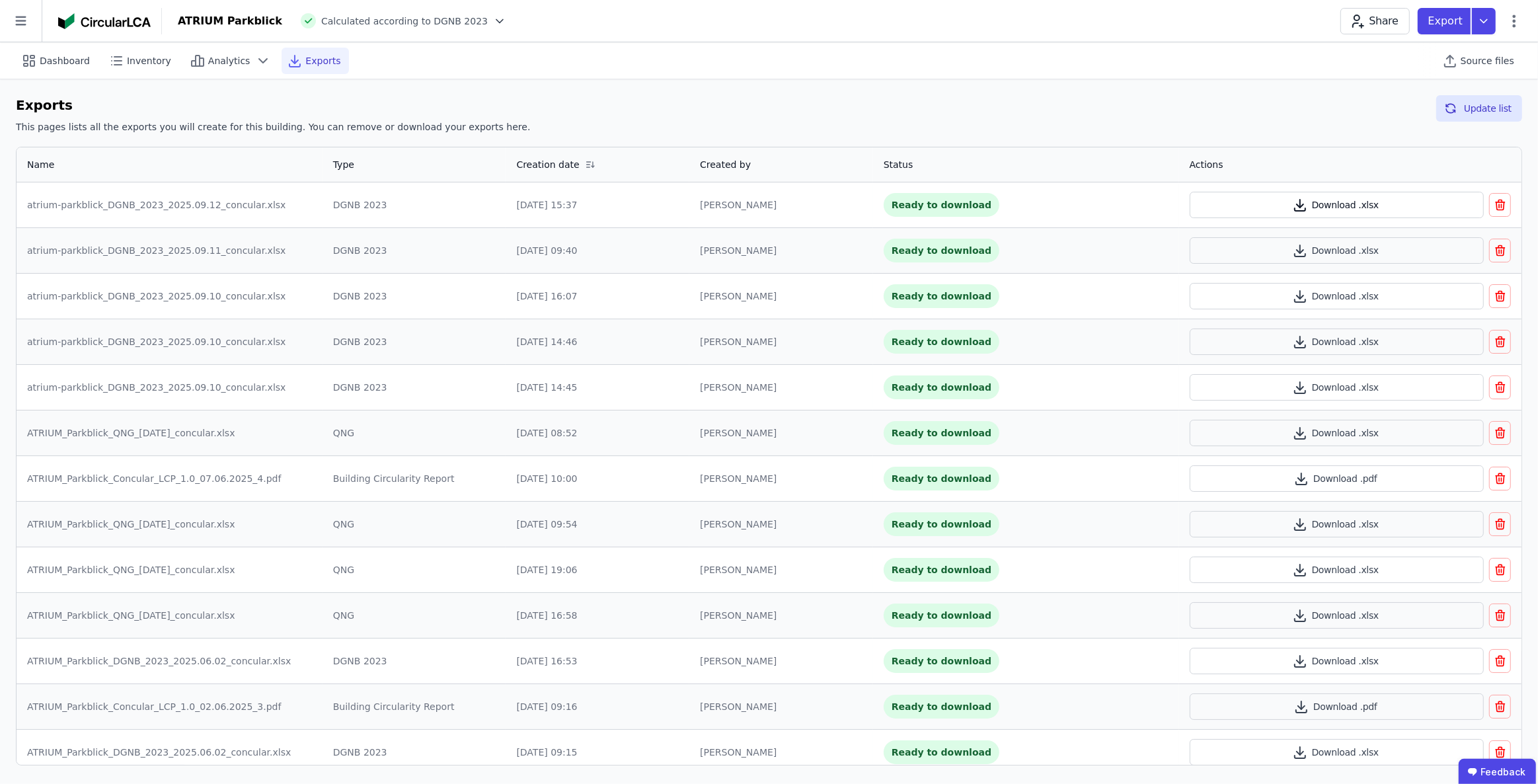
click at [1312, 205] on button "Download .xlsx" at bounding box center [1337, 204] width 294 height 26
click at [142, 60] on span "Inventory" at bounding box center [148, 61] width 44 height 13
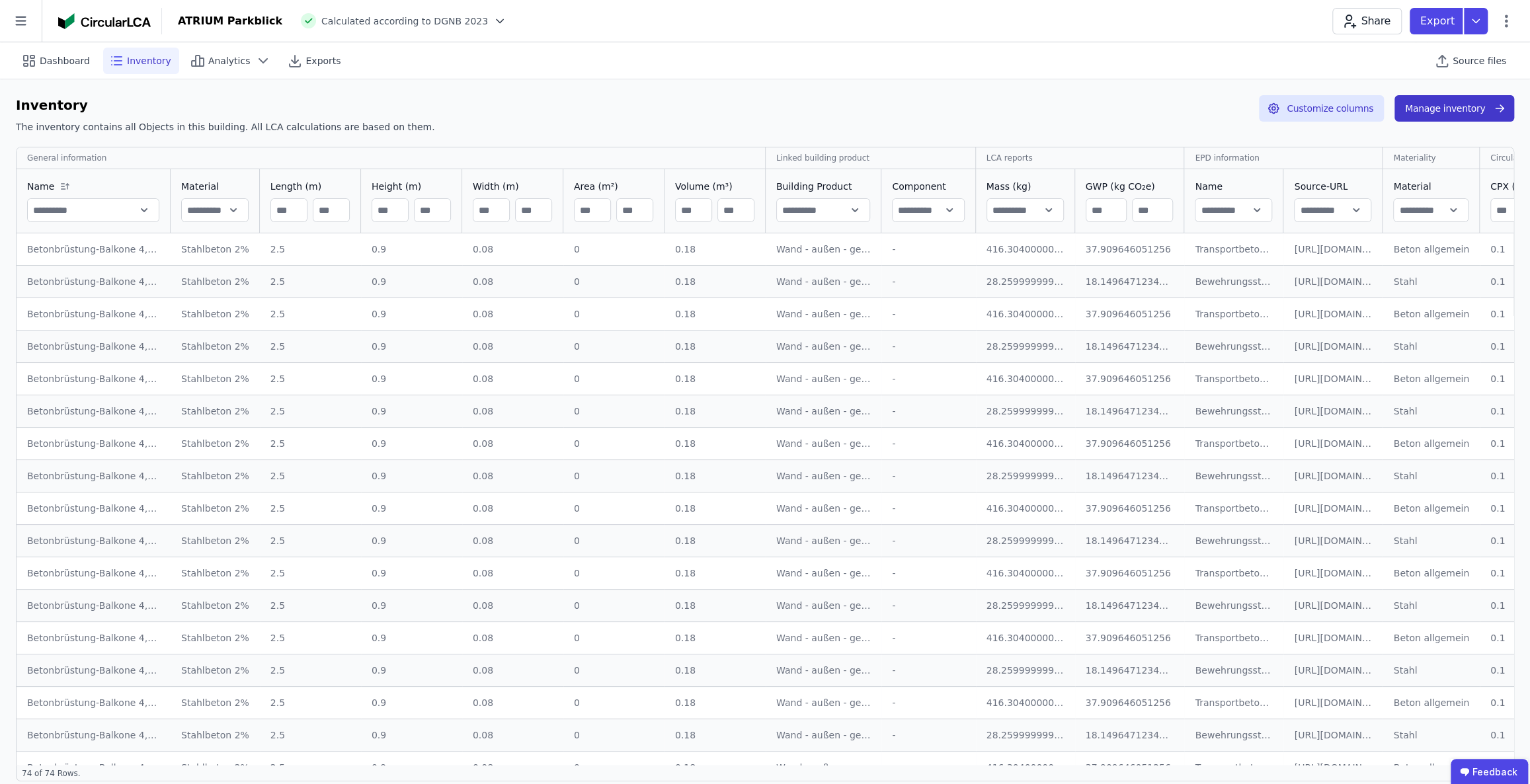
click at [1461, 104] on button "Manage inventory" at bounding box center [1454, 108] width 119 height 26
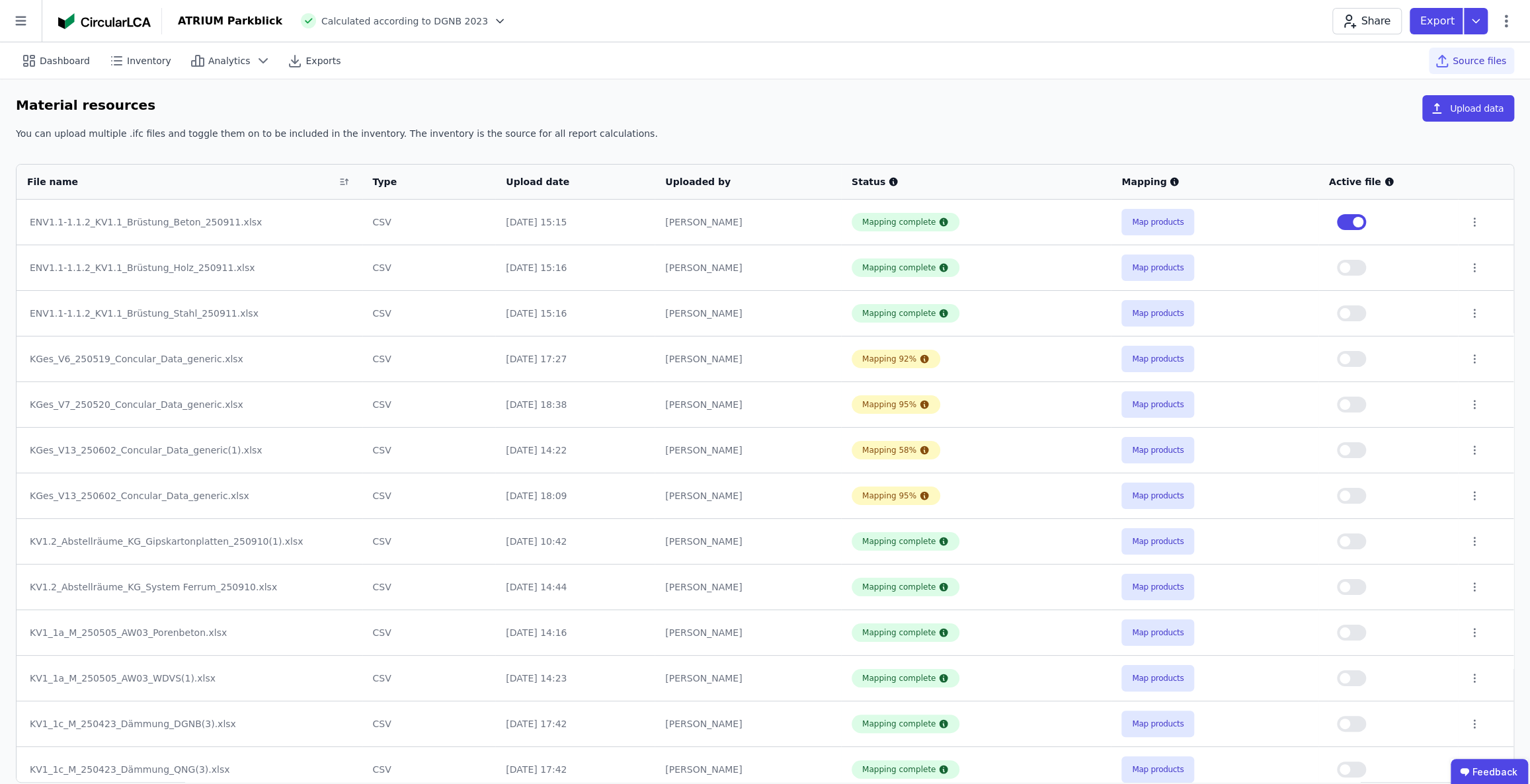
click at [1350, 104] on div "Material resources Upload data" at bounding box center [764, 111] width 1498 height 32
click at [1345, 224] on button "button" at bounding box center [1351, 221] width 29 height 16
click at [1356, 265] on button "button" at bounding box center [1351, 267] width 29 height 16
click at [1474, 19] on icon at bounding box center [1476, 21] width 24 height 26
click at [1403, 78] on div "Inventory" at bounding box center [1406, 76] width 161 height 24
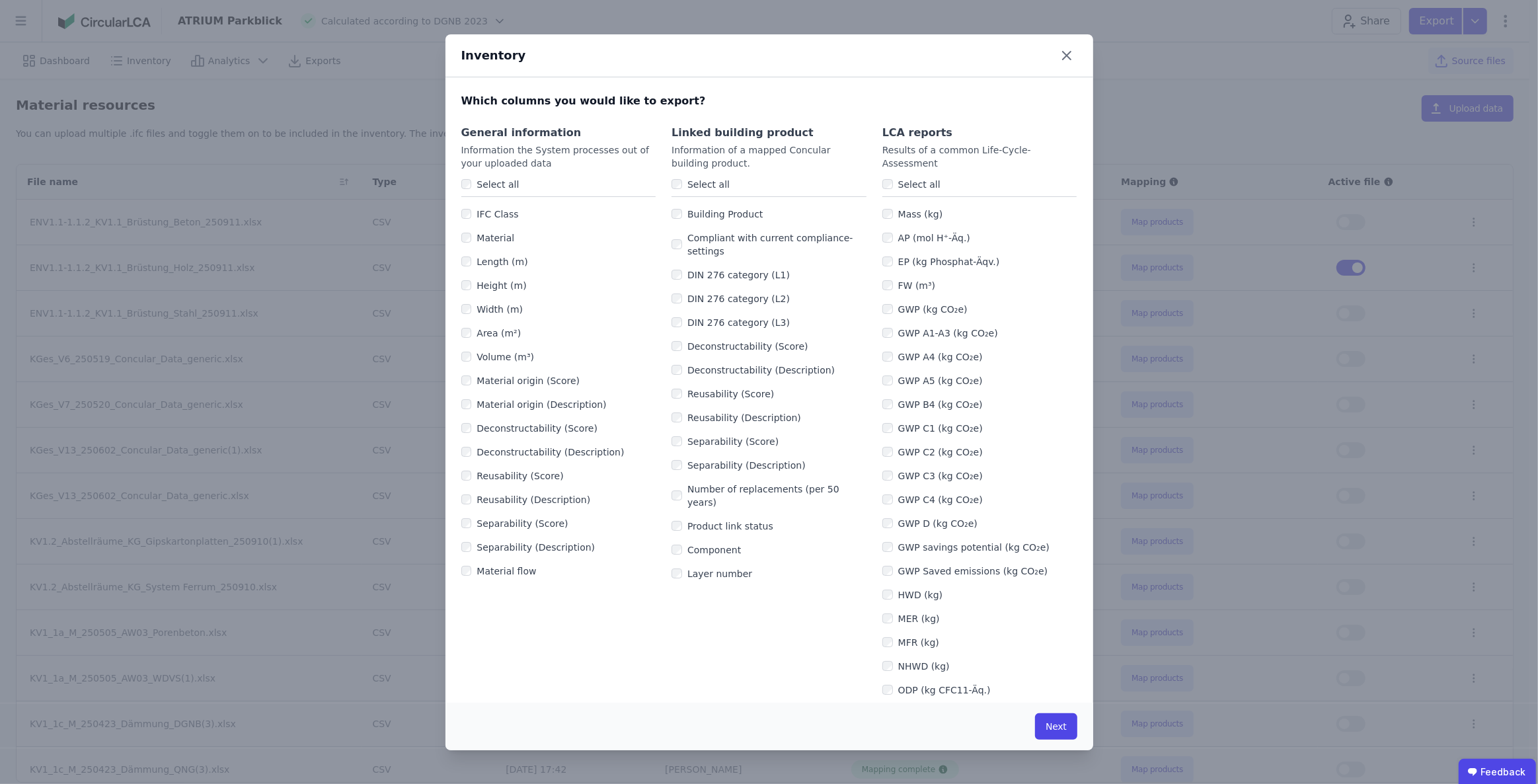
click at [1051, 727] on button "Next" at bounding box center [1056, 726] width 42 height 26
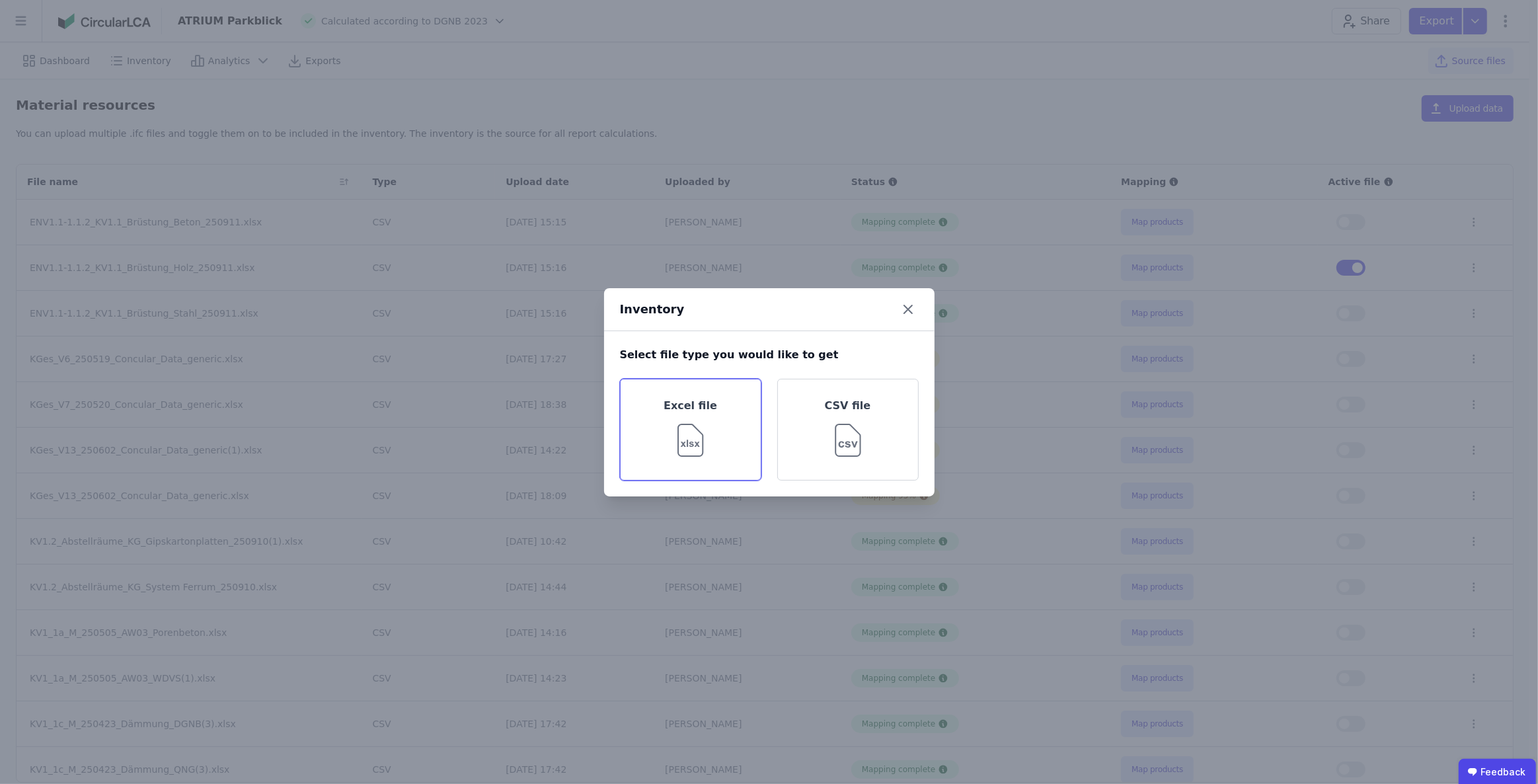
click at [722, 426] on div "Excel file" at bounding box center [691, 429] width 142 height 102
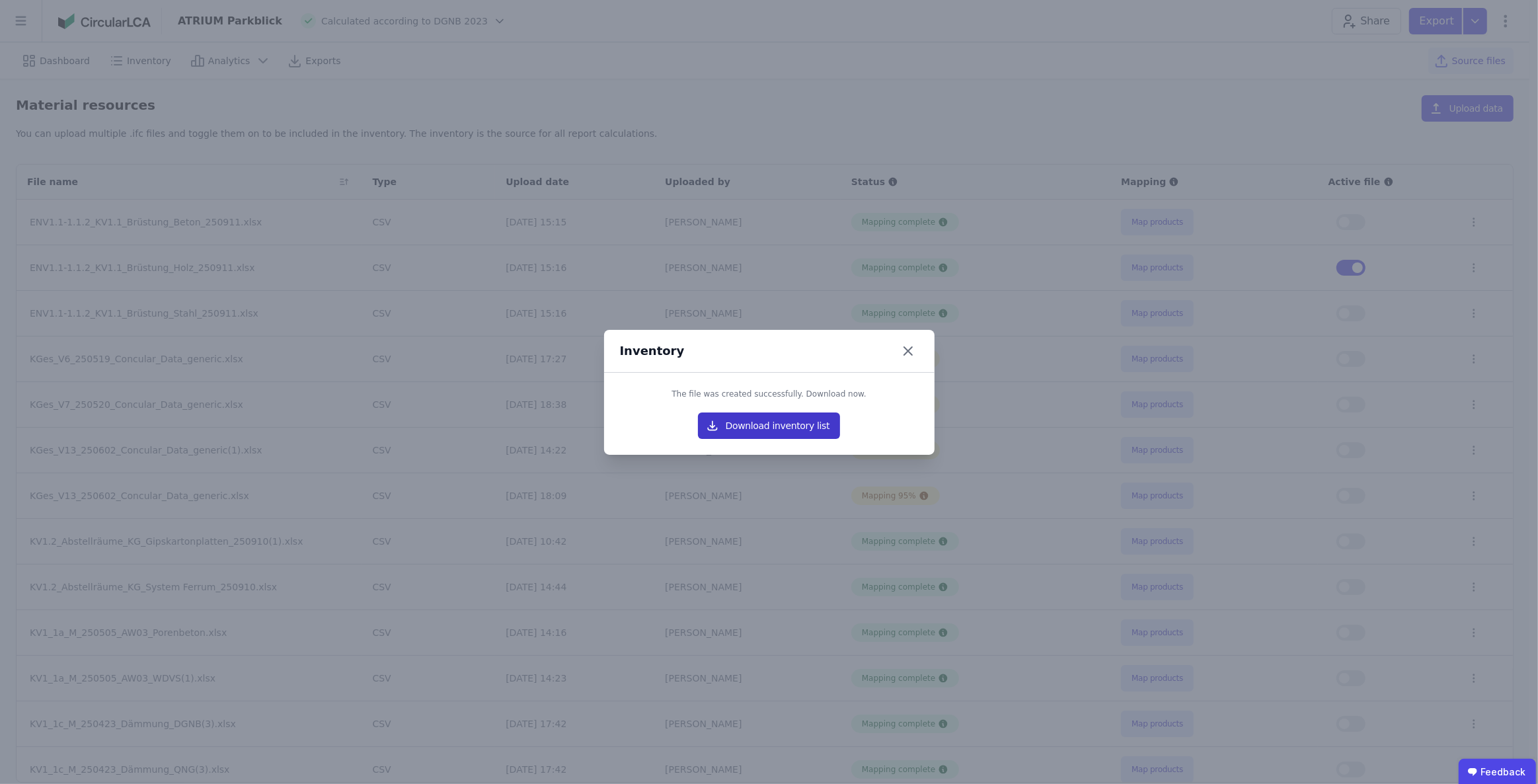
click at [769, 433] on button "Download inventory list" at bounding box center [769, 425] width 143 height 26
click at [908, 351] on icon at bounding box center [908, 351] width 8 height 8
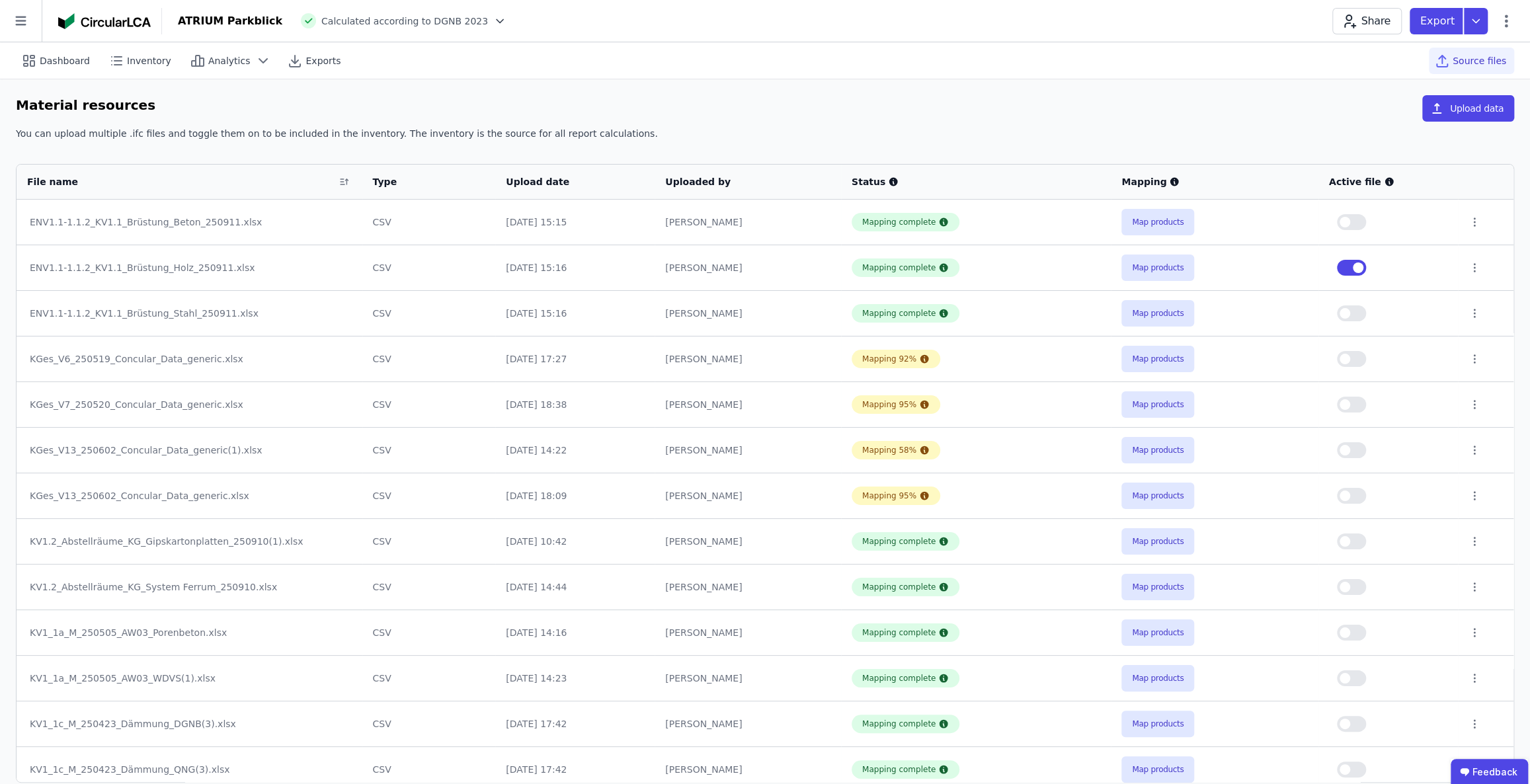
click at [1328, 98] on div "Material resources Upload data" at bounding box center [764, 111] width 1498 height 32
click at [1473, 25] on icon at bounding box center [1476, 21] width 24 height 26
click at [1405, 100] on div "life cycle assessment" at bounding box center [1385, 100] width 98 height 13
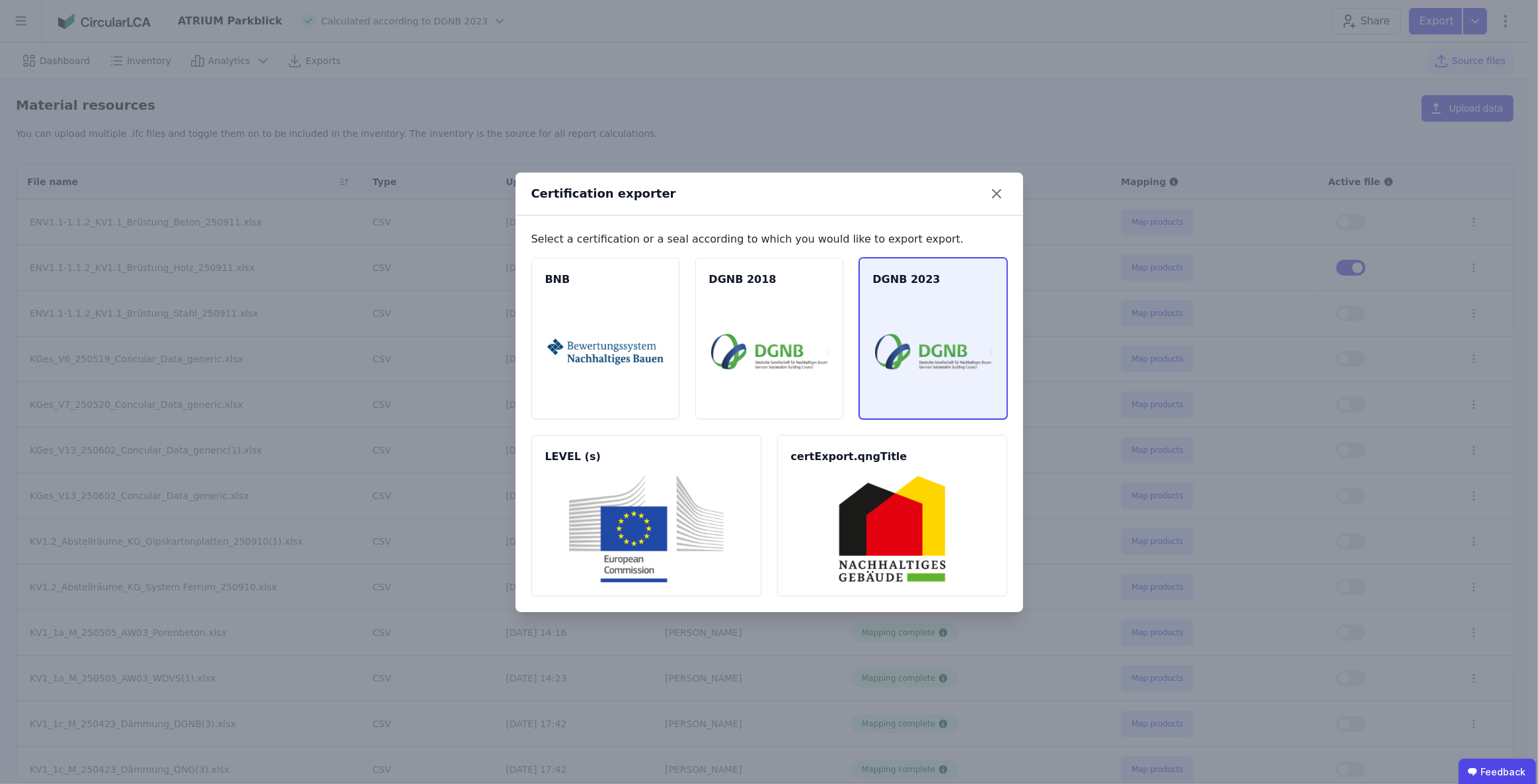
click at [946, 303] on img at bounding box center [933, 352] width 116 height 107
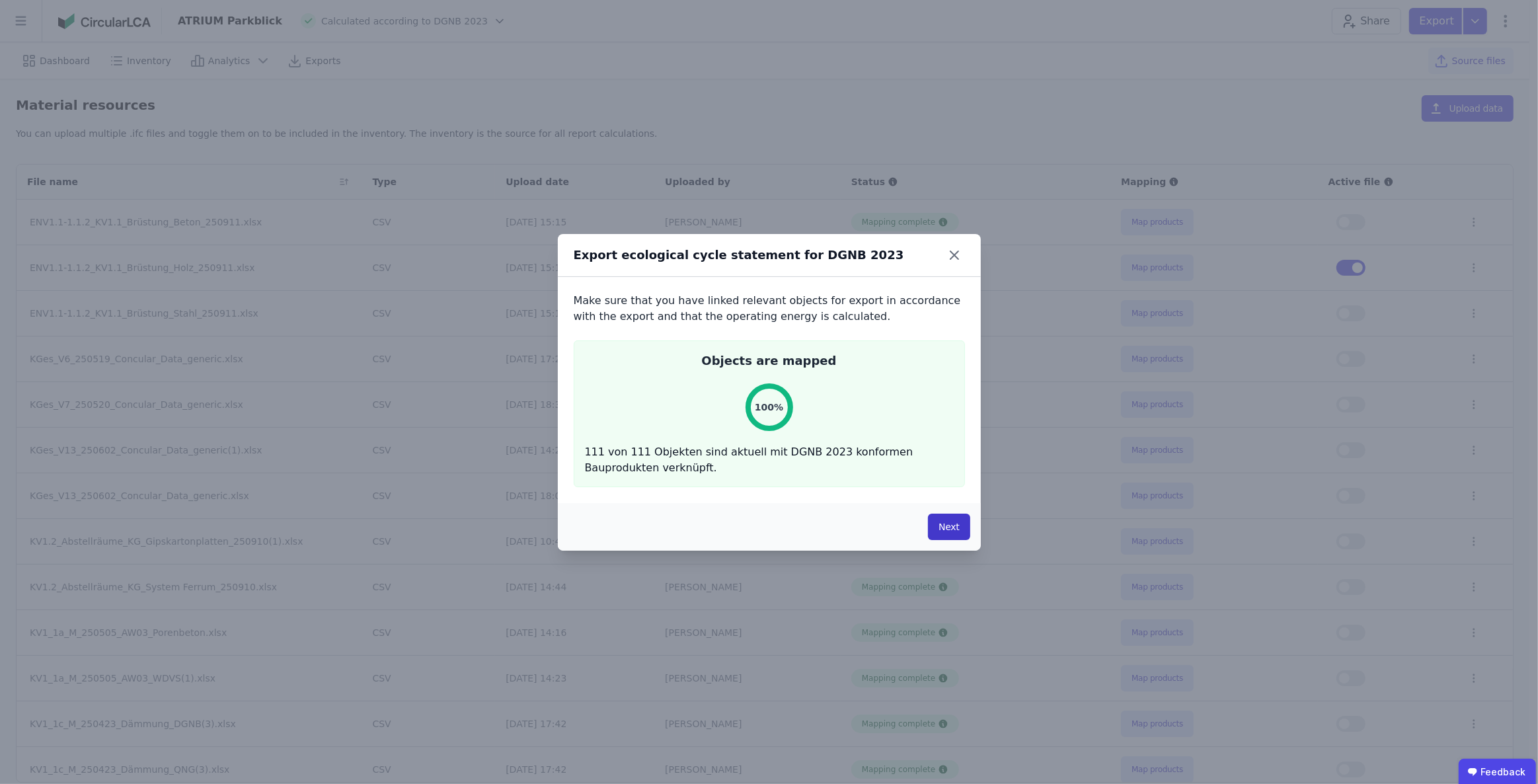
click at [948, 533] on button "Next" at bounding box center [949, 526] width 42 height 26
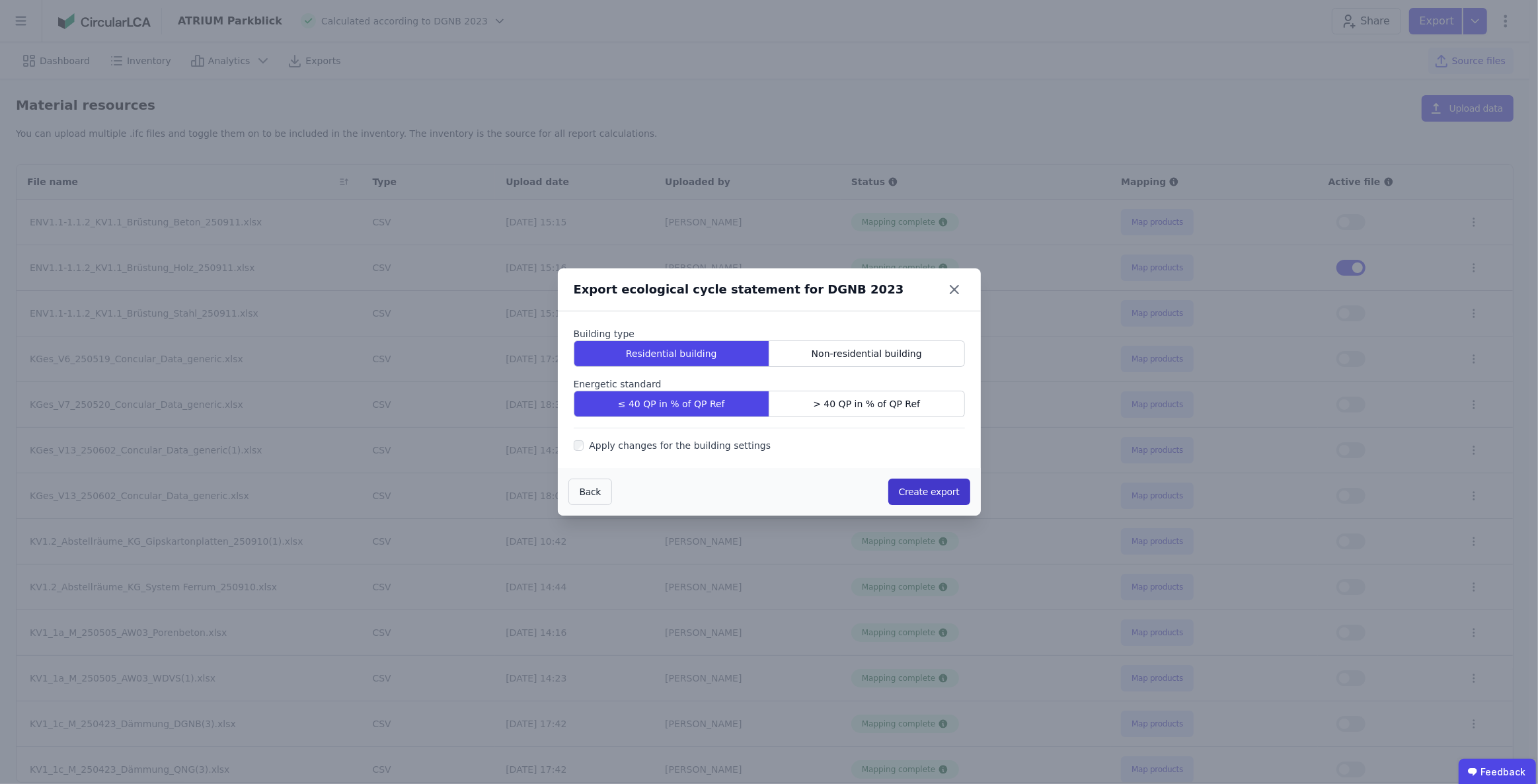
click at [915, 493] on button "Create export" at bounding box center [930, 491] width 82 height 26
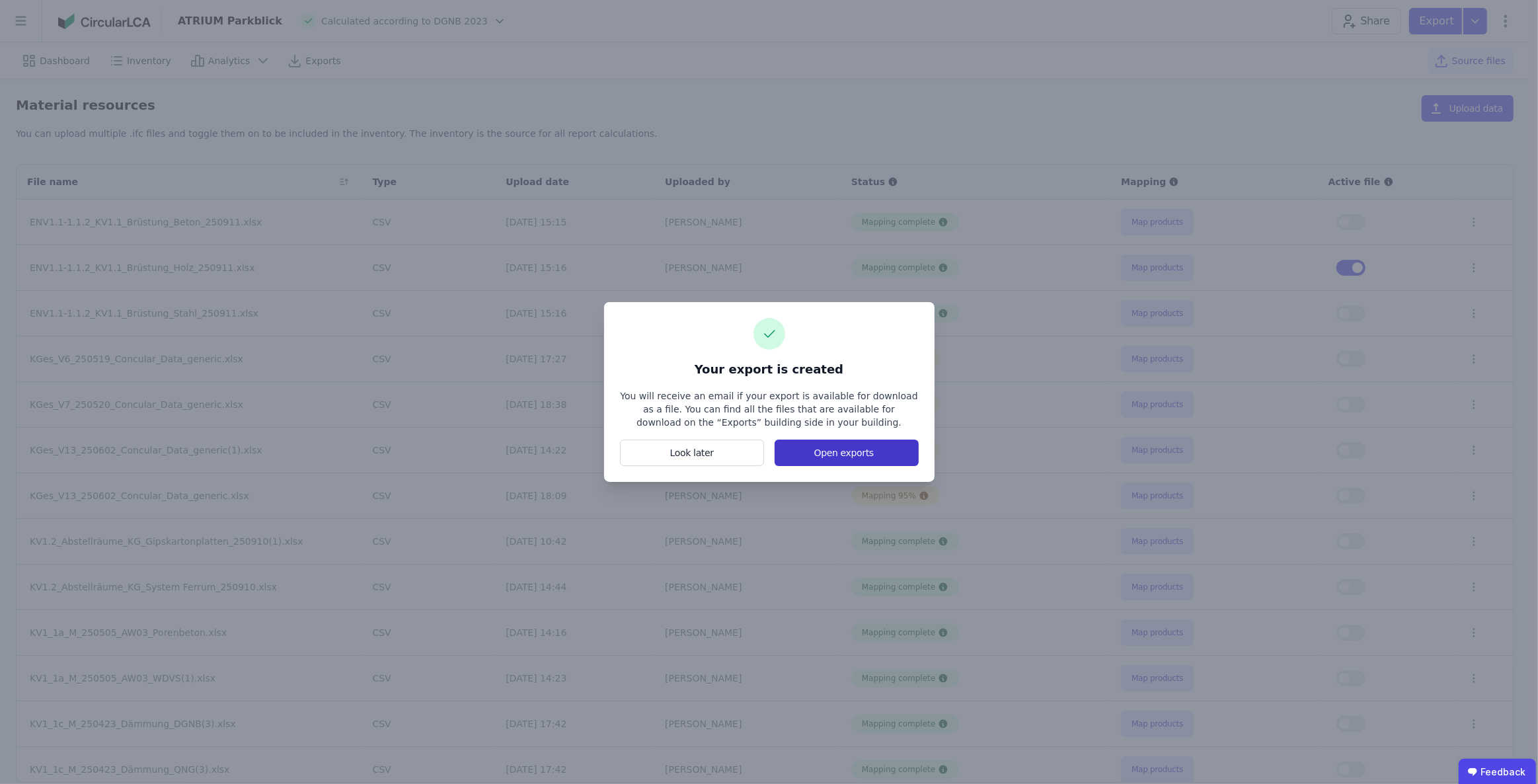
click at [860, 455] on button "Open exports" at bounding box center [846, 452] width 143 height 26
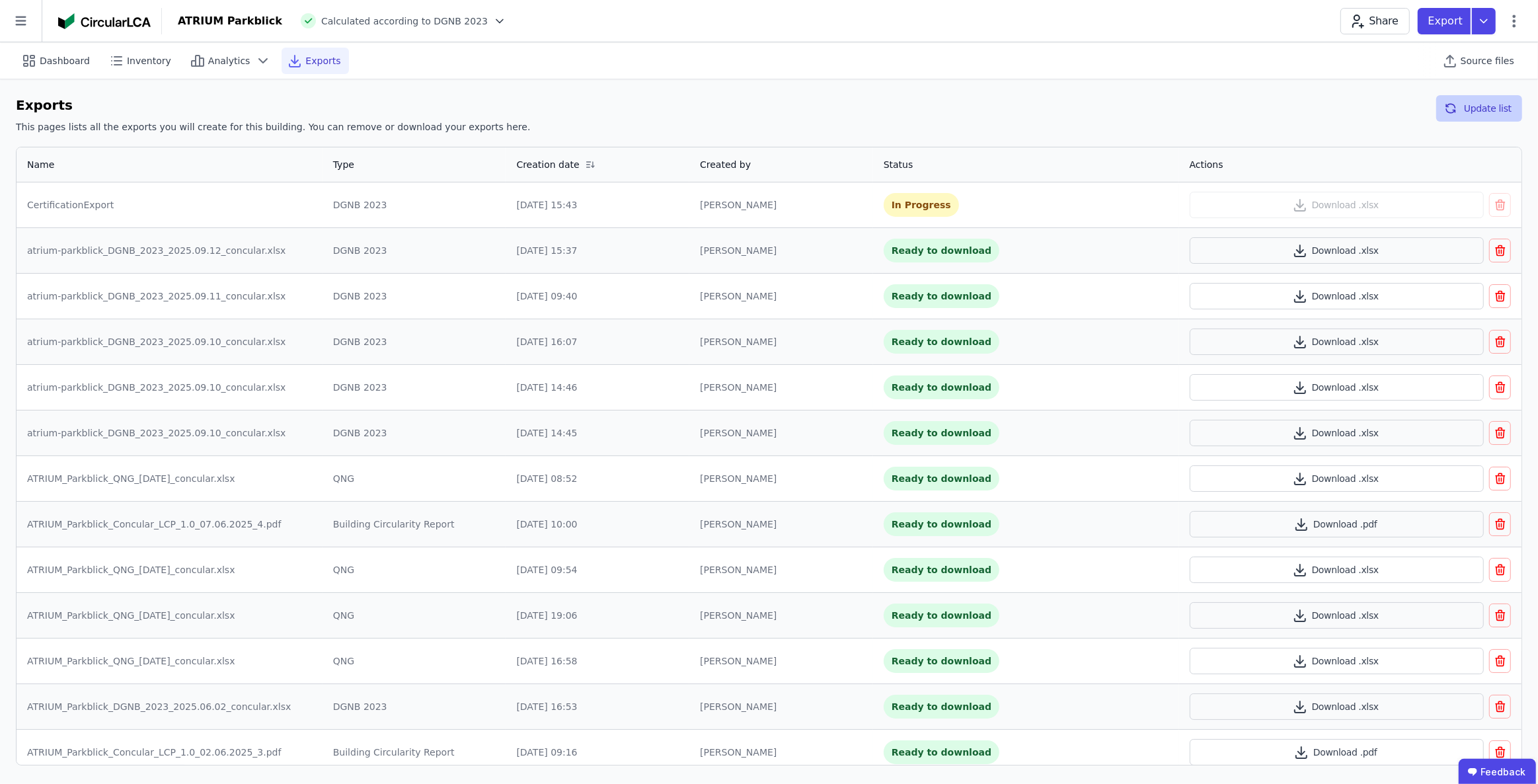
click at [1463, 108] on button "Update list" at bounding box center [1479, 108] width 86 height 26
click at [1364, 203] on button "Download .xlsx" at bounding box center [1337, 204] width 294 height 26
click at [151, 61] on span "Inventory" at bounding box center [148, 61] width 44 height 13
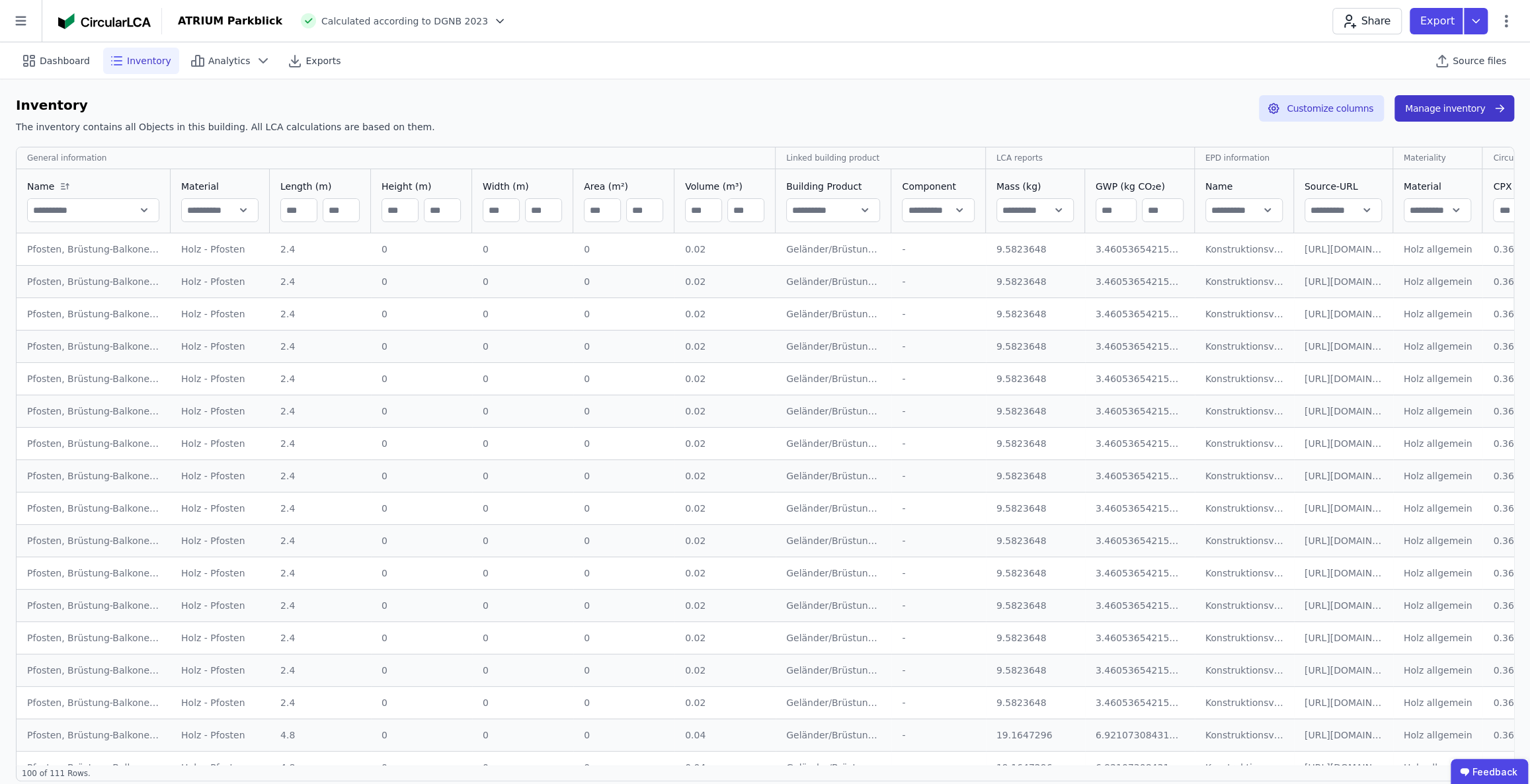
click at [1457, 111] on button "Manage inventory" at bounding box center [1454, 108] width 119 height 26
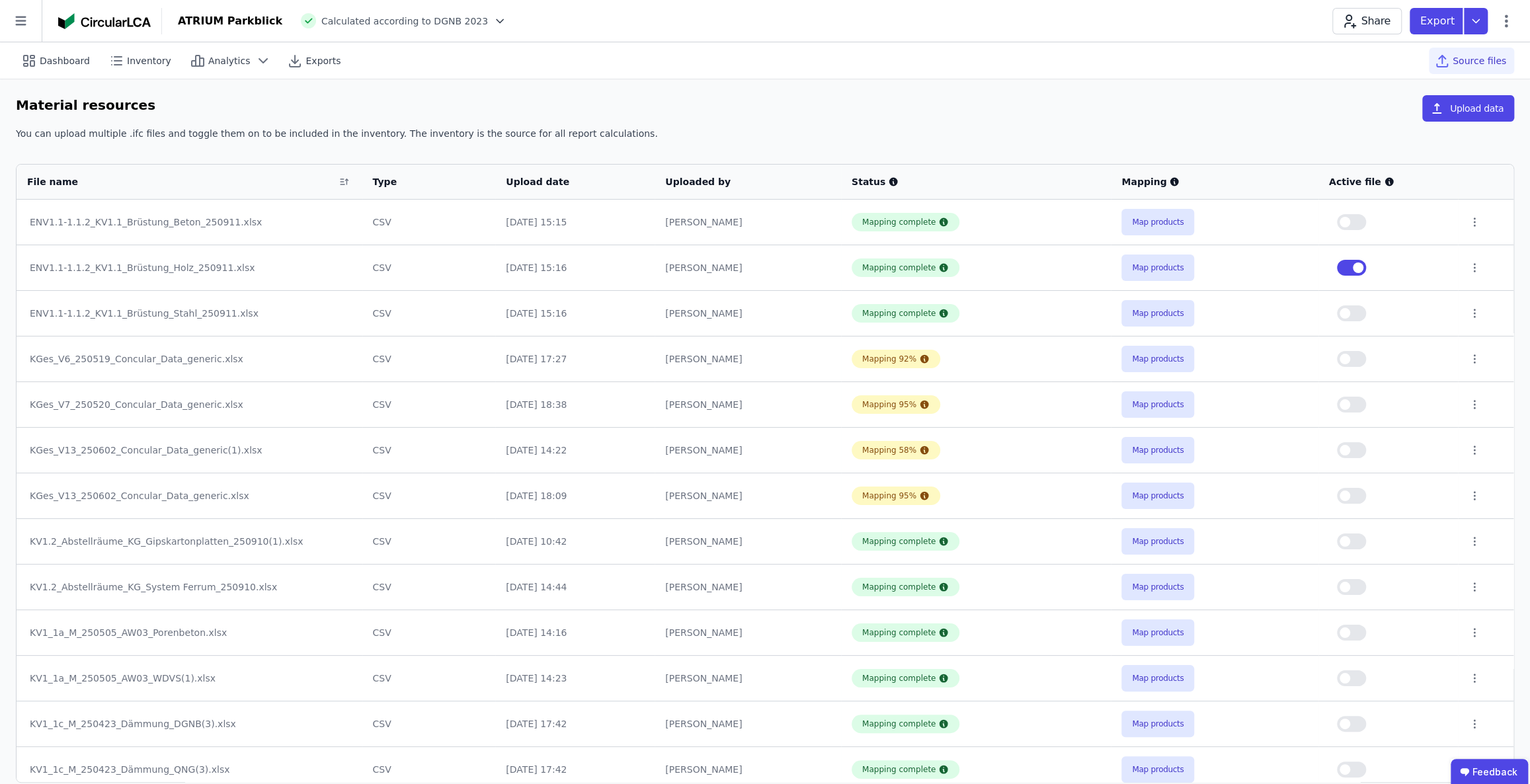
click at [1360, 127] on div "You can upload multiple .ifc files and toggle them on to be included in the inv…" at bounding box center [764, 139] width 1498 height 24
click at [1347, 265] on button "button" at bounding box center [1351, 267] width 29 height 16
click at [1357, 315] on button "button" at bounding box center [1351, 313] width 29 height 16
click at [1470, 19] on icon at bounding box center [1476, 21] width 24 height 26
click at [1385, 72] on div "Inventory" at bounding box center [1406, 76] width 161 height 24
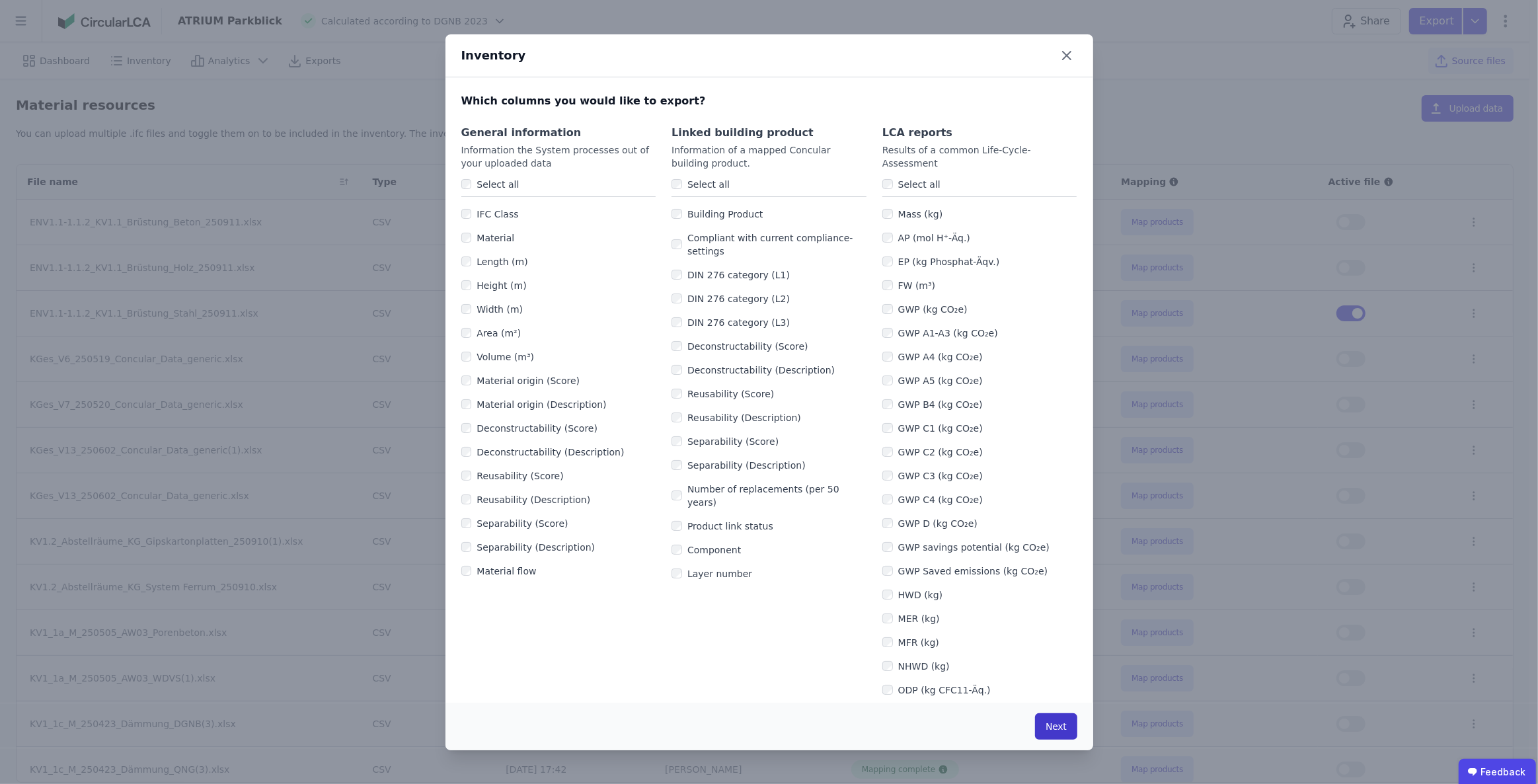
click at [1050, 728] on button "Next" at bounding box center [1056, 726] width 42 height 26
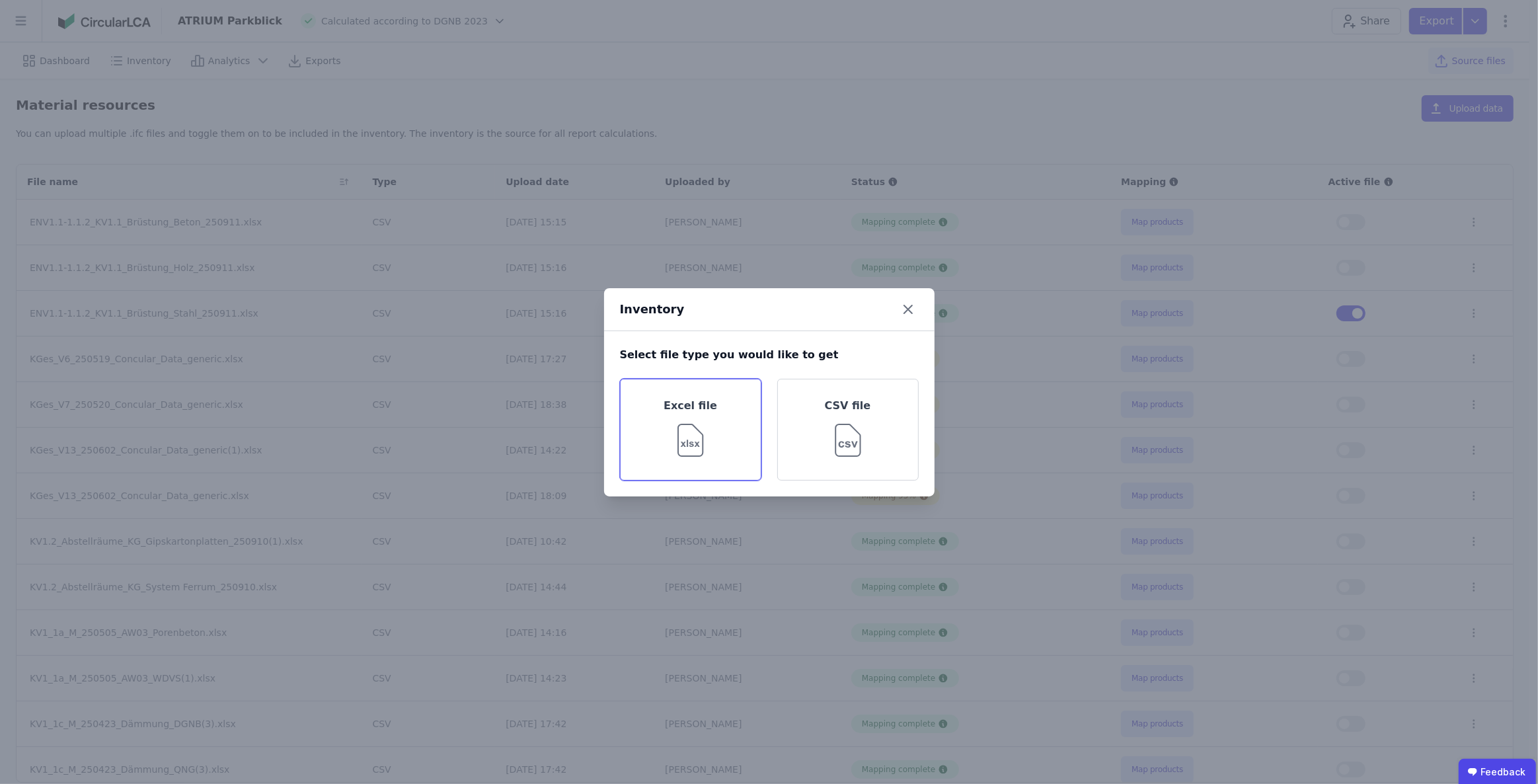
click at [690, 423] on img at bounding box center [690, 437] width 43 height 48
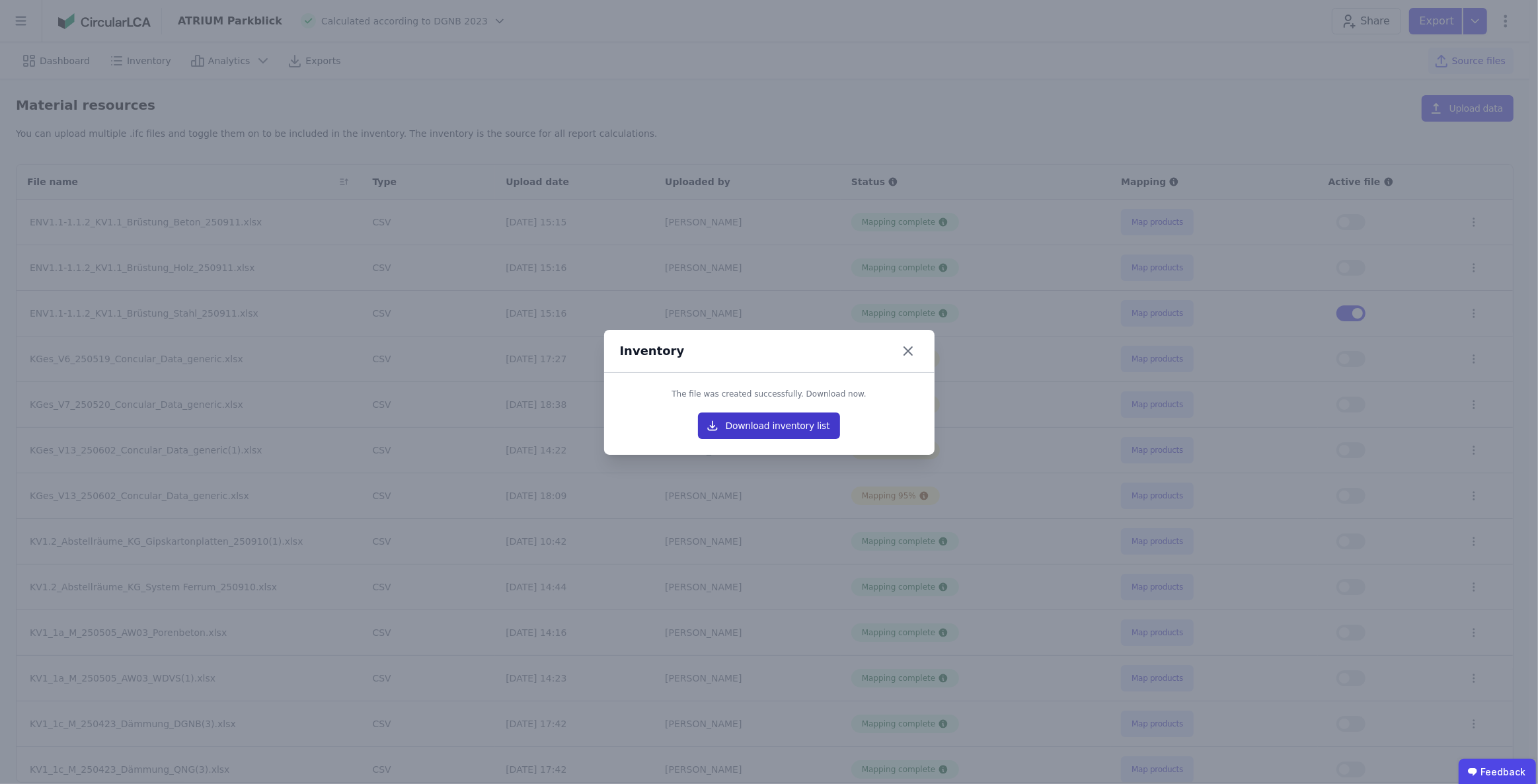
click at [808, 432] on button "Download inventory list" at bounding box center [769, 425] width 143 height 26
click at [913, 354] on icon at bounding box center [908, 351] width 8 height 8
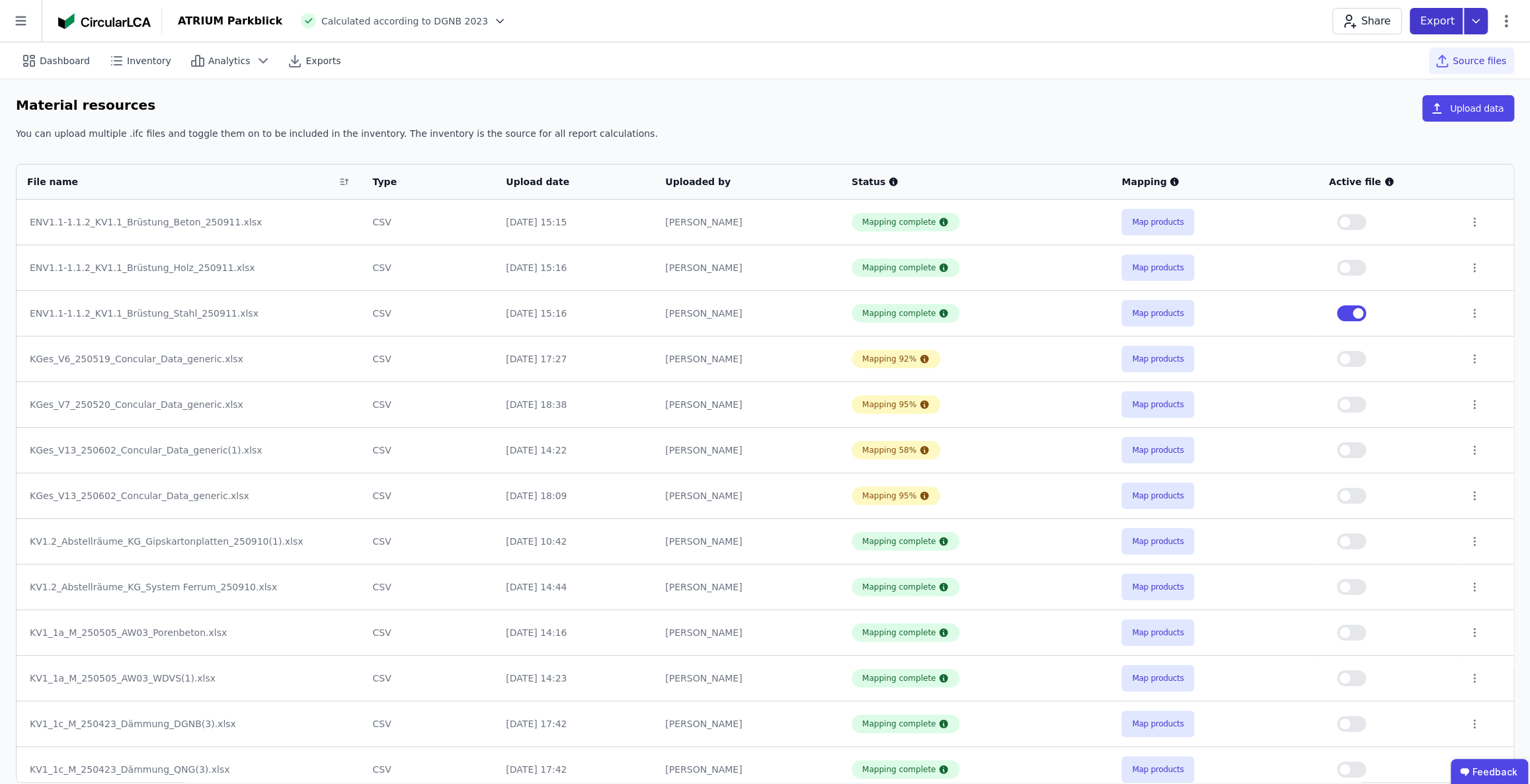
click at [1481, 16] on icon at bounding box center [1476, 21] width 24 height 26
click at [1410, 99] on div "life cycle assessment" at bounding box center [1385, 100] width 98 height 13
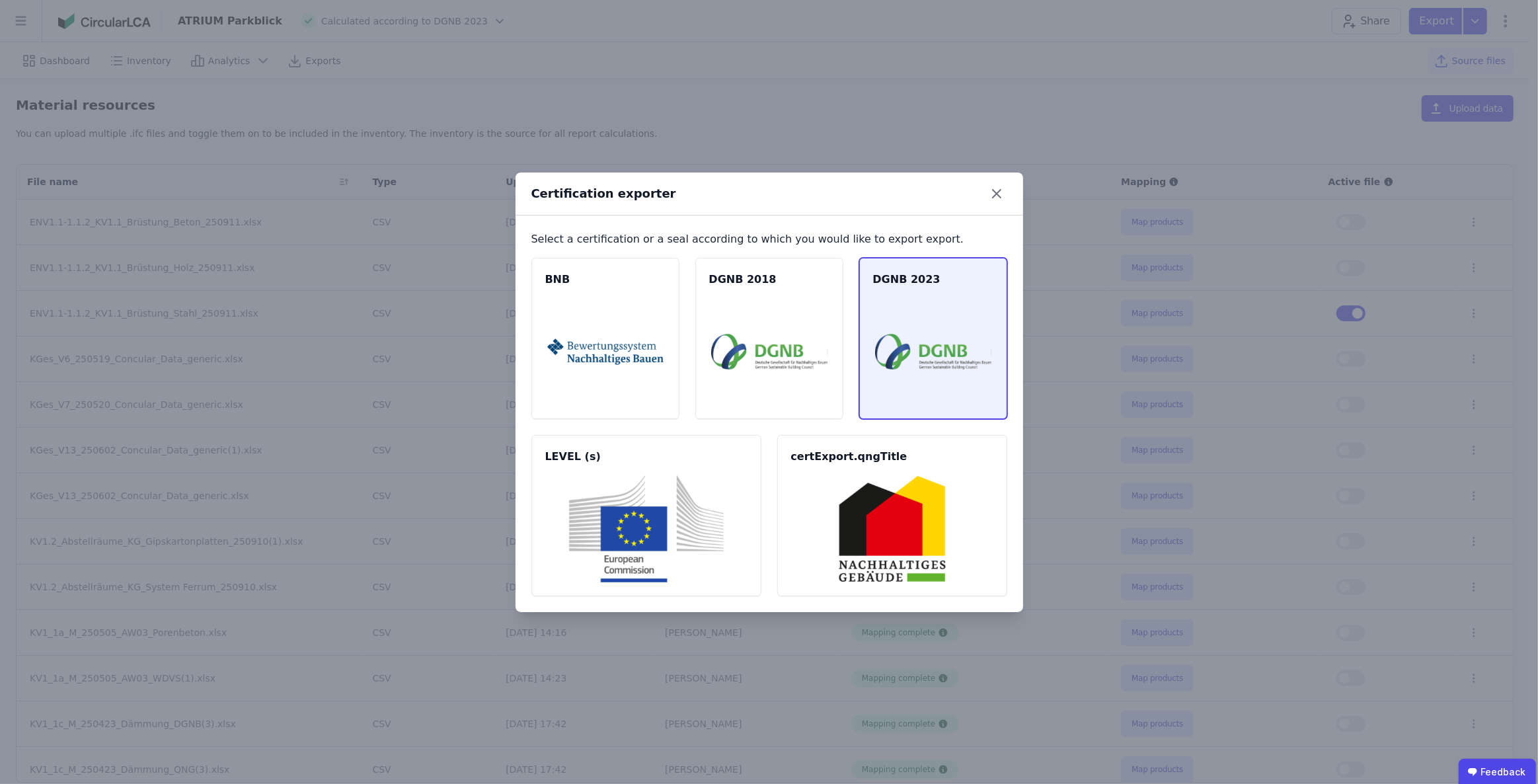
click at [942, 325] on img at bounding box center [933, 352] width 116 height 107
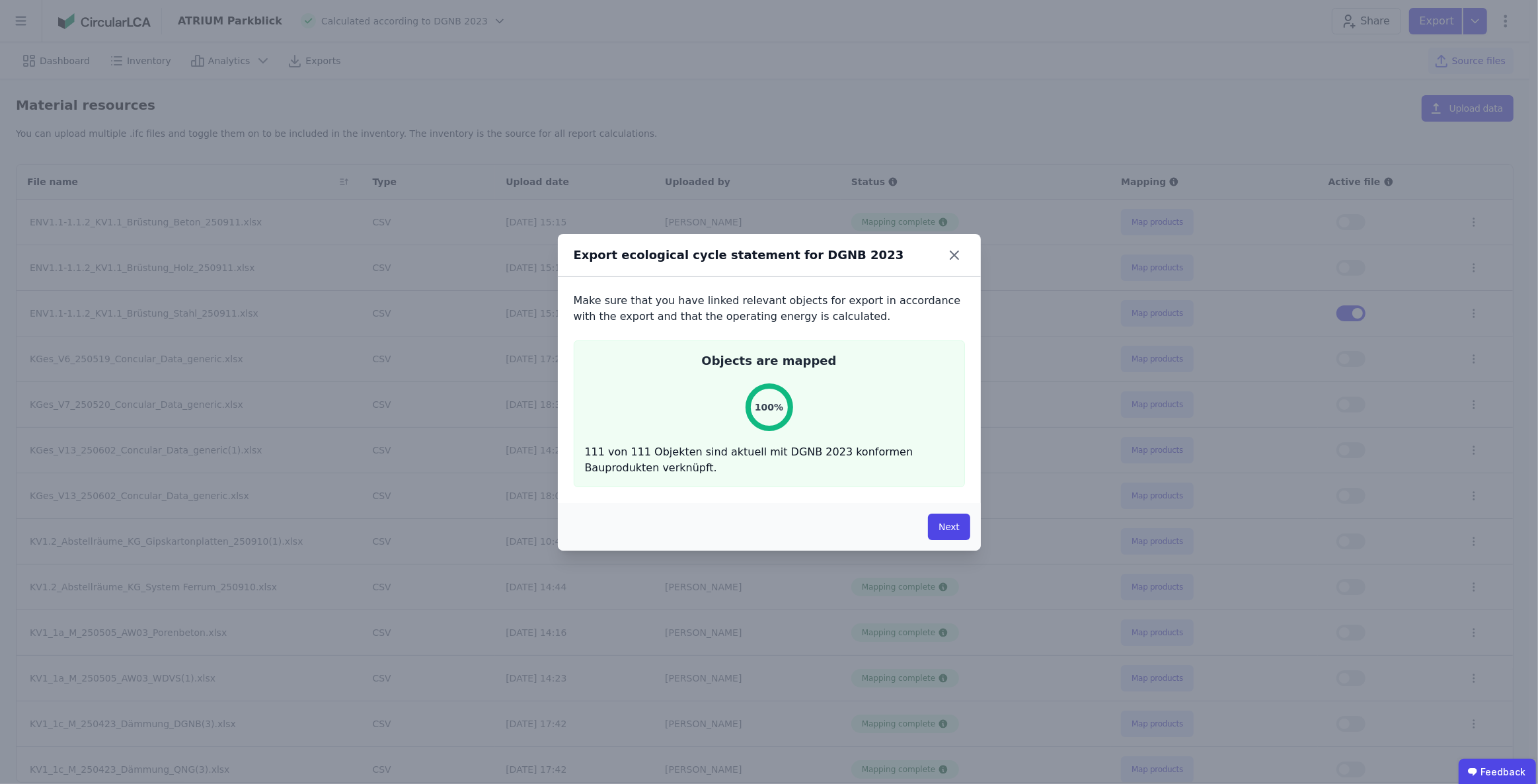
click at [954, 527] on button "Next" at bounding box center [949, 526] width 42 height 26
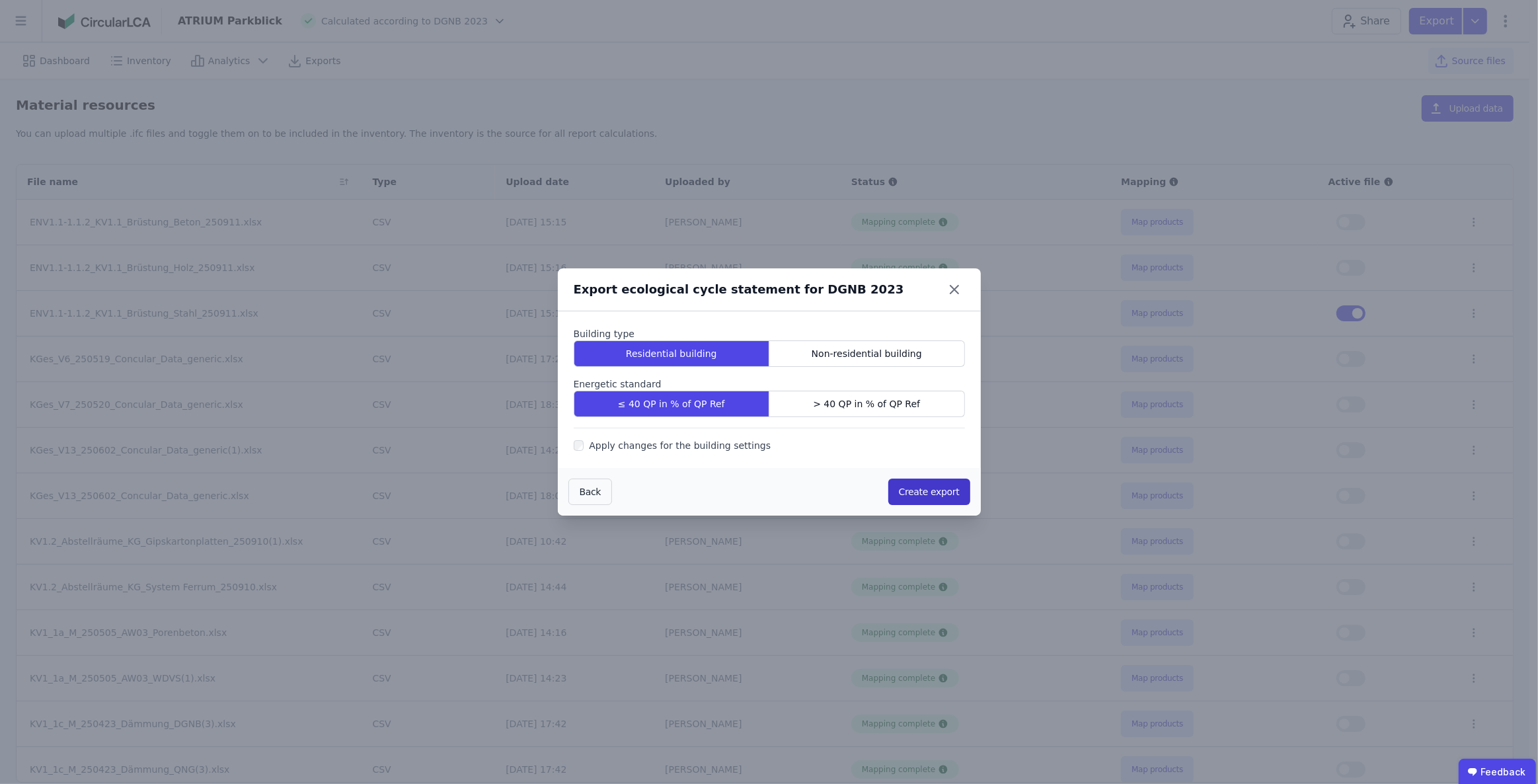
click at [932, 496] on button "Create export" at bounding box center [930, 491] width 82 height 26
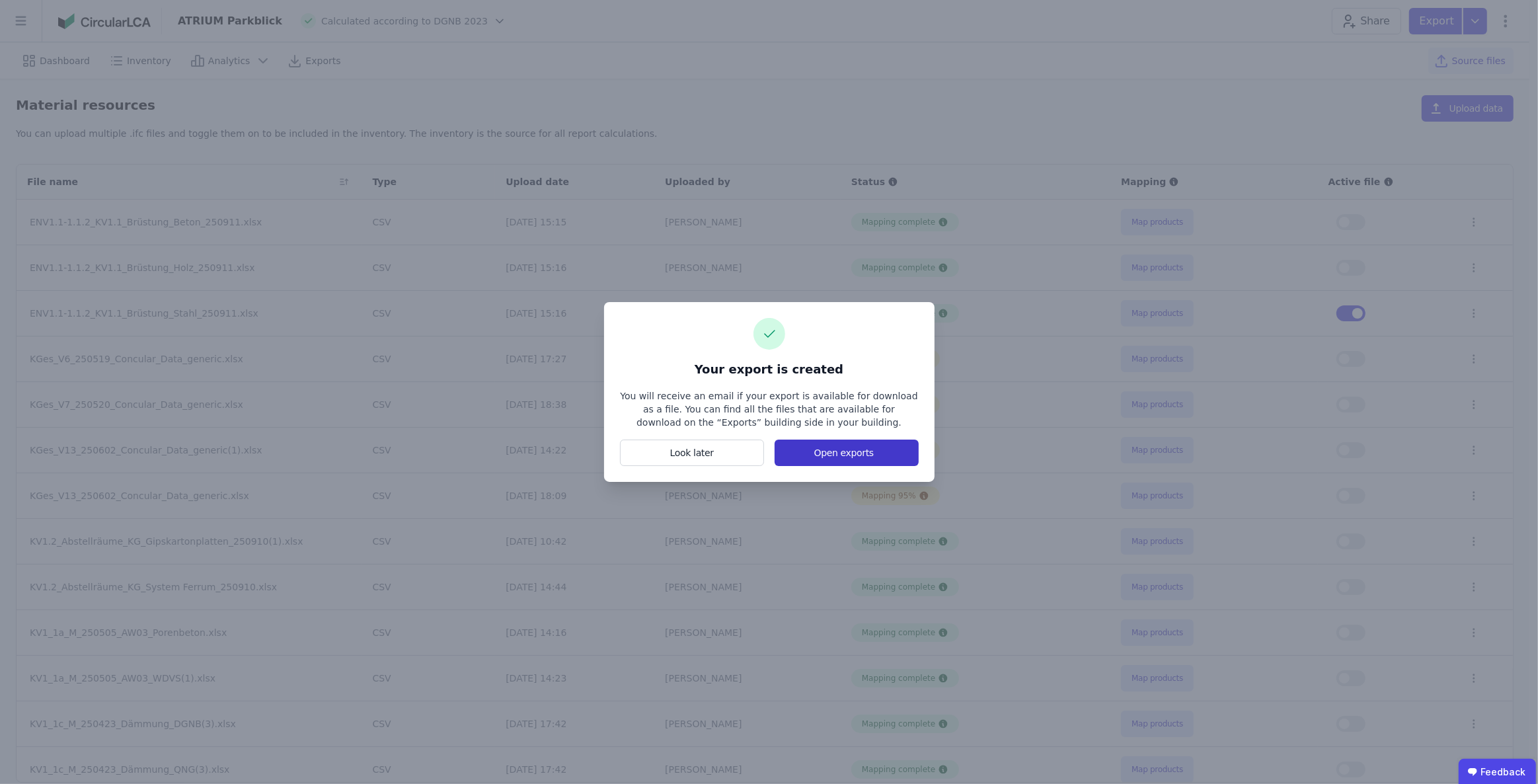
click at [872, 458] on button "Open exports" at bounding box center [846, 452] width 143 height 26
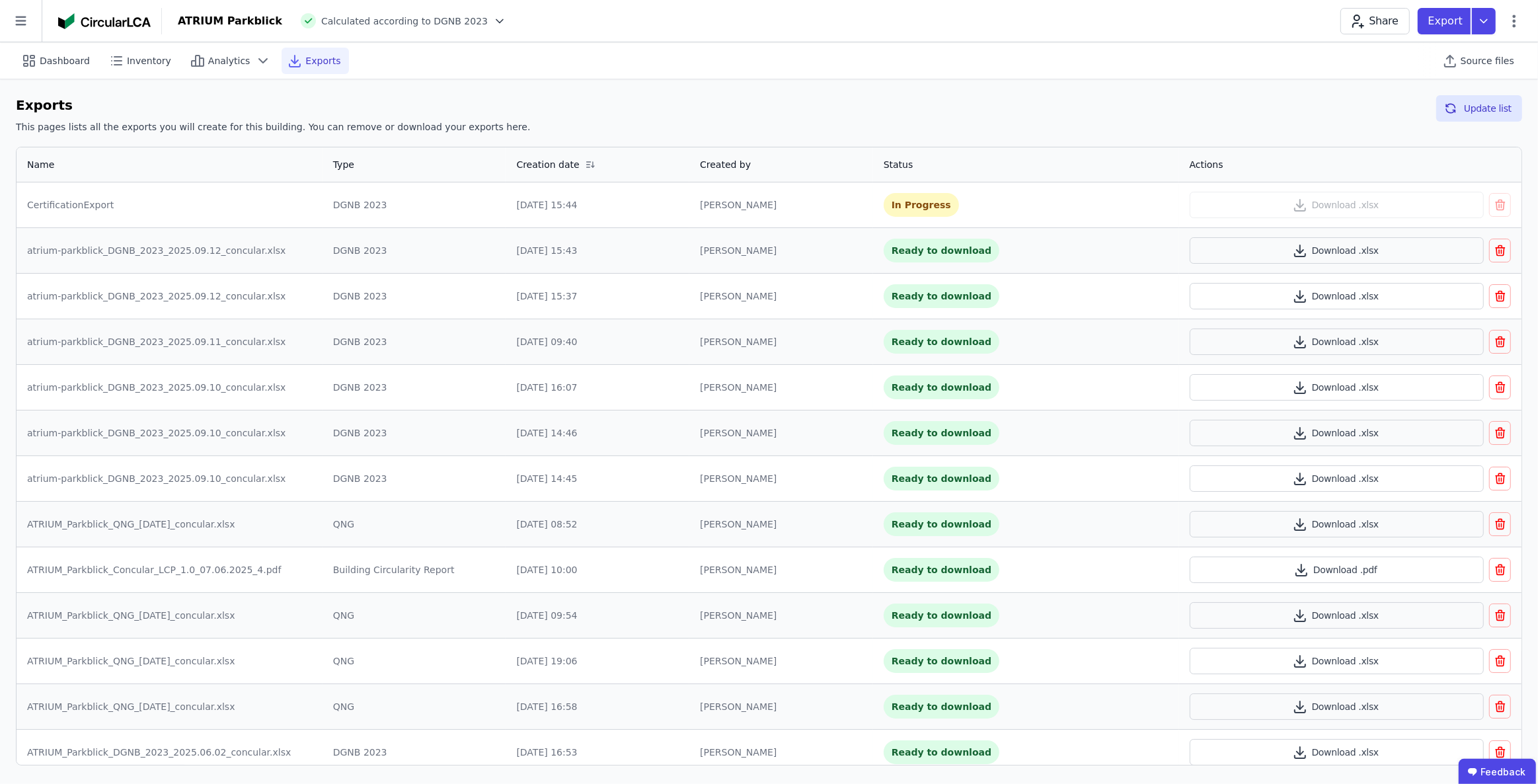
click at [1401, 105] on div "Exports This pages lists all the exports you will create for this building. You…" at bounding box center [769, 117] width 1507 height 44
click at [1472, 111] on button "Update list" at bounding box center [1479, 108] width 86 height 26
click at [1352, 207] on button "Download .xlsx" at bounding box center [1337, 204] width 294 height 26
click at [1128, 60] on div "Dashboard Inventory Analytics Exports Source files" at bounding box center [769, 60] width 1507 height 37
click at [133, 65] on span "Inventory" at bounding box center [148, 61] width 44 height 13
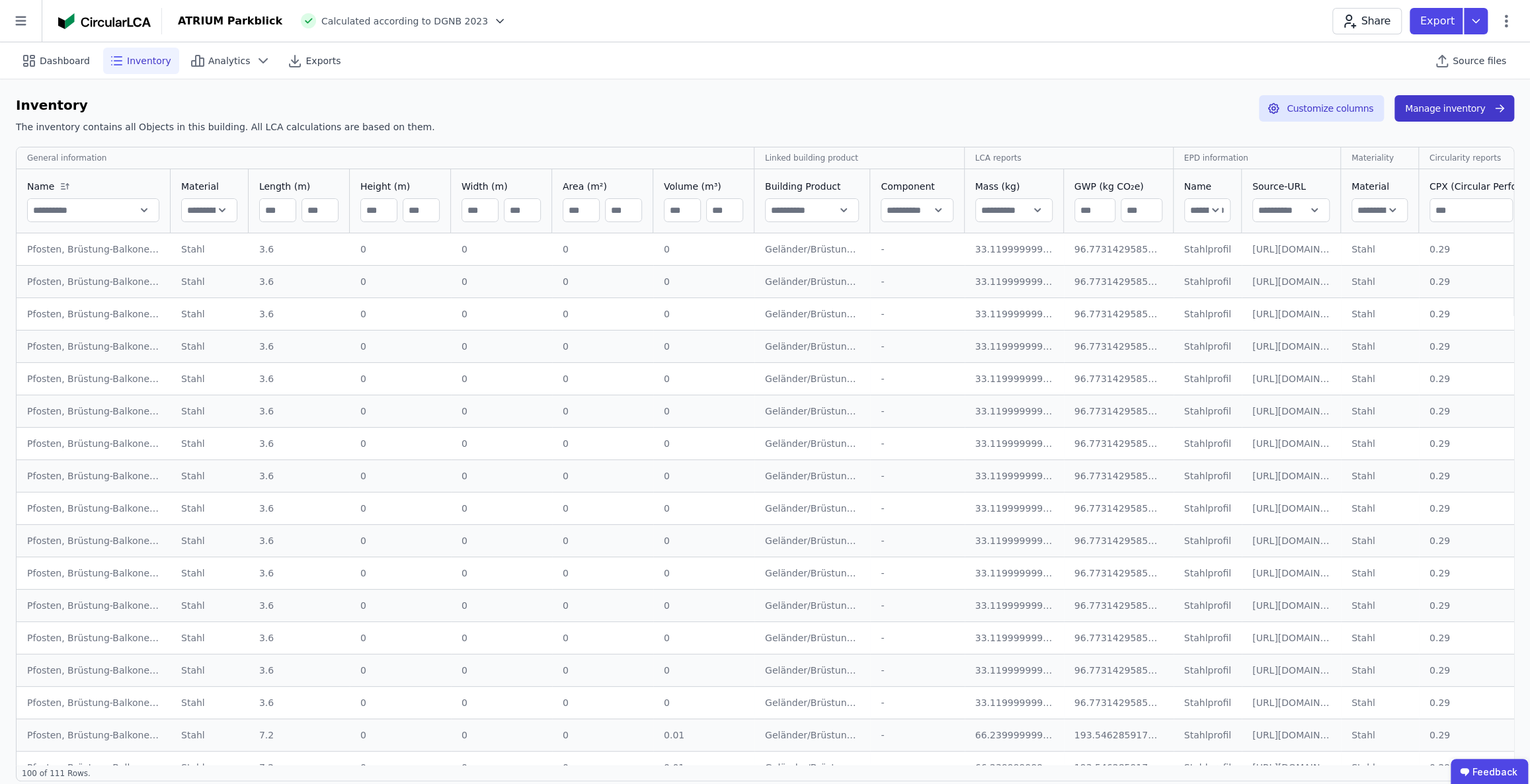
click at [1450, 104] on button "Manage inventory" at bounding box center [1454, 108] width 119 height 26
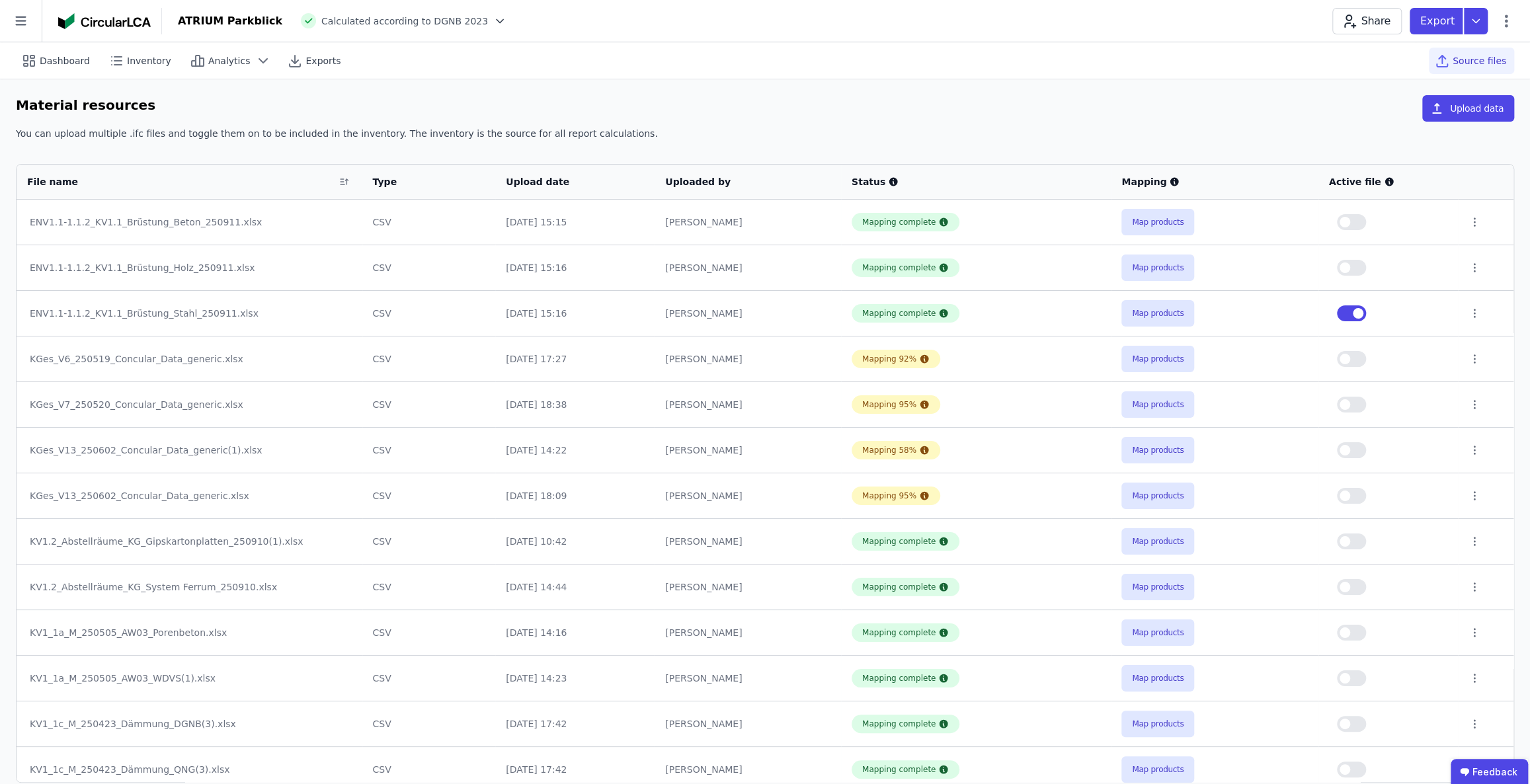
click at [1347, 315] on button "button" at bounding box center [1351, 313] width 29 height 16
click at [1354, 225] on button "button" at bounding box center [1351, 221] width 29 height 16
click at [1142, 221] on button "Map products" at bounding box center [1158, 221] width 73 height 26
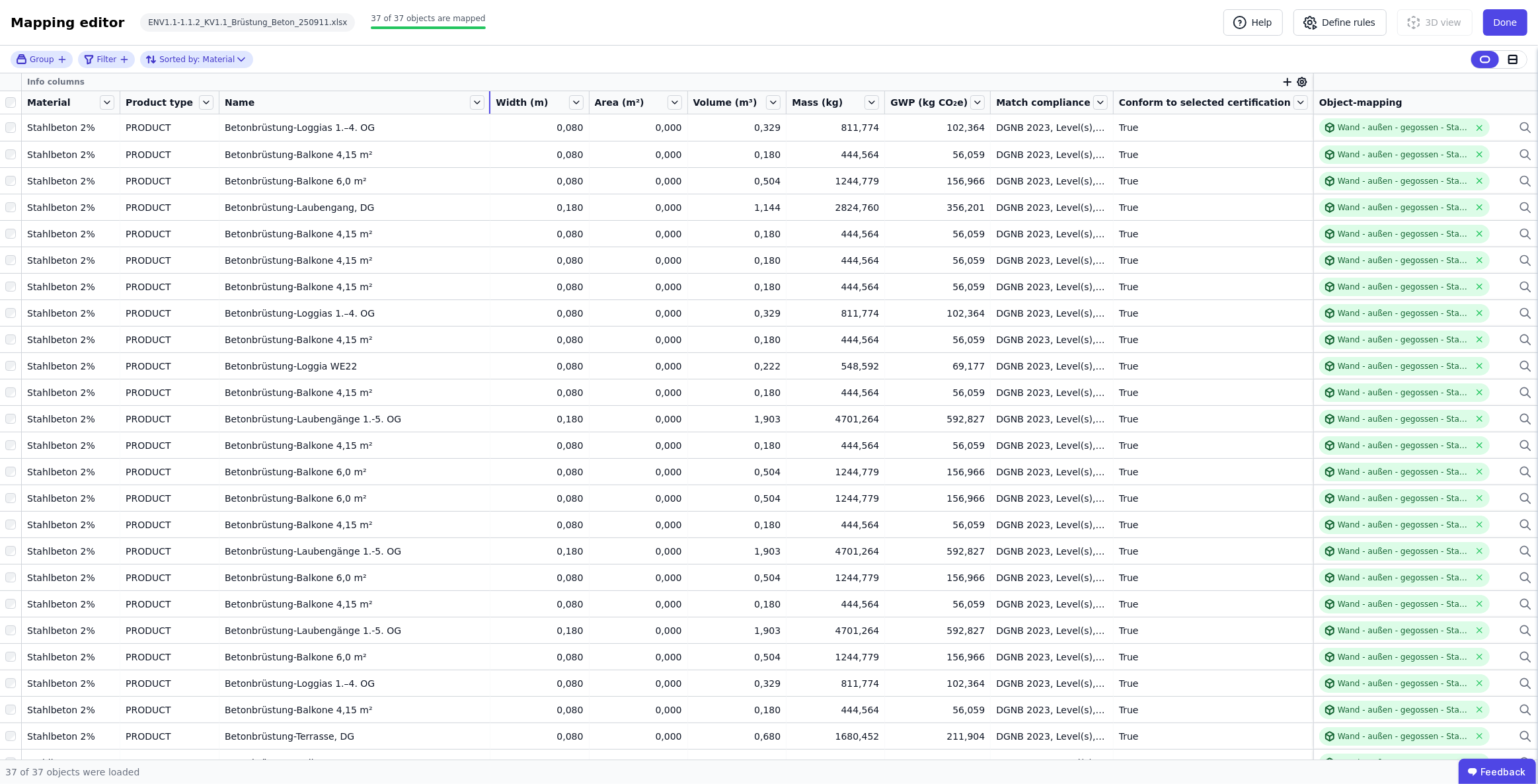
drag, startPoint x: 367, startPoint y: 107, endPoint x: 551, endPoint y: 113, distance: 184.1
click at [551, 113] on tr "Material Product type Name Width (m) Area (m²) Volume (m³) Mass (kg) GWP (kg CO…" at bounding box center [769, 102] width 1538 height 23
click at [483, 102] on icon at bounding box center [480, 103] width 5 height 3
click at [537, 169] on li "Group by “Name”" at bounding box center [555, 166] width 167 height 24
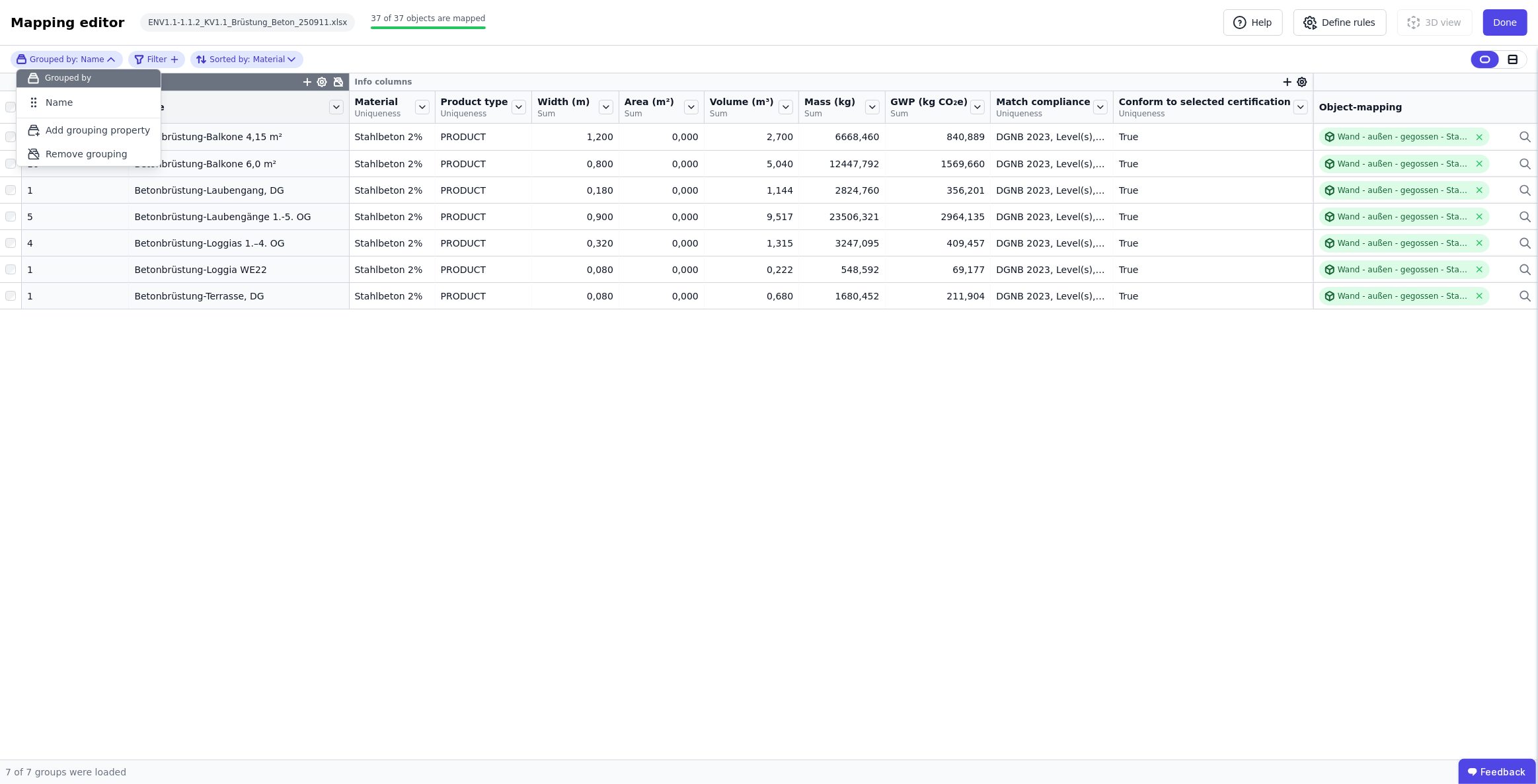
click at [538, 413] on div "Grouping columns Info columns Number of objects Name Material Uniqueness Produc…" at bounding box center [769, 416] width 1538 height 686
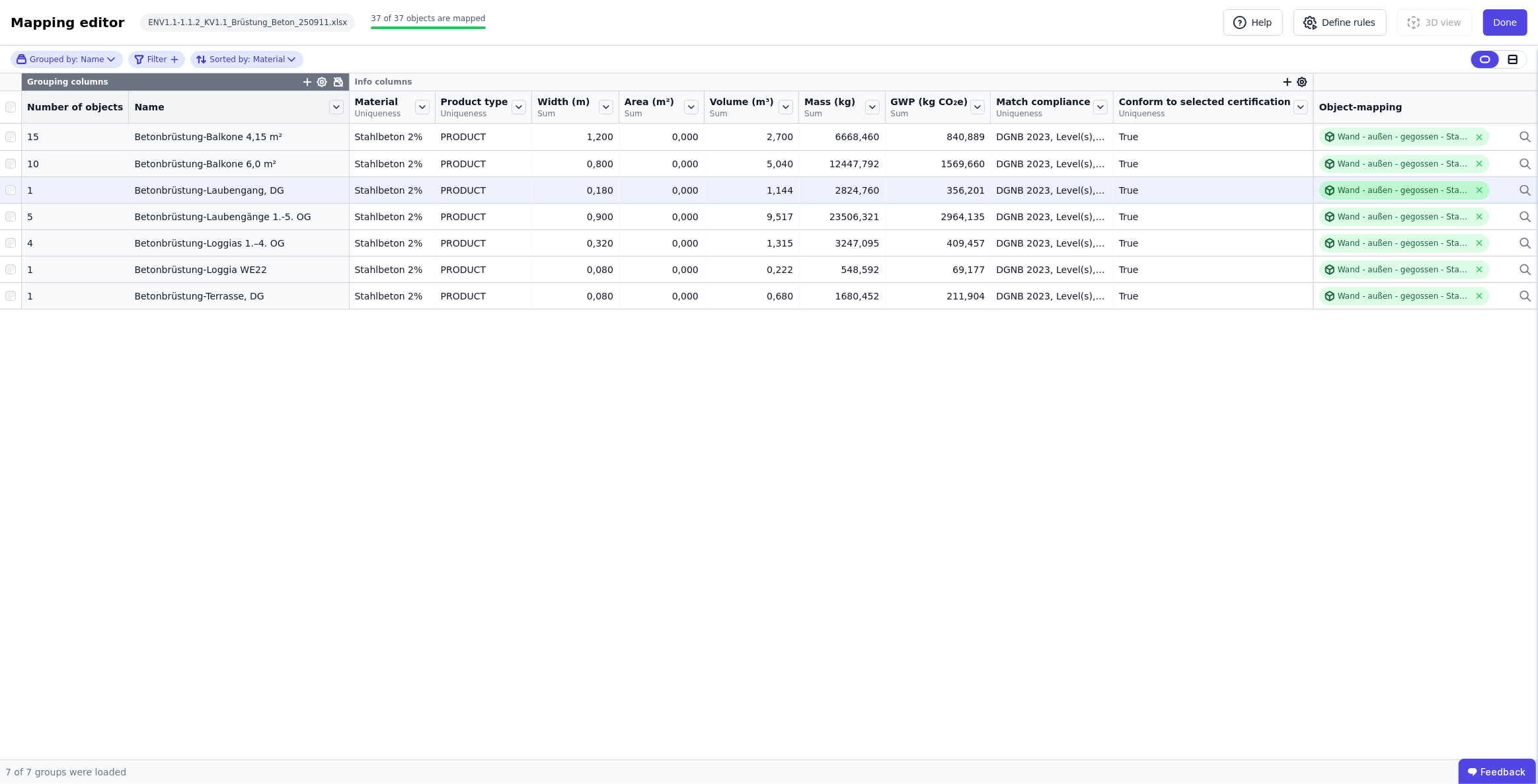
click at [1403, 195] on div "Wand - außen - gegossen - Stahlbeton C20/25 - 2%" at bounding box center [1405, 190] width 171 height 19
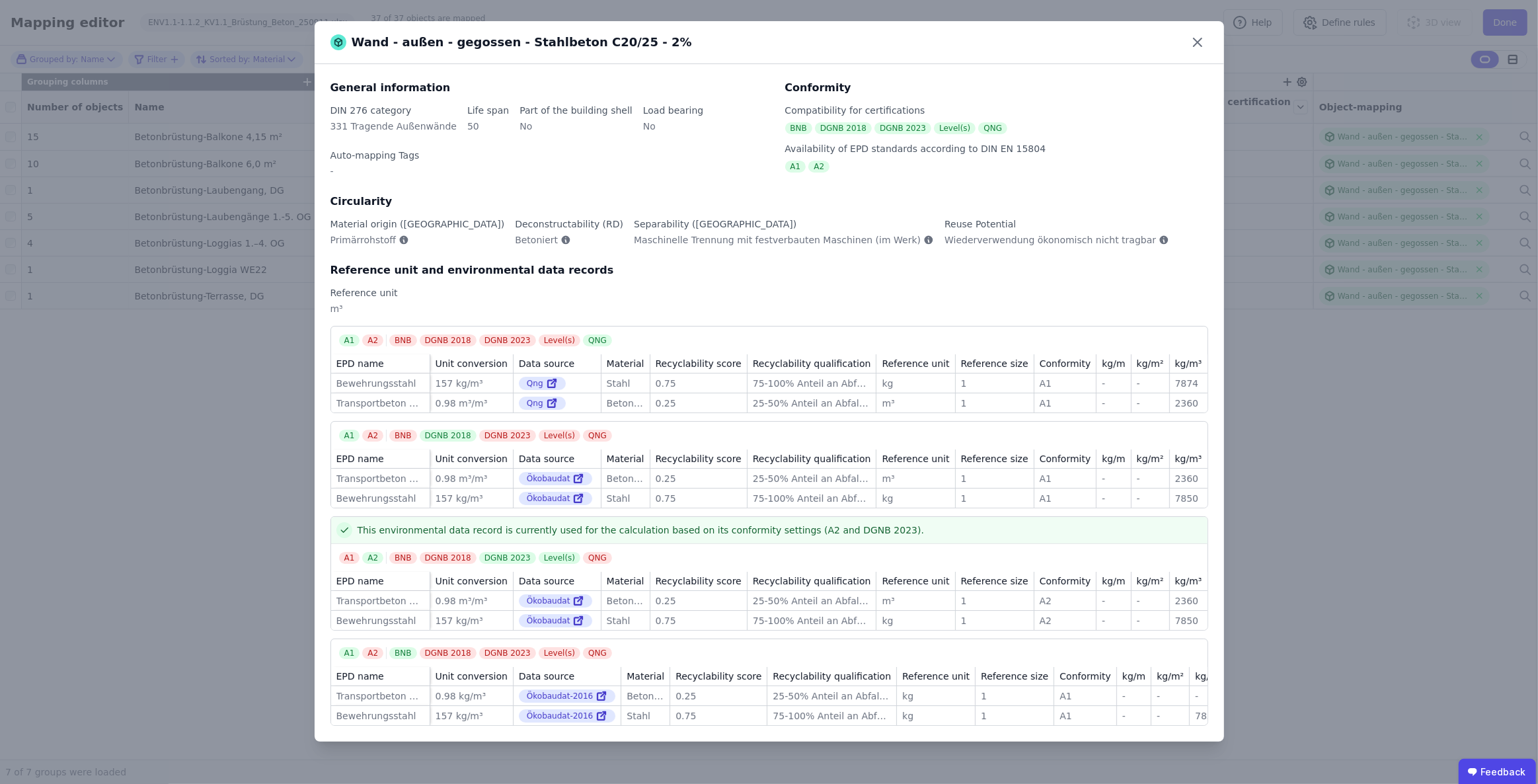
scroll to position [1, 0]
click at [1202, 44] on icon at bounding box center [1197, 42] width 21 height 21
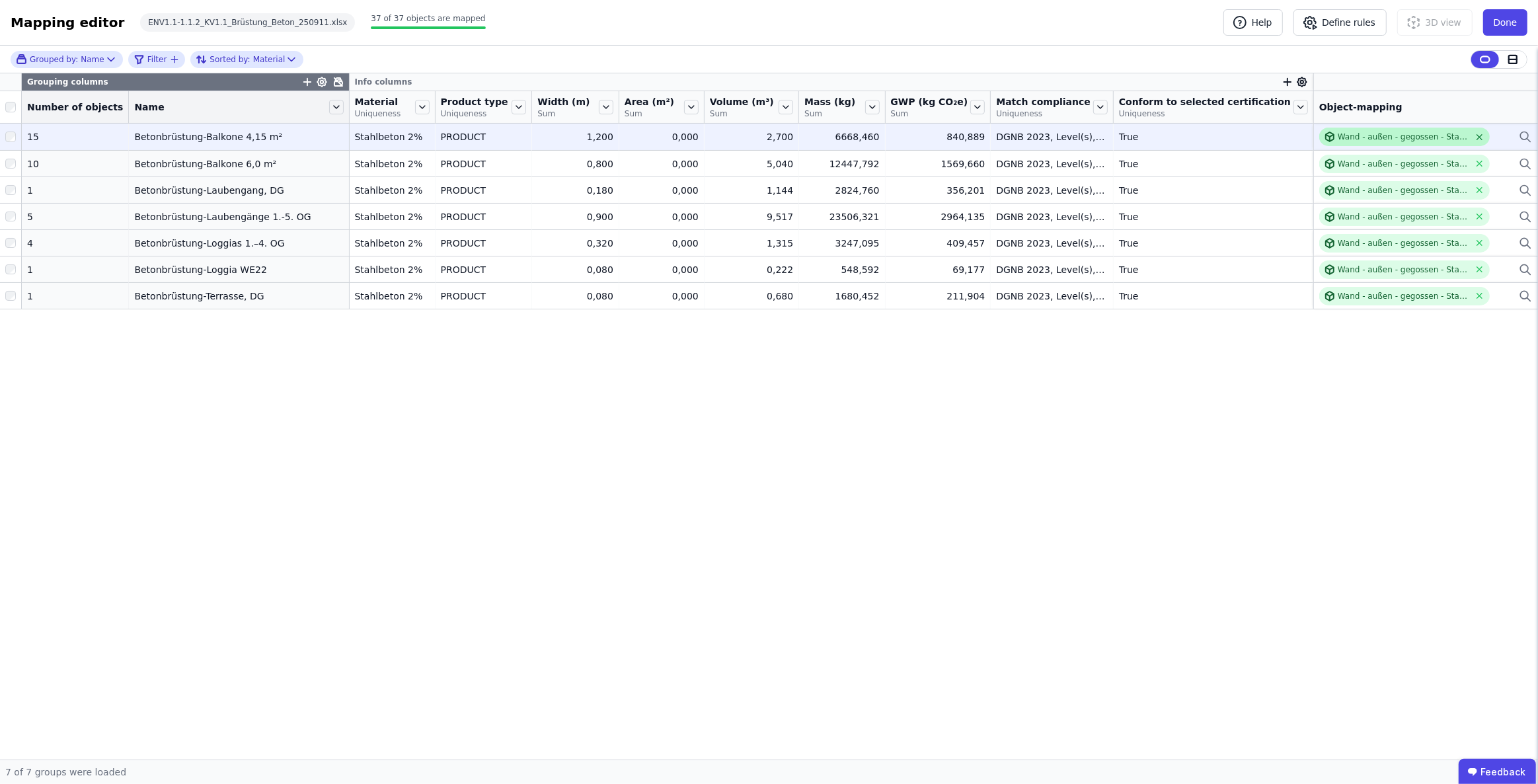
click at [1481, 138] on icon at bounding box center [1479, 136] width 5 height 5
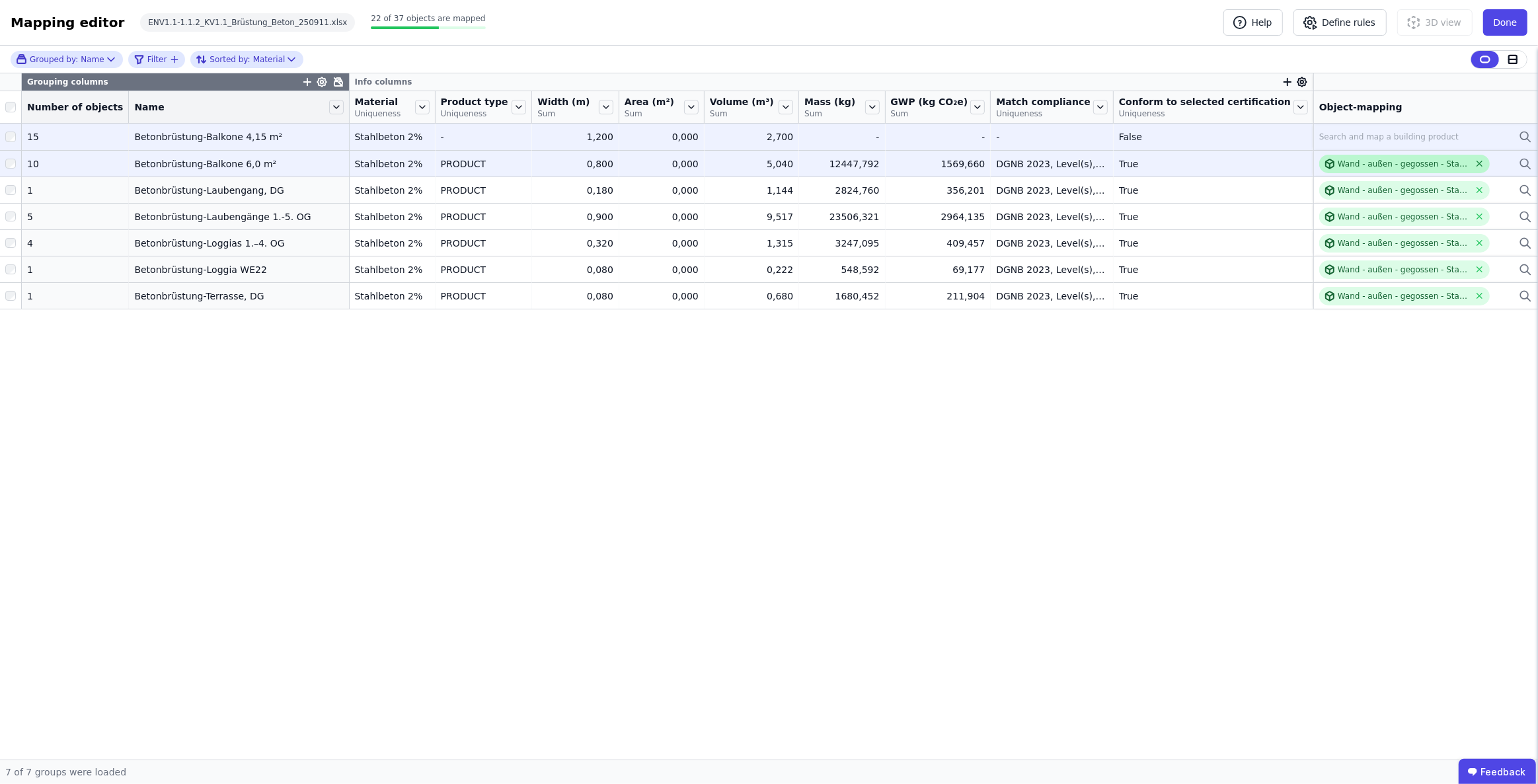
click at [1479, 165] on icon at bounding box center [1479, 163] width 10 height 10
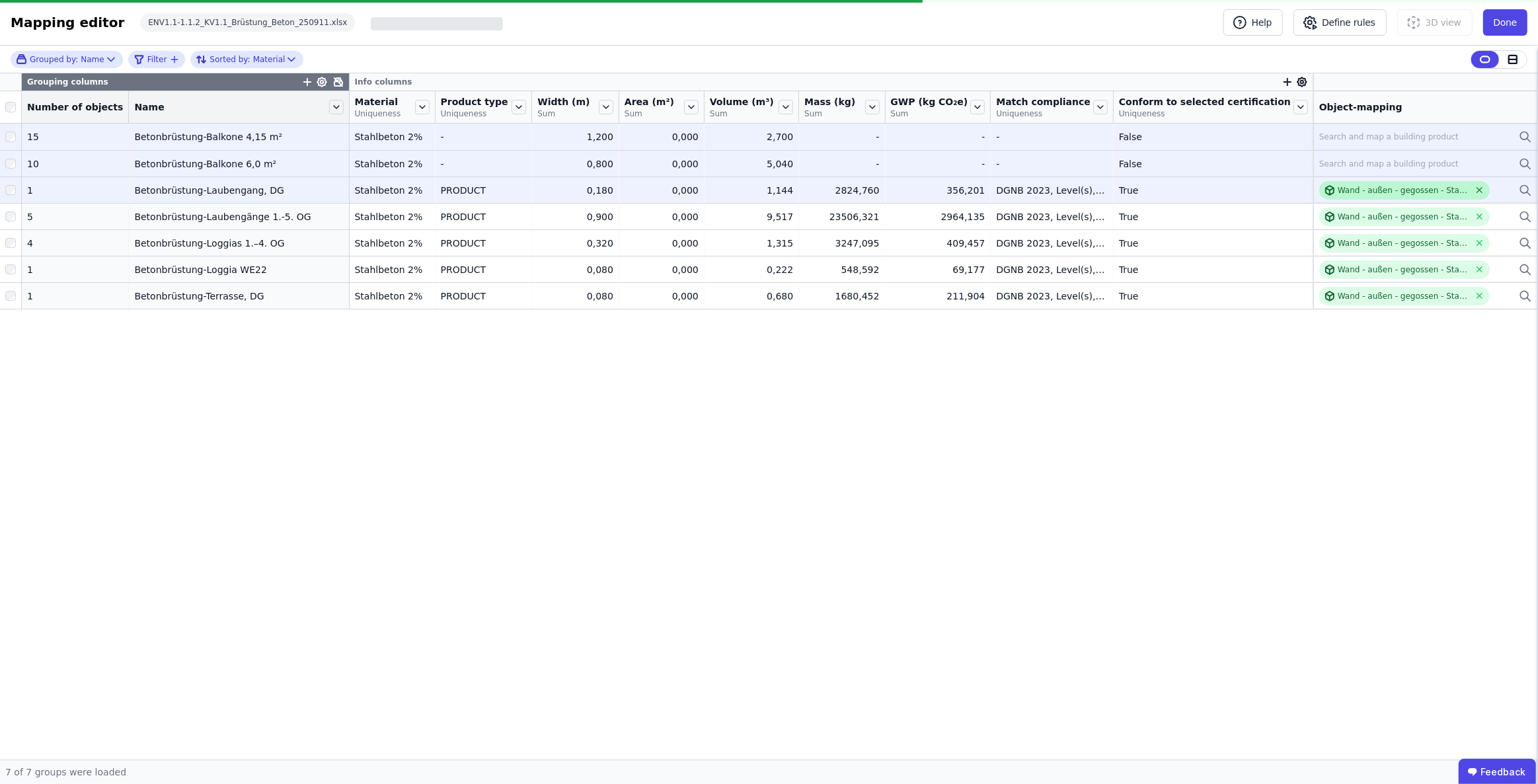
click at [1479, 189] on icon at bounding box center [1479, 190] width 5 height 5
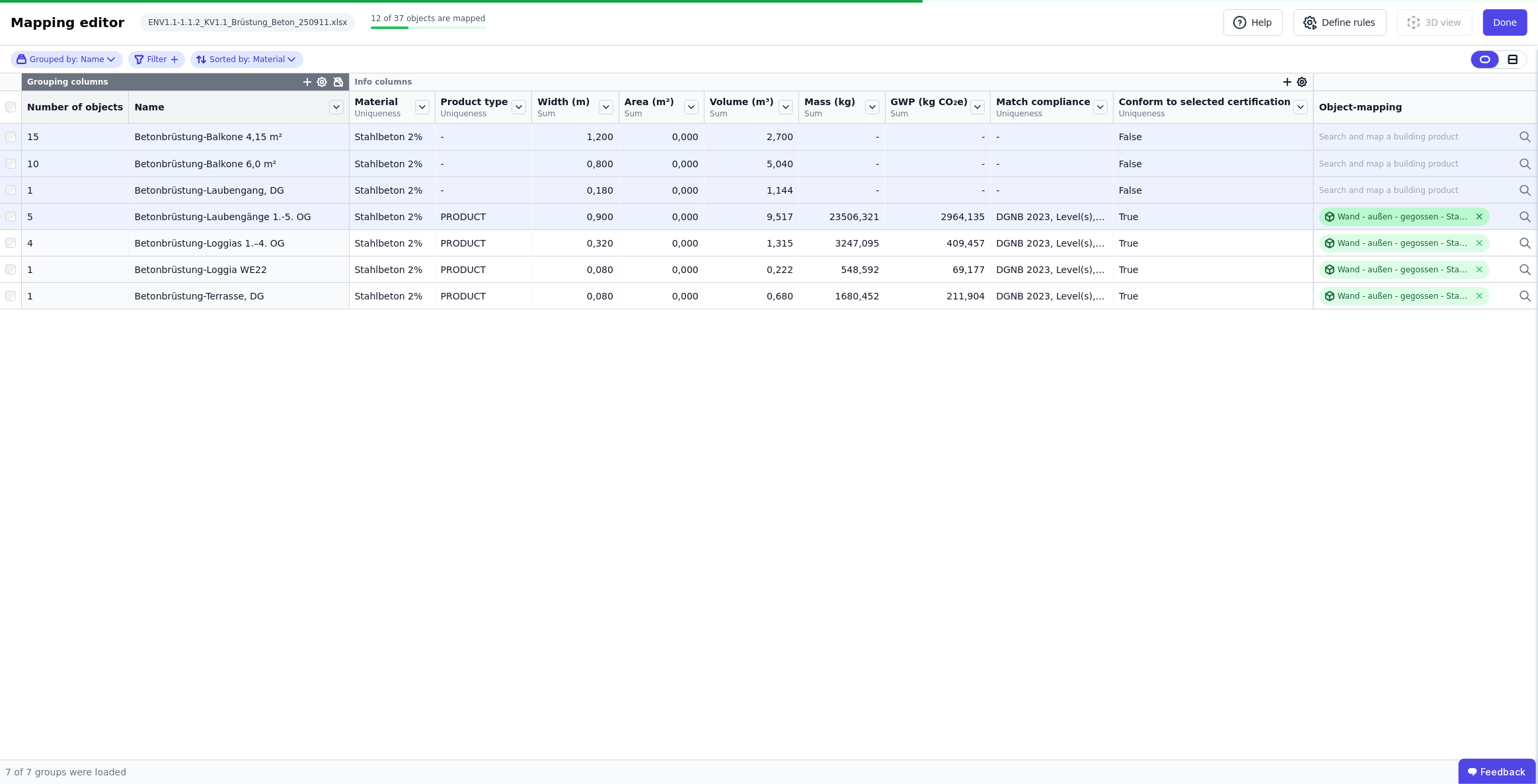
click at [1479, 215] on icon at bounding box center [1479, 216] width 10 height 10
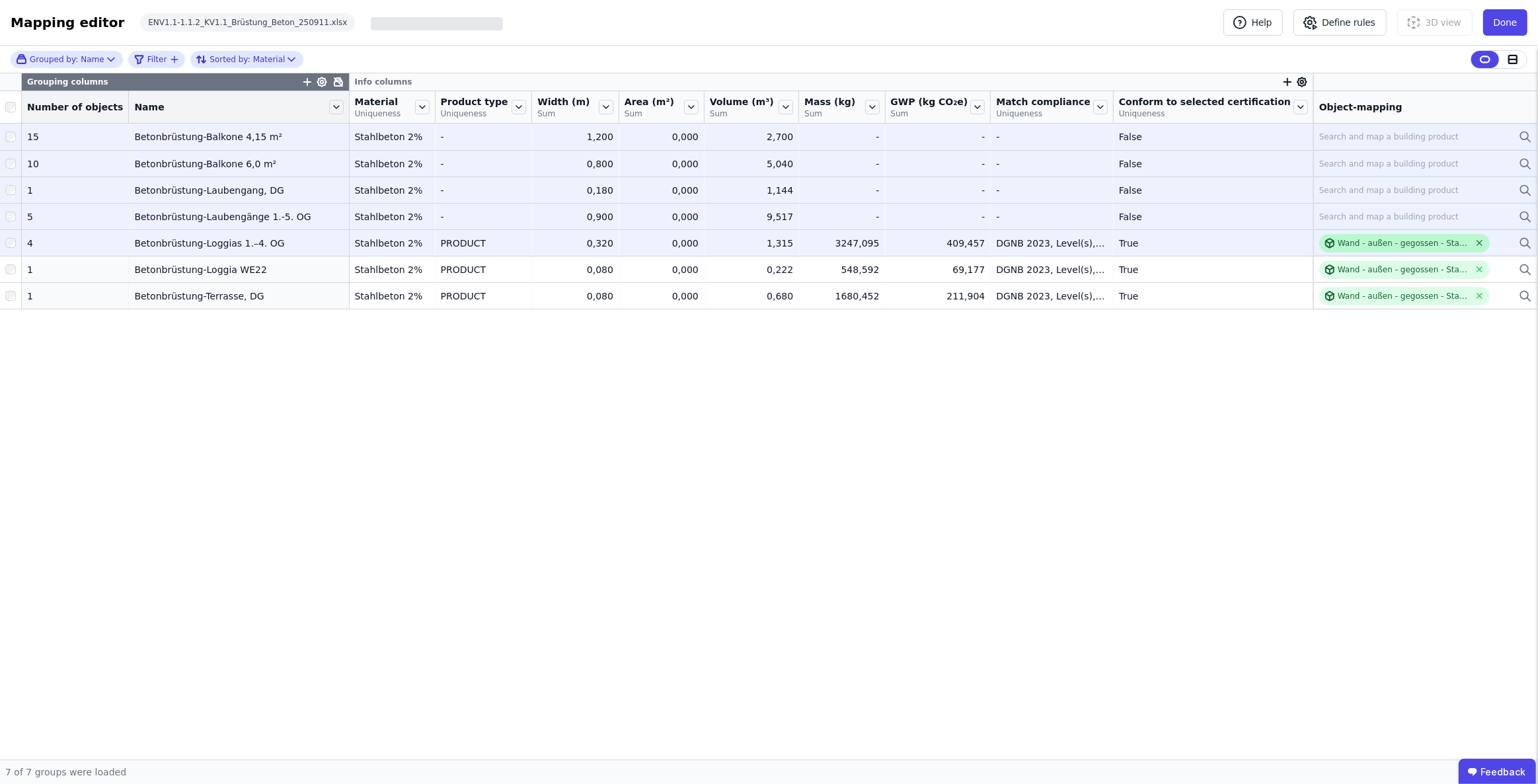
click at [1481, 238] on icon at bounding box center [1479, 242] width 10 height 10
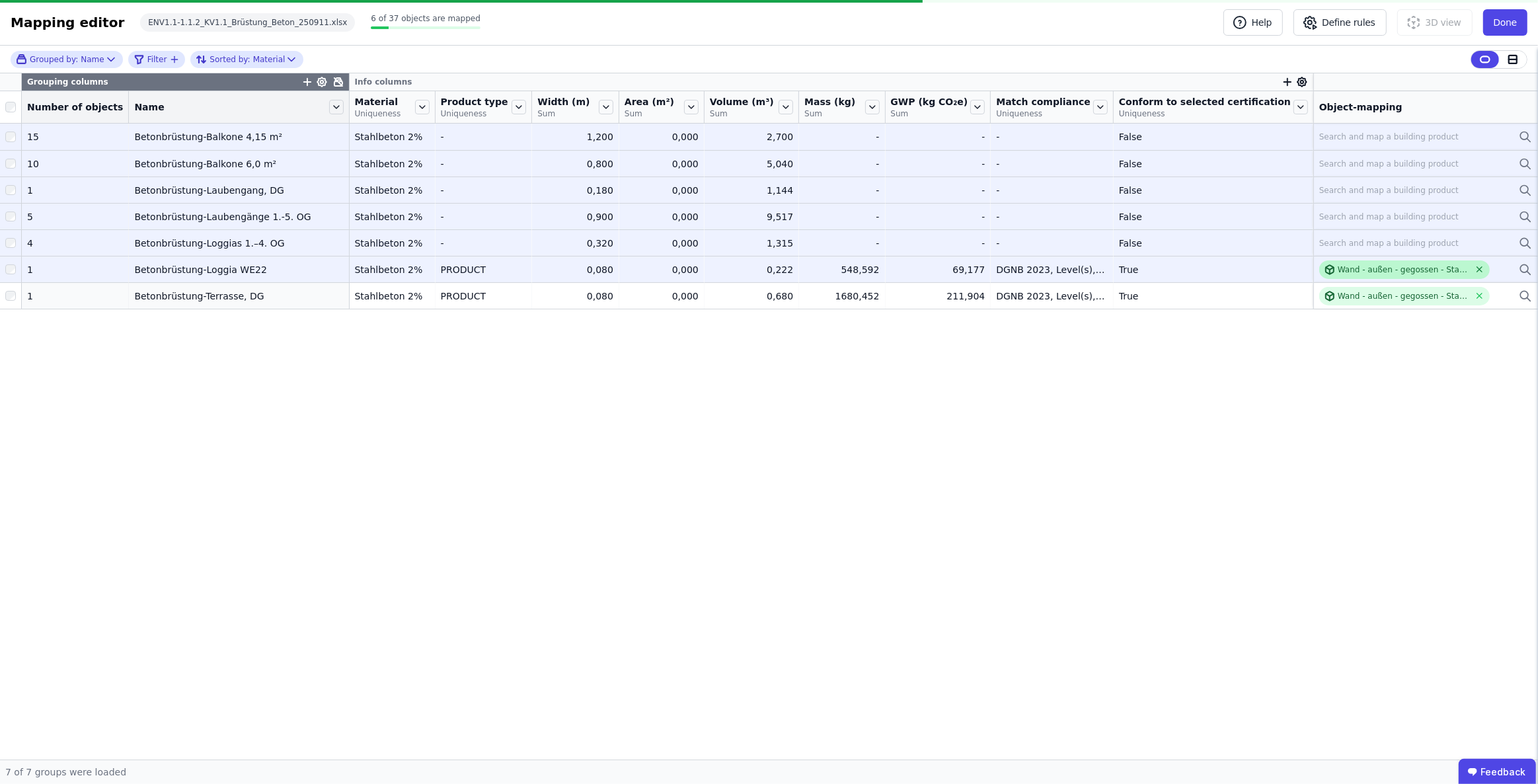
click at [1480, 268] on icon at bounding box center [1479, 269] width 5 height 5
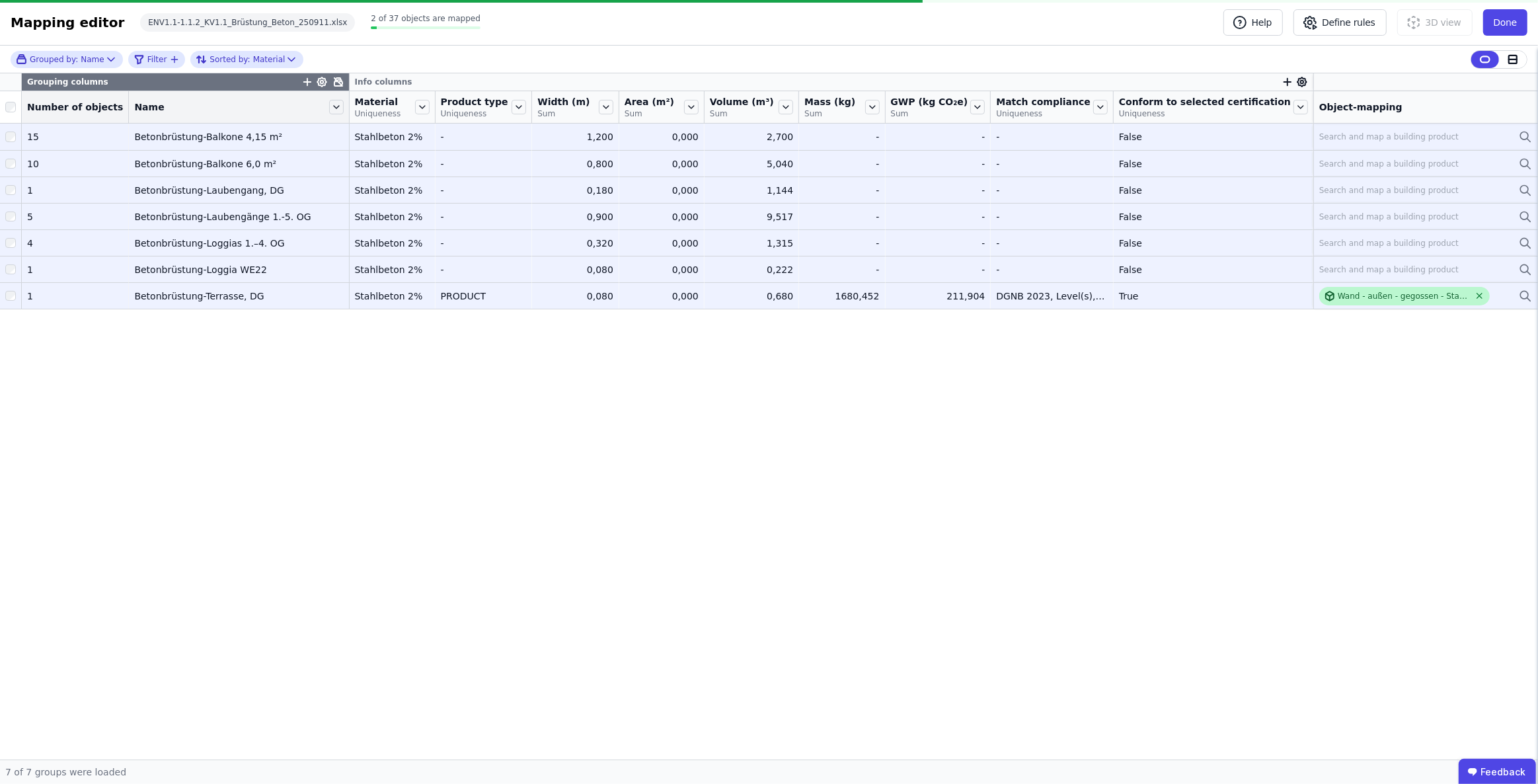
click at [1477, 294] on icon at bounding box center [1479, 295] width 10 height 10
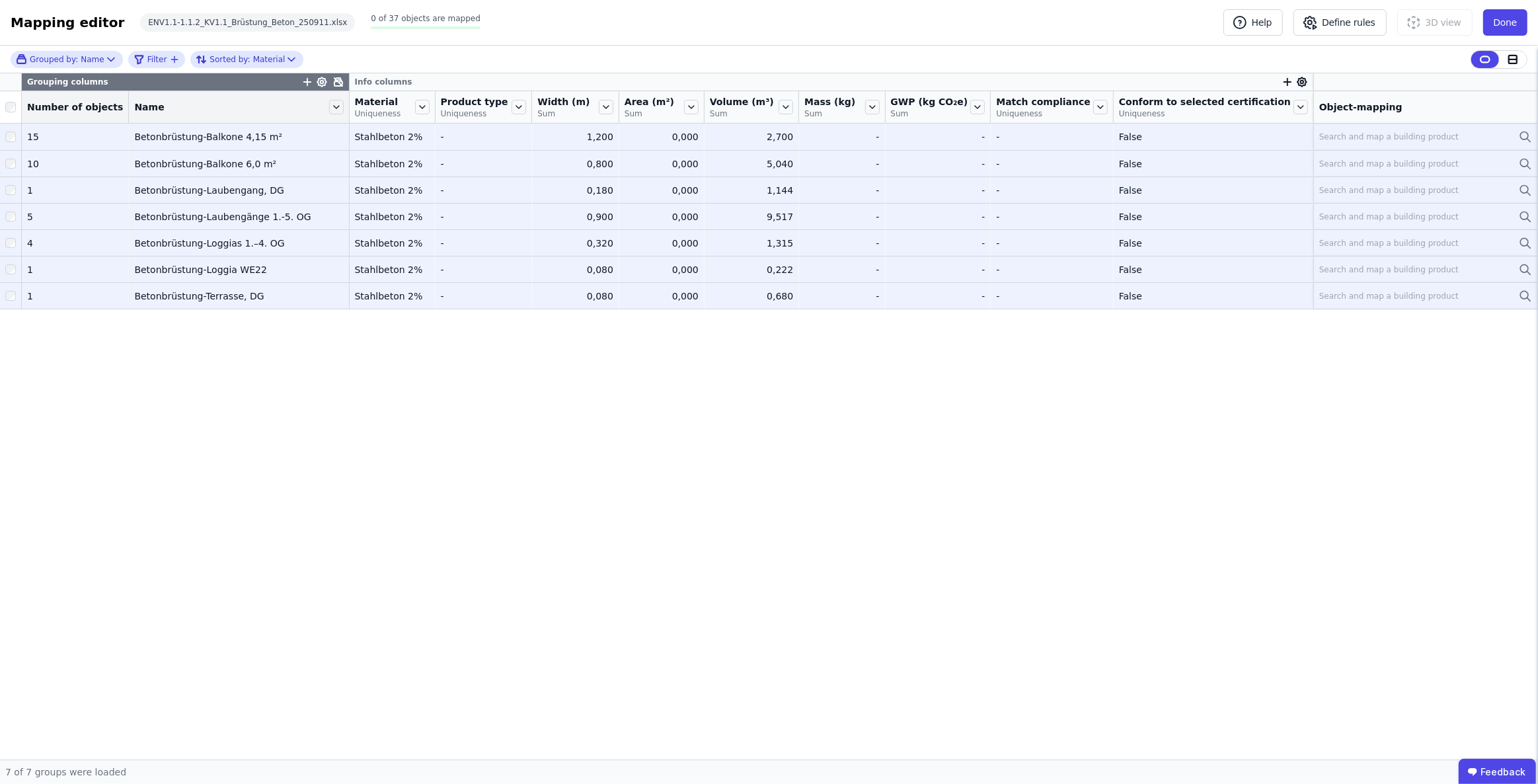
click at [1368, 139] on div "Search and map a building product" at bounding box center [1389, 136] width 139 height 10
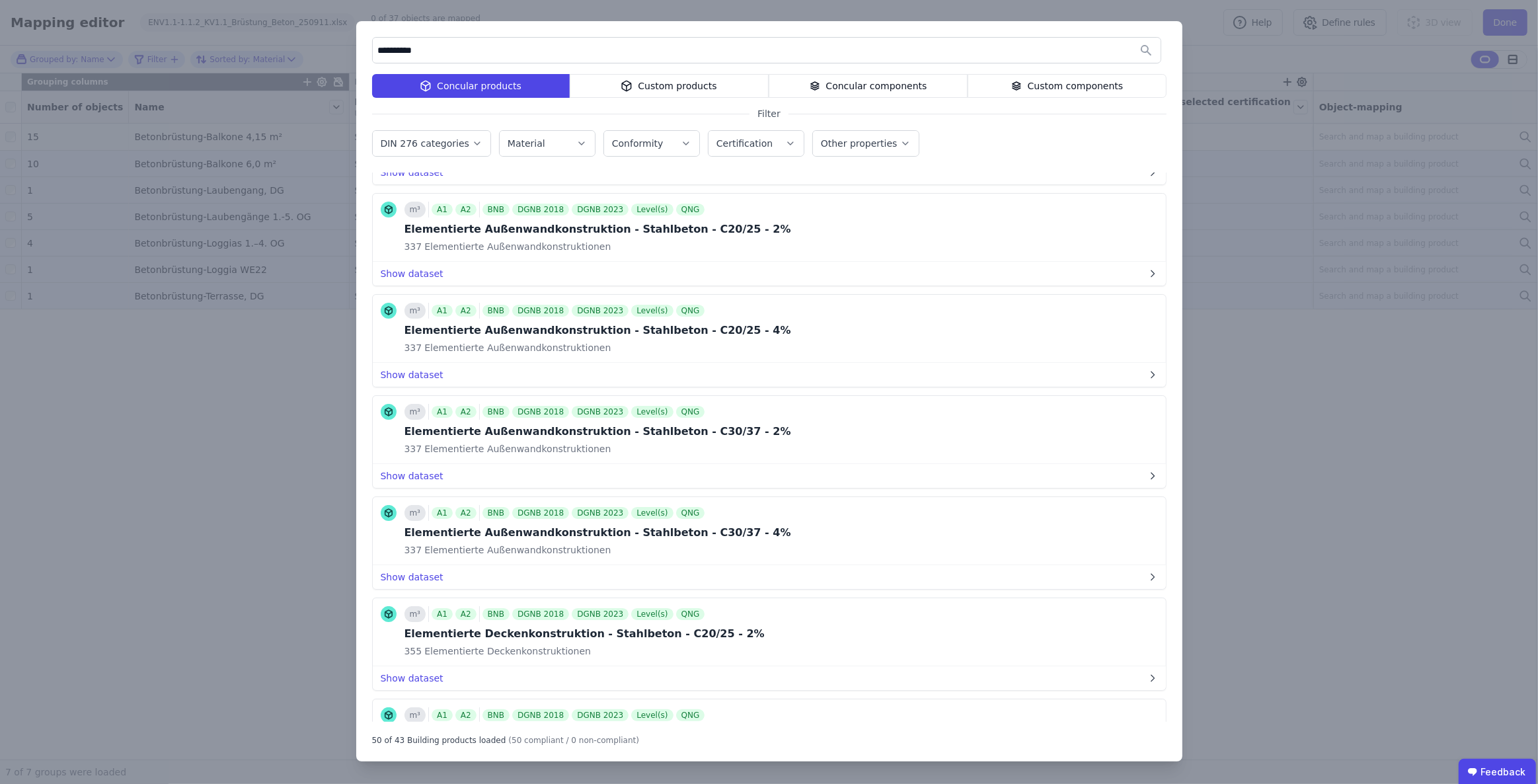
scroll to position [2552, 0]
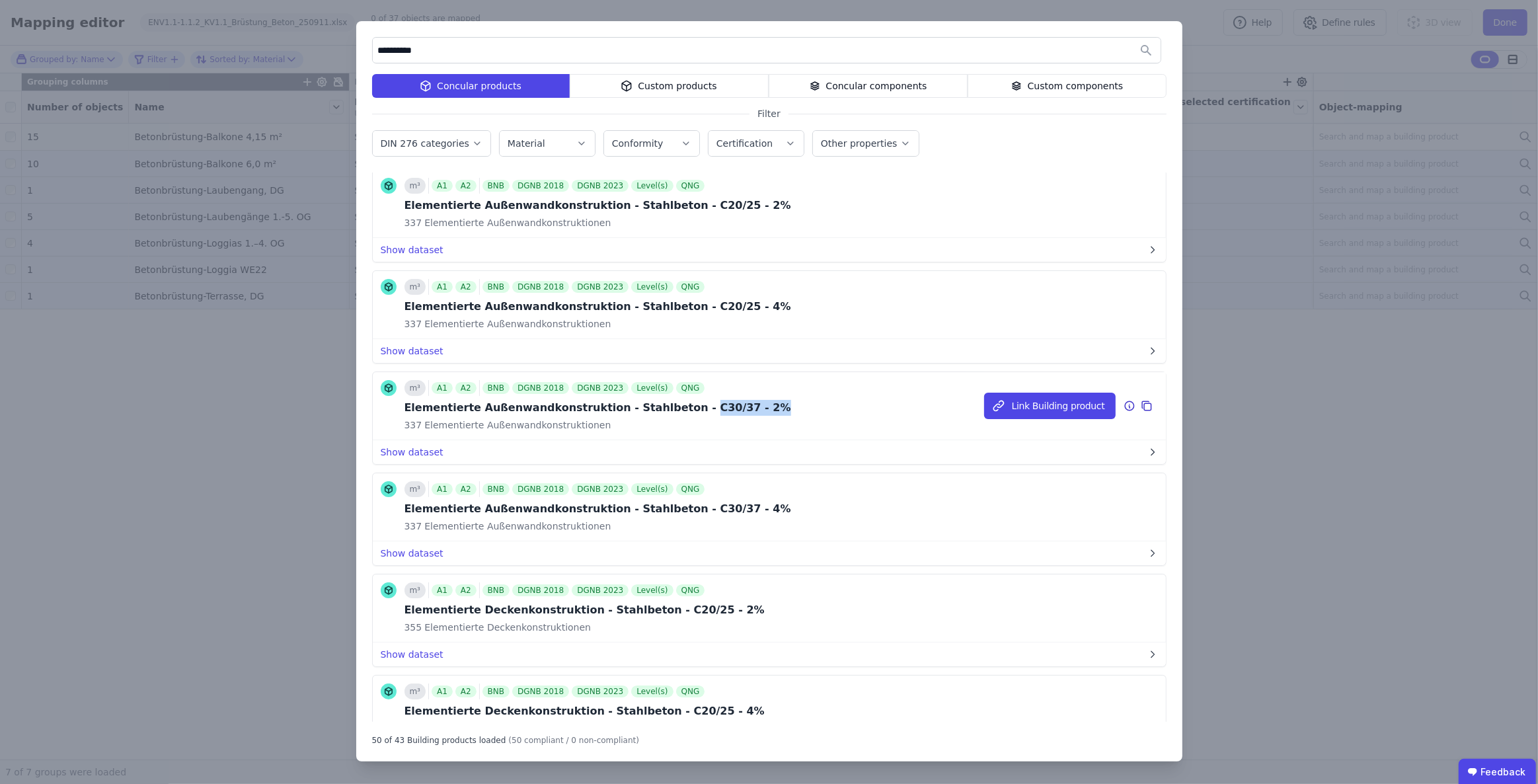
drag, startPoint x: 678, startPoint y: 401, endPoint x: 747, endPoint y: 405, distance: 69.1
click at [747, 405] on div "m³ A1 A2 BNB DGNB 2018 DGNB 2023 Level(s) QNG Elementierte Außenwandkonstruktio…" at bounding box center [769, 405] width 793 height 68
copy div "C30/37 - 2%"
drag, startPoint x: 430, startPoint y: 47, endPoint x: 360, endPoint y: 48, distance: 70.0
click at [360, 48] on div "**********" at bounding box center [769, 391] width 826 height 740
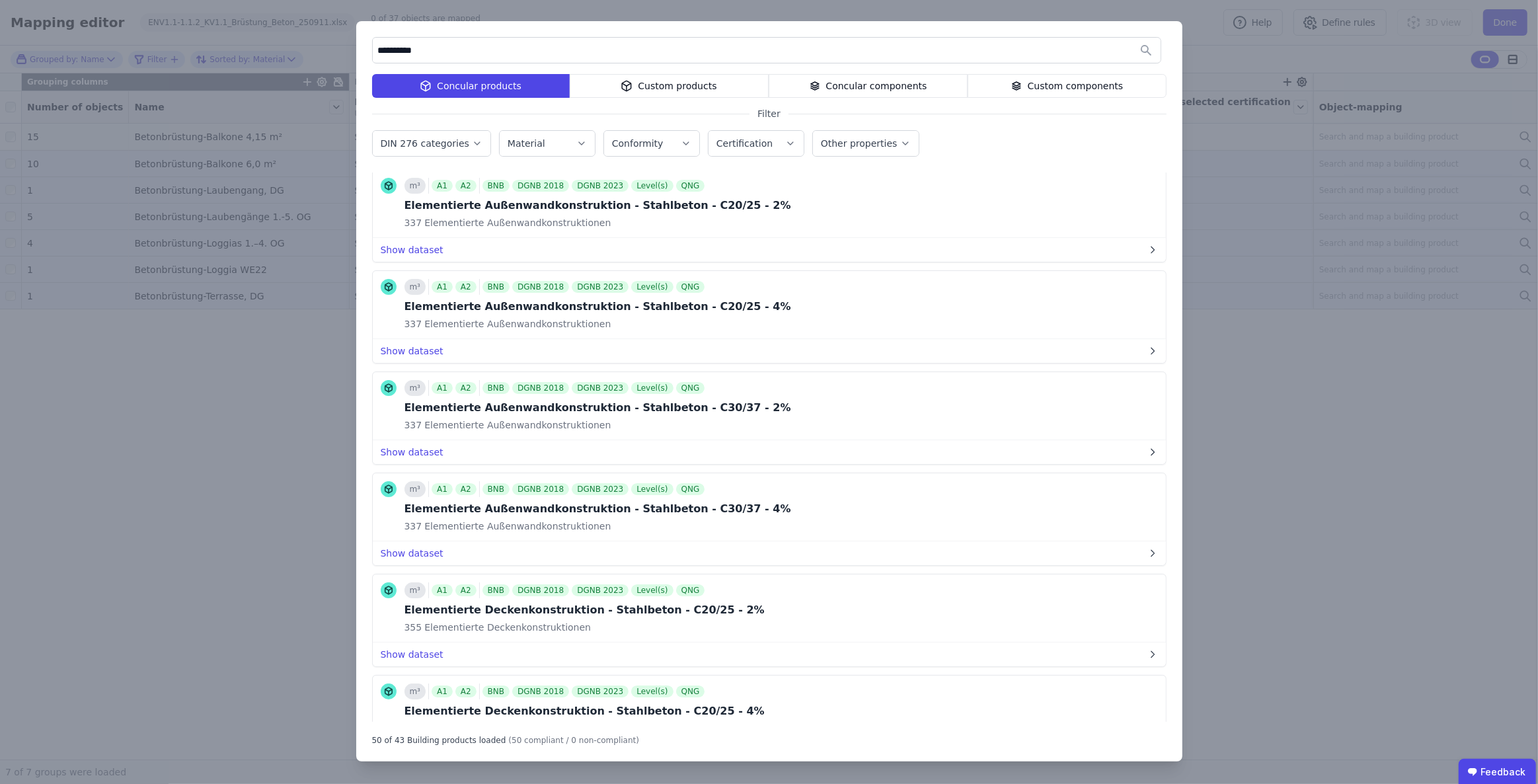
paste input "*"
type input "**********"
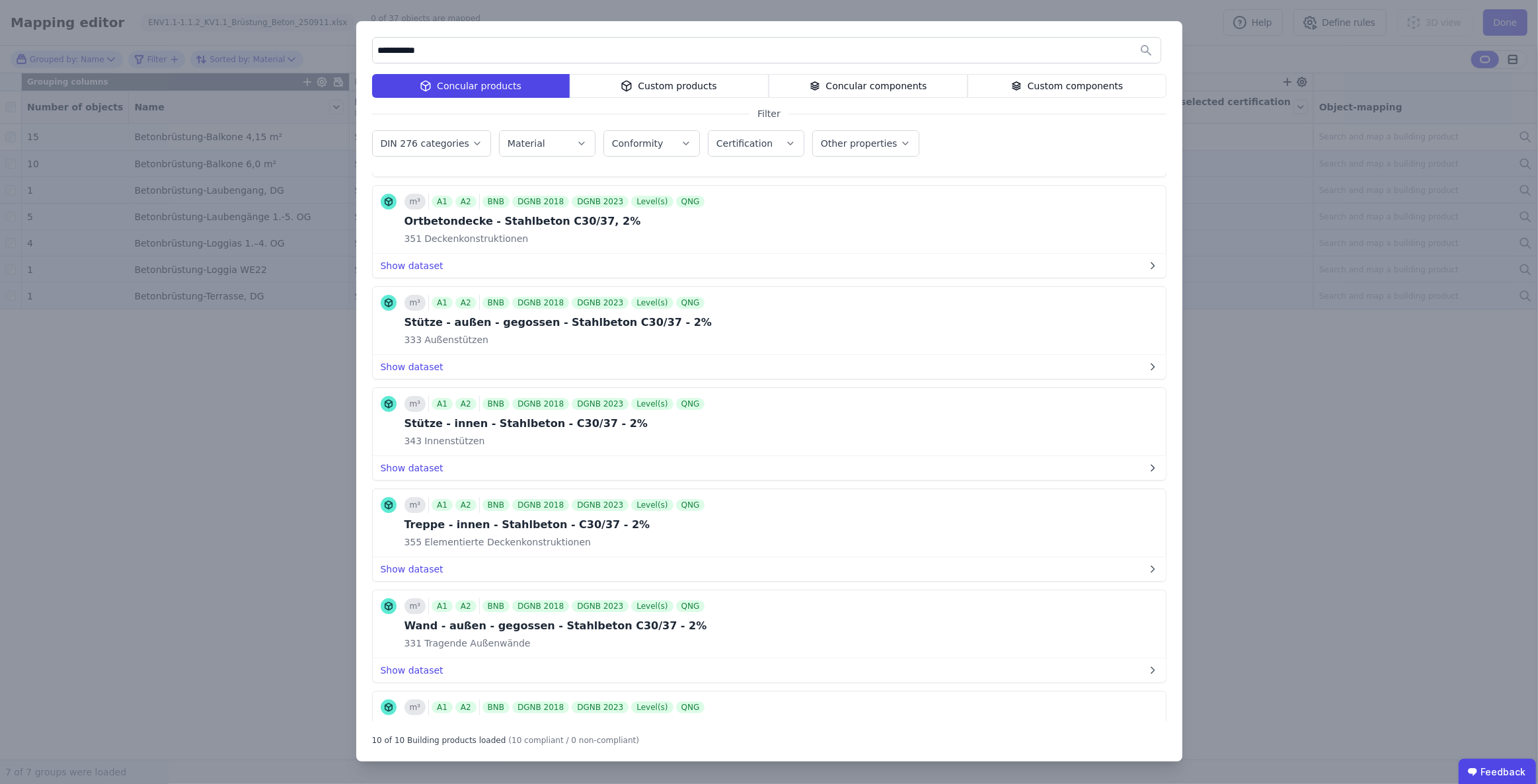
scroll to position [481, 0]
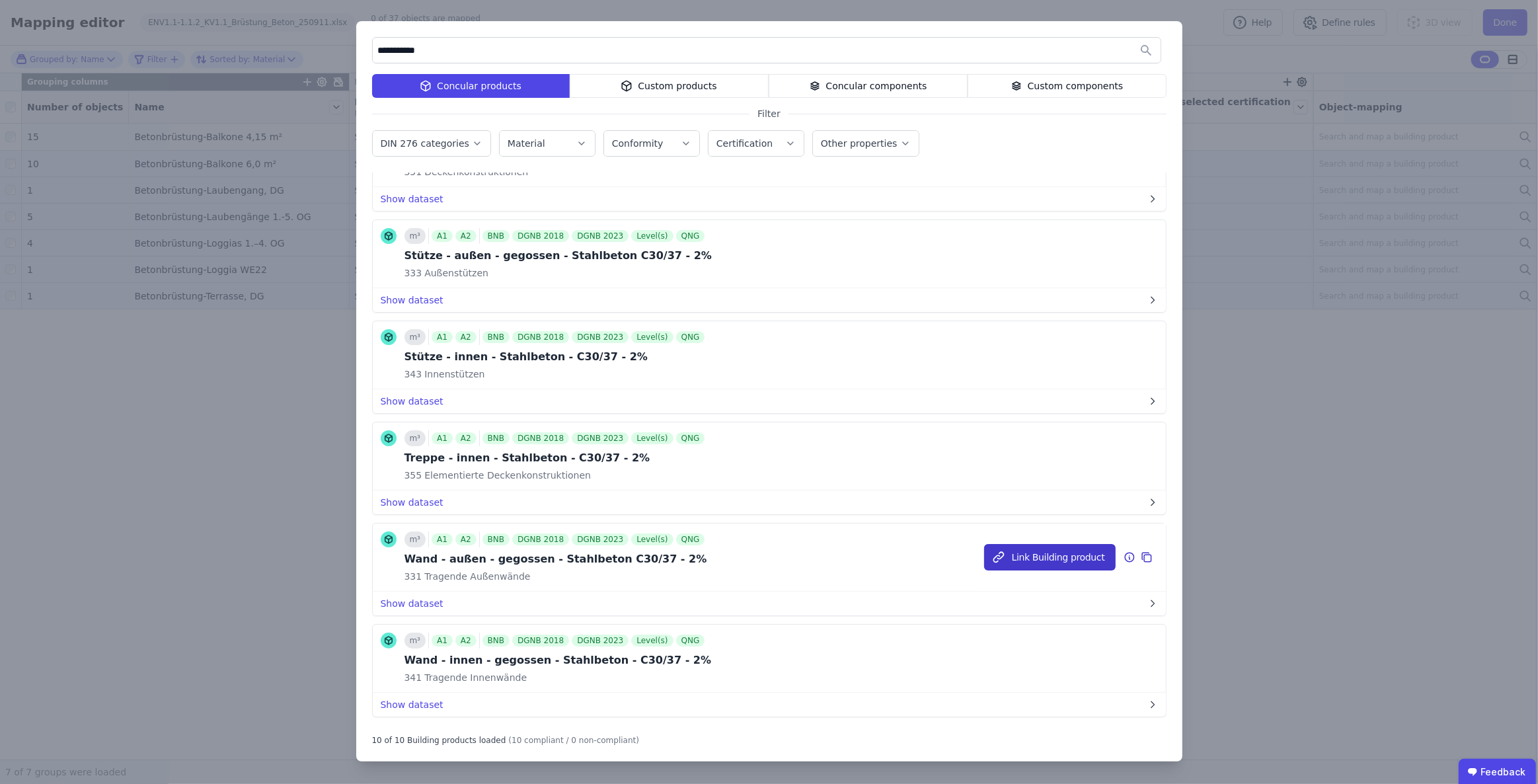
click at [1034, 554] on button "Link Building product" at bounding box center [1050, 557] width 131 height 26
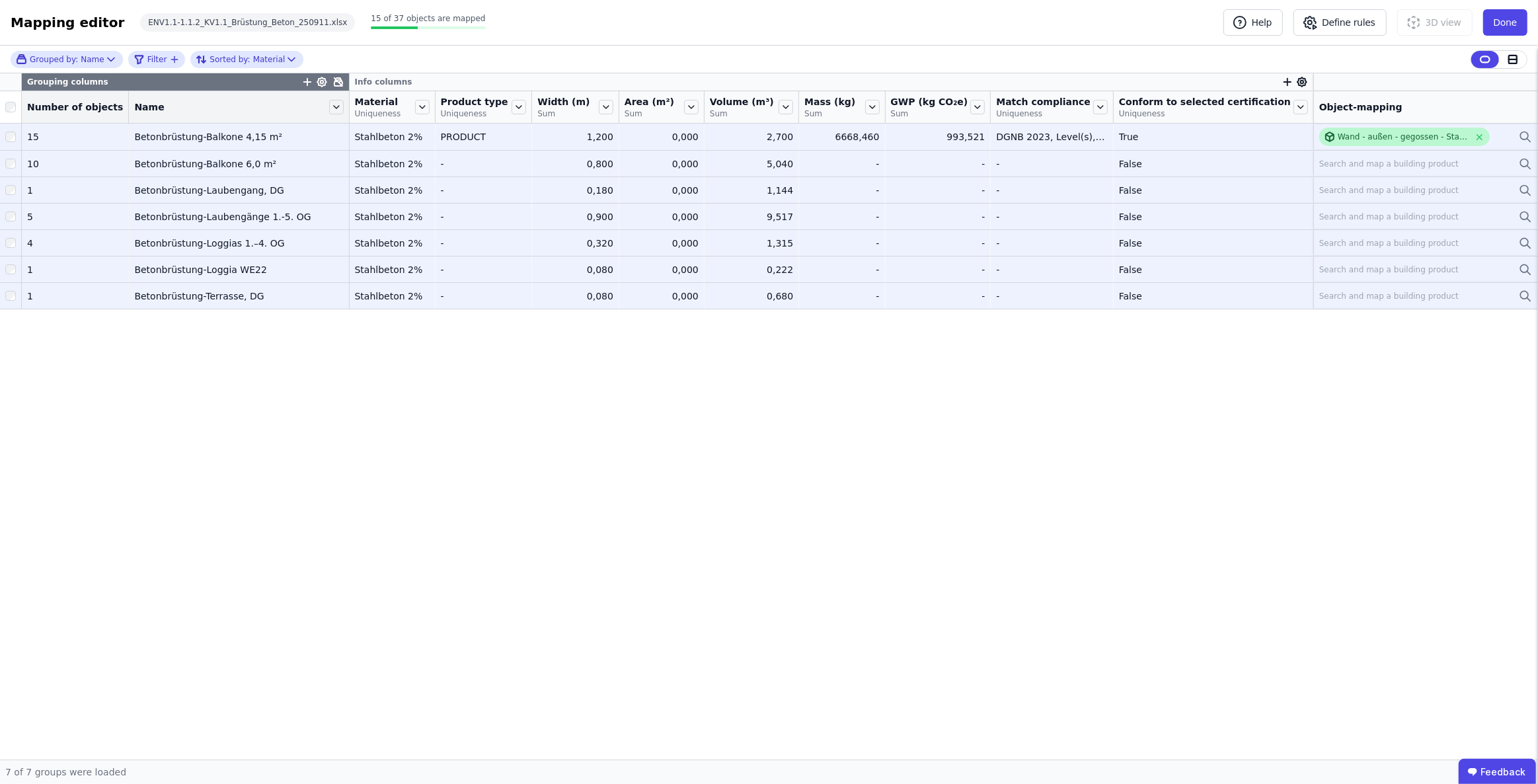
click at [1404, 136] on div "Wand - außen - gegossen - Stahlbeton C30/37 - 2%" at bounding box center [1404, 136] width 131 height 10
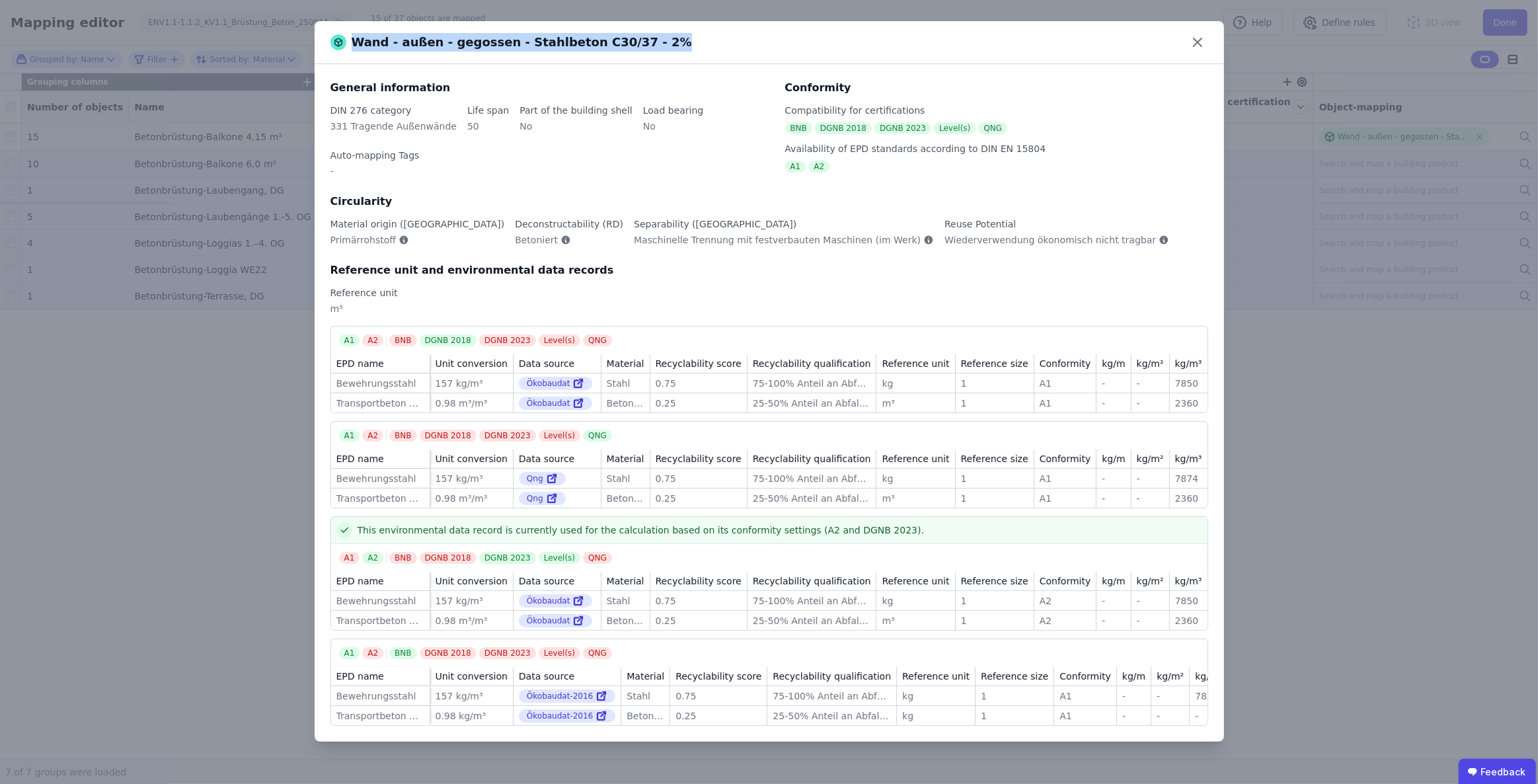
drag, startPoint x: 673, startPoint y: 48, endPoint x: 647, endPoint y: 42, distance: 26.7
click at [647, 42] on div "Wand - außen - gegossen - Stahlbeton C30/37 - 2%" at bounding box center [769, 42] width 910 height 43
copy div "Wand - außen - gegossen - Stahlbeton C30/37 - 2%"
click at [1196, 44] on icon at bounding box center [1197, 42] width 21 height 21
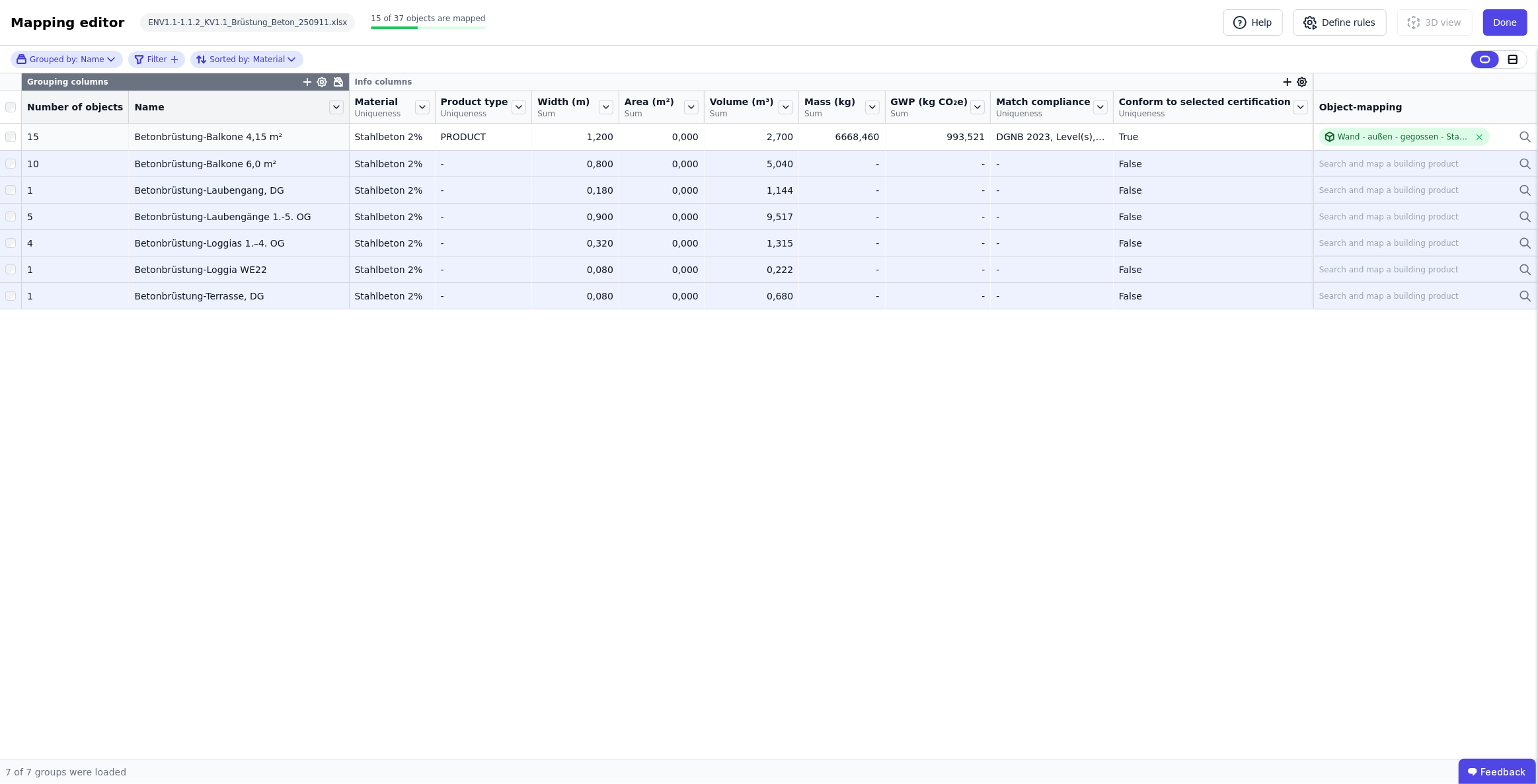
click at [1385, 165] on div "Search and map a building product" at bounding box center [1389, 164] width 139 height 10
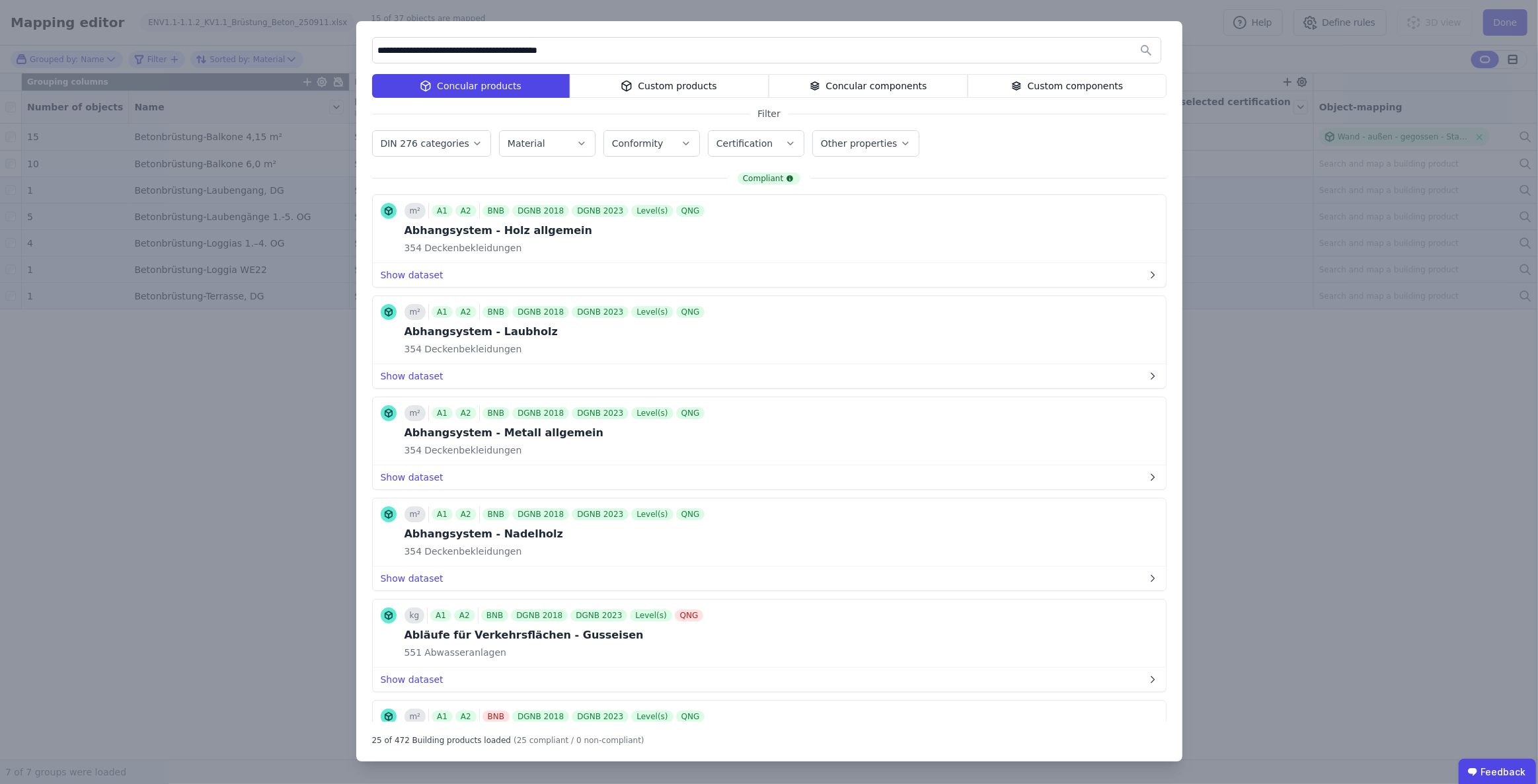
type input "**********"
click at [1490, 405] on div "**********" at bounding box center [769, 392] width 1538 height 784
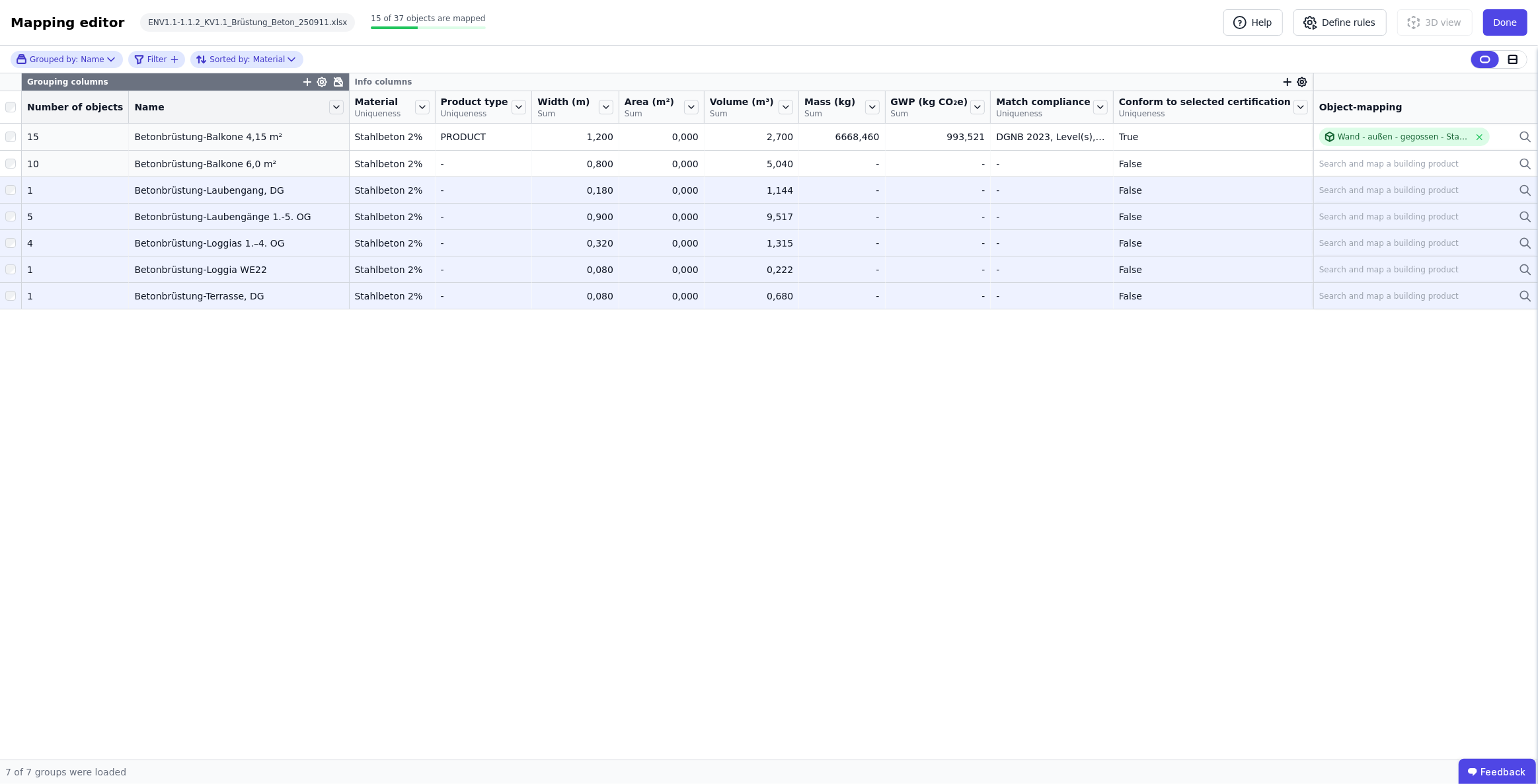
click at [342, 81] on icon at bounding box center [338, 82] width 8 height 8
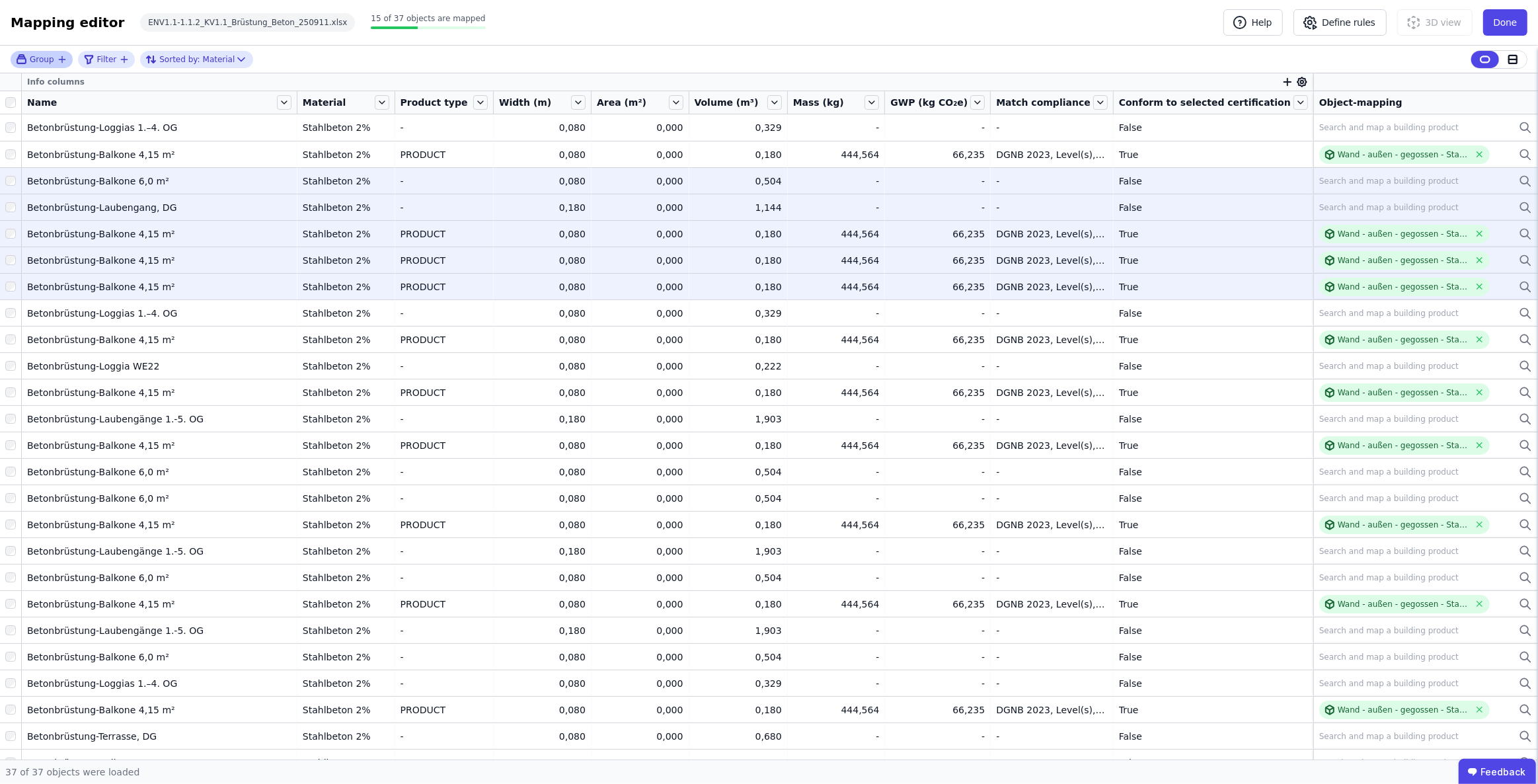
click at [53, 56] on div "Group" at bounding box center [36, 59] width 41 height 11
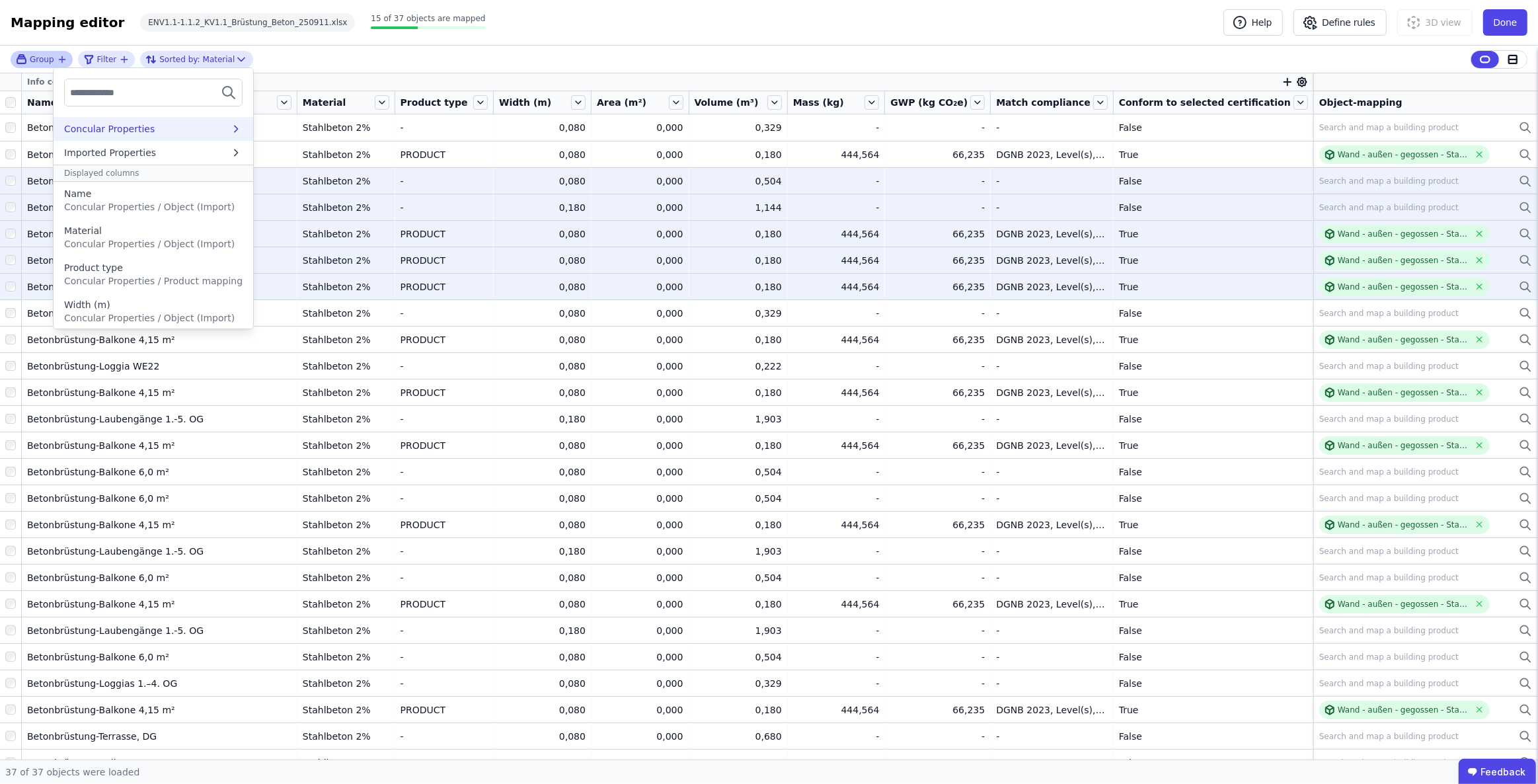
click at [172, 127] on div "Concular Properties" at bounding box center [147, 129] width 166 height 13
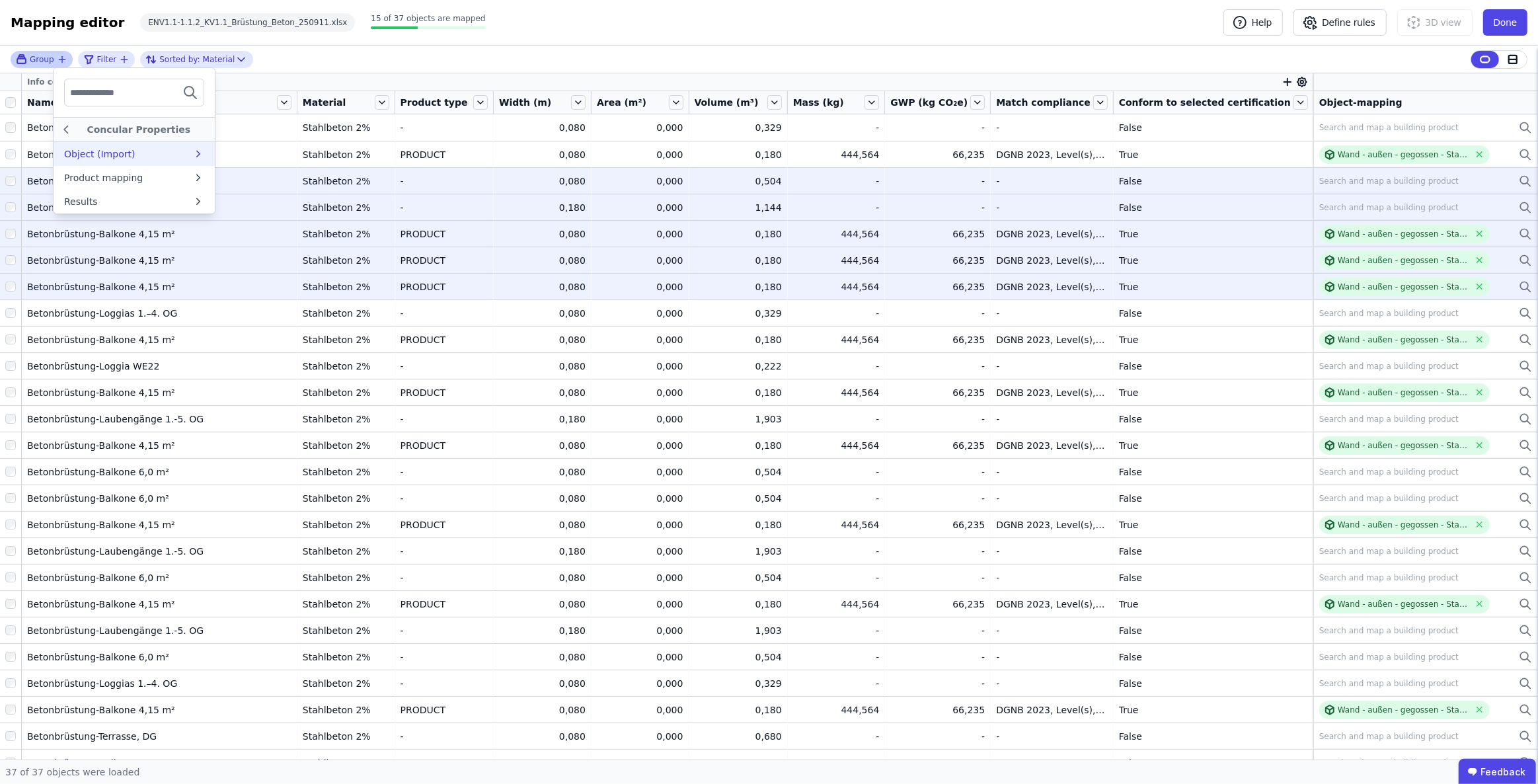
click at [192, 154] on div "Object (Import)" at bounding box center [128, 154] width 128 height 13
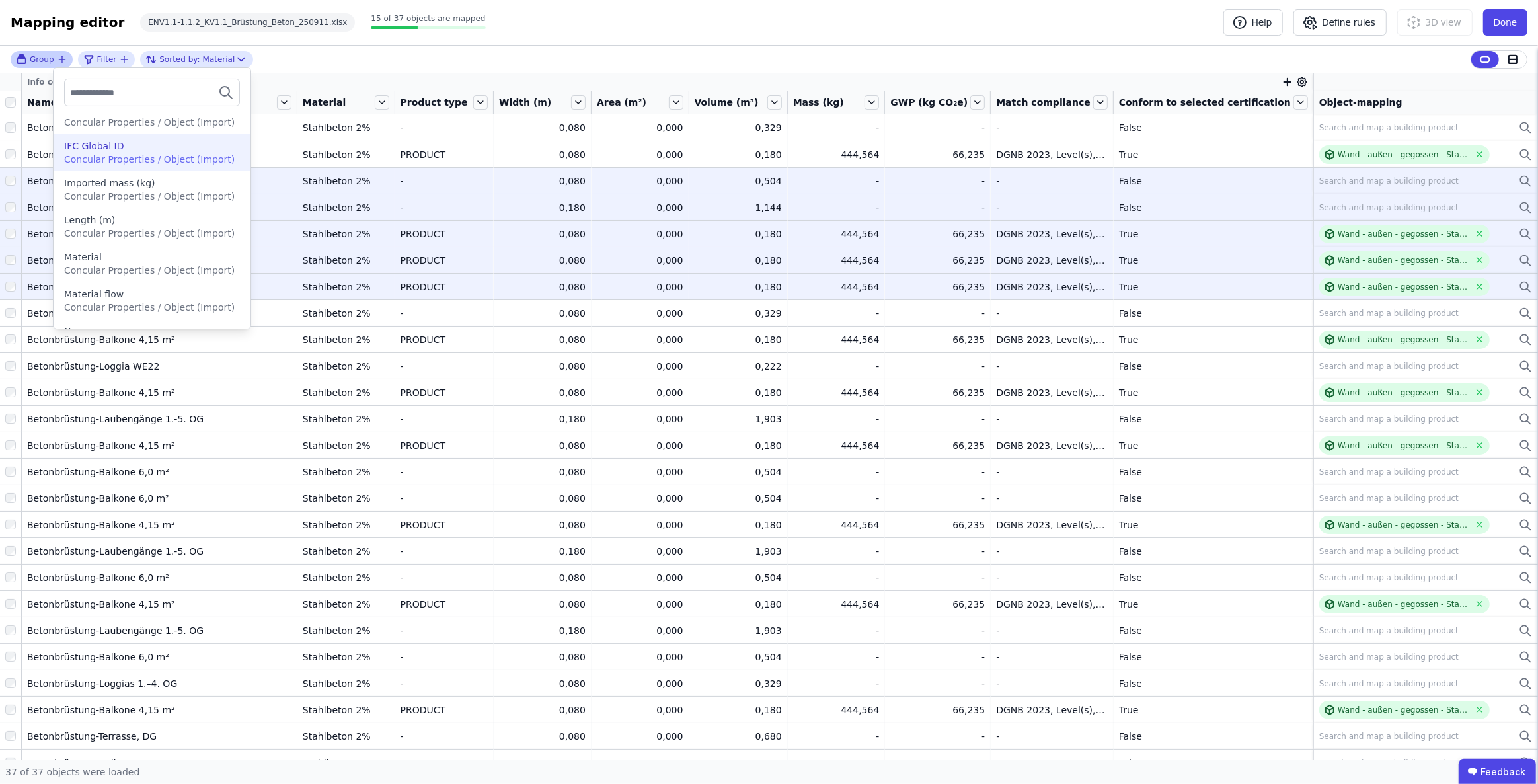
scroll to position [420, 0]
click at [165, 259] on span "Concular Properties / Object (Import)" at bounding box center [149, 265] width 171 height 10
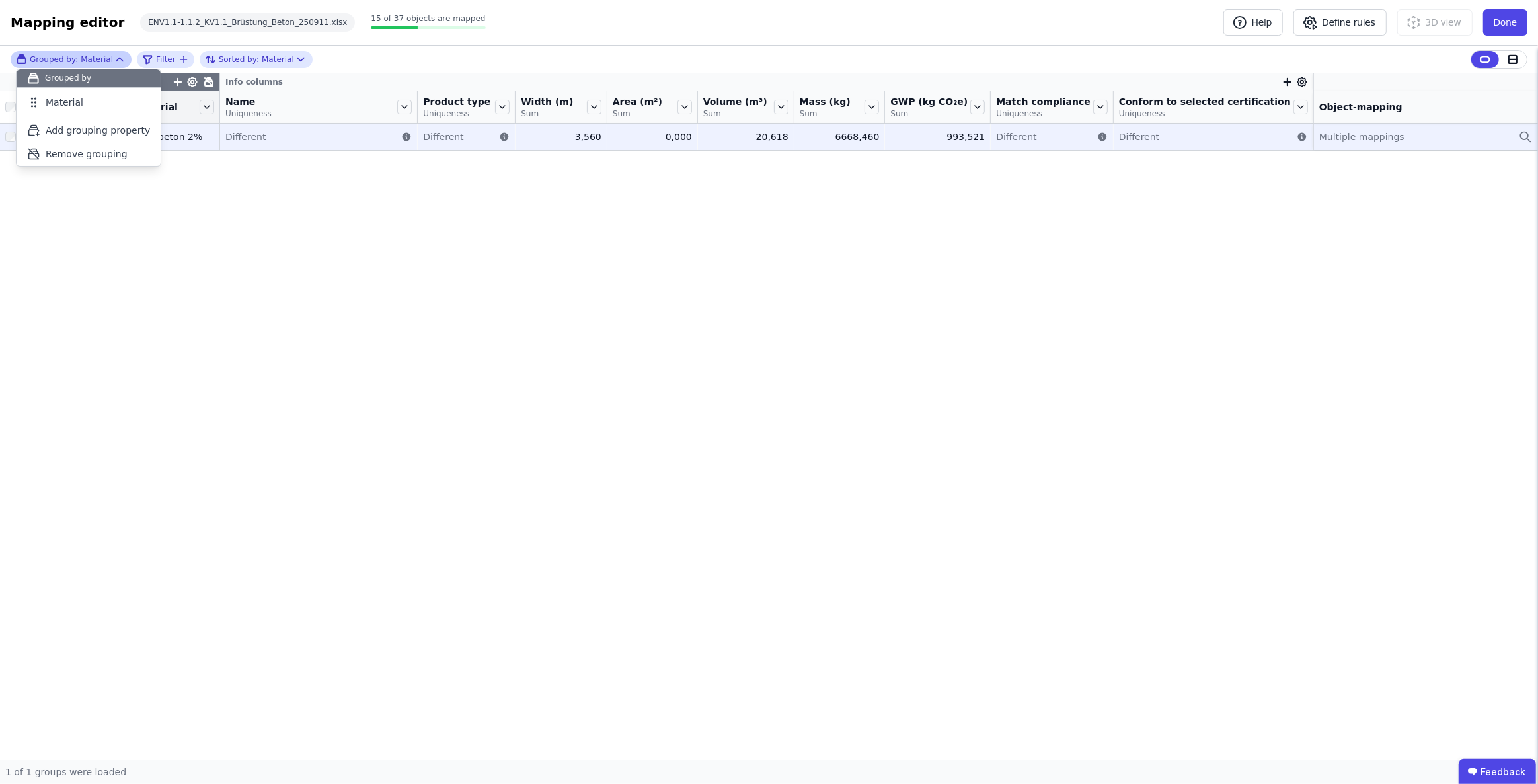
click at [1339, 139] on span "Multiple mappings" at bounding box center [1362, 137] width 85 height 13
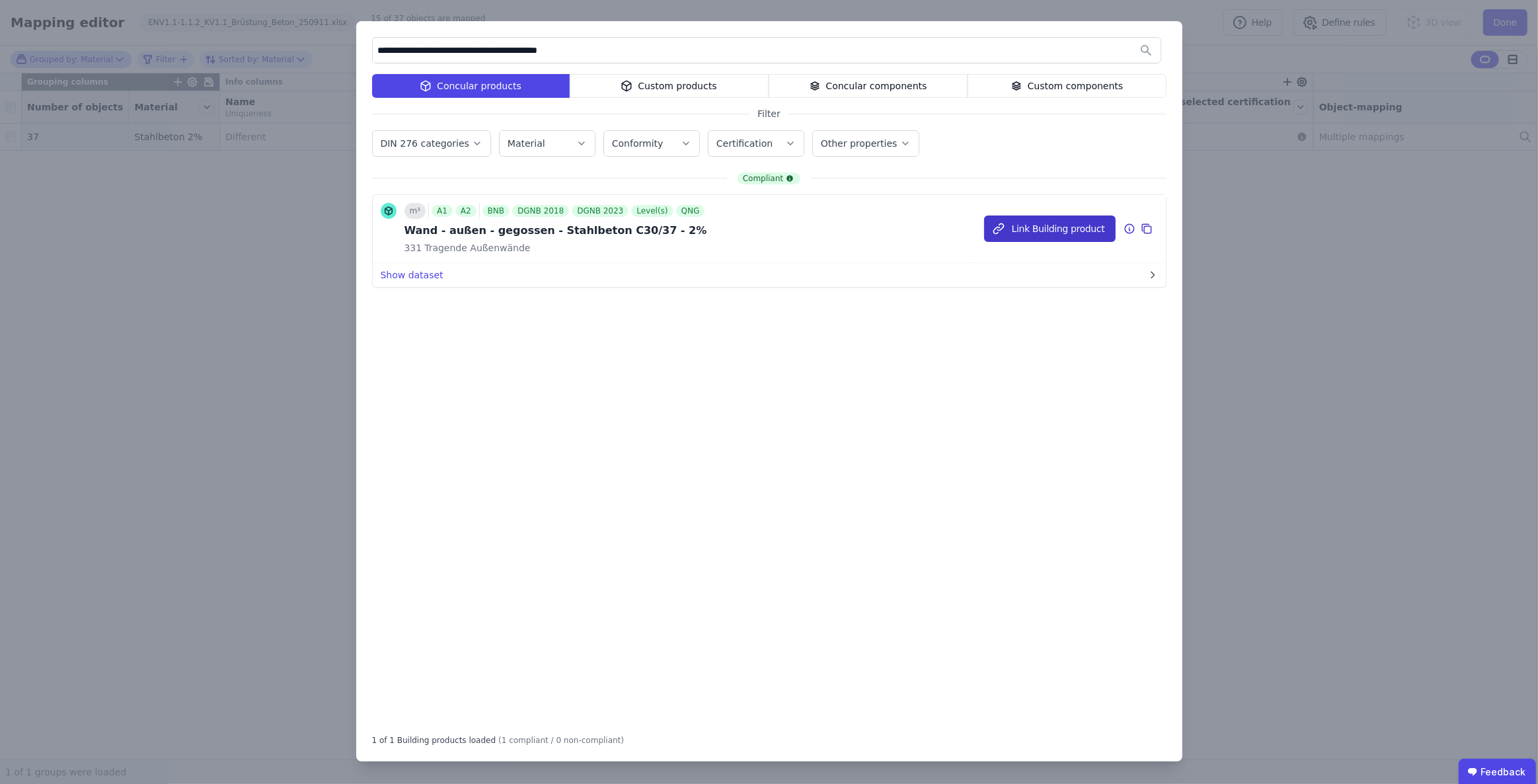
type input "**********"
click at [1044, 230] on button "Link Building product" at bounding box center [1050, 228] width 131 height 26
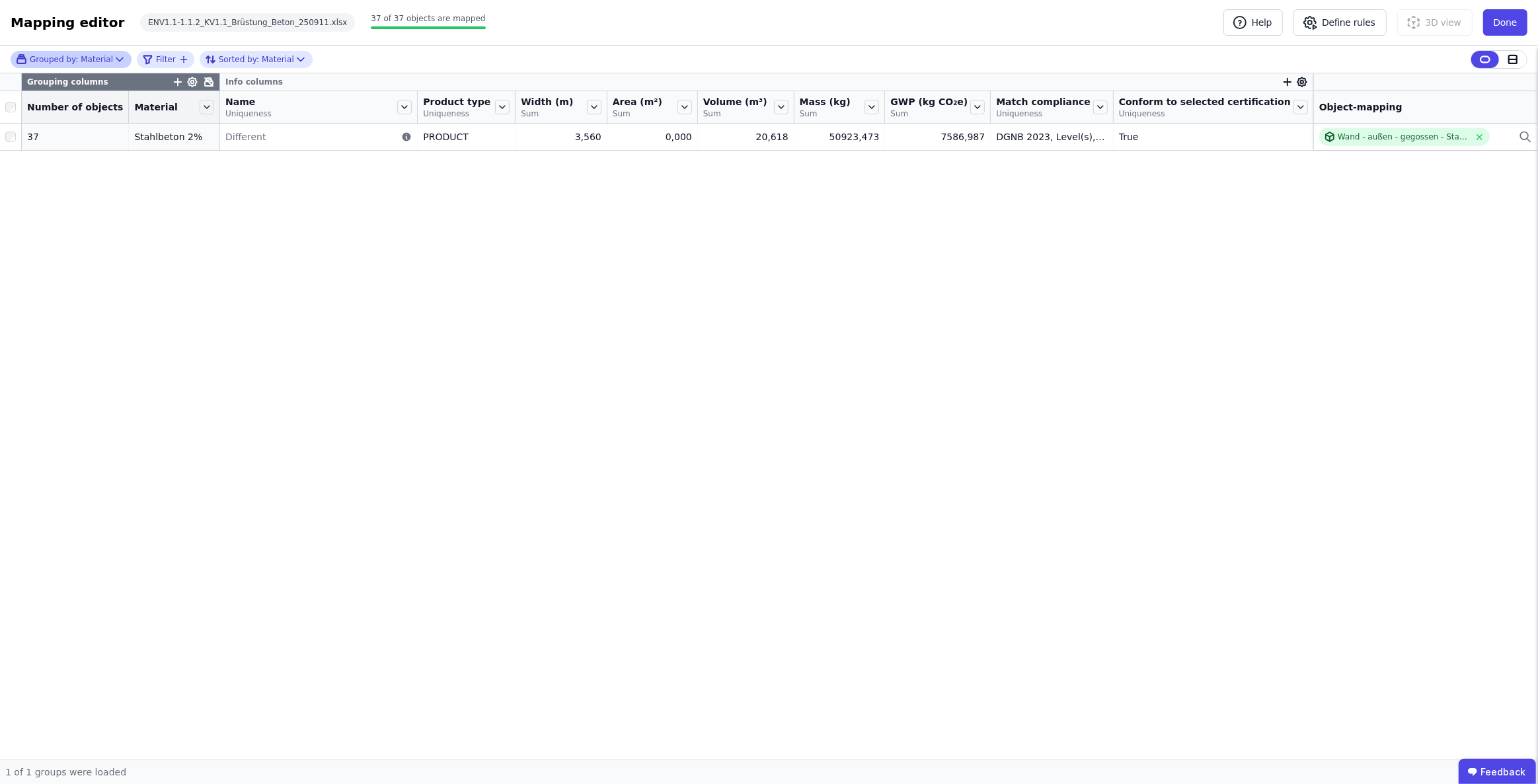
click at [205, 79] on icon at bounding box center [209, 82] width 8 height 8
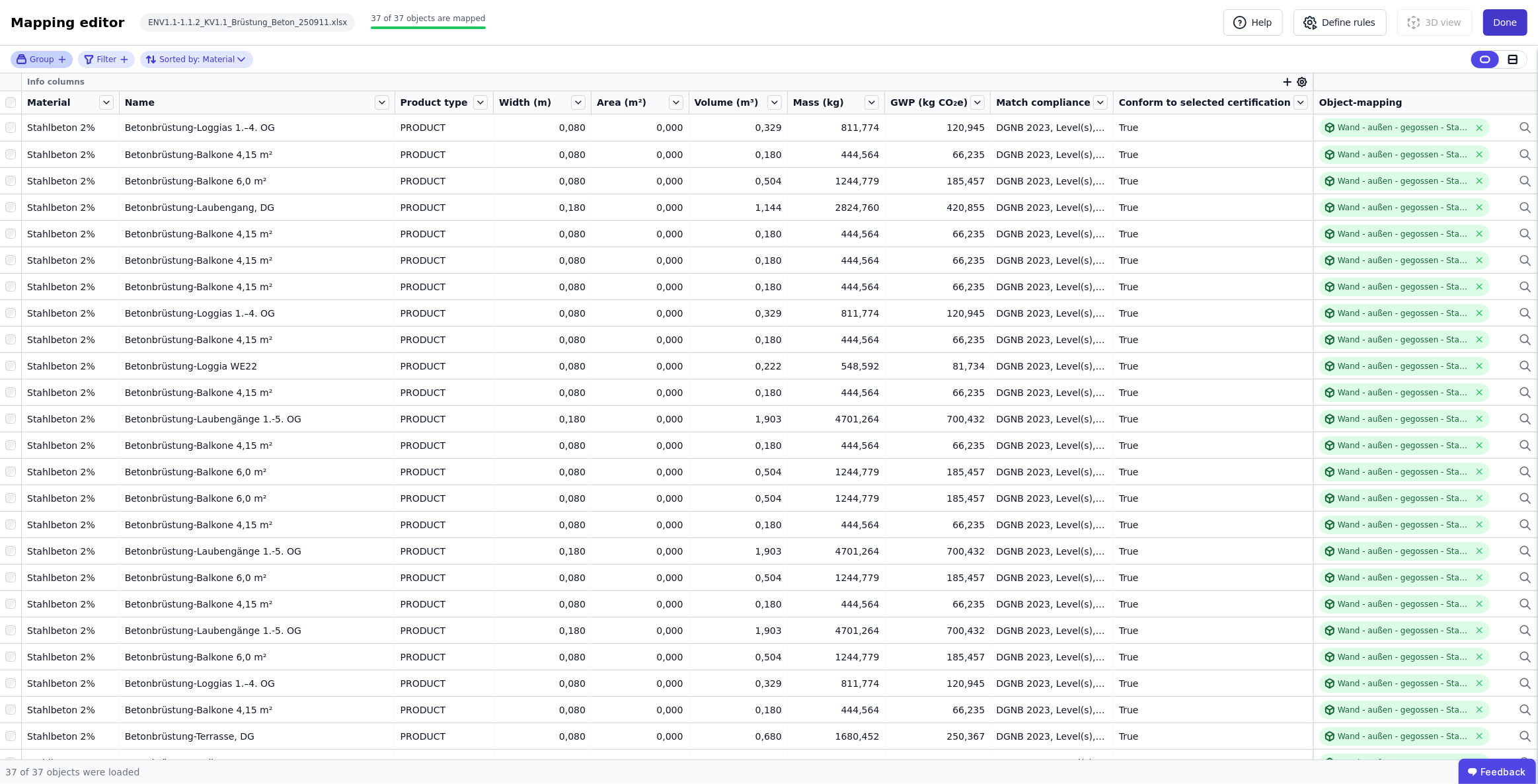
click at [1512, 17] on button "Done" at bounding box center [1505, 22] width 44 height 26
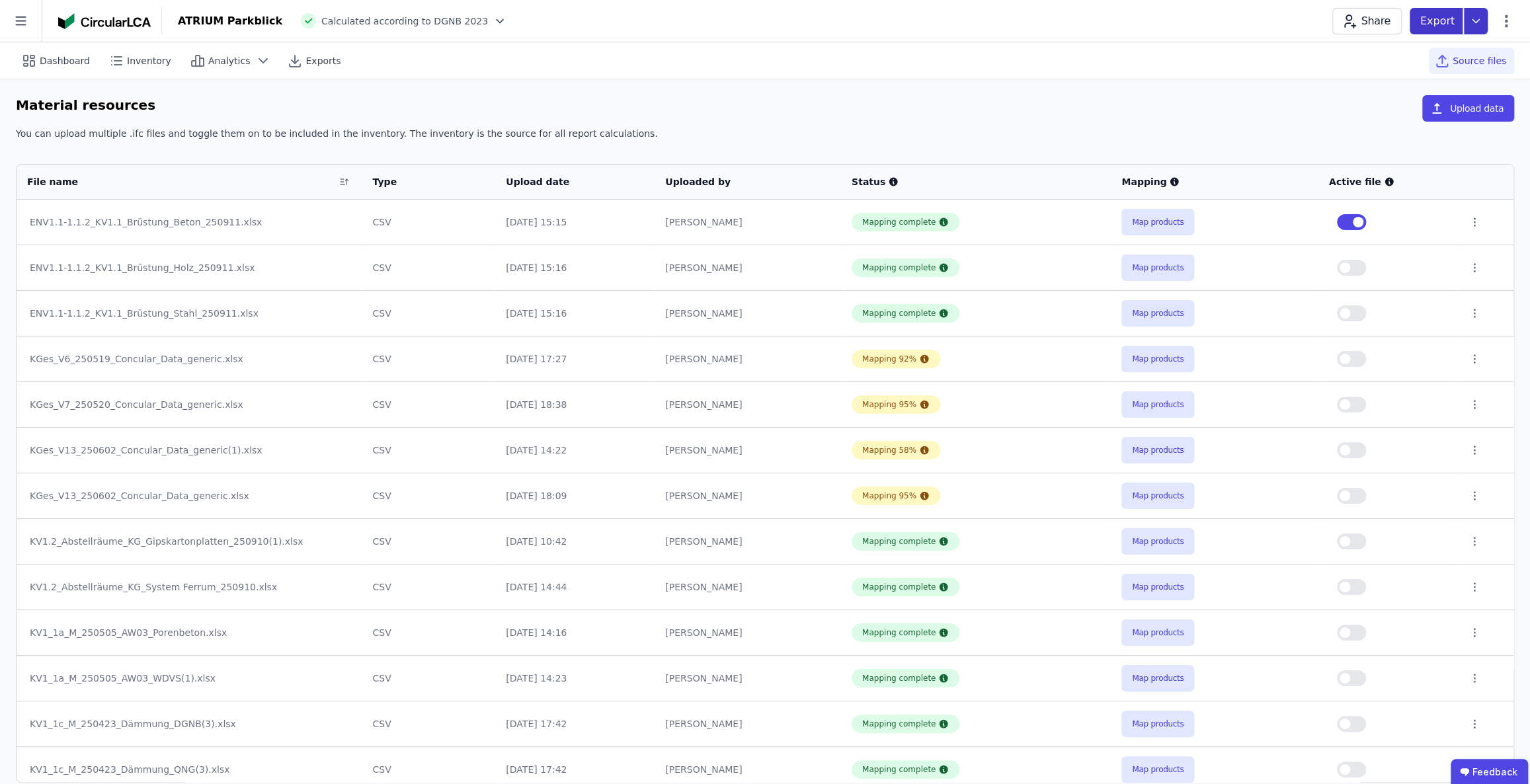
click at [1468, 29] on icon at bounding box center [1476, 21] width 24 height 26
click at [1391, 78] on div "Inventory" at bounding box center [1406, 76] width 161 height 24
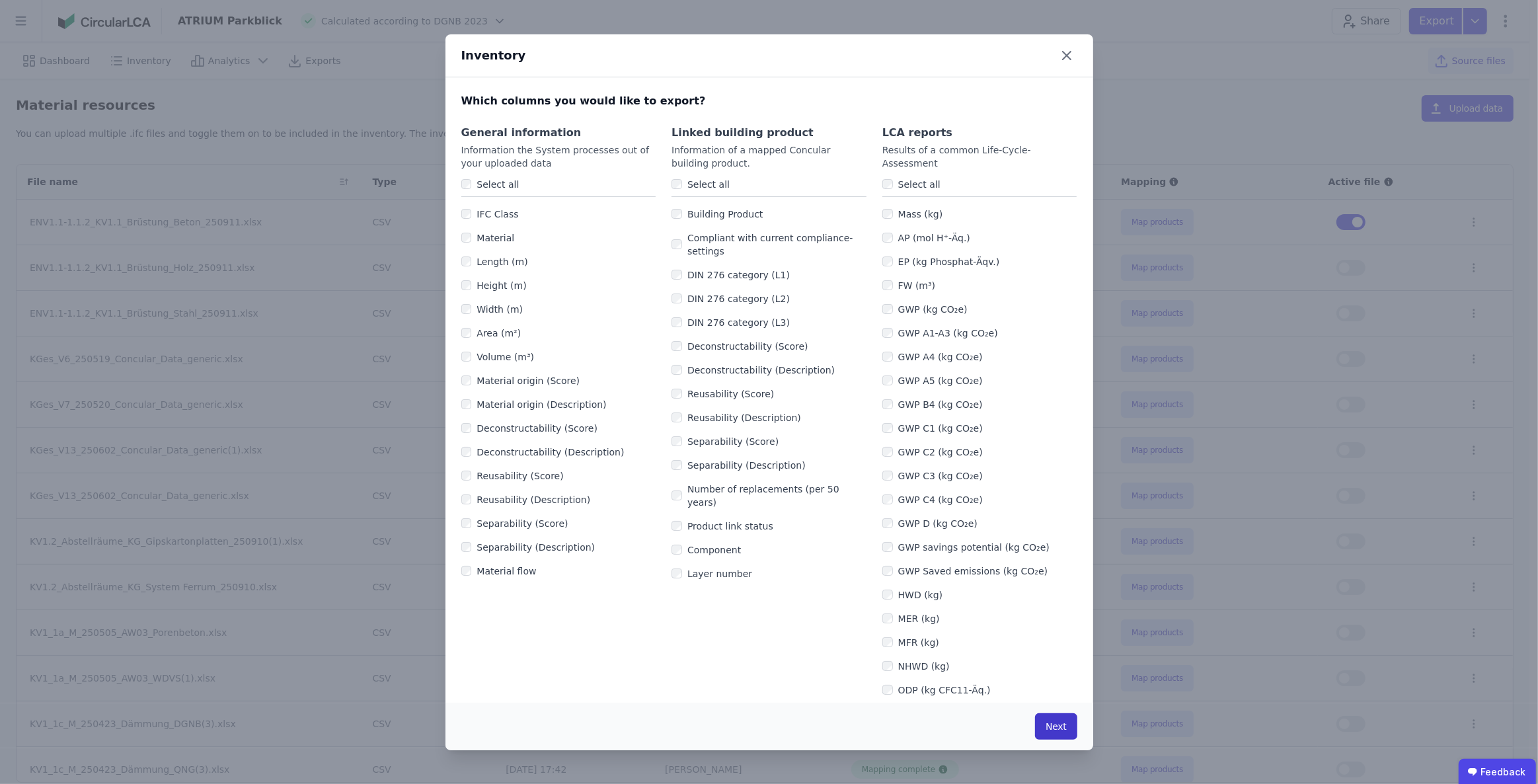
click at [1051, 727] on button "Next" at bounding box center [1056, 726] width 42 height 26
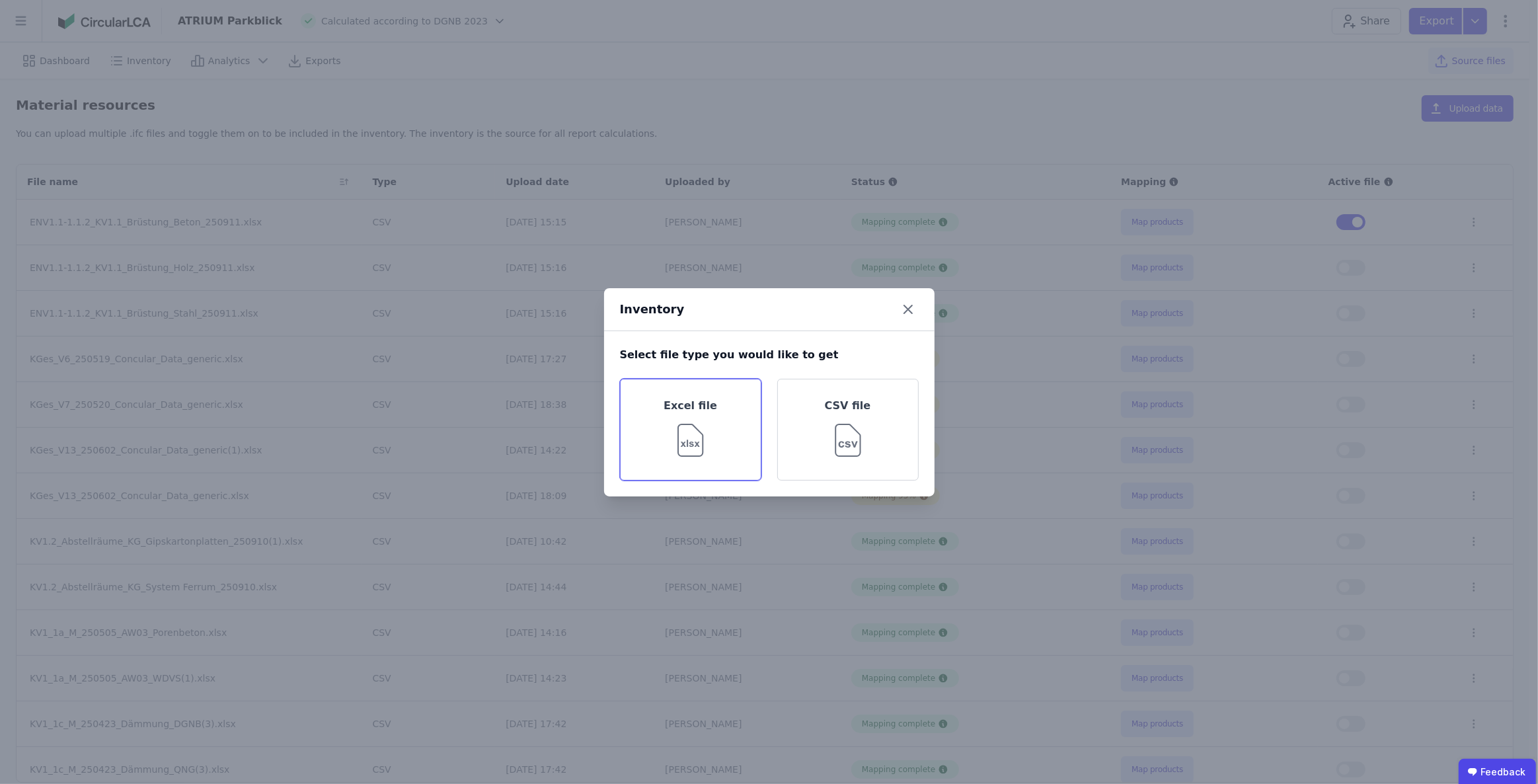
click at [699, 436] on img at bounding box center [690, 437] width 43 height 48
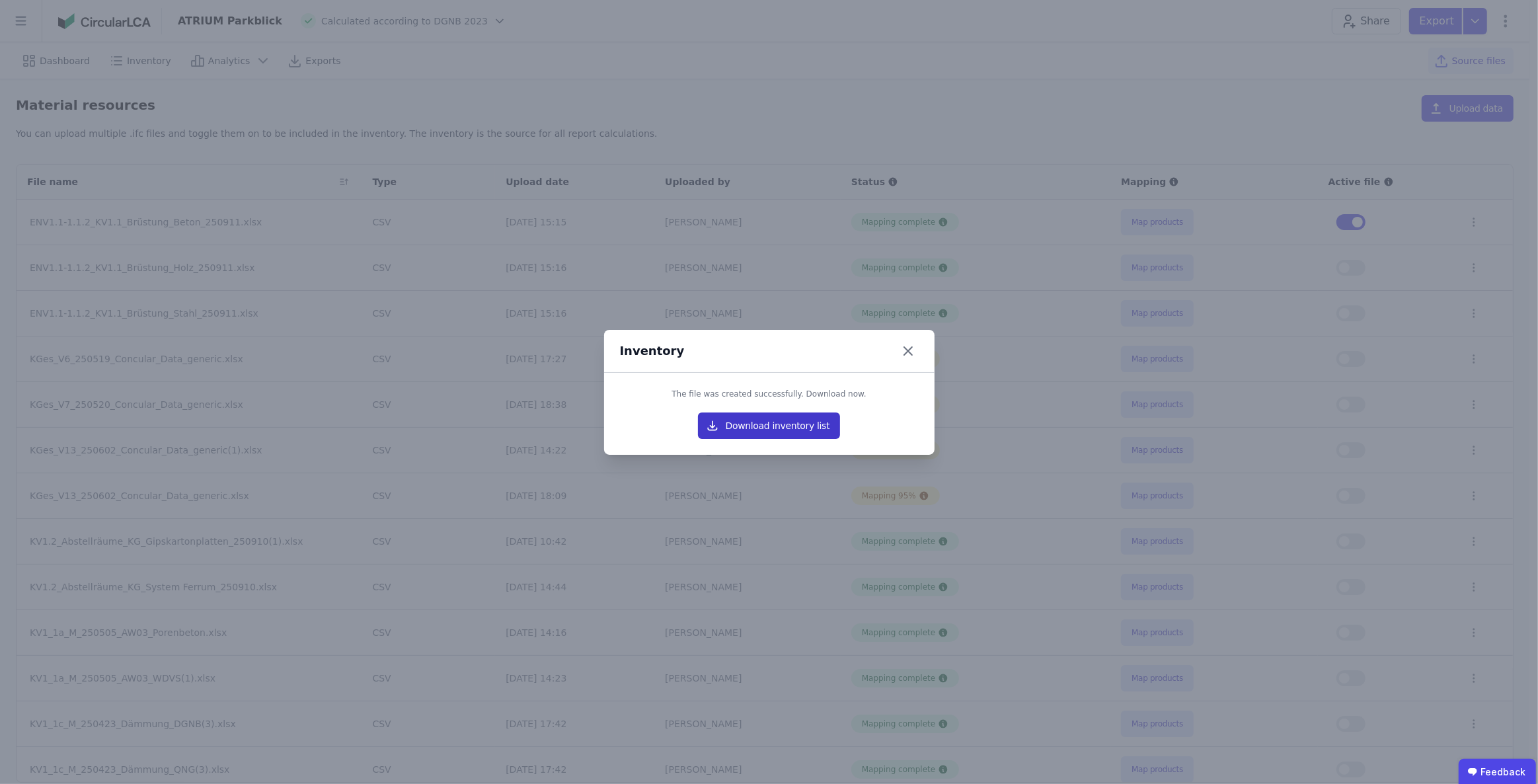
click at [794, 429] on button "Download inventory list" at bounding box center [769, 425] width 143 height 26
drag, startPoint x: 906, startPoint y: 350, endPoint x: 913, endPoint y: 349, distance: 7.1
click at [906, 350] on icon at bounding box center [908, 351] width 21 height 21
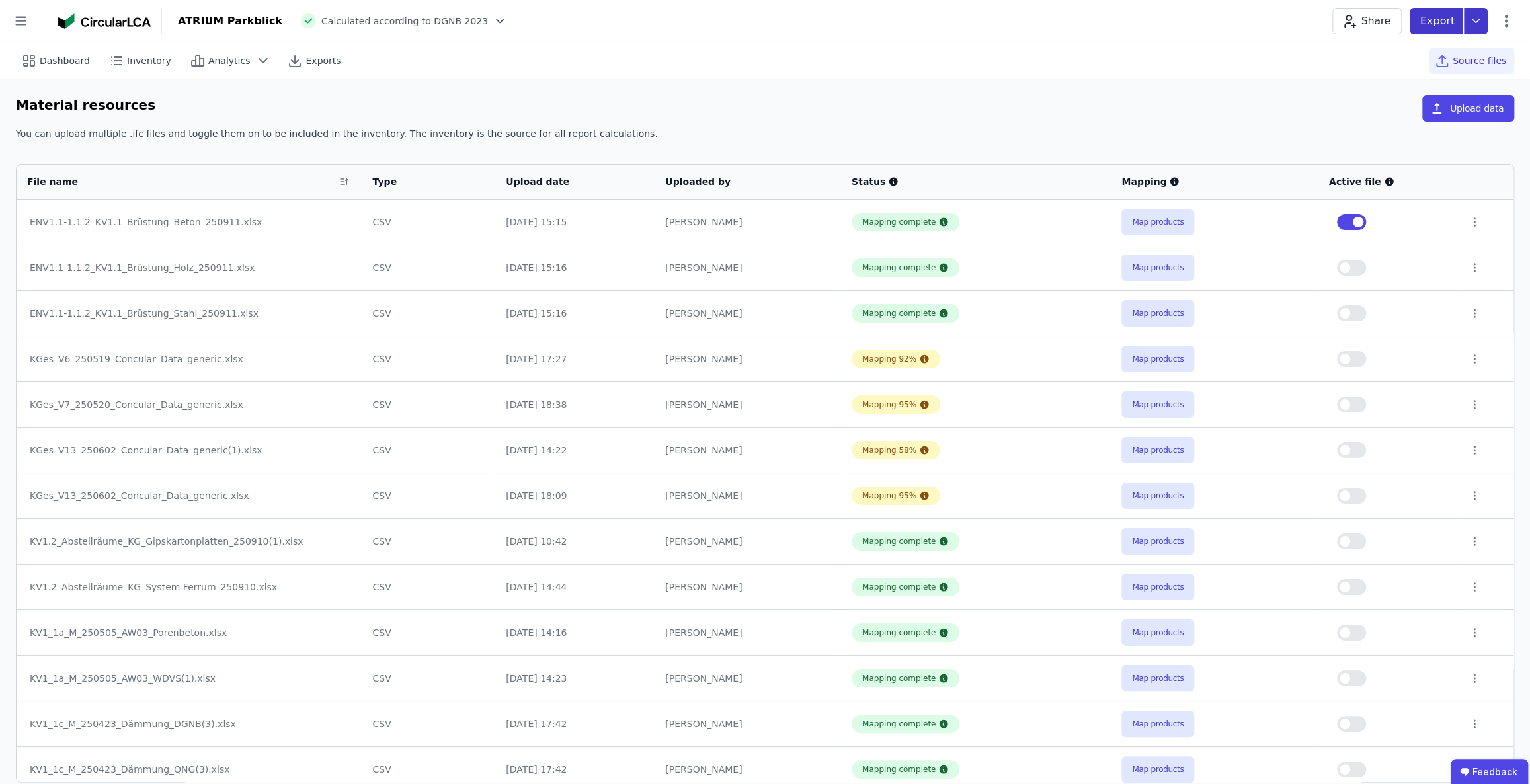
click at [1479, 19] on icon at bounding box center [1476, 21] width 24 height 26
click at [1404, 95] on div "life cycle assessment" at bounding box center [1385, 100] width 98 height 13
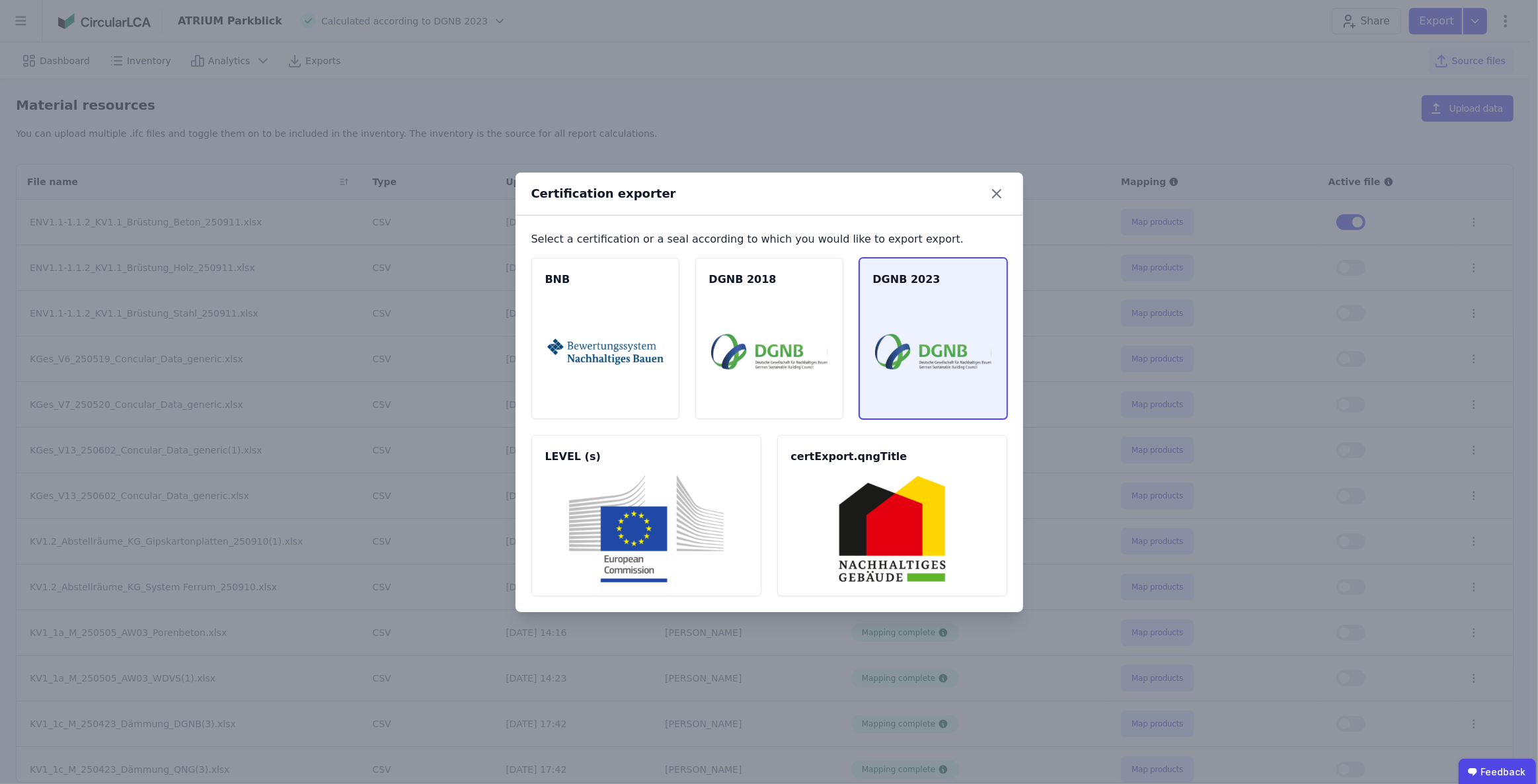
click at [915, 347] on img at bounding box center [933, 352] width 116 height 107
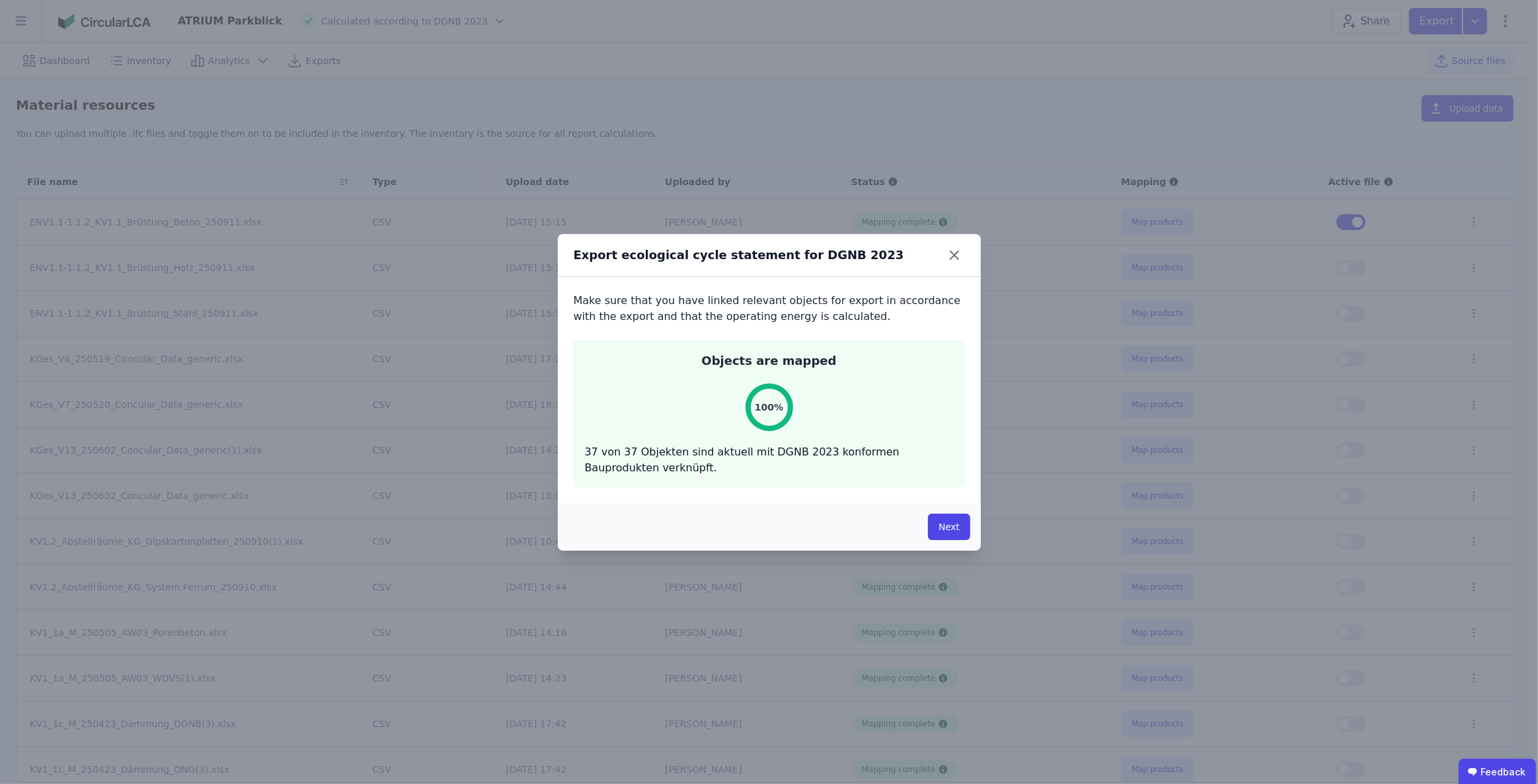
click at [951, 530] on button "Next" at bounding box center [949, 526] width 42 height 26
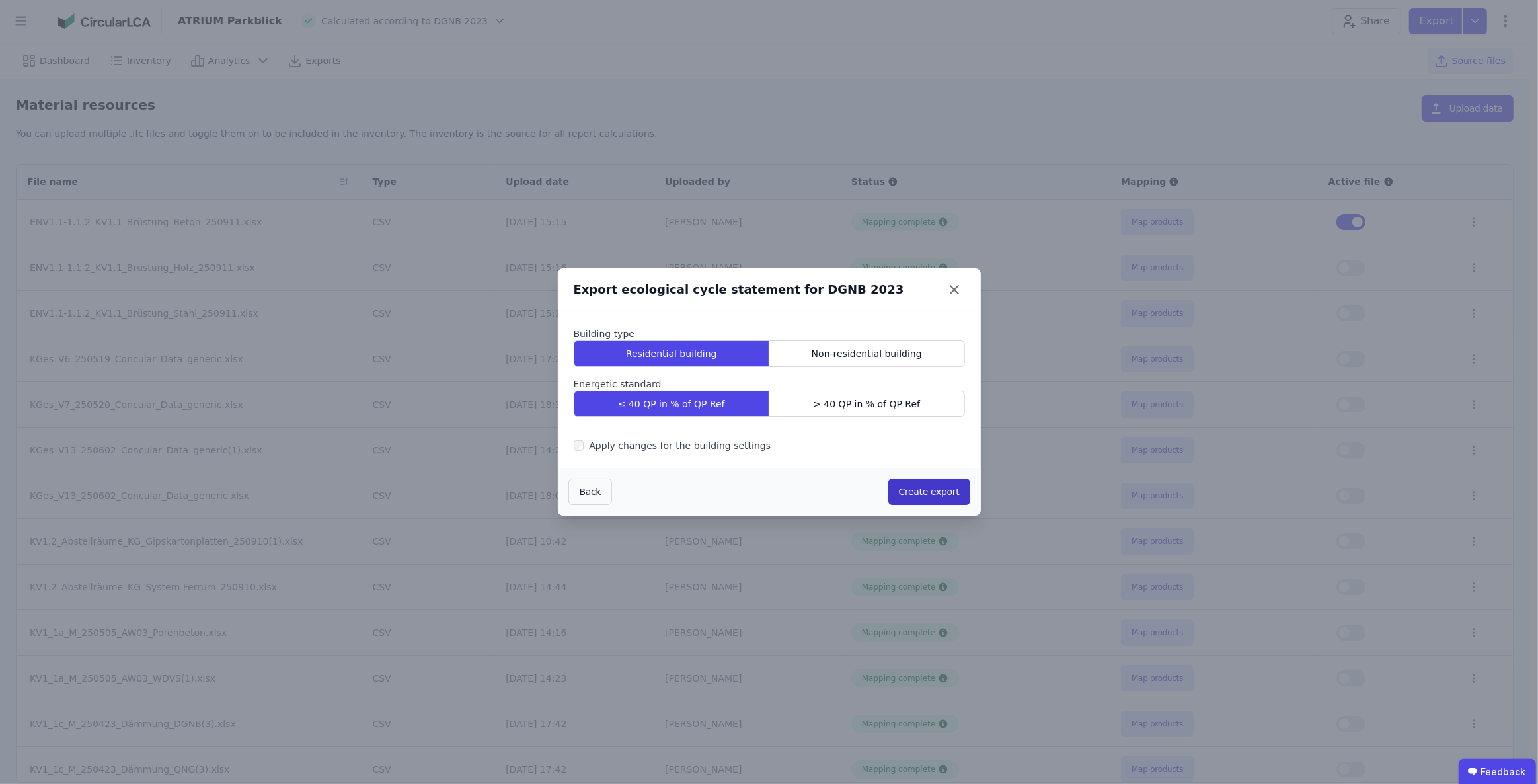
click at [921, 480] on button "Create export" at bounding box center [930, 491] width 82 height 26
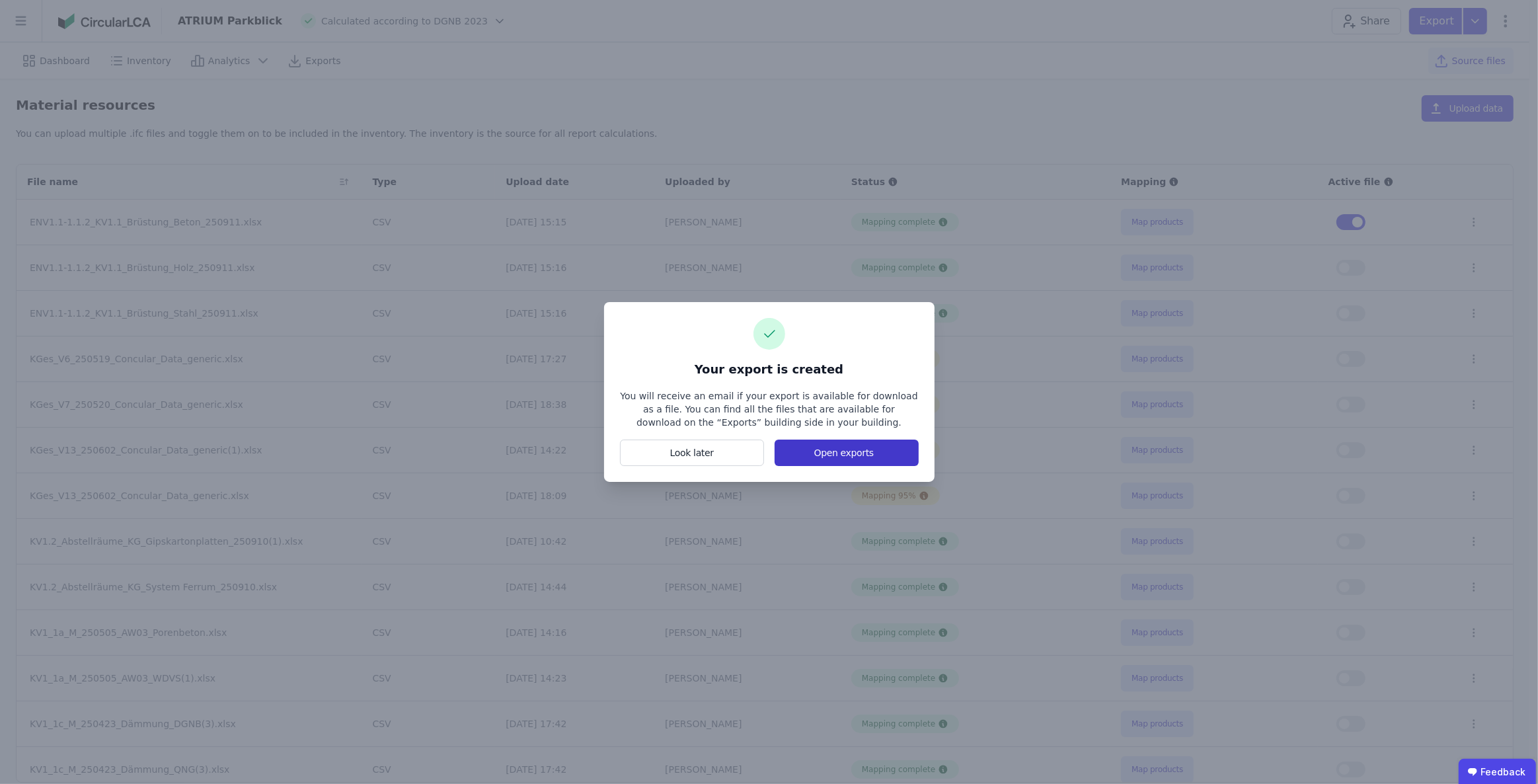
click at [855, 448] on button "Open exports" at bounding box center [846, 452] width 143 height 26
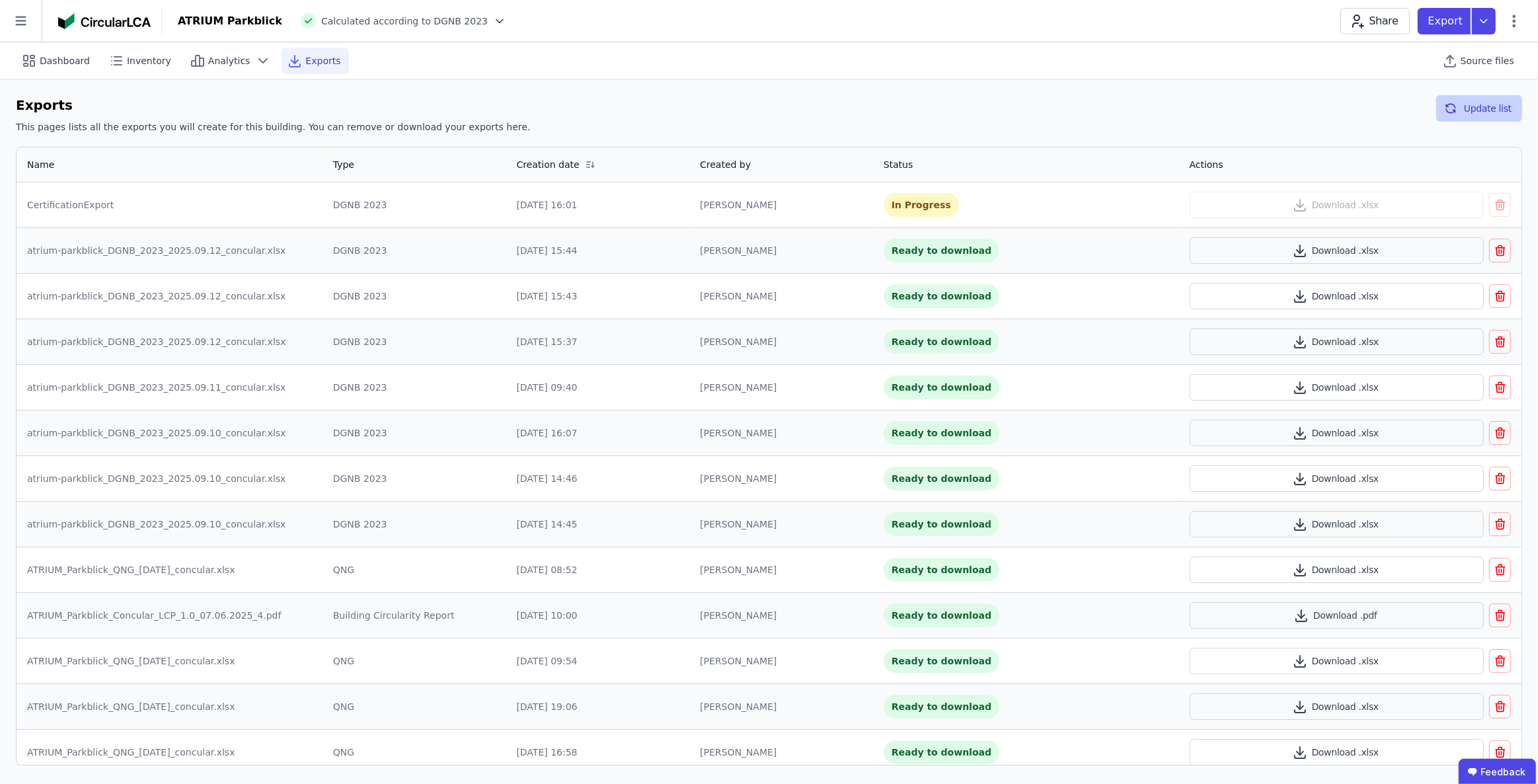
click at [1467, 101] on button "Update list" at bounding box center [1479, 108] width 86 height 26
click at [1356, 206] on button "Download .xlsx" at bounding box center [1337, 204] width 294 height 26
click at [1169, 26] on div "ATRIUM Parkblick Calculated according to DGNB 2023 Share Export" at bounding box center [850, 21] width 1376 height 26
click at [127, 58] on span "Inventory" at bounding box center [148, 61] width 44 height 13
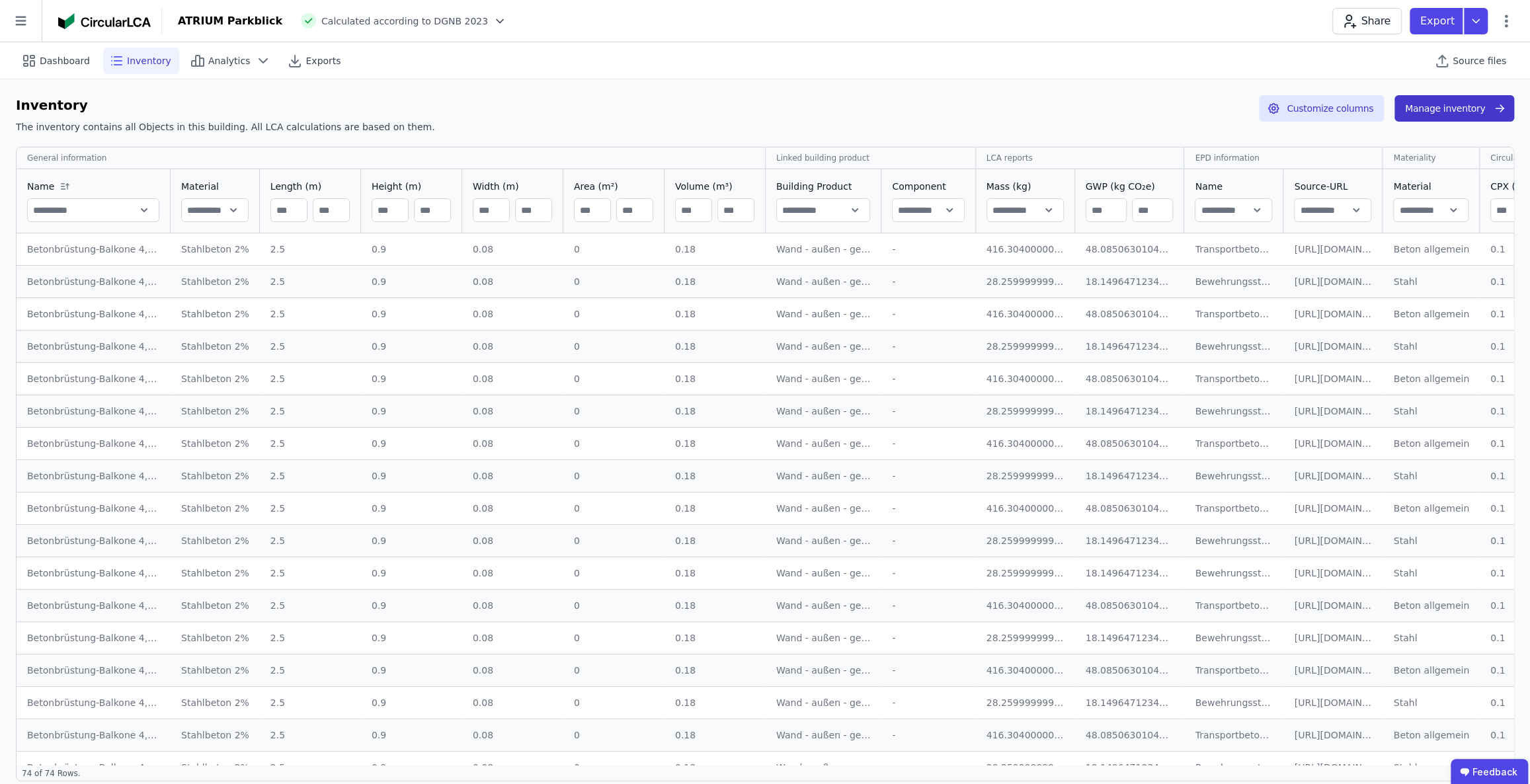
click at [1444, 104] on button "Manage inventory" at bounding box center [1454, 108] width 119 height 26
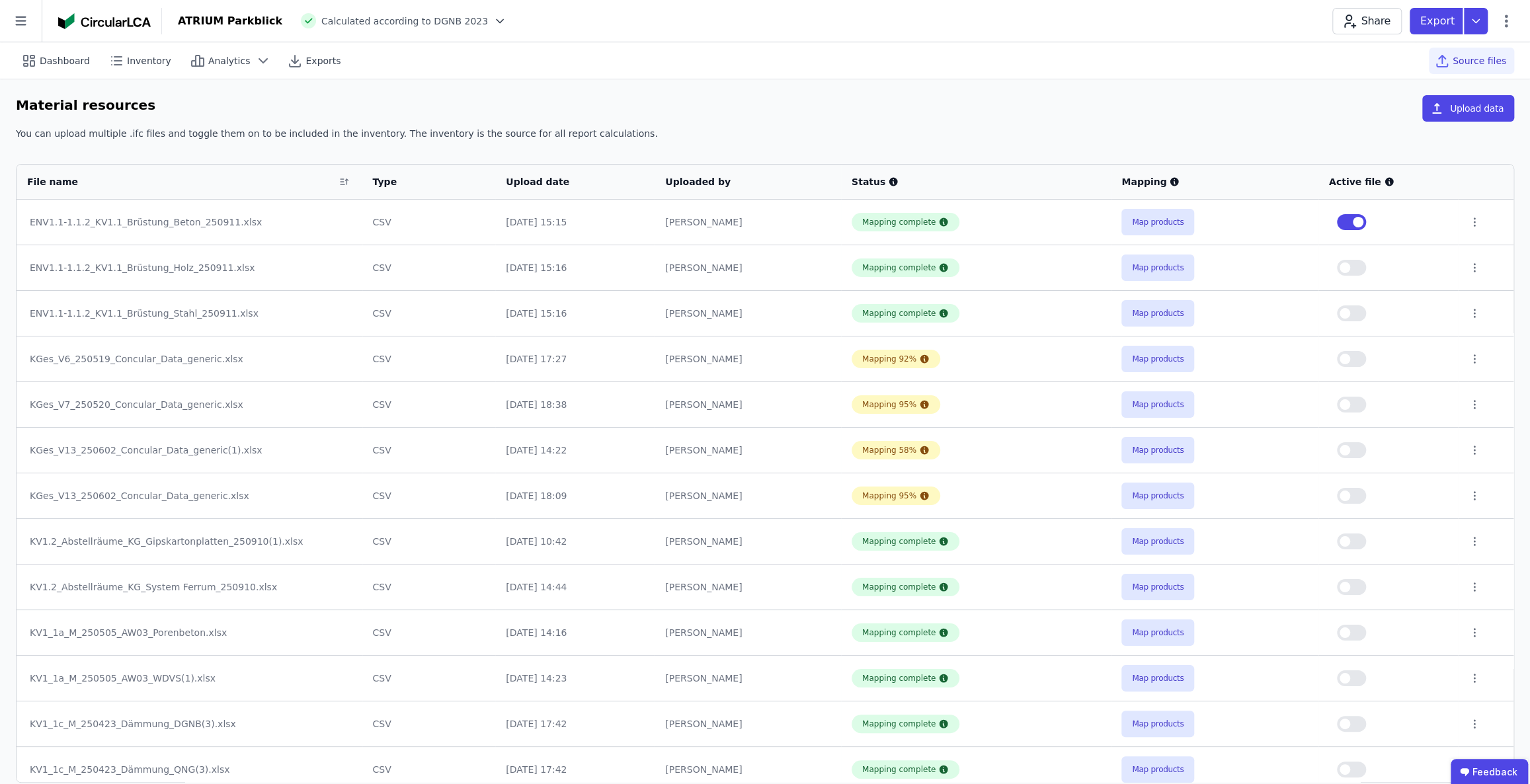
click at [1340, 212] on td at bounding box center [1388, 222] width 140 height 45
click at [1344, 226] on button "button" at bounding box center [1351, 221] width 29 height 16
click at [1356, 268] on button "button" at bounding box center [1351, 267] width 29 height 16
click at [1155, 271] on button "Map products" at bounding box center [1158, 267] width 73 height 26
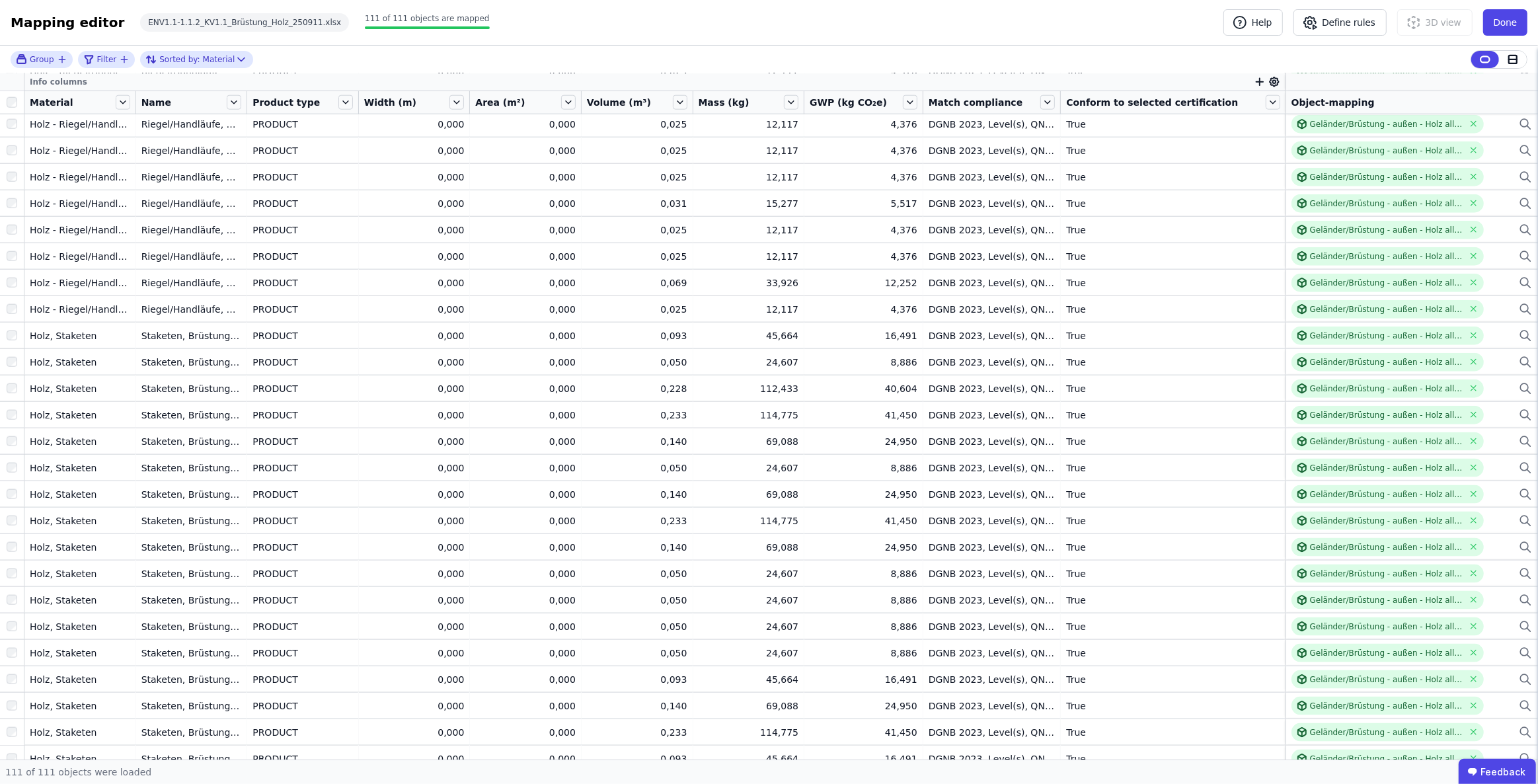
scroll to position [1448, 0]
